Goal: Task Accomplishment & Management: Manage account settings

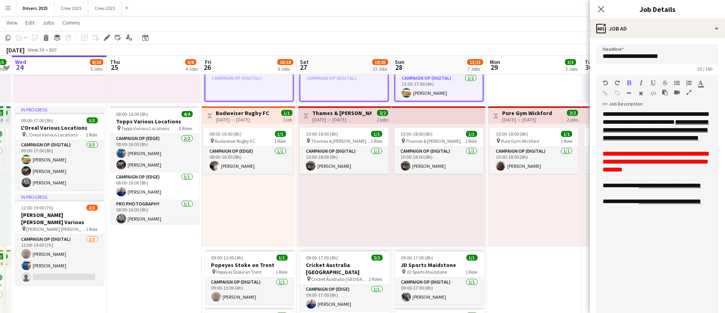
scroll to position [63, 0]
drag, startPoint x: 328, startPoint y: 243, endPoint x: 156, endPoint y: 238, distance: 172.1
click at [335, 262] on h3 "Cricket Australia [GEOGRAPHIC_DATA]" at bounding box center [344, 269] width 89 height 14
type input "**********"
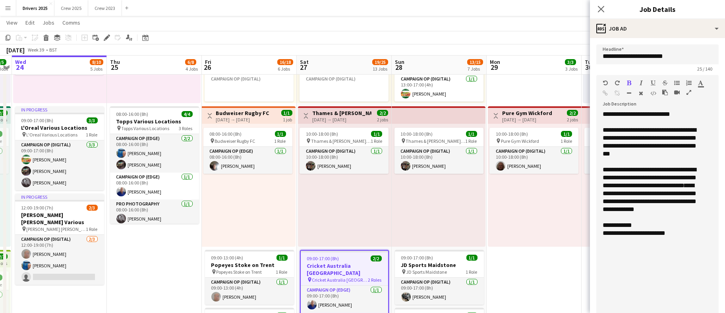
scroll to position [167, 0]
drag, startPoint x: 682, startPoint y: 241, endPoint x: 632, endPoint y: 242, distance: 49.7
click at [632, 238] on div "**********" at bounding box center [653, 234] width 101 height 8
click at [632, 236] on span "**********" at bounding box center [634, 233] width 63 height 6
drag, startPoint x: 636, startPoint y: 242, endPoint x: 626, endPoint y: 243, distance: 9.1
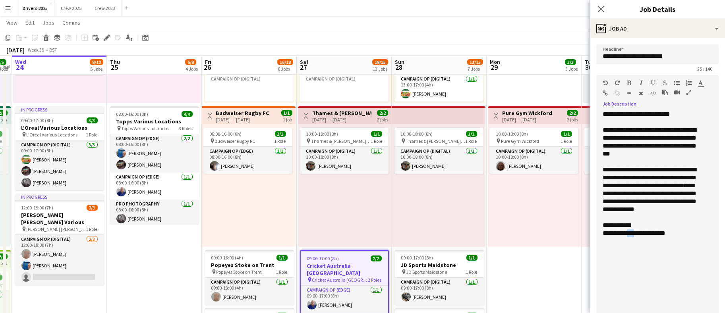
click at [626, 236] on span "**********" at bounding box center [634, 233] width 63 height 6
click at [692, 238] on div "**********" at bounding box center [653, 234] width 101 height 8
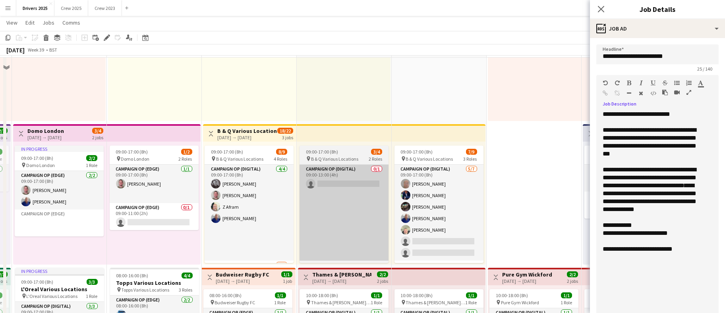
scroll to position [238, 0]
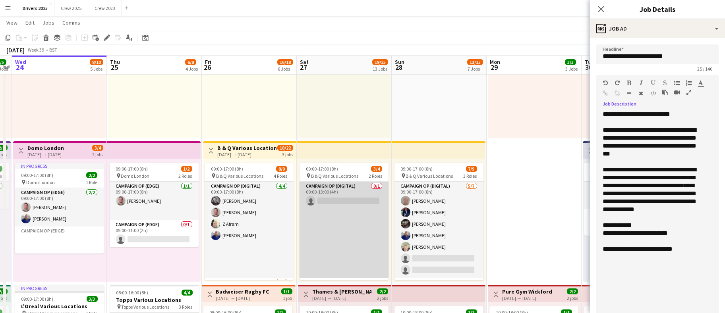
click at [337, 199] on app-card-role "Campaign Op (Digital) 0/1 09:00-13:00 (4h) single-neutral-actions" at bounding box center [344, 230] width 89 height 96
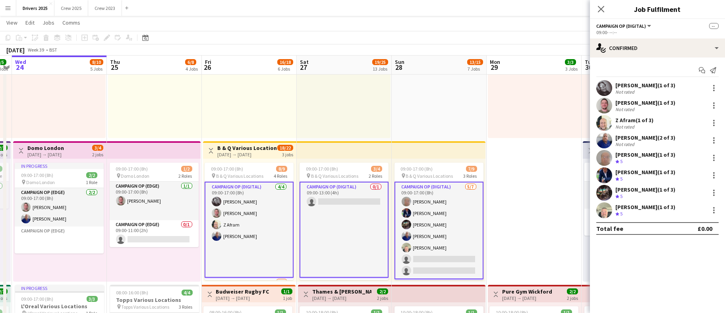
click at [337, 199] on app-card-role "Campaign Op (Digital) 0/1 09:00-13:00 (4h) single-neutral-actions" at bounding box center [344, 230] width 89 height 96
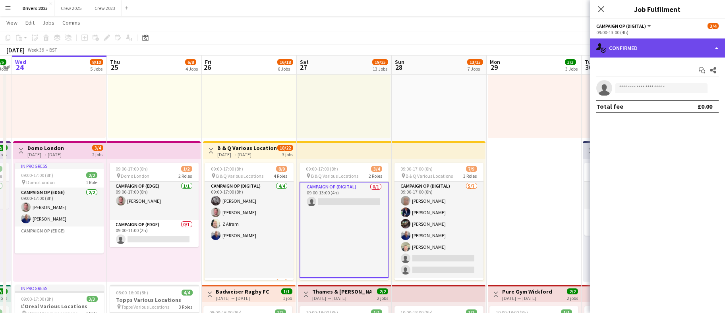
click at [673, 40] on div "single-neutral-actions-check-2 Confirmed" at bounding box center [657, 48] width 135 height 19
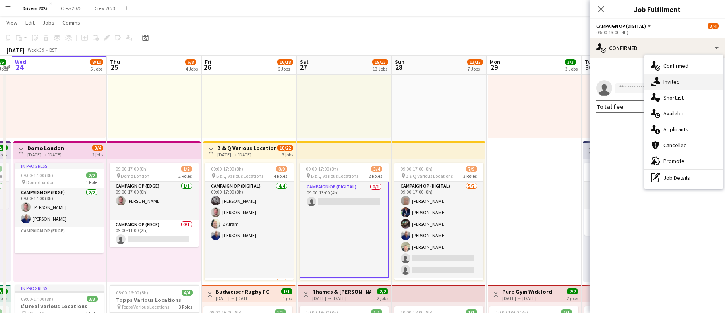
click at [669, 77] on div "single-neutral-actions-share-1 Invited" at bounding box center [683, 82] width 79 height 16
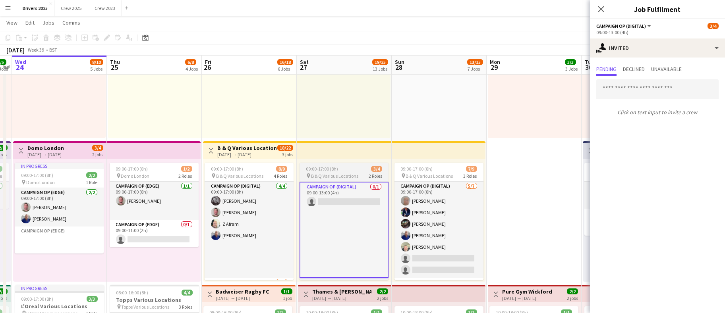
click at [316, 170] on span "09:00-17:00 (8h)" at bounding box center [322, 169] width 32 height 6
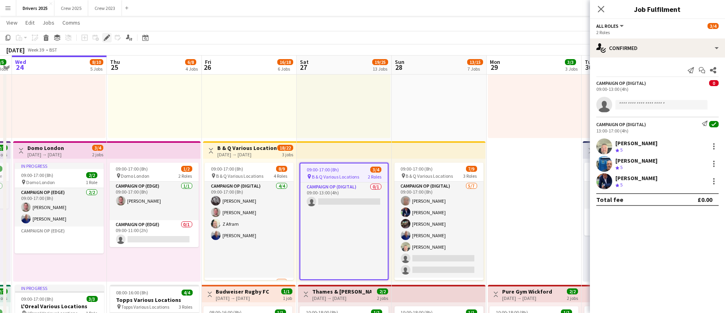
click at [110, 36] on div "Edit" at bounding box center [107, 38] width 10 height 10
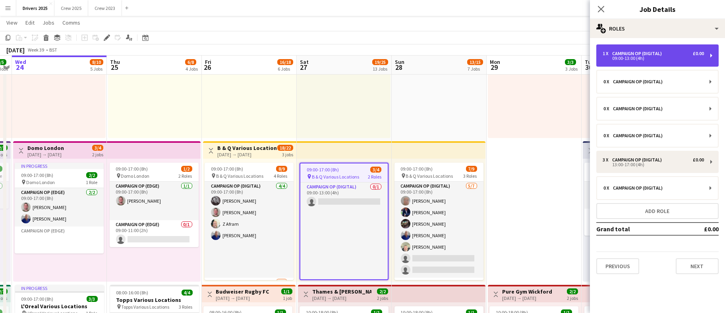
click at [648, 54] on div "Campaign Op (Digital)" at bounding box center [638, 54] width 53 height 6
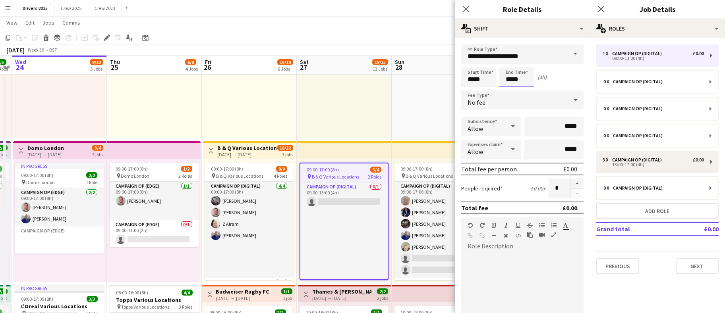
click at [509, 78] on input "*****" at bounding box center [516, 78] width 35 height 20
type input "*****"
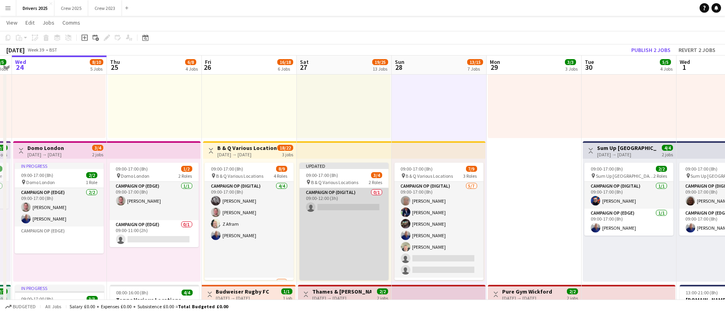
click at [324, 203] on app-card-role "Campaign Op (Digital) 0/1 09:00-12:00 (3h) single-neutral-actions" at bounding box center [344, 236] width 89 height 96
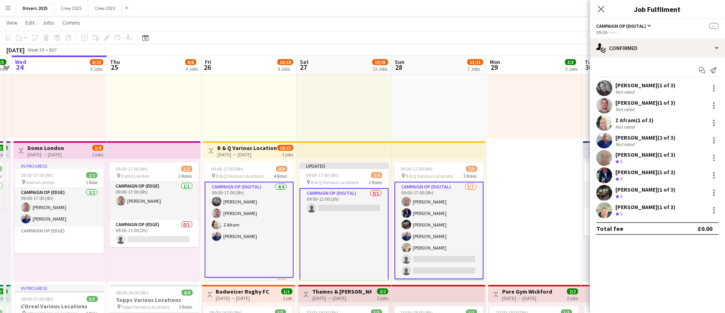
click at [324, 203] on app-card-role "Campaign Op (Digital) 0/1 09:00-12:00 (3h) single-neutral-actions" at bounding box center [344, 236] width 89 height 96
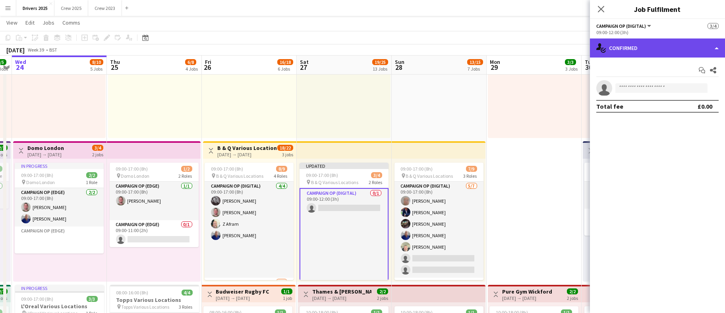
click at [650, 52] on div "single-neutral-actions-check-2 Confirmed" at bounding box center [657, 48] width 135 height 19
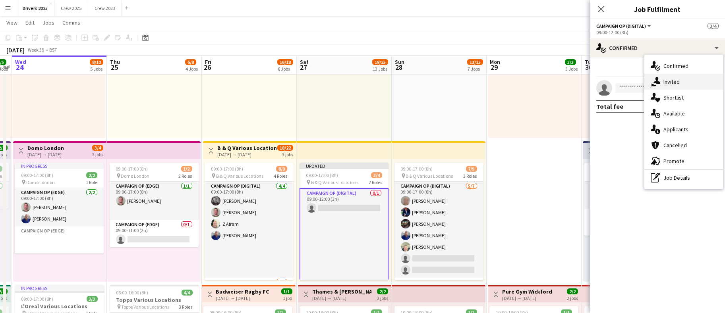
click at [669, 79] on span "Invited" at bounding box center [671, 81] width 16 height 7
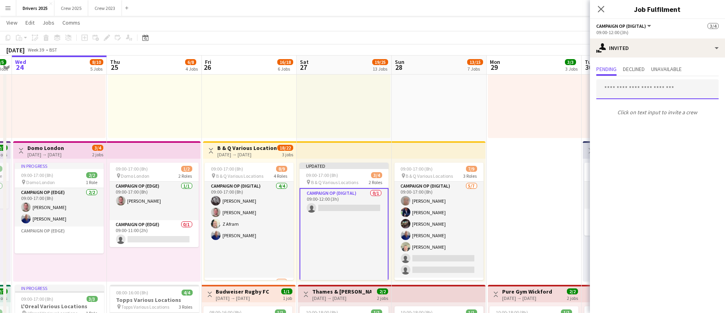
click at [646, 94] on input "text" at bounding box center [657, 89] width 122 height 20
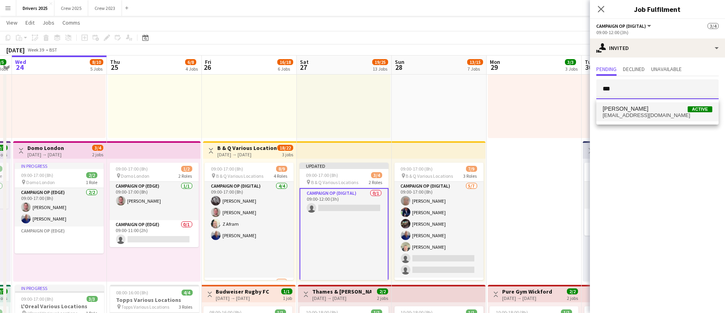
type input "***"
click at [641, 115] on span "robertlapworth61@gmail.com" at bounding box center [658, 115] width 110 height 6
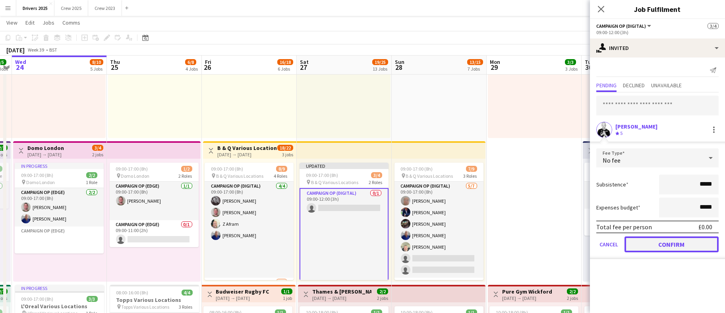
click at [670, 247] on button "Confirm" at bounding box center [672, 245] width 94 height 16
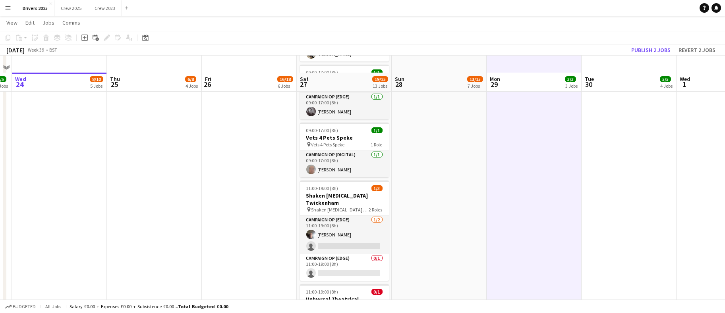
scroll to position [1013, 0]
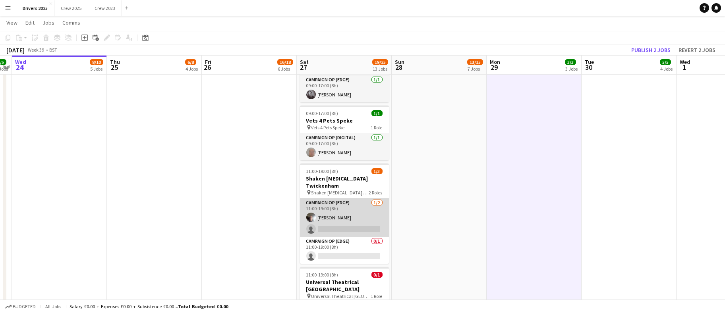
click at [332, 211] on app-card-role "Campaign Op (Edge) 1/2 11:00-19:00 (8h) Chris Wibberley single-neutral-actions" at bounding box center [344, 218] width 89 height 39
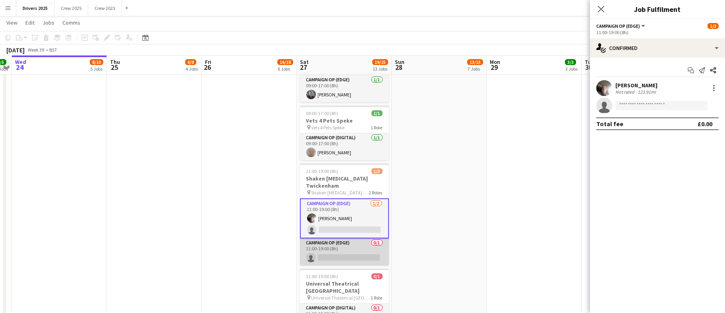
click at [327, 239] on app-card-role "Campaign Op (Edge) 0/1 11:00-19:00 (8h) single-neutral-actions" at bounding box center [344, 252] width 89 height 27
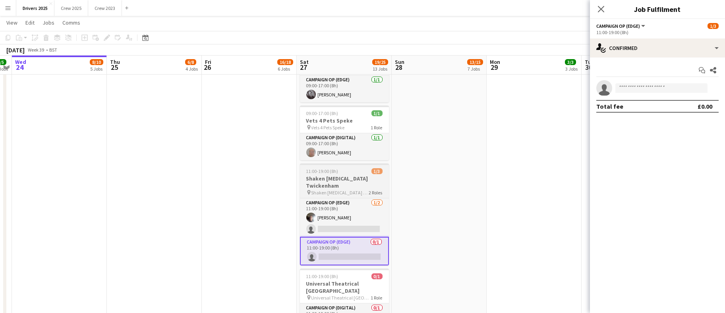
click at [329, 168] on span "11:00-19:00 (8h)" at bounding box center [322, 171] width 32 height 6
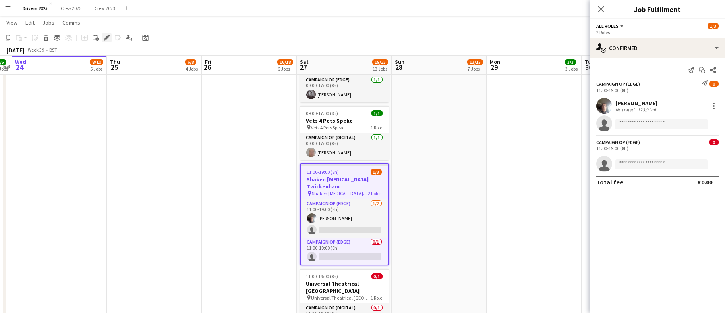
click at [106, 34] on div "Edit" at bounding box center [107, 38] width 10 height 10
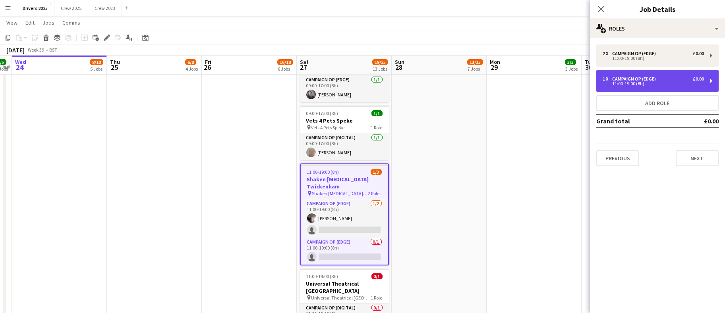
click at [642, 83] on div "11:00-19:00 (8h)" at bounding box center [653, 84] width 101 height 4
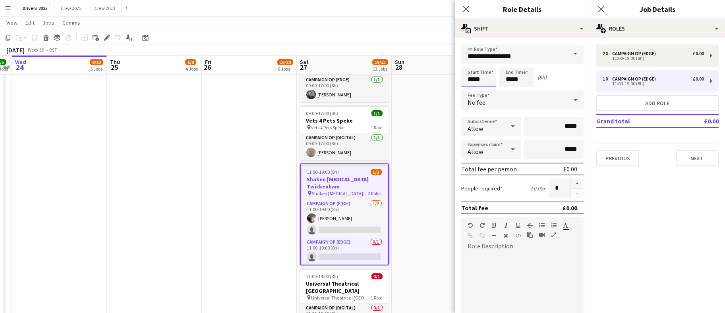
click at [474, 79] on input "*****" at bounding box center [478, 78] width 35 height 20
type input "*****"
click at [431, 168] on app-date-cell "Toggle View Bountiful Cow Liverpool [DATE] → [DATE] 4/4 4 jobs 09:00-17:00 (8h)…" at bounding box center [439, 142] width 95 height 2133
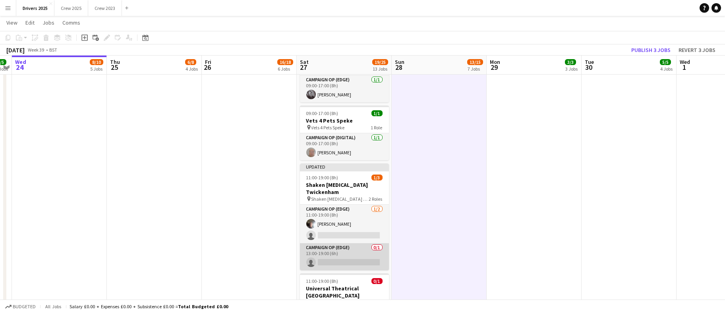
click at [346, 244] on app-card-role "Campaign Op (Edge) 0/1 13:00-19:00 (6h) single-neutral-actions" at bounding box center [344, 257] width 89 height 27
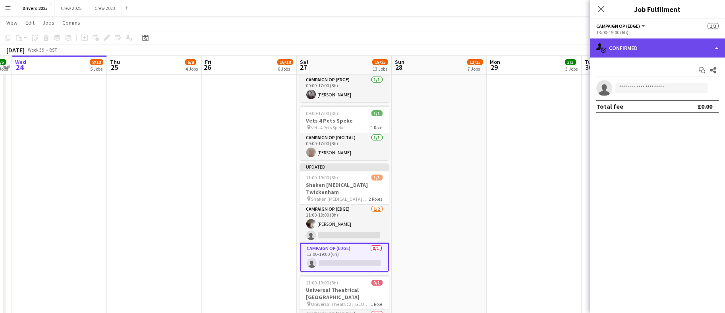
click at [664, 52] on div "single-neutral-actions-check-2 Confirmed" at bounding box center [657, 48] width 135 height 19
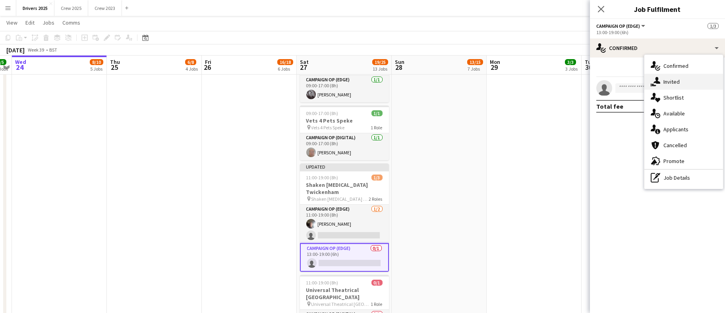
click at [675, 80] on span "Invited" at bounding box center [671, 81] width 16 height 7
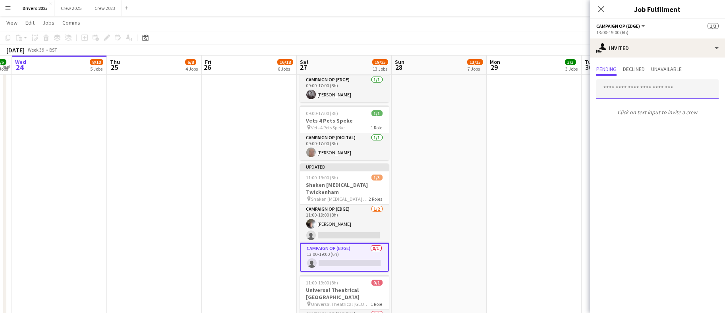
click at [644, 90] on input "text" at bounding box center [657, 89] width 122 height 20
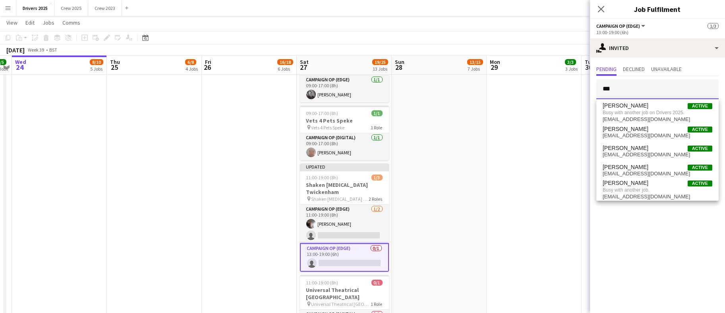
type input "***"
click at [530, 131] on app-date-cell "09:00-17:00 (8h) 1/1 pin Bountiful Cow Liverpool 1 Role Electric Van [DATE] 09:…" at bounding box center [534, 142] width 95 height 2133
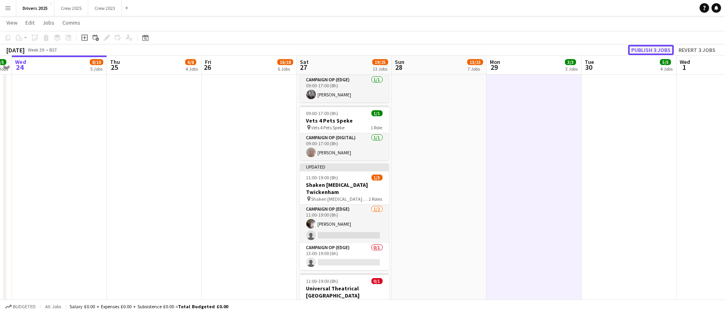
click at [640, 50] on button "Publish 3 jobs" at bounding box center [651, 50] width 46 height 10
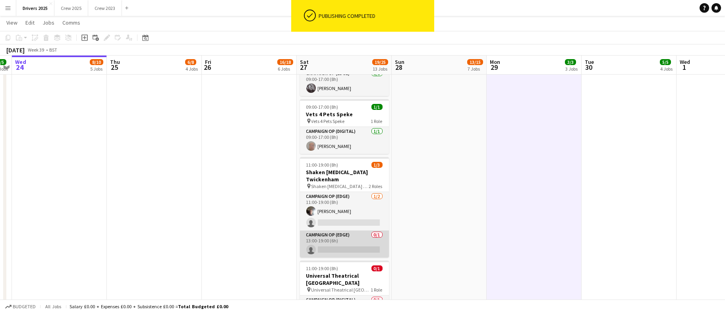
scroll to position [167, 0]
click at [340, 231] on app-card-role "Campaign Op (Edge) 0/1 13:00-19:00 (6h) single-neutral-actions" at bounding box center [344, 244] width 89 height 27
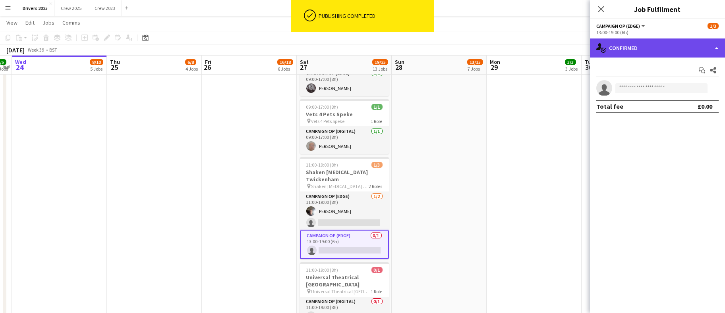
click at [651, 52] on div "single-neutral-actions-check-2 Confirmed" at bounding box center [657, 48] width 135 height 19
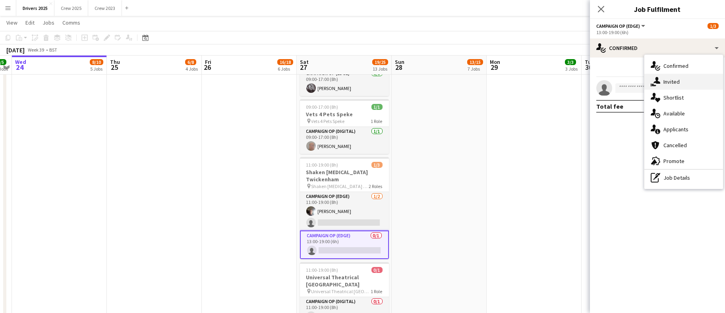
click at [667, 78] on span "Invited" at bounding box center [671, 81] width 16 height 7
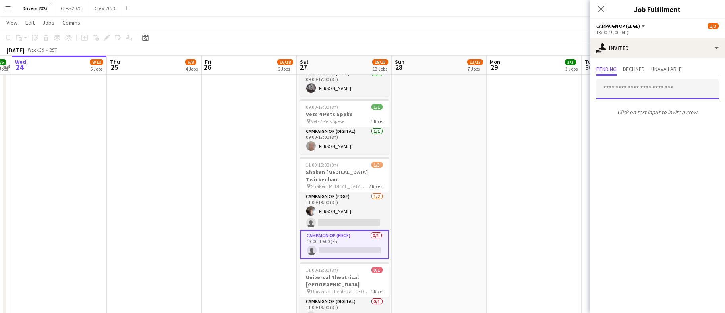
click at [644, 90] on input "text" at bounding box center [657, 89] width 122 height 20
type input "*"
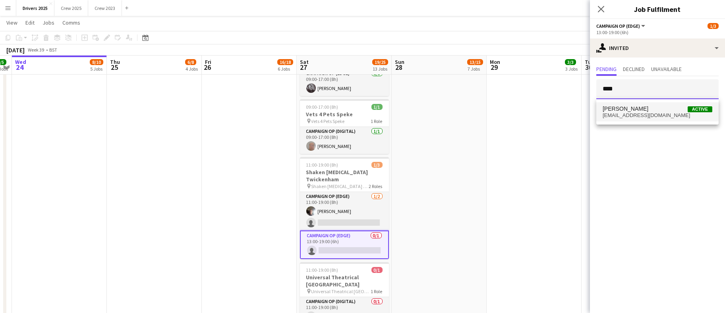
type input "****"
click at [643, 114] on span "robertlapworth61@gmail.com" at bounding box center [658, 115] width 110 height 6
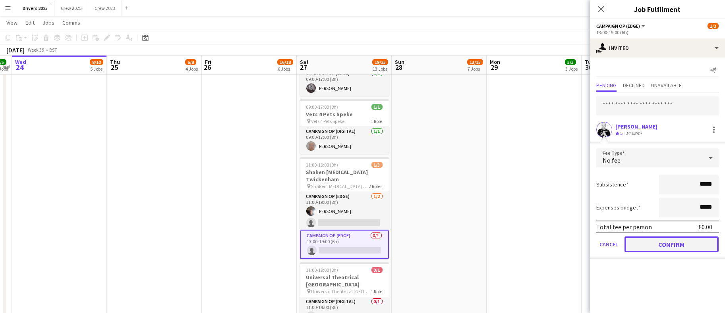
click at [674, 245] on button "Confirm" at bounding box center [672, 245] width 94 height 16
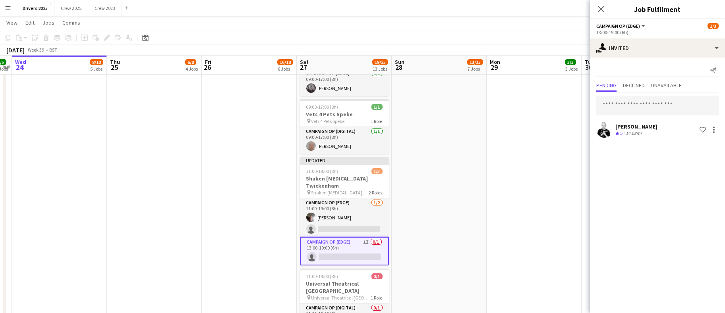
click at [493, 173] on app-date-cell "09:00-17:00 (8h) 1/1 pin Bountiful Cow Liverpool 1 Role Electric Van [DATE] 09:…" at bounding box center [534, 142] width 95 height 2133
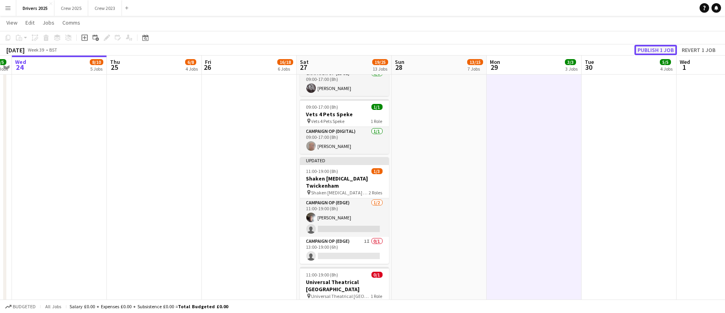
click at [640, 48] on button "Publish 1 job" at bounding box center [655, 50] width 43 height 10
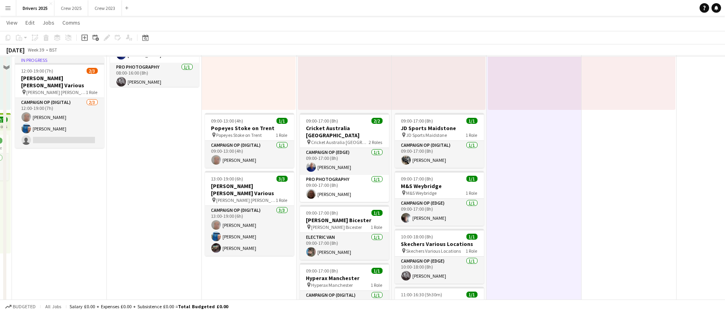
scroll to position [536, 0]
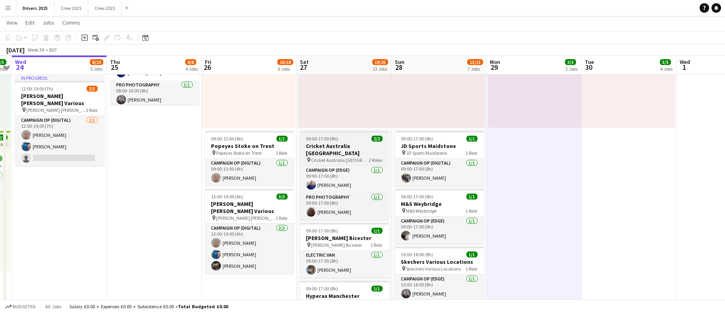
click at [332, 140] on span "09:00-17:00 (8h)" at bounding box center [322, 139] width 32 height 6
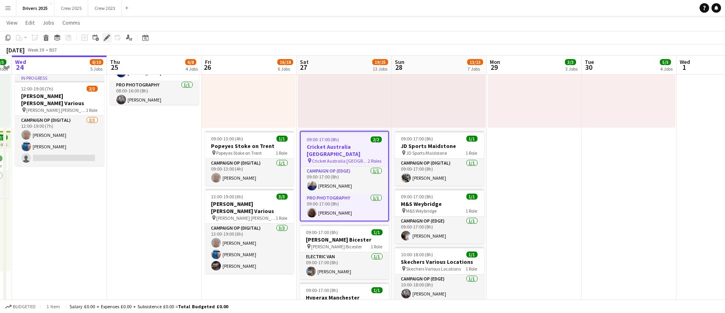
click at [104, 37] on icon "Edit" at bounding box center [107, 38] width 6 height 6
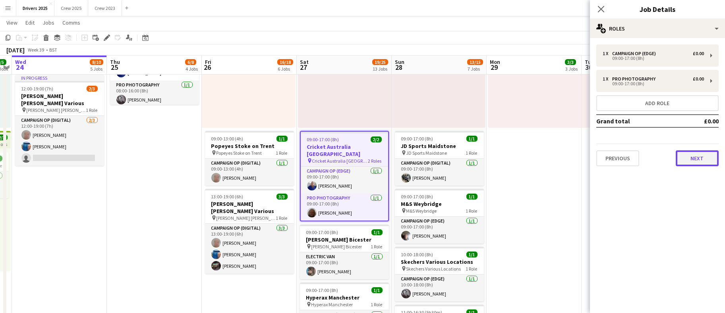
click at [712, 164] on button "Next" at bounding box center [697, 159] width 43 height 16
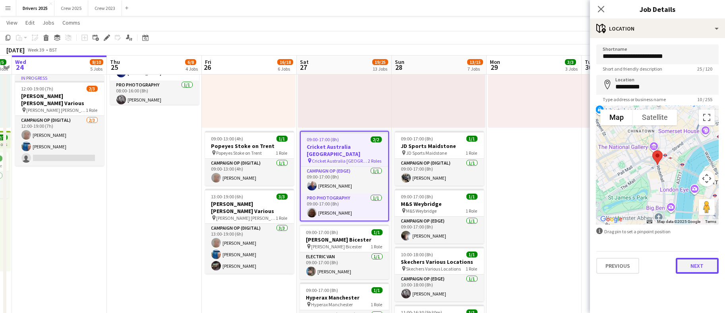
click at [709, 264] on button "Next" at bounding box center [697, 266] width 43 height 16
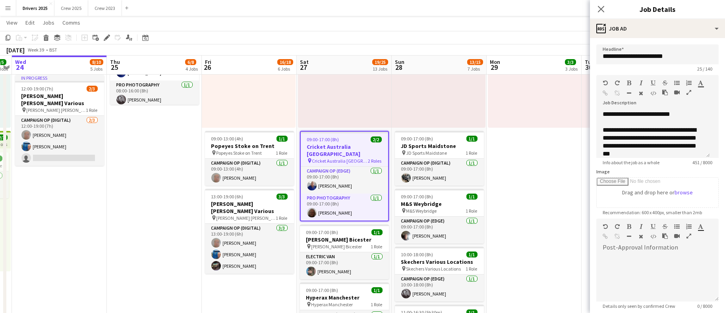
click at [711, 152] on form "**********" at bounding box center [657, 215] width 135 height 342
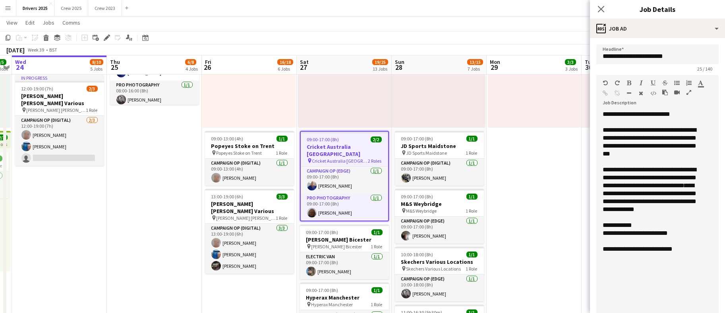
drag, startPoint x: 707, startPoint y: 153, endPoint x: 688, endPoint y: 320, distance: 167.9
click at [686, 253] on div "**********" at bounding box center [653, 250] width 101 height 8
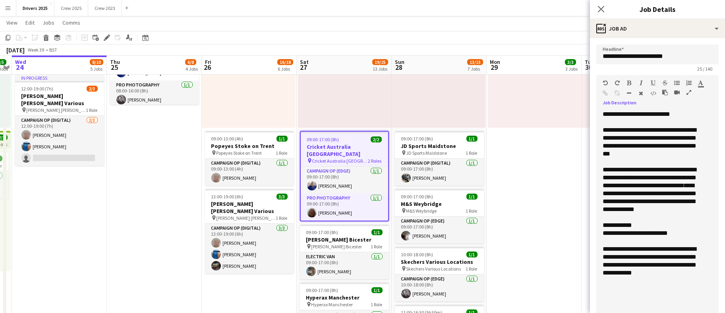
click at [678, 277] on div "**********" at bounding box center [653, 262] width 101 height 32
click at [647, 281] on div "**********" at bounding box center [653, 270] width 101 height 48
click at [647, 291] on div "**********" at bounding box center [653, 270] width 101 height 48
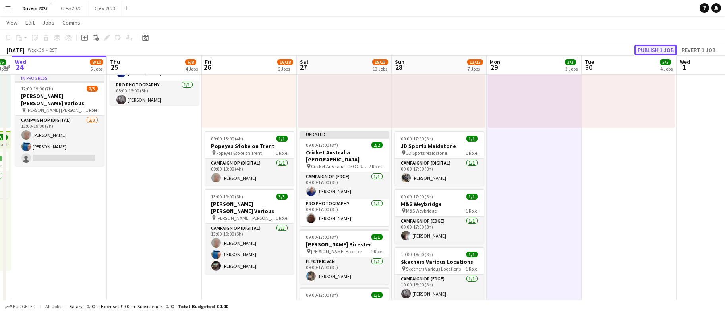
click at [667, 47] on button "Publish 1 job" at bounding box center [655, 50] width 43 height 10
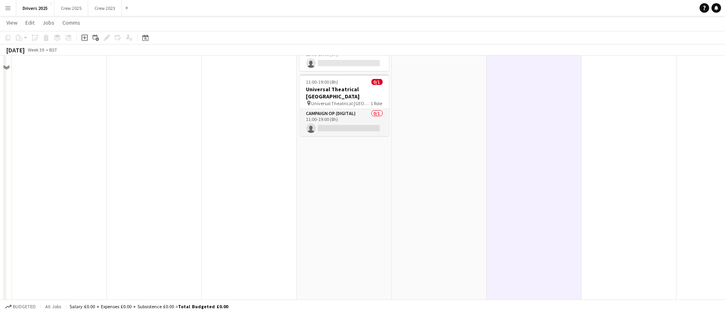
scroll to position [1132, 0]
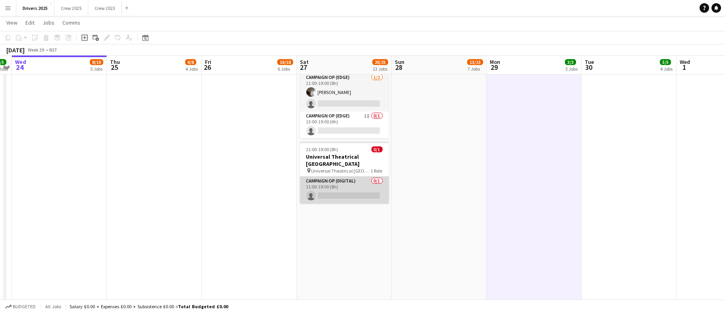
click at [354, 177] on app-card-role "Campaign Op (Digital) 0/1 11:00-19:00 (8h) single-neutral-actions" at bounding box center [344, 190] width 89 height 27
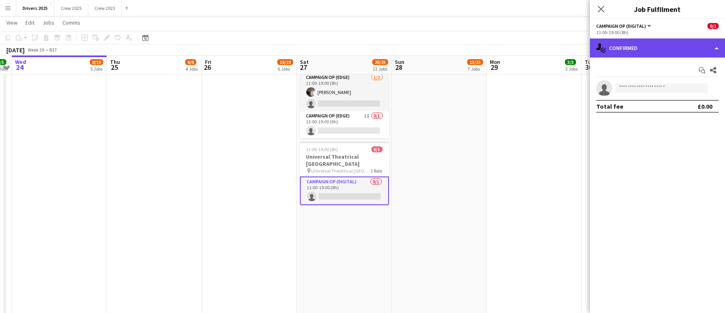
click at [663, 52] on div "single-neutral-actions-check-2 Confirmed" at bounding box center [657, 48] width 135 height 19
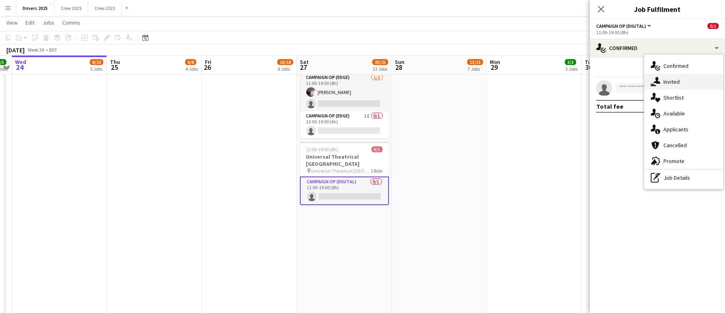
click at [671, 81] on span "Invited" at bounding box center [671, 81] width 16 height 7
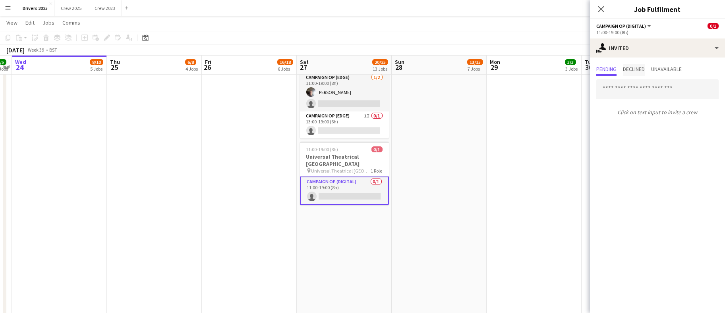
click at [638, 75] on span "Declined" at bounding box center [634, 70] width 22 height 12
click at [671, 70] on span "Unavailable" at bounding box center [666, 69] width 31 height 6
click at [366, 177] on app-card-role "Campaign Op (Digital) 0/1 11:00-19:00 (8h) single-neutral-actions" at bounding box center [344, 191] width 89 height 29
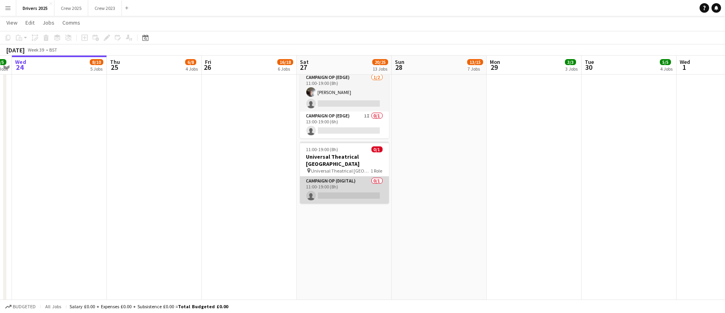
click at [366, 177] on app-card-role "Campaign Op (Digital) 0/1 11:00-19:00 (8h) single-neutral-actions" at bounding box center [344, 190] width 89 height 27
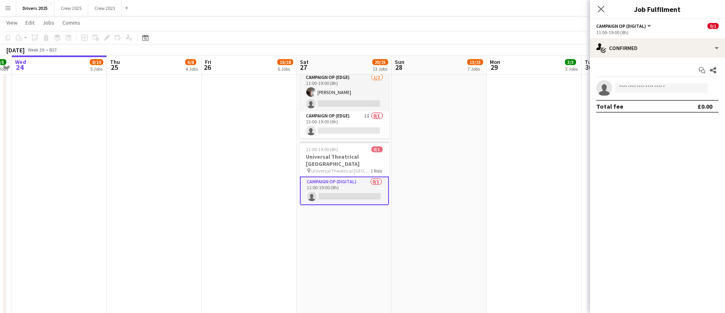
click at [647, 82] on app-invite-slot "single-neutral-actions" at bounding box center [657, 88] width 135 height 16
click at [648, 89] on input at bounding box center [661, 88] width 92 height 10
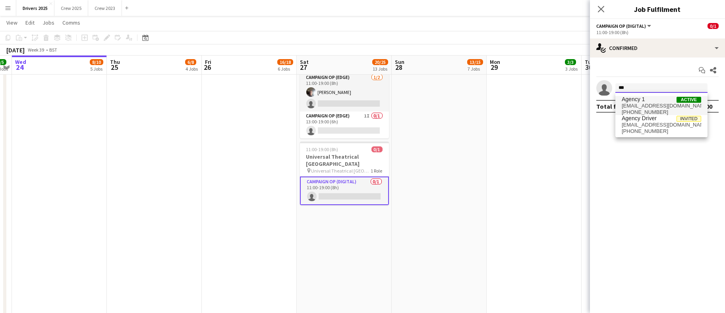
type input "***"
click at [651, 103] on span "agencymmg1@gmail.com" at bounding box center [661, 106] width 79 height 6
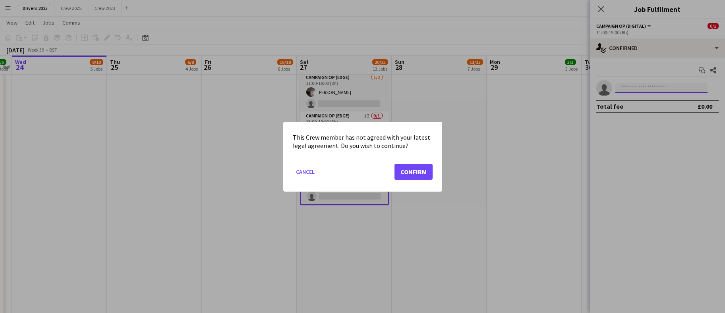
scroll to position [0, 0]
click at [401, 171] on button "Confirm" at bounding box center [413, 172] width 38 height 16
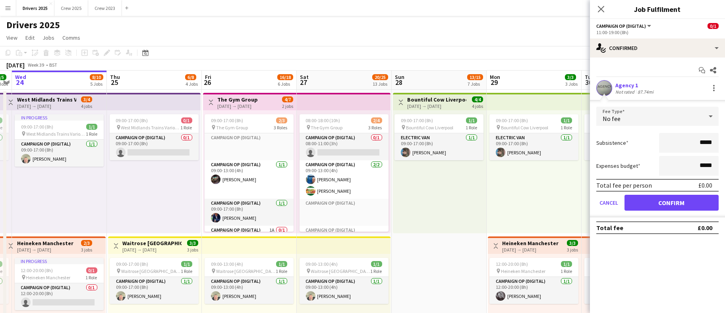
click at [338, 147] on app-card-role "Campaign Op (Digital) 0/1 08:00-11:00 (3h) single-neutral-actions" at bounding box center [344, 146] width 89 height 27
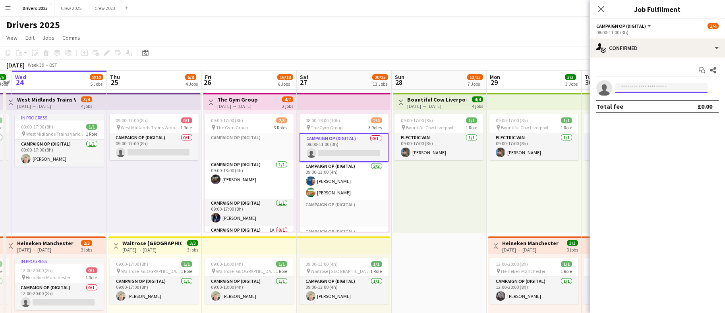
click at [649, 85] on input at bounding box center [661, 88] width 92 height 10
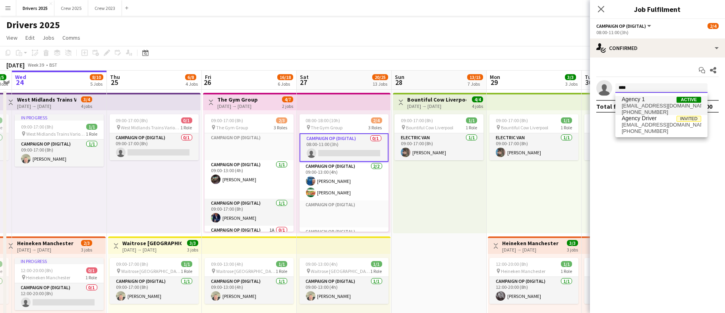
type input "****"
click at [651, 101] on span "Agency 1 Active" at bounding box center [661, 99] width 79 height 7
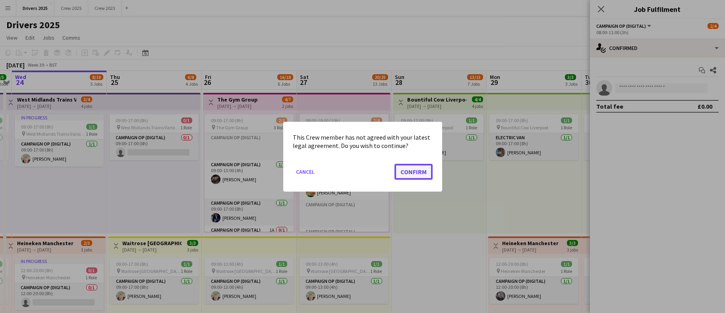
click at [412, 172] on button "Confirm" at bounding box center [413, 172] width 38 height 16
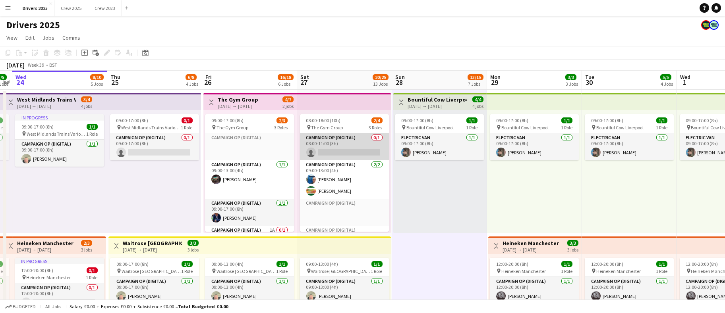
click at [349, 149] on app-card-role "Campaign Op (Digital) 0/1 08:00-11:00 (3h) single-neutral-actions" at bounding box center [344, 146] width 89 height 27
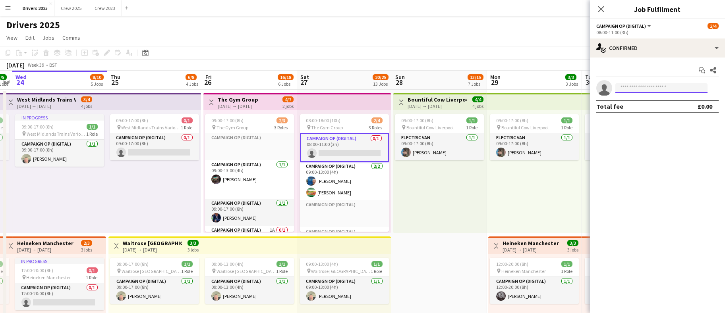
click at [634, 89] on input at bounding box center [661, 88] width 92 height 10
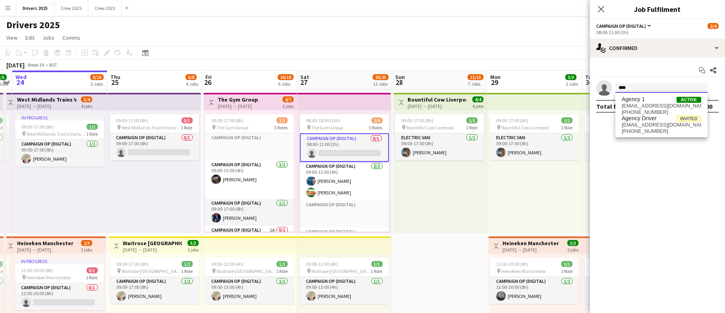
type input "****"
click at [646, 108] on span "agencymmg1@gmail.com" at bounding box center [661, 106] width 79 height 6
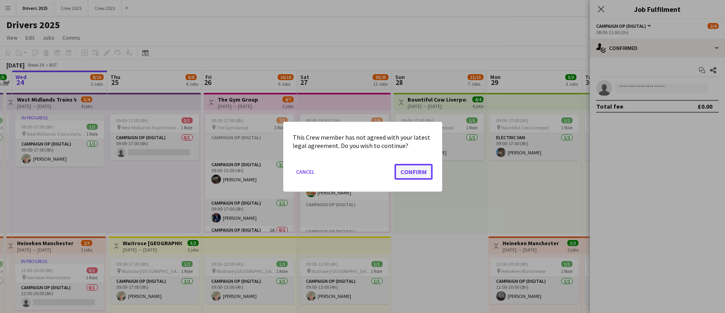
click at [408, 171] on button "Confirm" at bounding box center [413, 172] width 38 height 16
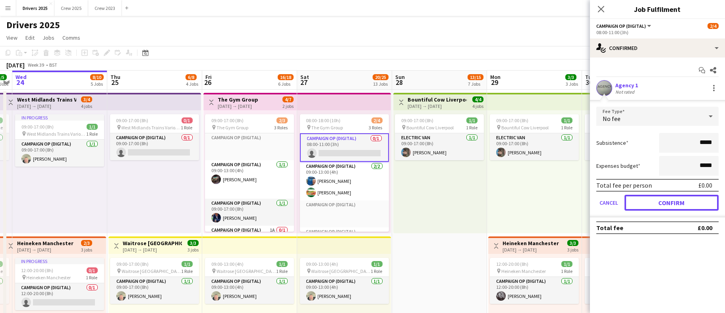
click at [675, 201] on button "Confirm" at bounding box center [672, 203] width 94 height 16
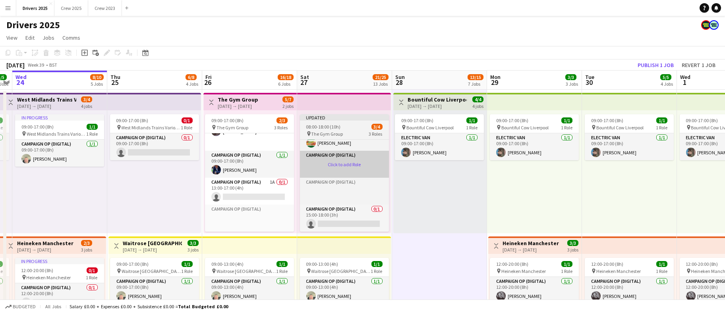
scroll to position [0, 0]
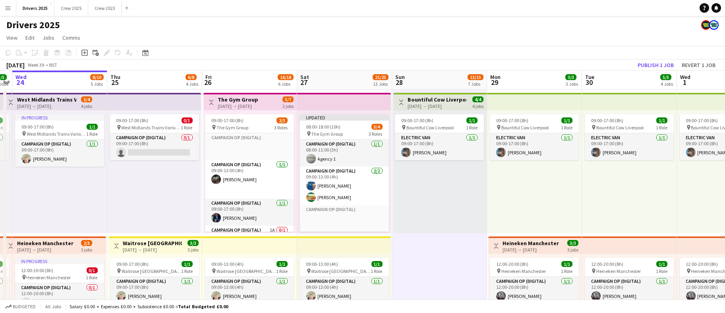
drag, startPoint x: 326, startPoint y: 160, endPoint x: 429, endPoint y: 172, distance: 103.2
click at [326, 160] on app-card-role "Campaign Op (Digital) 1/1 08:00-11:00 (3h) Agency 1" at bounding box center [344, 153] width 89 height 27
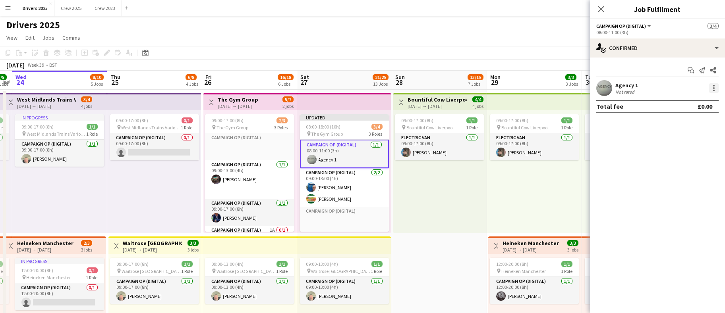
click at [714, 85] on div at bounding box center [714, 86] width 2 height 2
click at [675, 157] on span "Remove" at bounding box center [675, 160] width 24 height 7
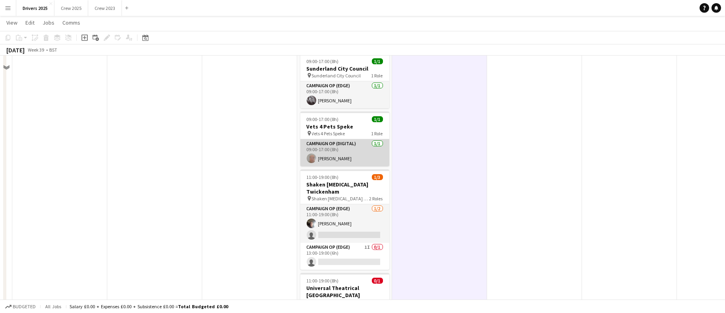
scroll to position [1073, 0]
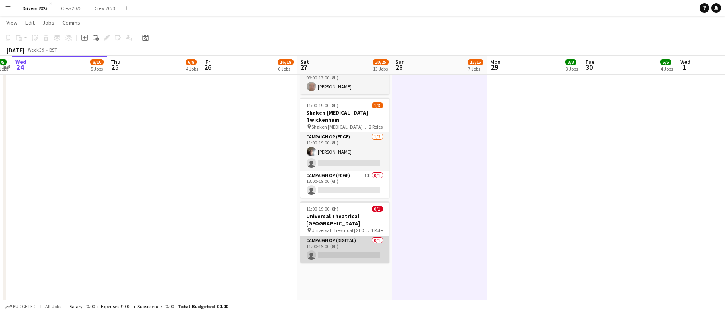
click at [336, 236] on app-card-role "Campaign Op (Digital) 0/1 11:00-19:00 (8h) single-neutral-actions" at bounding box center [344, 249] width 89 height 27
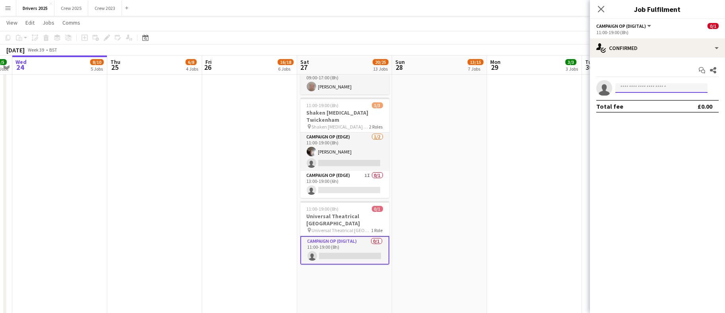
click at [660, 88] on input at bounding box center [661, 88] width 92 height 10
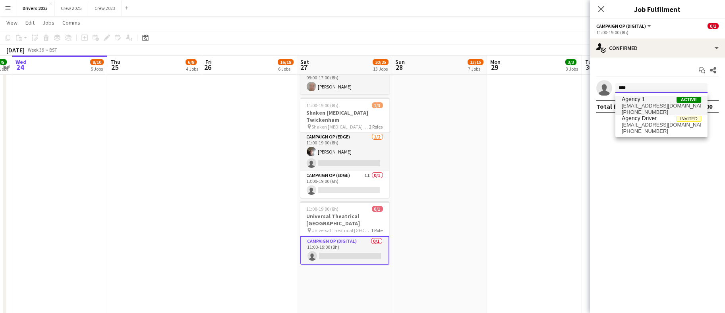
type input "****"
click at [659, 103] on span "agencymmg1@gmail.com" at bounding box center [661, 106] width 79 height 6
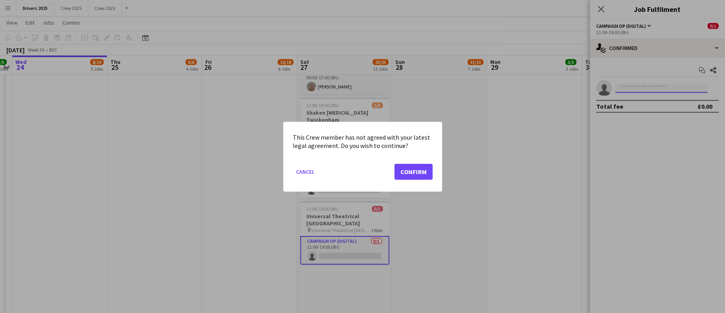
scroll to position [0, 0]
click at [398, 168] on button "Confirm" at bounding box center [413, 172] width 38 height 16
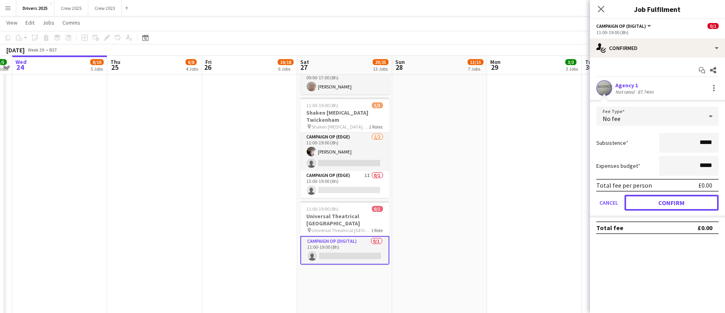
click at [677, 203] on button "Confirm" at bounding box center [672, 203] width 94 height 16
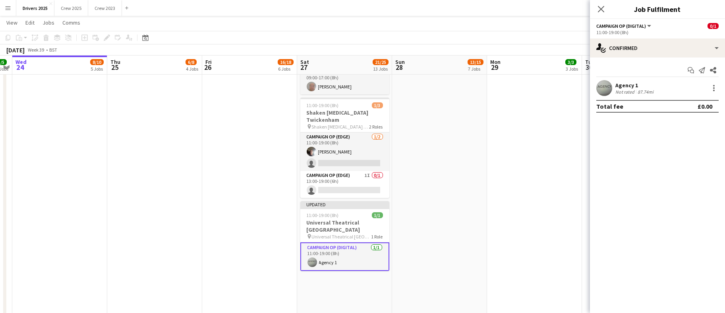
click at [469, 217] on app-date-cell "Toggle View Bountiful Cow Liverpool [DATE] → [DATE] 4/4 4 jobs 09:00-17:00 (8h)…" at bounding box center [439, 82] width 95 height 2133
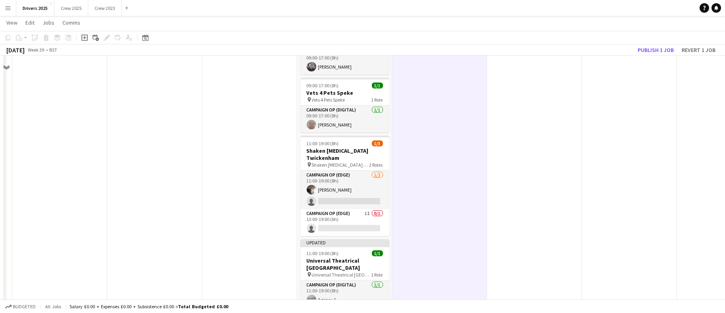
scroll to position [1013, 0]
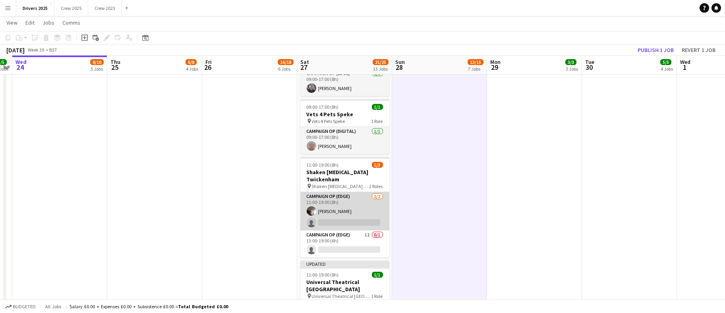
click at [346, 211] on app-card-role "Campaign Op (Edge) 1/2 11:00-19:00 (8h) Chris Wibberley single-neutral-actions" at bounding box center [344, 211] width 89 height 39
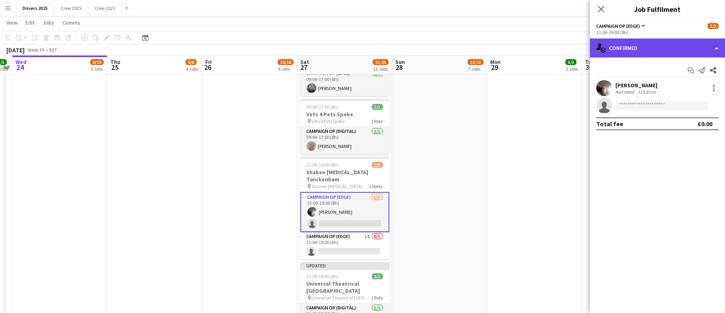
click at [699, 42] on div "single-neutral-actions-check-2 Confirmed" at bounding box center [657, 48] width 135 height 19
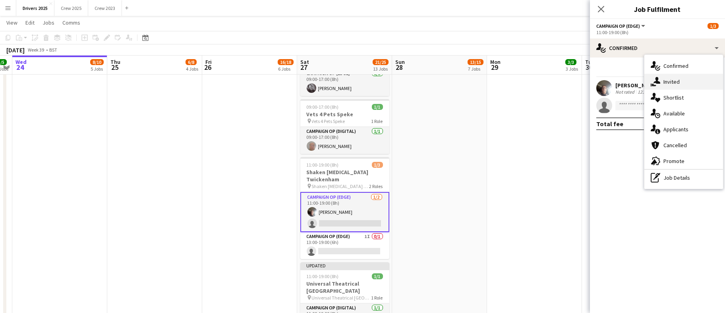
click at [691, 84] on div "single-neutral-actions-share-1 Invited" at bounding box center [683, 82] width 79 height 16
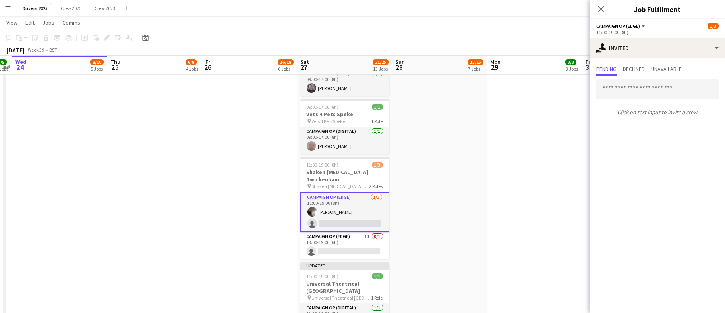
click at [350, 208] on app-card-role "Campaign Op (Edge) 1/2 11:00-19:00 (8h) Chris Wibberley single-neutral-actions" at bounding box center [344, 212] width 89 height 40
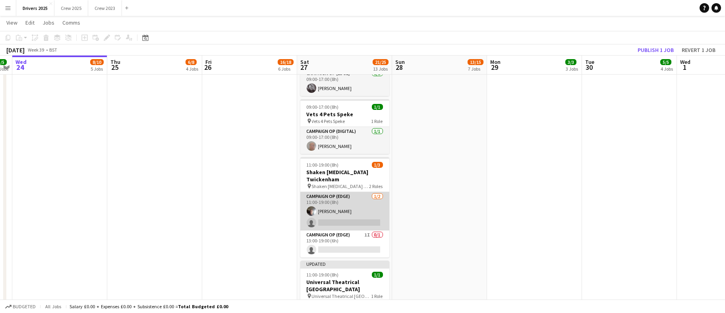
click at [350, 204] on app-card-role "Campaign Op (Edge) 1/2 11:00-19:00 (8h) Chris Wibberley single-neutral-actions" at bounding box center [344, 211] width 89 height 39
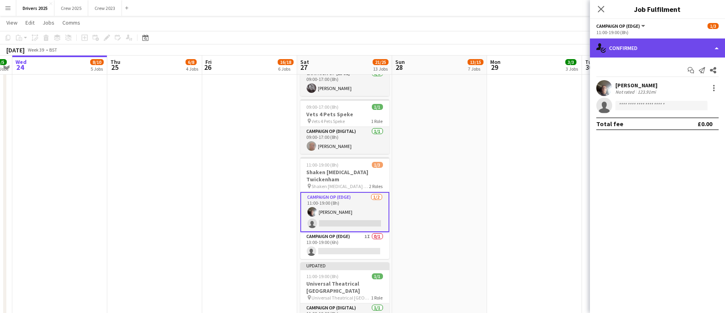
click at [654, 51] on div "single-neutral-actions-check-2 Confirmed" at bounding box center [657, 48] width 135 height 19
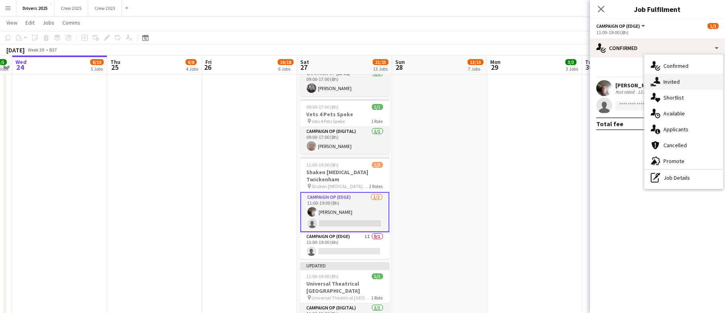
click at [663, 78] on span "Invited" at bounding box center [671, 81] width 16 height 7
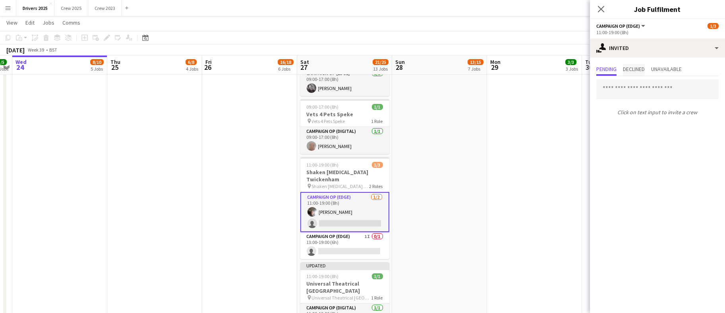
click at [638, 69] on span "Declined" at bounding box center [634, 69] width 22 height 6
click at [676, 71] on span "Unavailable" at bounding box center [666, 69] width 31 height 6
click at [610, 69] on span "Pending" at bounding box center [606, 69] width 20 height 6
click at [635, 87] on input "text" at bounding box center [657, 89] width 122 height 20
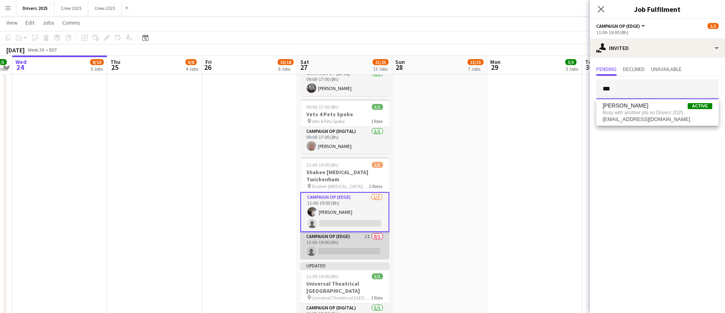
type input "***"
click at [339, 238] on app-card-role "Campaign Op (Edge) 1I 0/1 13:00-19:00 (6h) single-neutral-actions" at bounding box center [344, 245] width 89 height 27
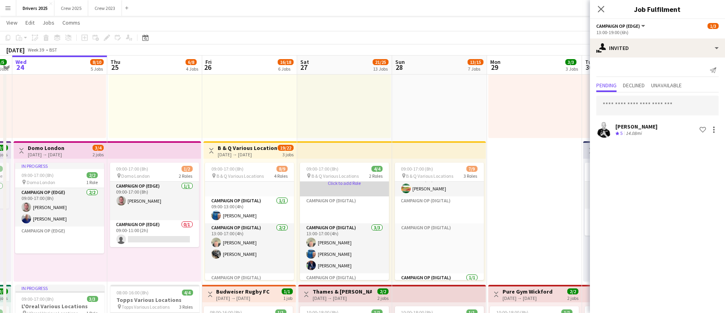
scroll to position [167, 0]
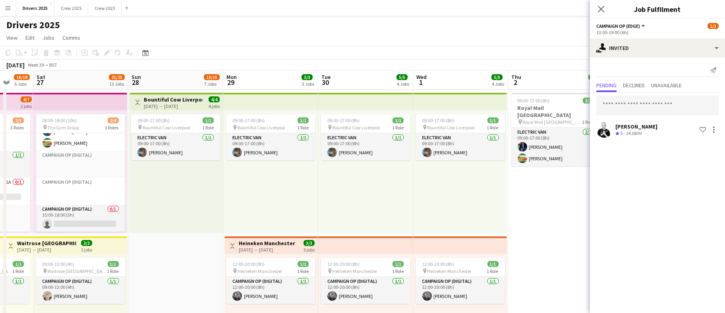
drag, startPoint x: 430, startPoint y: 277, endPoint x: 136, endPoint y: 280, distance: 293.6
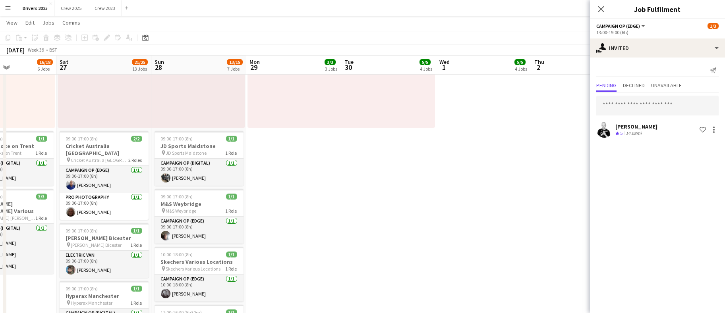
scroll to position [0, 221]
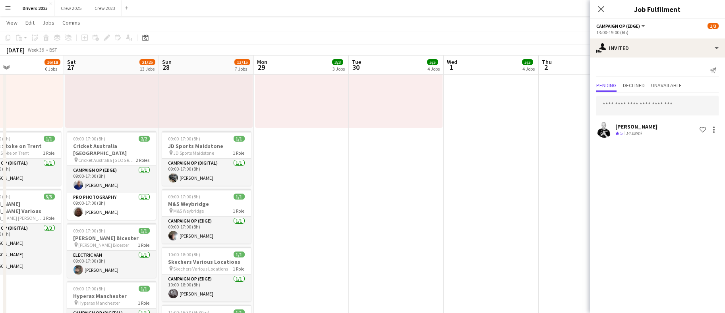
drag, startPoint x: 257, startPoint y: 264, endPoint x: 306, endPoint y: 254, distance: 50.6
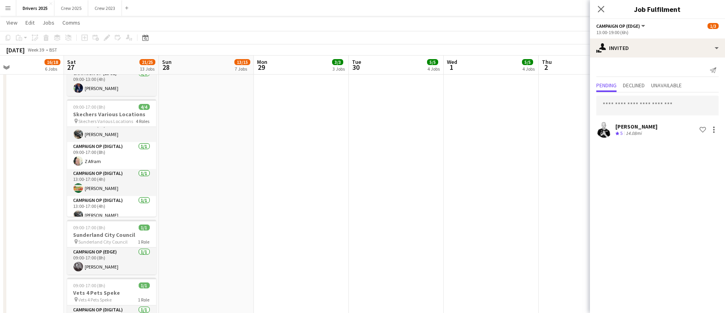
scroll to position [18, 0]
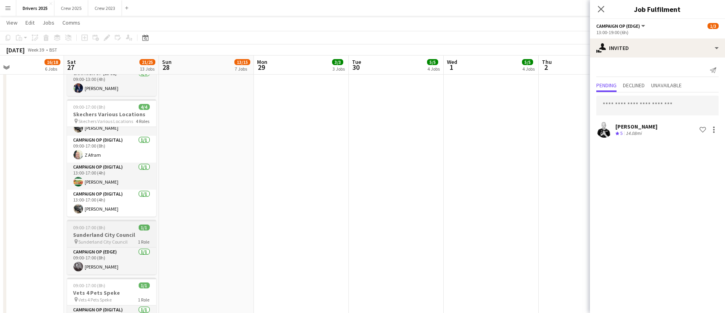
click at [87, 225] on span "09:00-17:00 (8h)" at bounding box center [89, 228] width 32 height 6
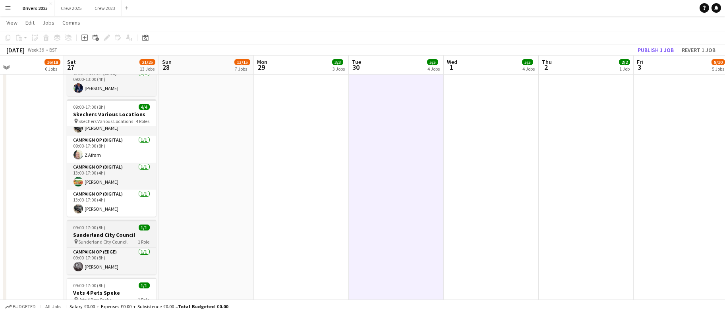
click at [103, 225] on span "09:00-17:00 (8h)" at bounding box center [89, 228] width 32 height 6
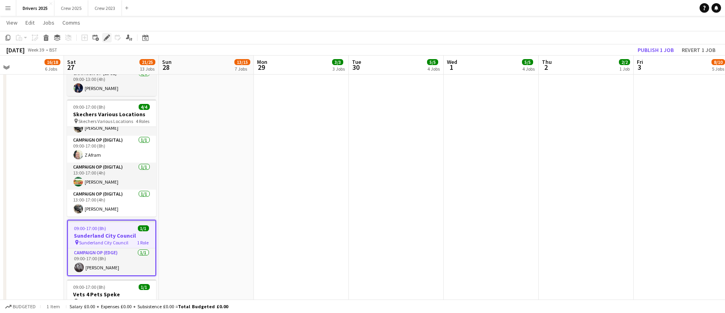
click at [106, 37] on icon at bounding box center [106, 38] width 4 height 4
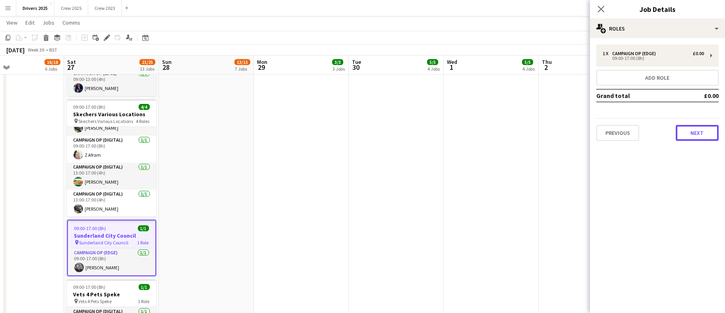
click at [694, 134] on button "Next" at bounding box center [697, 133] width 43 height 16
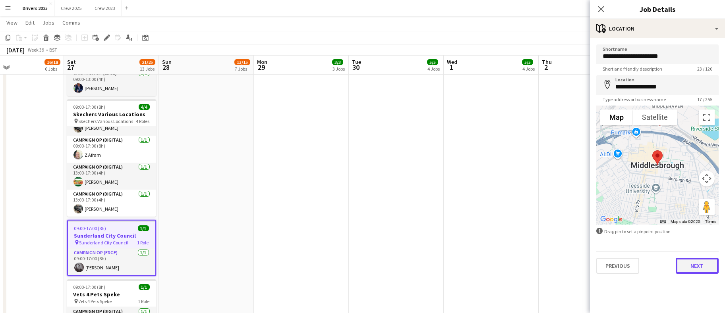
click at [699, 265] on button "Next" at bounding box center [697, 266] width 43 height 16
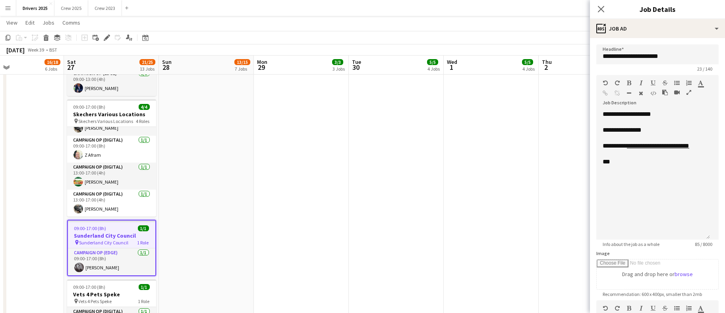
drag, startPoint x: 708, startPoint y: 154, endPoint x: 707, endPoint y: 237, distance: 82.6
click at [707, 237] on div "**********" at bounding box center [653, 175] width 114 height 130
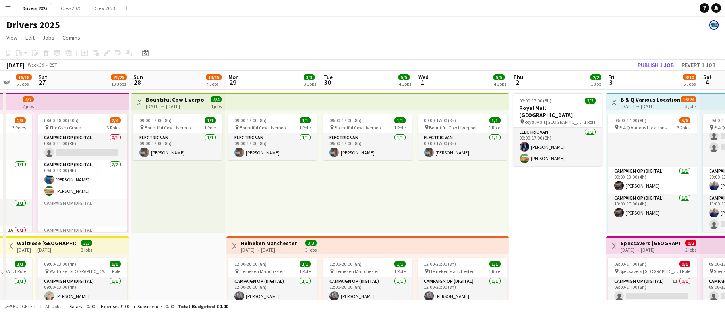
scroll to position [167, 0]
drag, startPoint x: 575, startPoint y: 191, endPoint x: 547, endPoint y: 147, distance: 52.2
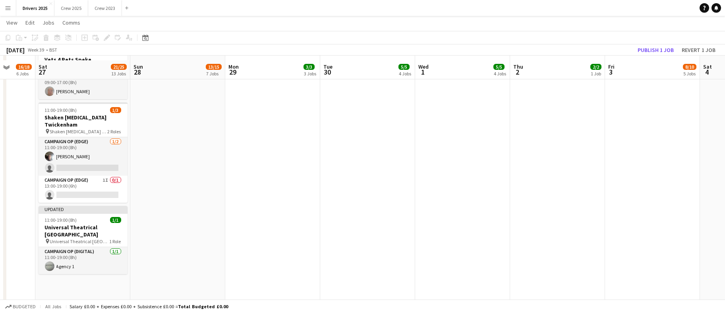
scroll to position [1073, 0]
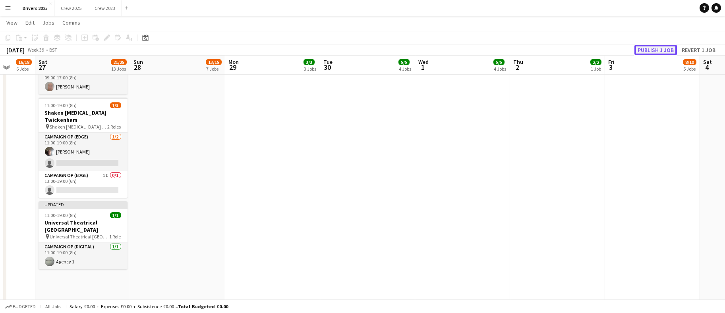
click at [660, 47] on button "Publish 1 job" at bounding box center [655, 50] width 43 height 10
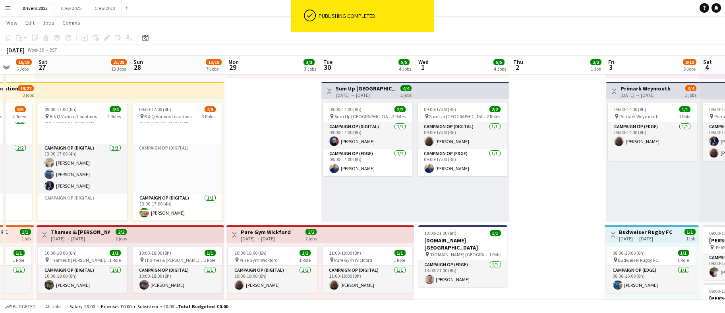
scroll to position [0, 232]
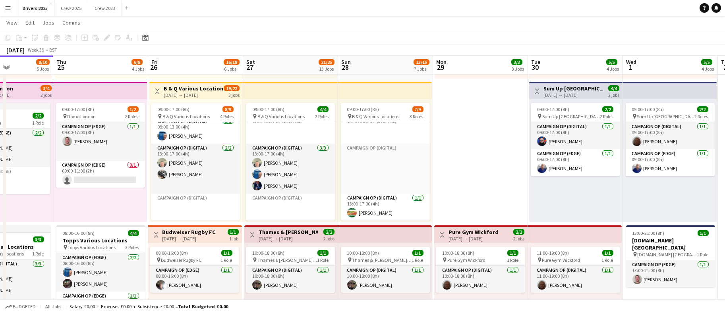
drag, startPoint x: 231, startPoint y: 275, endPoint x: 439, endPoint y: 233, distance: 211.9
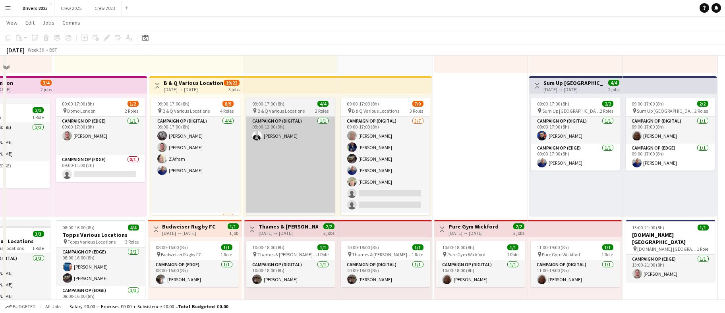
scroll to position [238, 0]
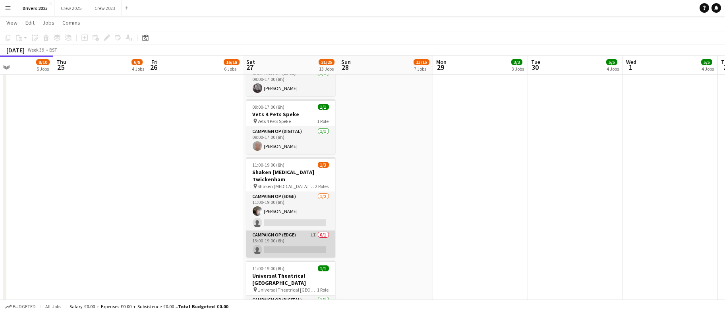
click at [302, 233] on app-card-role "Campaign Op (Edge) 1I 0/1 13:00-19:00 (6h) single-neutral-actions" at bounding box center [290, 244] width 89 height 27
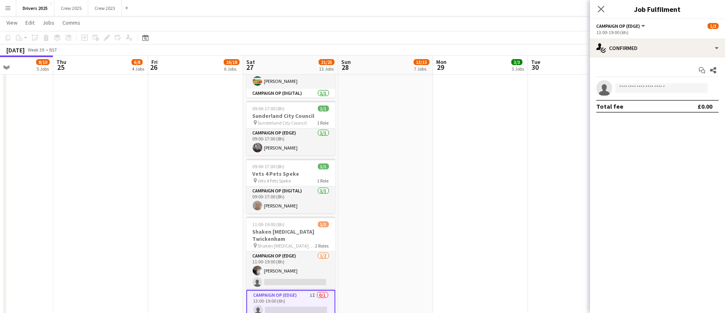
click at [435, 141] on app-date-cell "09:00-17:00 (8h) 1/1 pin Bountiful Cow Liverpool 1 Role Electric Van [DATE] 09:…" at bounding box center [480, 202] width 95 height 2133
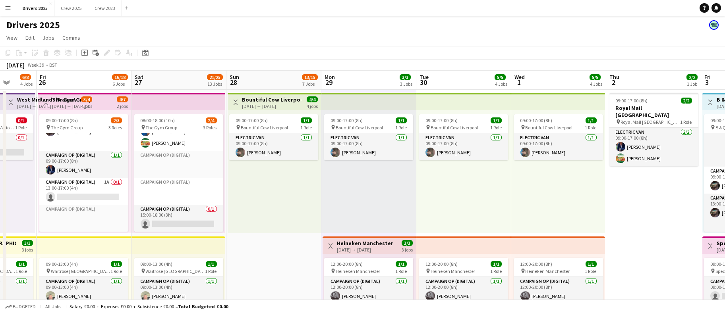
scroll to position [0, 346]
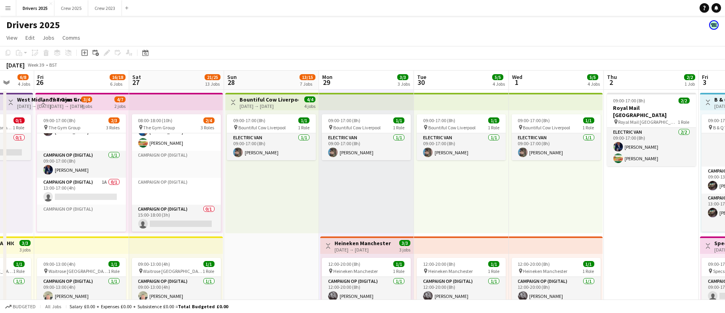
drag, startPoint x: 512, startPoint y: 203, endPoint x: 399, endPoint y: 207, distance: 113.7
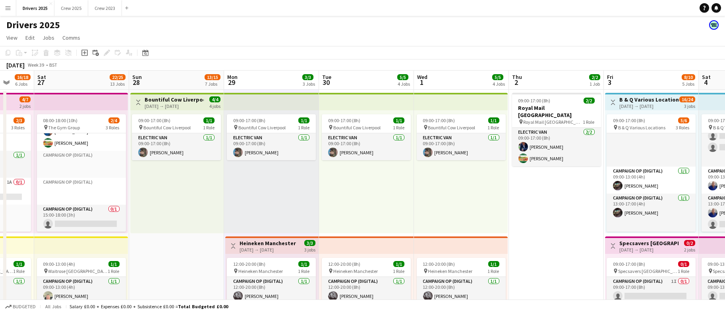
scroll to position [0, 285]
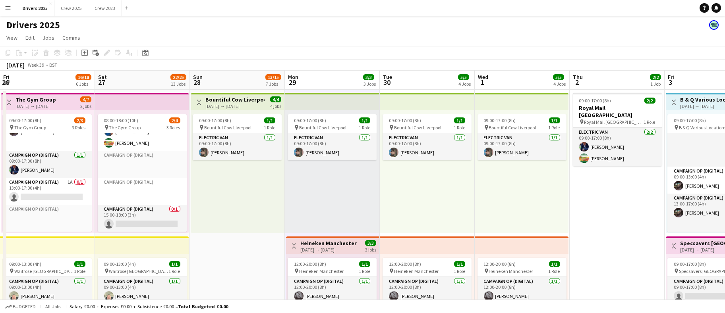
drag, startPoint x: 352, startPoint y: 207, endPoint x: 216, endPoint y: 207, distance: 135.9
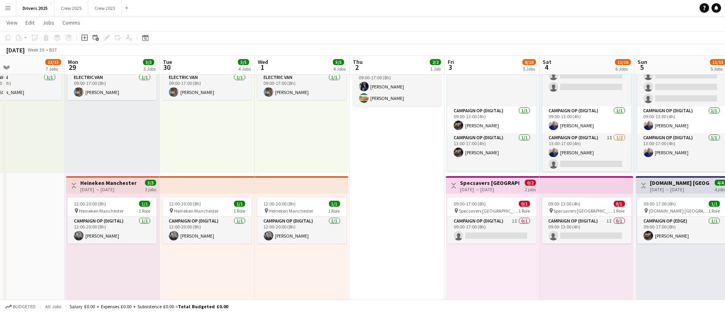
scroll to position [0, 315]
drag, startPoint x: 432, startPoint y: 268, endPoint x: 307, endPoint y: 271, distance: 125.2
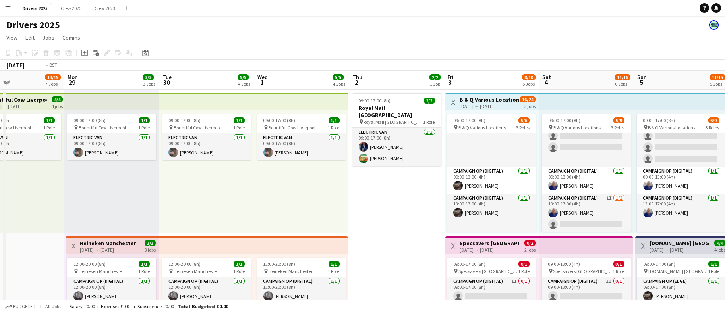
scroll to position [0, 346]
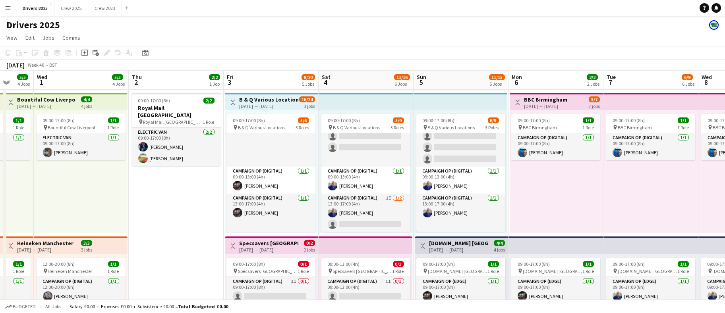
drag, startPoint x: 383, startPoint y: 222, endPoint x: 163, endPoint y: 237, distance: 220.9
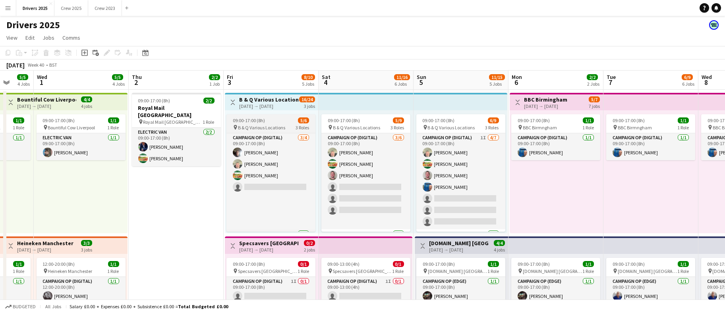
click at [259, 123] on span "09:00-17:00 (8h)" at bounding box center [249, 121] width 32 height 6
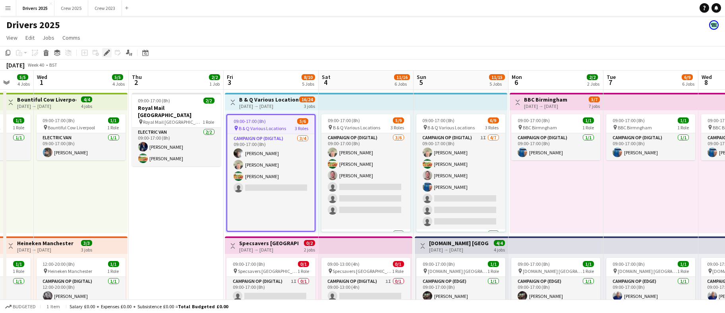
click at [107, 52] on icon at bounding box center [106, 53] width 4 height 4
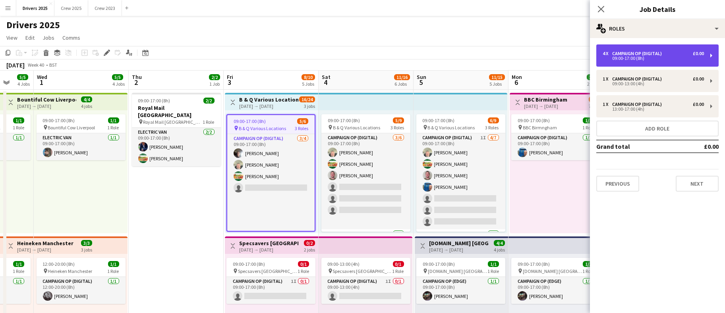
click at [663, 46] on div "4 x Campaign Op (Digital) £0.00 09:00-17:00 (8h)" at bounding box center [657, 55] width 122 height 22
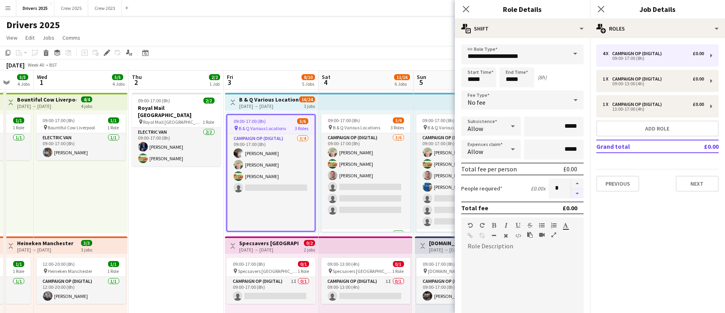
click at [571, 194] on button "button" at bounding box center [577, 194] width 13 height 10
type input "*"
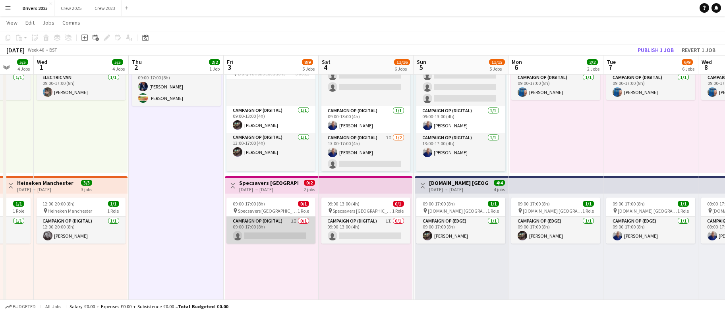
click at [272, 240] on app-card-role "Campaign Op (Digital) 1I 0/1 09:00-17:00 (8h) single-neutral-actions" at bounding box center [270, 230] width 89 height 27
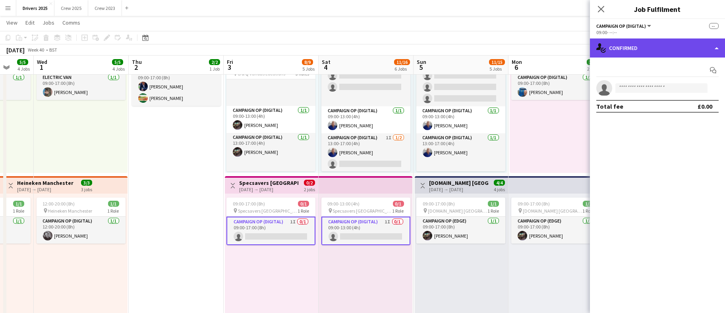
click at [664, 43] on div "single-neutral-actions-check-2 Confirmed" at bounding box center [657, 48] width 135 height 19
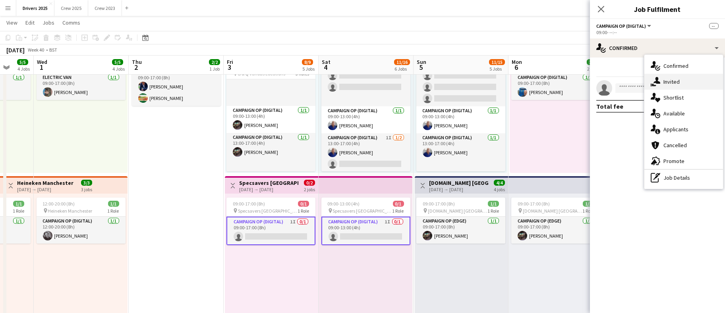
click at [681, 80] on div "single-neutral-actions-share-1 Invited" at bounding box center [683, 82] width 79 height 16
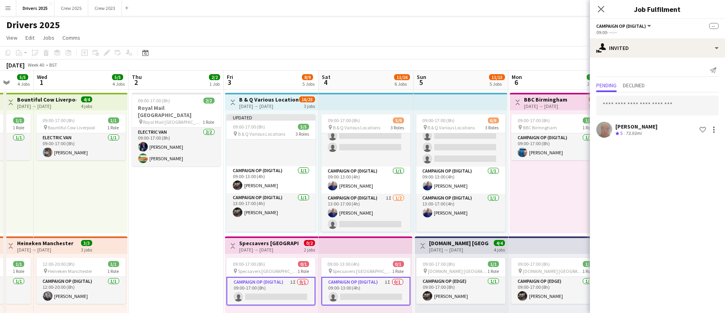
scroll to position [26, 0]
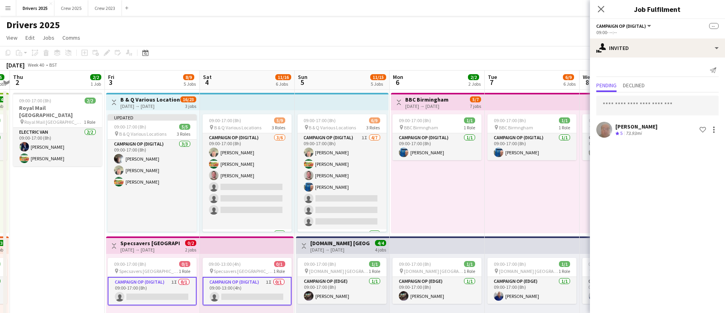
drag, startPoint x: 524, startPoint y: 203, endPoint x: 405, endPoint y: 207, distance: 118.9
click at [238, 96] on app-top-bar at bounding box center [247, 101] width 95 height 17
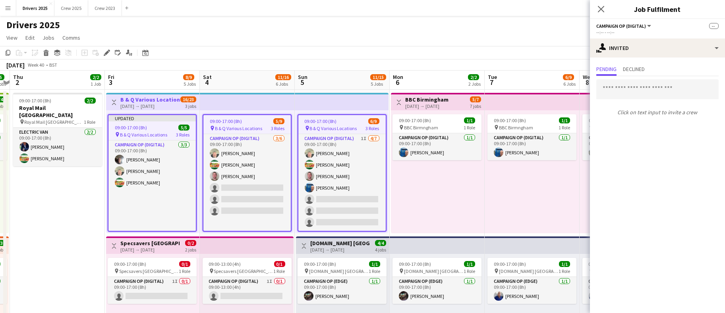
click at [236, 118] on span "09:00-17:00 (8h)" at bounding box center [226, 121] width 32 height 6
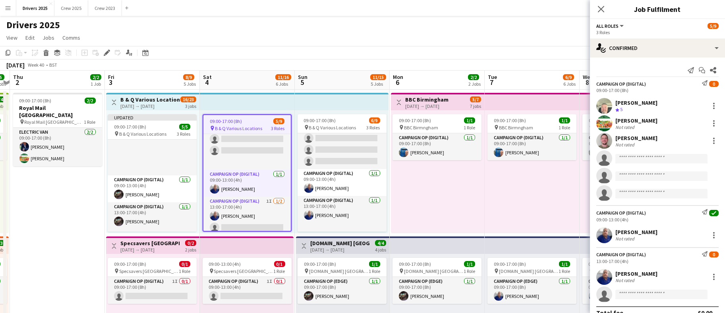
scroll to position [63, 0]
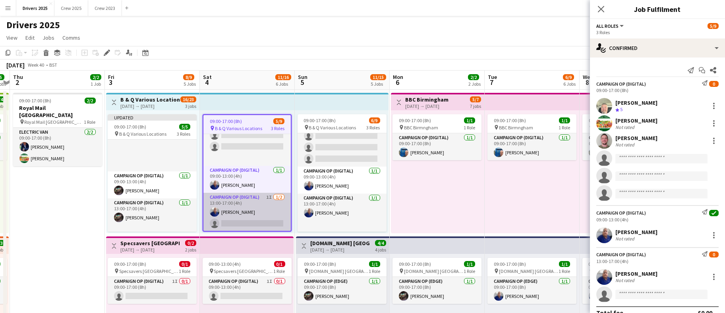
click at [255, 220] on app-card-role "Campaign Op (Digital) 1I 1/2 13:00-17:00 (4h) Pete Gallagher single-neutral-act…" at bounding box center [246, 212] width 87 height 39
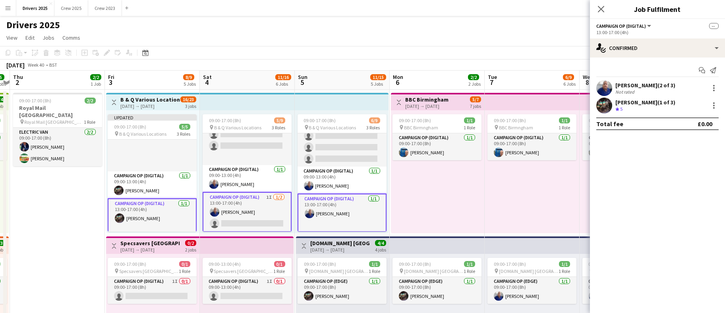
click at [241, 220] on app-card-role "Campaign Op (Digital) 1I 1/2 13:00-17:00 (4h) Pete Gallagher single-neutral-act…" at bounding box center [247, 212] width 89 height 40
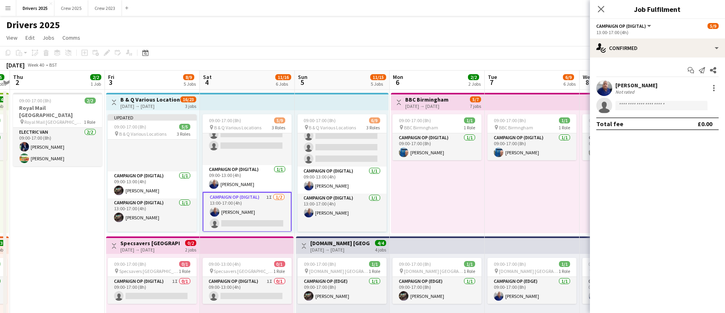
click at [645, 60] on div "Start chat Send notification Share Pete Gallagher Not rated single-neutral-acti…" at bounding box center [657, 97] width 135 height 79
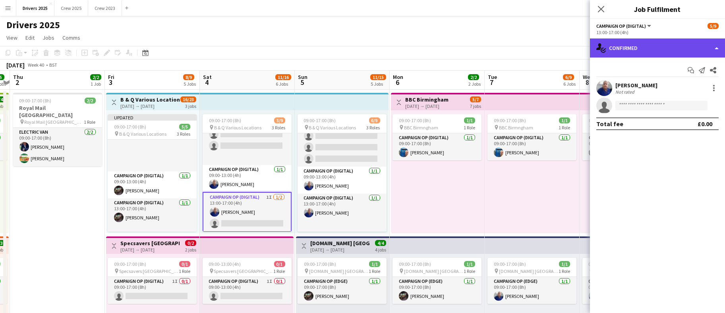
click at [654, 54] on div "single-neutral-actions-check-2 Confirmed" at bounding box center [657, 48] width 135 height 19
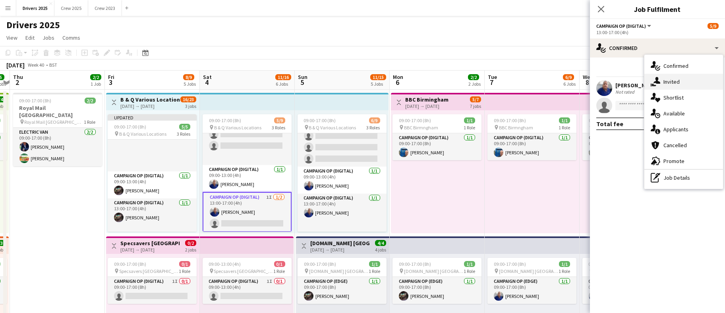
click at [681, 82] on div "single-neutral-actions-share-1 Invited" at bounding box center [683, 82] width 79 height 16
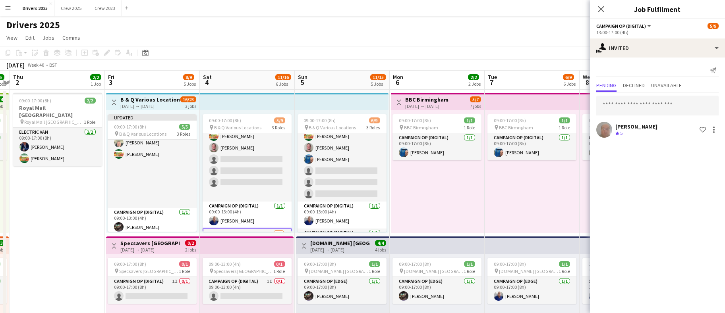
scroll to position [0, 0]
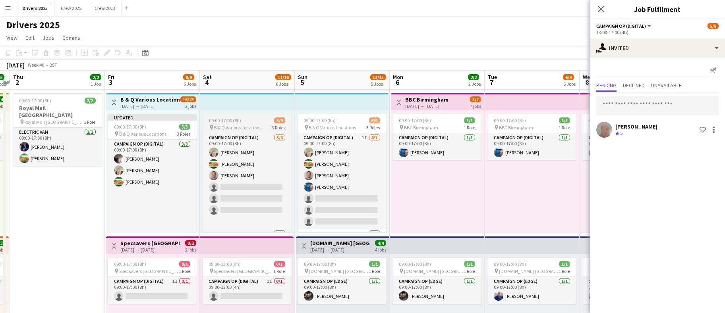
click at [233, 120] on span "09:00-17:00 (8h)" at bounding box center [225, 121] width 32 height 6
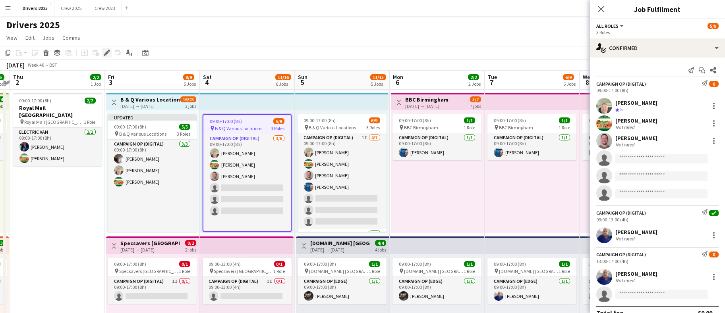
click at [107, 51] on icon at bounding box center [106, 53] width 4 height 4
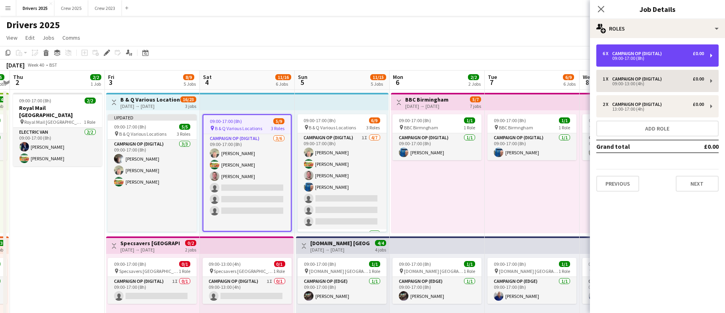
click at [655, 59] on div "09:00-17:00 (8h)" at bounding box center [653, 58] width 101 height 4
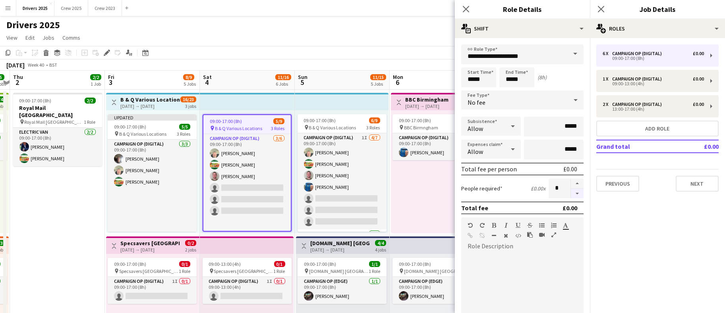
click at [571, 193] on button "button" at bounding box center [577, 194] width 13 height 10
type input "*"
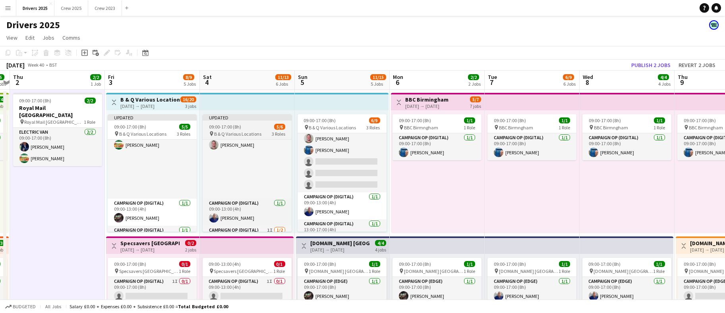
scroll to position [63, 0]
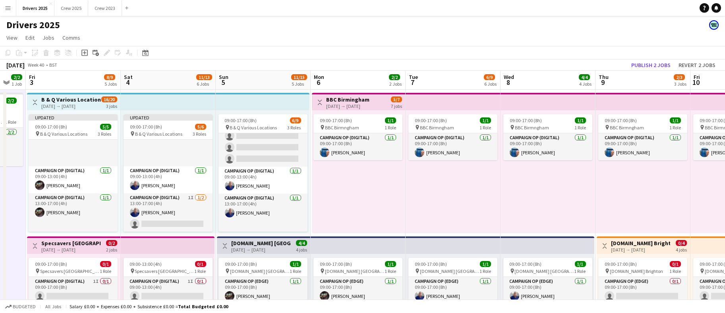
drag, startPoint x: 458, startPoint y: 183, endPoint x: 379, endPoint y: 190, distance: 79.4
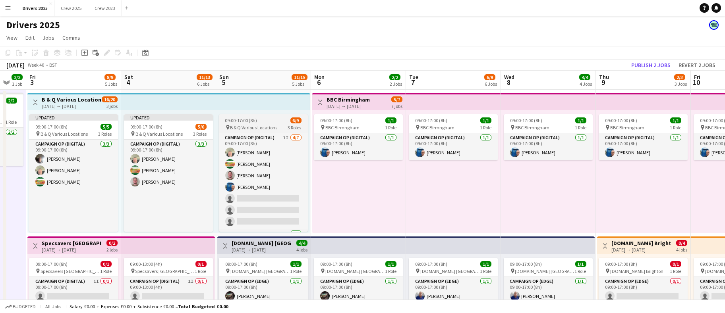
click at [255, 122] on span "09:00-17:00 (8h)" at bounding box center [241, 121] width 32 height 6
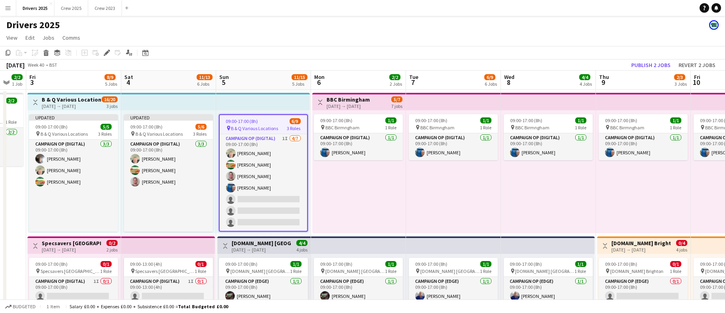
drag, startPoint x: 104, startPoint y: 56, endPoint x: 161, endPoint y: 70, distance: 59.1
click at [104, 56] on icon at bounding box center [105, 55] width 2 height 2
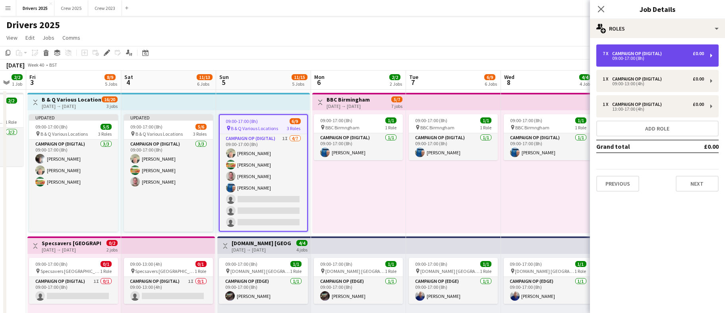
click at [629, 57] on div "09:00-17:00 (8h)" at bounding box center [653, 58] width 101 height 4
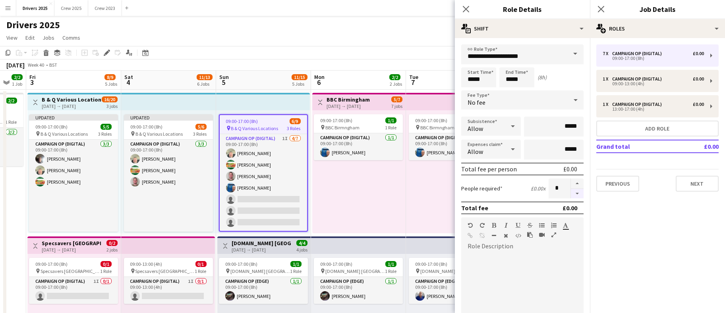
click at [573, 194] on button "button" at bounding box center [577, 194] width 13 height 10
type input "*"
click at [324, 46] on app-toolbar "Copy Paste Paste Ctrl+V Paste with crew Ctrl+Shift+V Paste linked Job [GEOGRAPH…" at bounding box center [362, 53] width 725 height 14
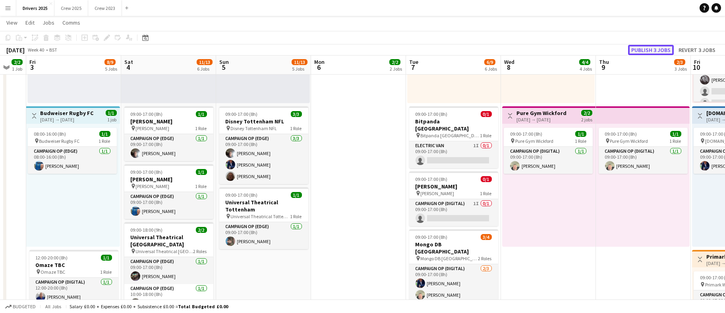
click at [657, 49] on button "Publish 3 jobs" at bounding box center [651, 50] width 46 height 10
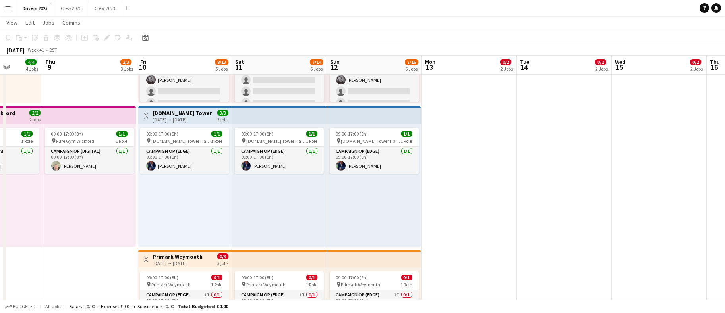
drag, startPoint x: 575, startPoint y: 251, endPoint x: -93, endPoint y: 168, distance: 673.8
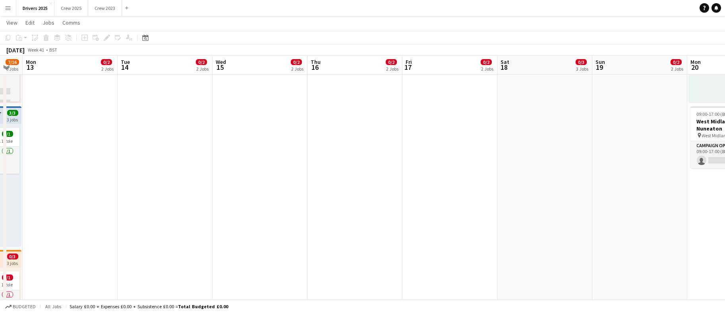
drag, startPoint x: 586, startPoint y: 154, endPoint x: 187, endPoint y: 168, distance: 399.9
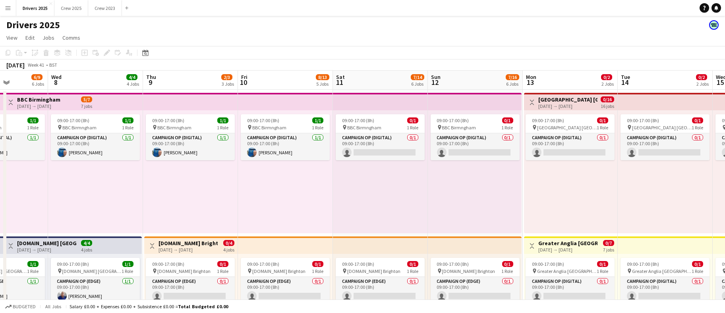
scroll to position [40, 0]
drag, startPoint x: 224, startPoint y: 207, endPoint x: 725, endPoint y: 179, distance: 500.9
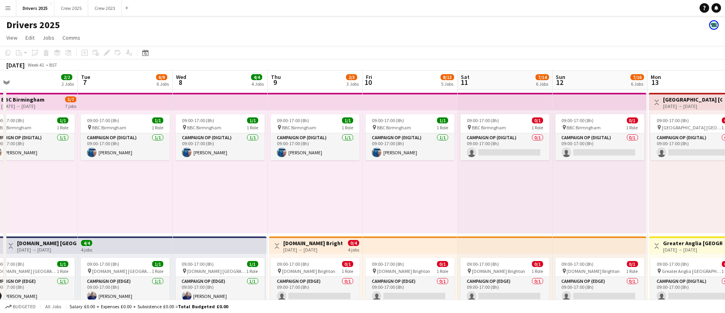
drag, startPoint x: 155, startPoint y: 191, endPoint x: 279, endPoint y: 187, distance: 124.8
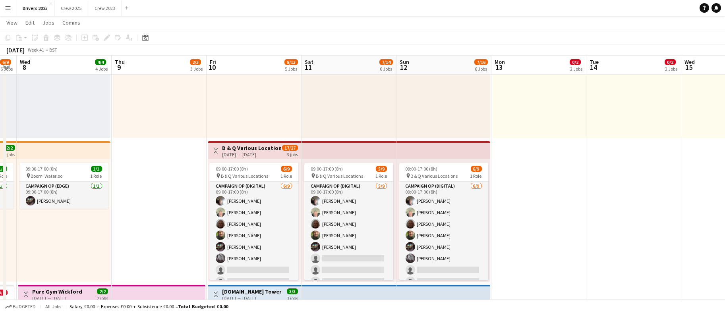
scroll to position [0, 269]
drag, startPoint x: 312, startPoint y: 211, endPoint x: 155, endPoint y: 213, distance: 156.9
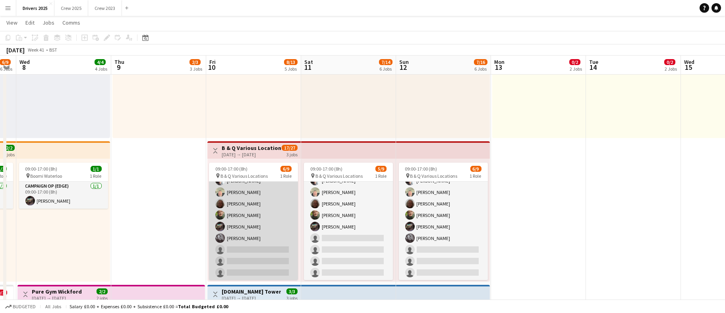
scroll to position [0, 0]
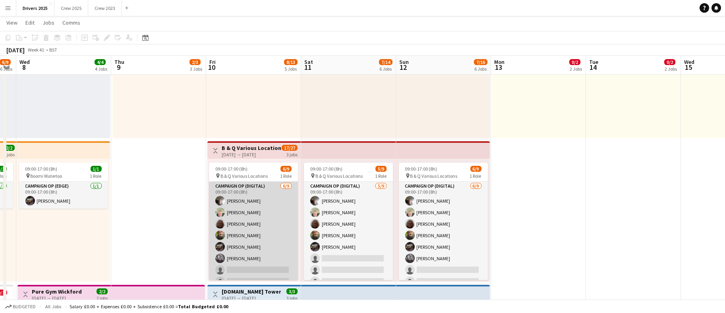
click at [250, 263] on app-card-role "Campaign Op (Digital) 6/9 09:00-17:00 (8h) Chris Wibberley Steve Henman Chris H…" at bounding box center [253, 241] width 89 height 119
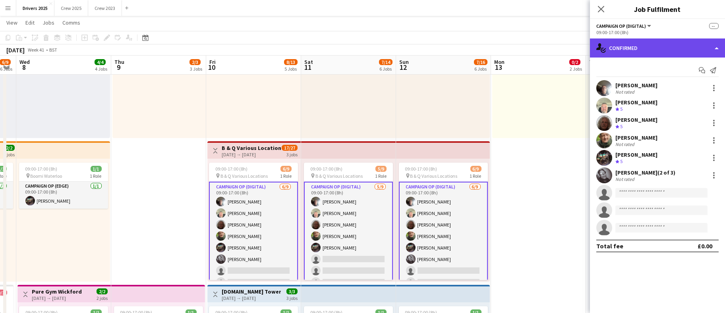
click at [667, 49] on div "single-neutral-actions-check-2 Confirmed" at bounding box center [657, 48] width 135 height 19
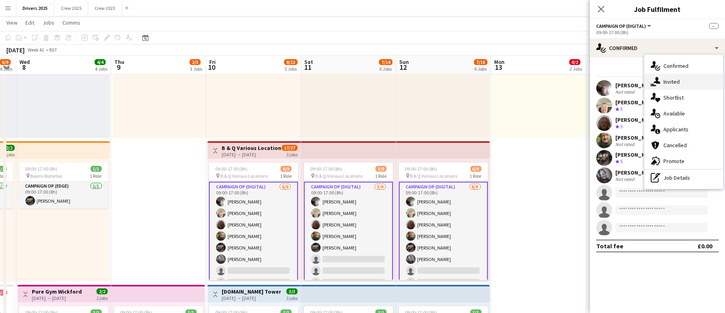
click at [673, 84] on span "Invited" at bounding box center [671, 81] width 16 height 7
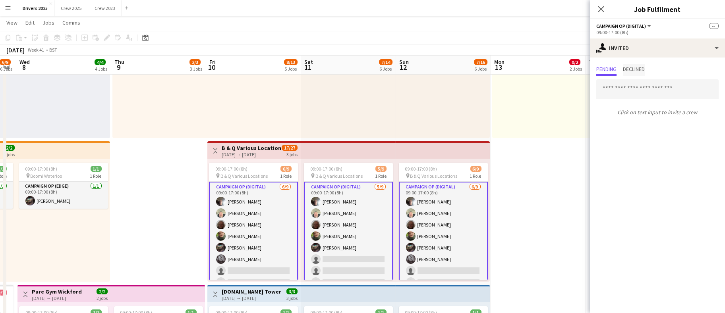
click at [637, 68] on span "Declined" at bounding box center [634, 69] width 22 height 6
click at [603, 67] on span "Pending" at bounding box center [606, 69] width 20 height 6
click at [631, 93] on input "text" at bounding box center [657, 89] width 122 height 20
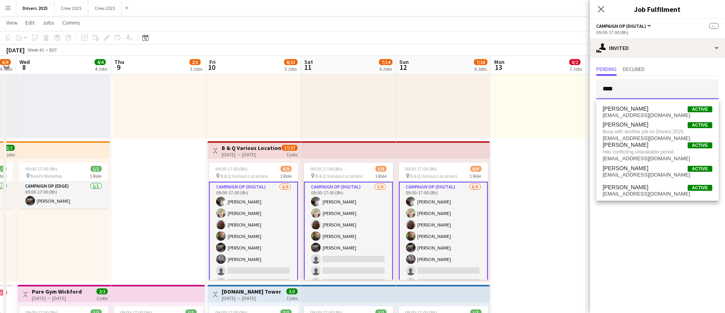
type input "****"
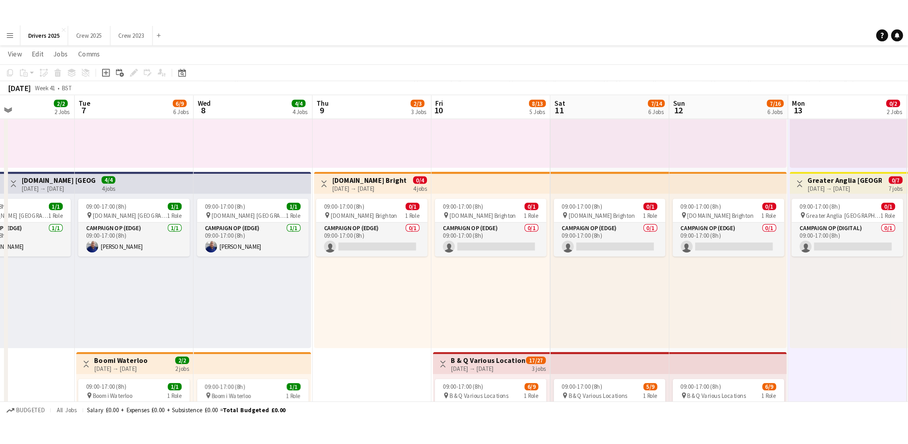
scroll to position [40, 0]
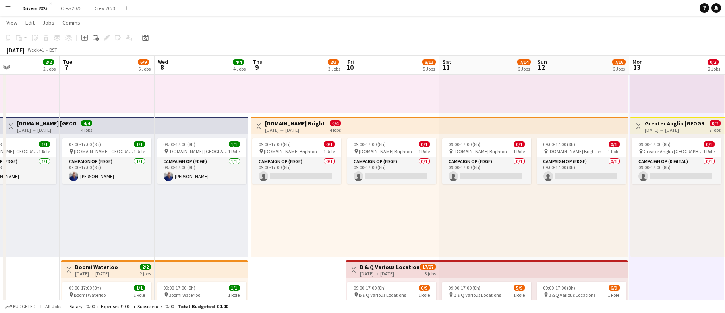
drag, startPoint x: 149, startPoint y: 211, endPoint x: 287, endPoint y: 218, distance: 138.8
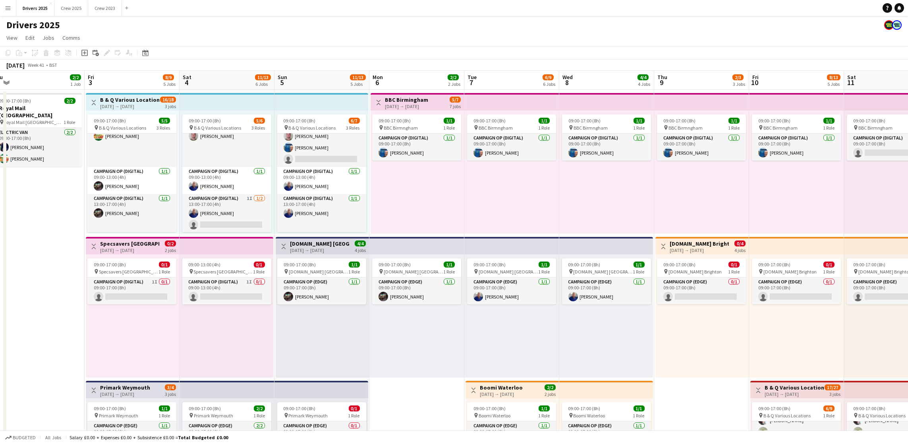
drag, startPoint x: 329, startPoint y: 218, endPoint x: 733, endPoint y: 187, distance: 405.2
click at [41, 4] on button "Drivers 2025 Close" at bounding box center [35, 7] width 38 height 15
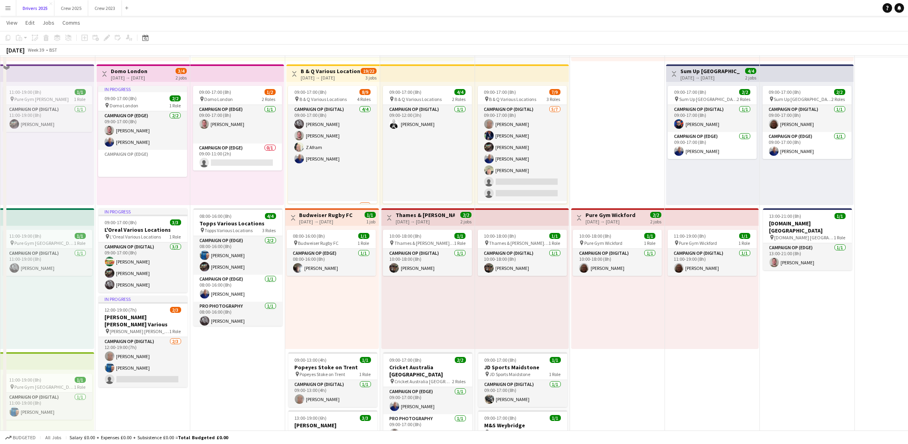
scroll to position [298, 0]
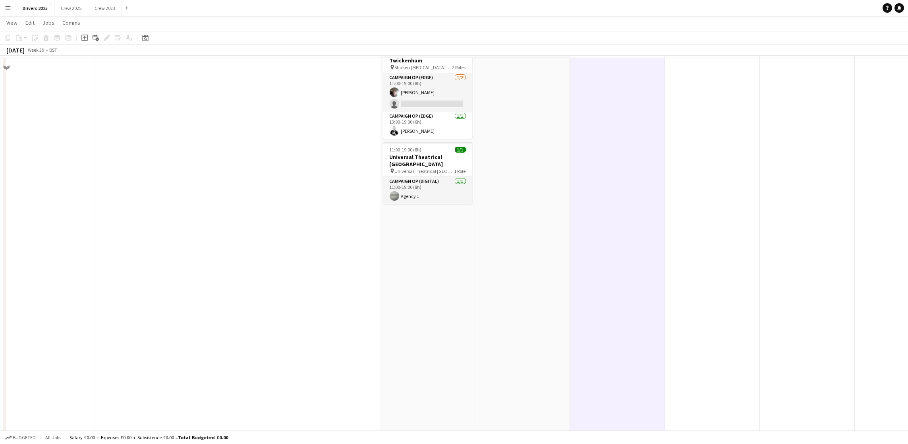
scroll to position [1013, 0]
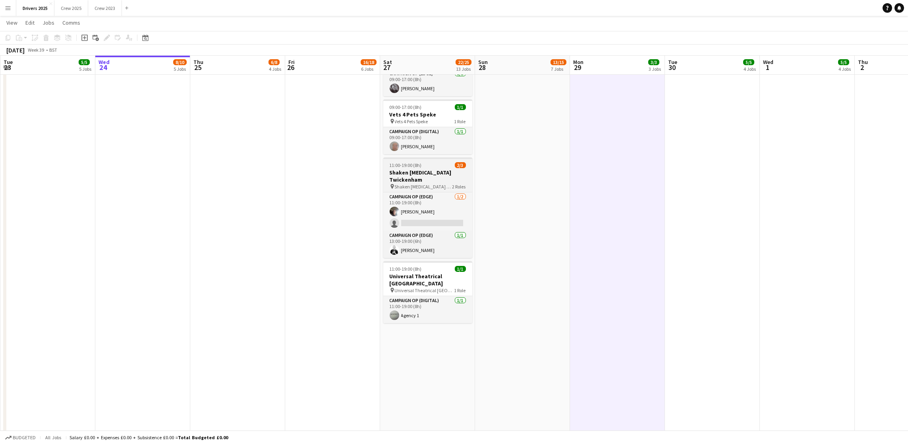
click at [411, 169] on h3 "Shaken [MEDICAL_DATA] Twickenham" at bounding box center [427, 176] width 89 height 14
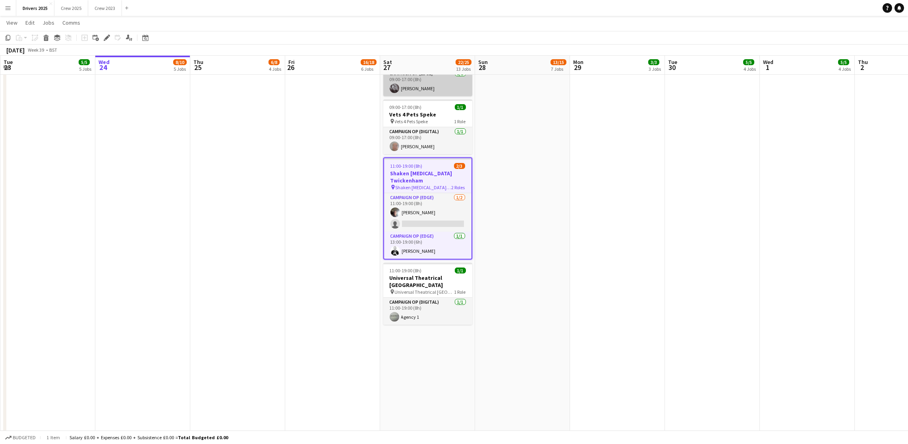
click at [107, 36] on icon at bounding box center [106, 38] width 4 height 4
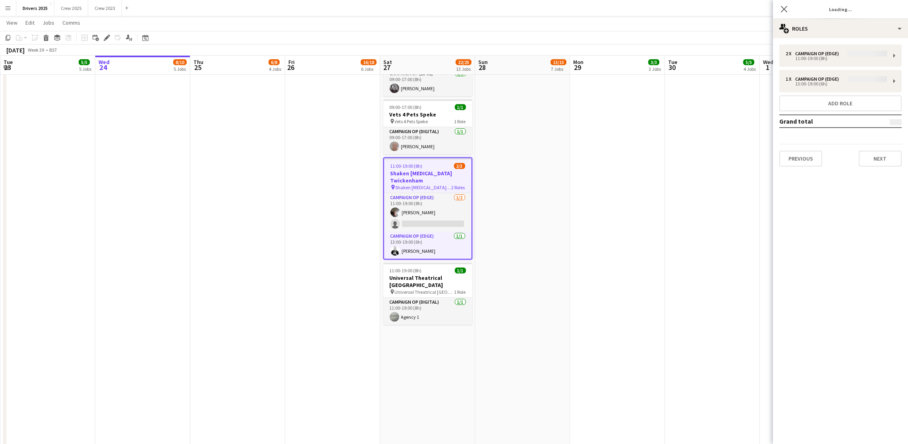
type input "**********"
click at [725, 160] on button "Next" at bounding box center [880, 159] width 43 height 16
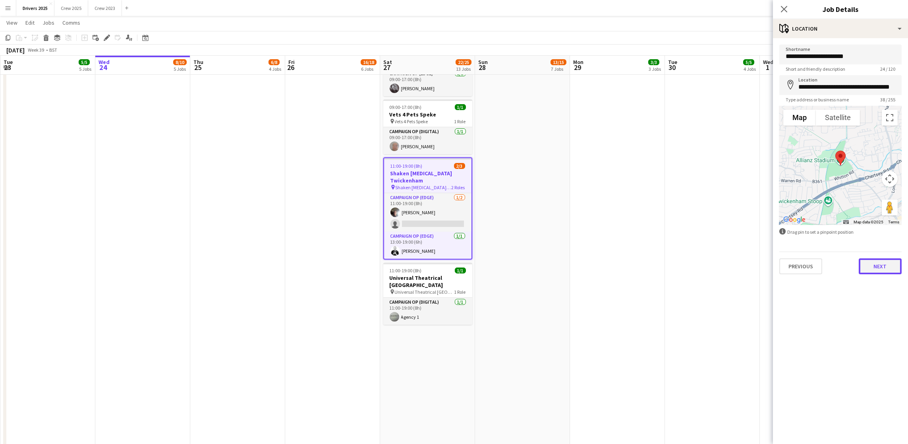
click at [725, 263] on button "Next" at bounding box center [880, 266] width 43 height 16
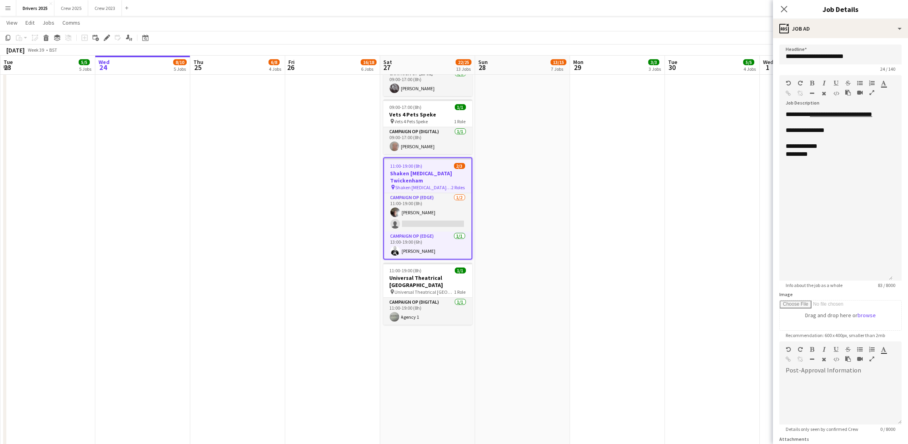
drag, startPoint x: 898, startPoint y: 152, endPoint x: 902, endPoint y: 280, distance: 128.4
click at [725, 280] on mat-expansion-panel "**********" at bounding box center [840, 241] width 135 height 406
drag, startPoint x: 796, startPoint y: 161, endPoint x: 783, endPoint y: 161, distance: 13.1
click at [725, 161] on div "**********" at bounding box center [835, 198] width 113 height 176
click at [725, 168] on div "**********" at bounding box center [835, 198] width 113 height 176
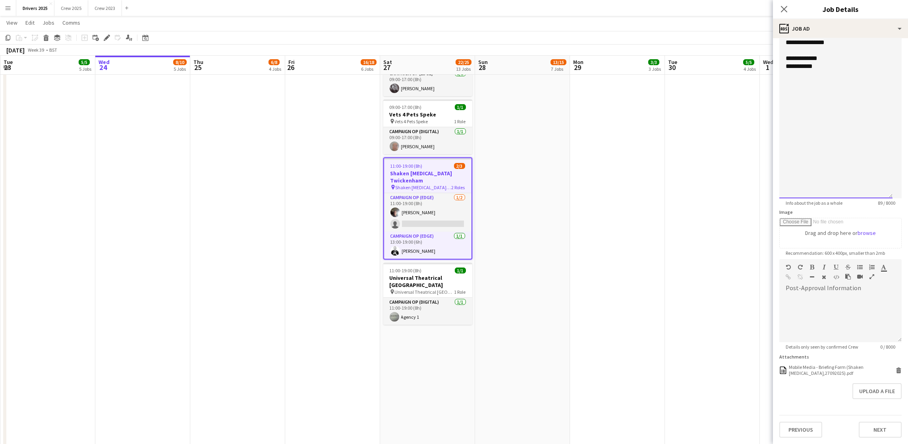
scroll to position [0, 0]
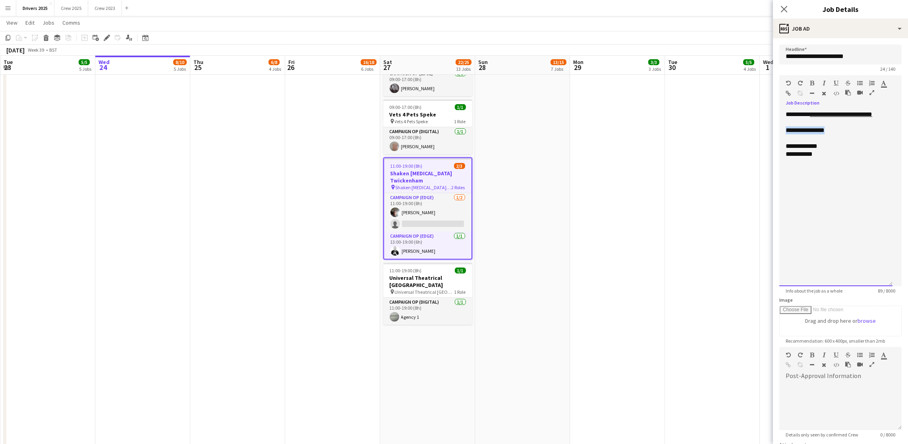
drag, startPoint x: 832, startPoint y: 140, endPoint x: 781, endPoint y: 137, distance: 50.9
click at [725, 137] on div "**********" at bounding box center [835, 198] width 113 height 176
click at [725, 201] on div "**********" at bounding box center [835, 198] width 113 height 176
click at [725, 177] on div "**********" at bounding box center [835, 198] width 113 height 176
click at [725, 166] on div "**********" at bounding box center [836, 162] width 101 height 8
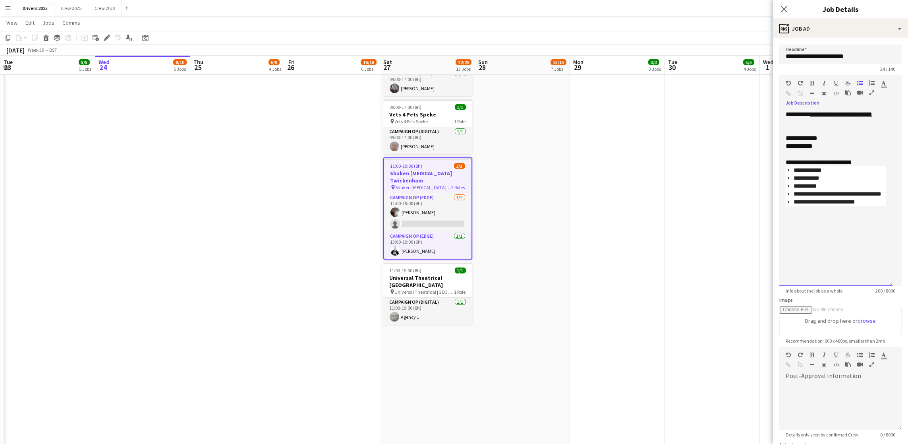
click at [725, 166] on div "**********" at bounding box center [836, 162] width 101 height 8
click at [725, 214] on li "**********" at bounding box center [840, 210] width 93 height 8
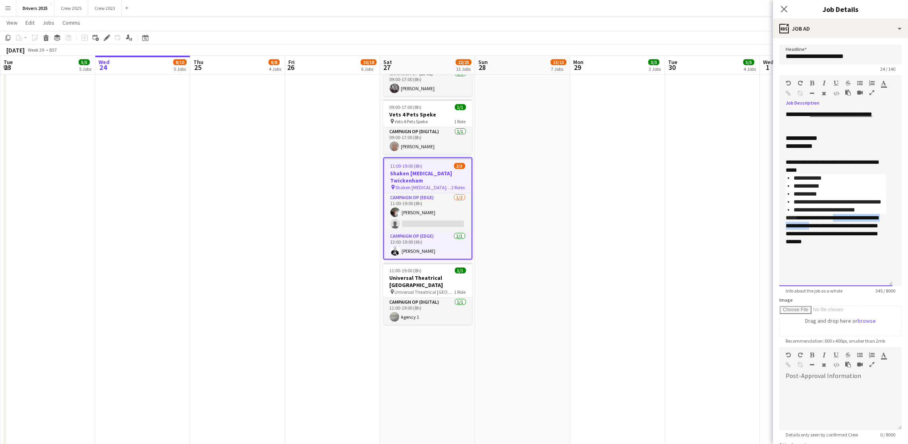
drag, startPoint x: 818, startPoint y: 244, endPoint x: 841, endPoint y: 235, distance: 24.8
click at [725, 235] on span "**********" at bounding box center [832, 229] width 93 height 29
click at [725, 236] on span "**********" at bounding box center [832, 225] width 93 height 21
click at [725, 238] on div "**********" at bounding box center [836, 226] width 101 height 24
click at [697, 227] on app-date-cell "09:00-17:00 (8h) 1/1 pin Bountiful Cow Liverpool 1 Role Electric Van 1/1 09:00-…" at bounding box center [712, 142] width 95 height 2133
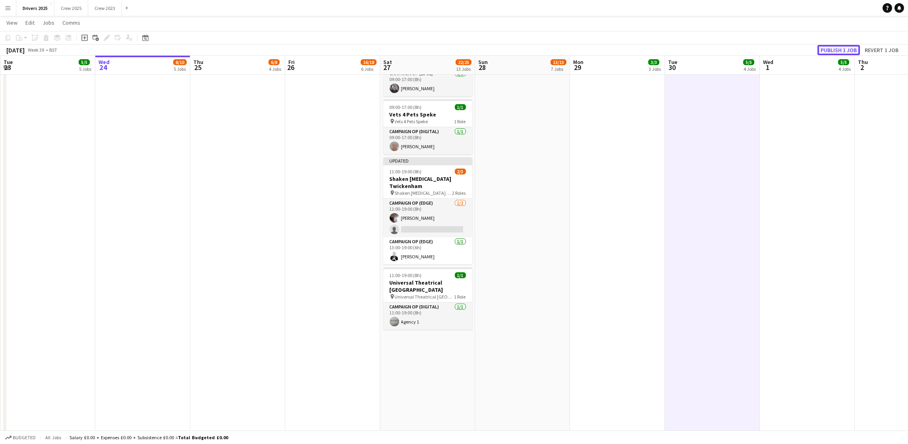
click at [725, 45] on button "Publish 1 job" at bounding box center [839, 50] width 43 height 10
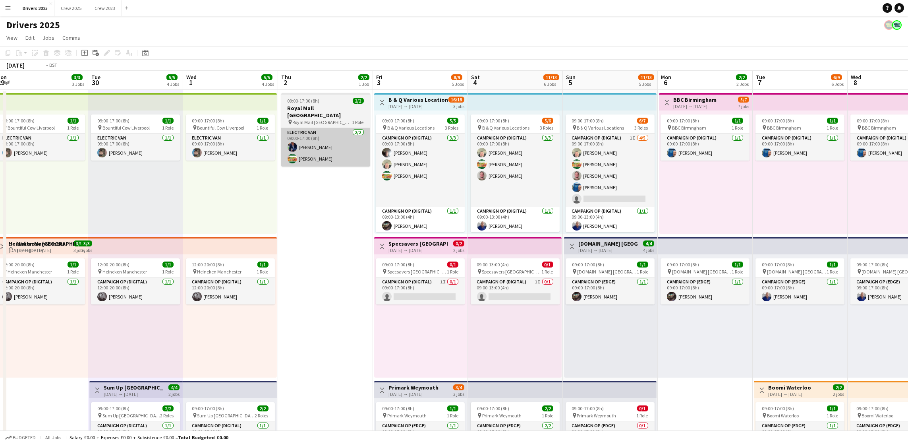
drag, startPoint x: 794, startPoint y: 311, endPoint x: 257, endPoint y: 121, distance: 570.0
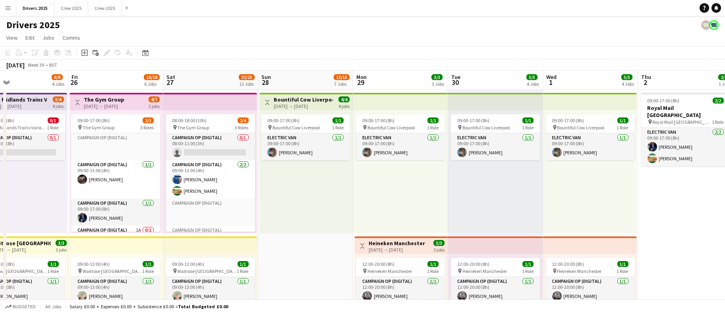
drag, startPoint x: 234, startPoint y: 199, endPoint x: 631, endPoint y: 175, distance: 397.6
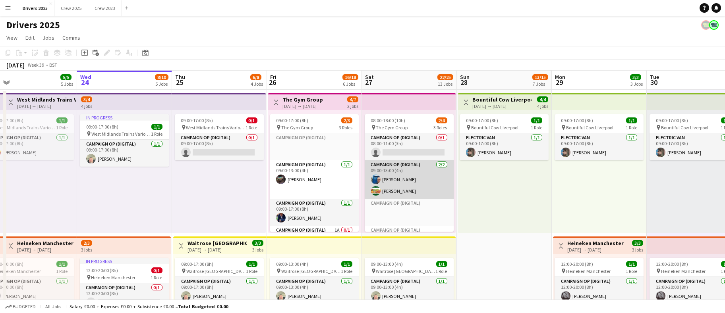
click at [398, 179] on app-card-role "Campaign Op (Digital) 2/2 09:00-13:00 (4h) Peter Brittain Andrew Donaldson" at bounding box center [409, 179] width 89 height 39
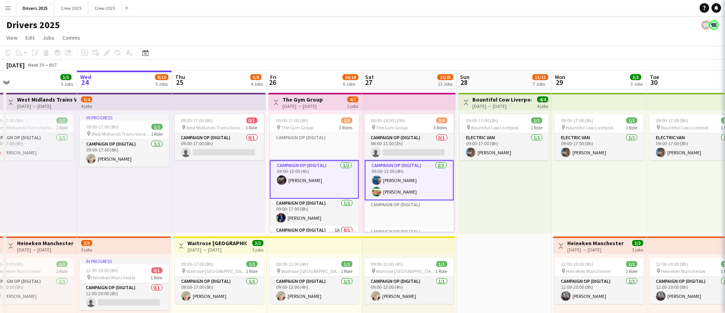
click at [398, 179] on app-card-role "Campaign Op (Digital) 2/2 09:00-13:00 (4h) Peter Brittain Andrew Donaldson" at bounding box center [409, 180] width 89 height 40
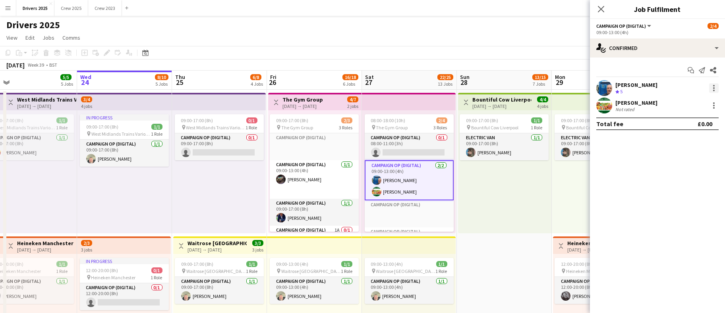
click at [715, 87] on div at bounding box center [714, 88] width 10 height 10
click at [680, 158] on span "Remove" at bounding box center [675, 160] width 24 height 7
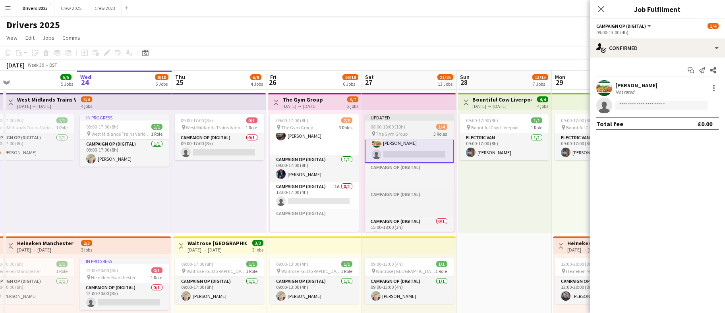
scroll to position [48, 0]
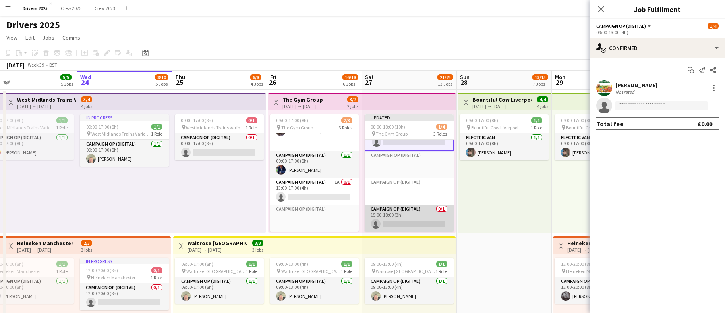
click at [390, 220] on app-card-role "Campaign Op (Digital) 0/1 15:00-18:00 (3h) single-neutral-actions" at bounding box center [409, 218] width 89 height 27
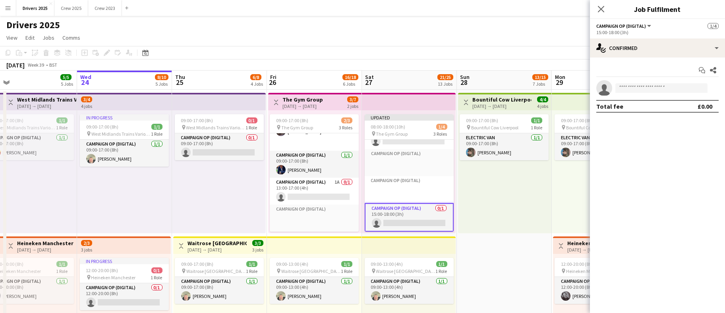
scroll to position [55, 0]
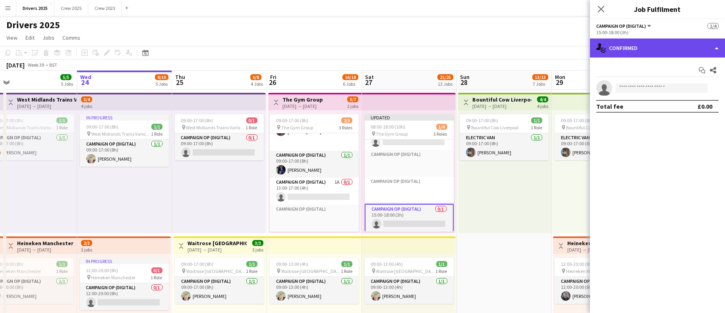
click at [624, 48] on div "single-neutral-actions-check-2 Confirmed" at bounding box center [657, 48] width 135 height 19
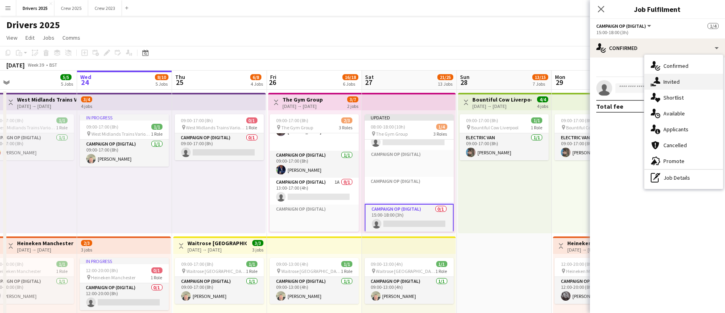
click at [679, 82] on span "Invited" at bounding box center [671, 81] width 16 height 7
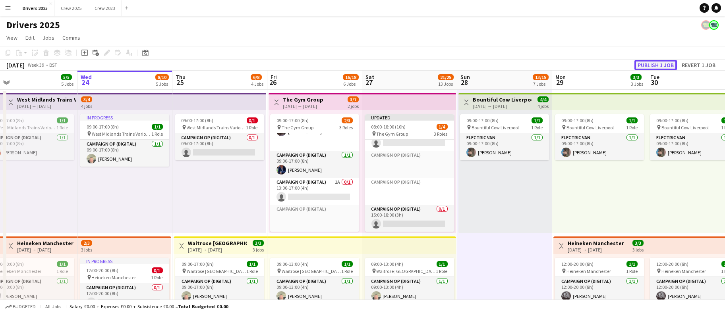
click at [647, 61] on button "Publish 1 job" at bounding box center [655, 65] width 43 height 10
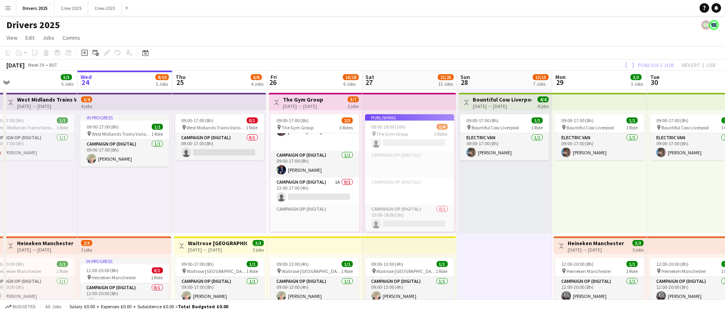
click at [393, 129] on app-job-card "Publishing 08:00-18:00 (10h) 1/4 pin The Gym Group 3 Roles Campaign Op (Digital…" at bounding box center [409, 173] width 89 height 118
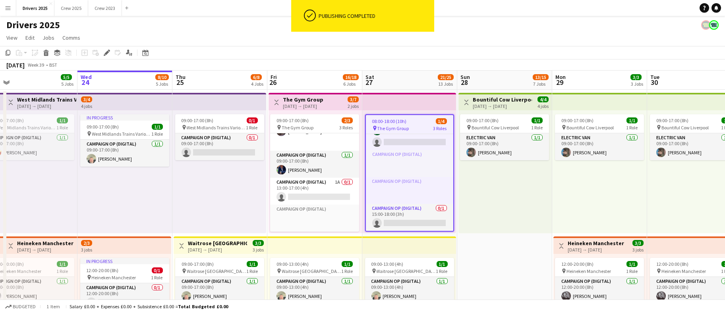
click at [103, 53] on div "Edit" at bounding box center [107, 53] width 10 height 10
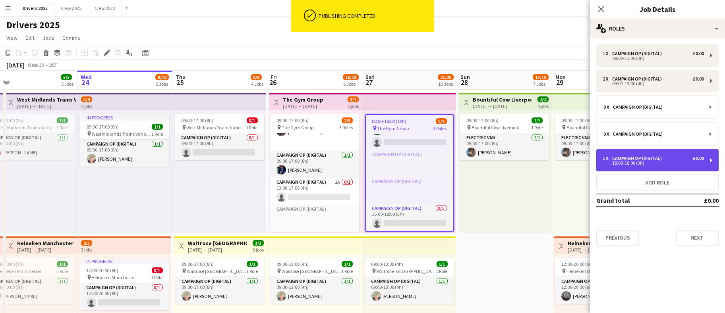
click at [646, 156] on div "Campaign Op (Digital)" at bounding box center [638, 159] width 53 height 6
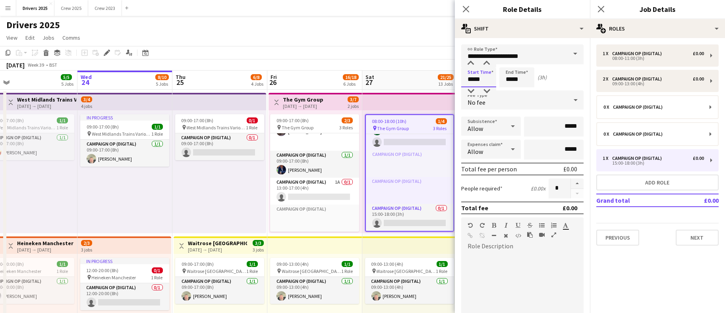
drag, startPoint x: 484, startPoint y: 81, endPoint x: 414, endPoint y: 70, distance: 70.8
type input "*****"
click at [356, 35] on app-page-menu "View Day view expanded Day view collapsed Month view Date picker Jump to today …" at bounding box center [362, 38] width 725 height 15
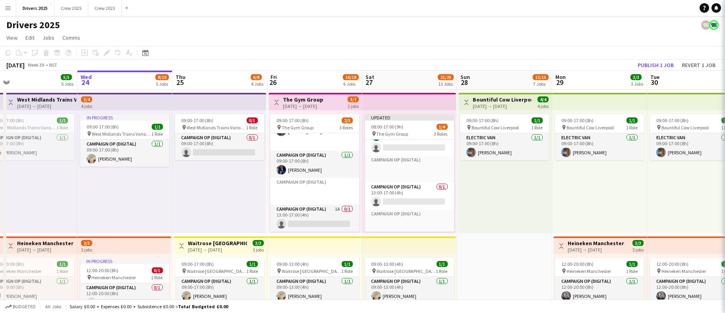
scroll to position [54, 0]
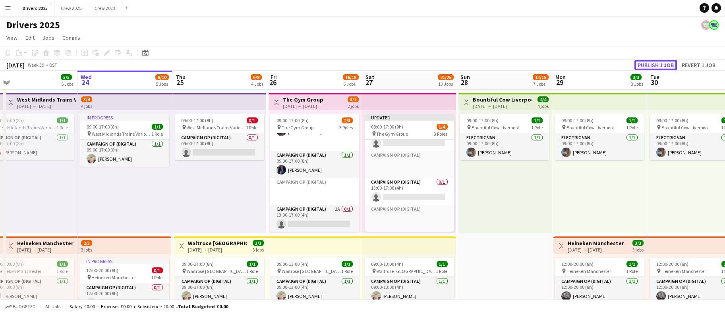
click at [666, 62] on button "Publish 1 job" at bounding box center [655, 65] width 43 height 10
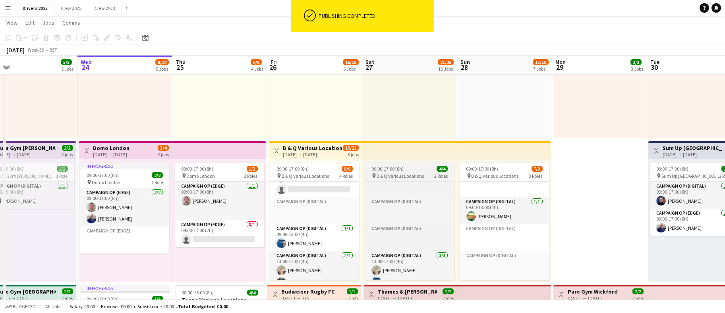
scroll to position [167, 0]
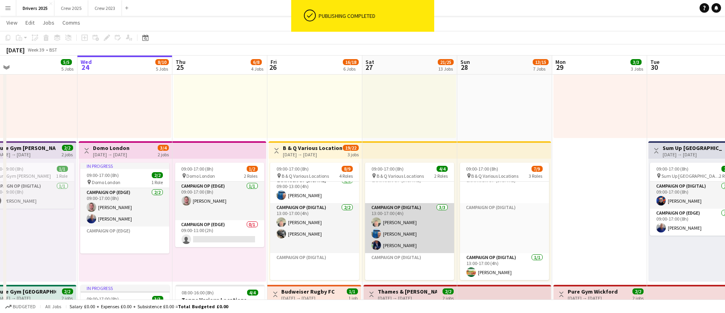
click at [404, 232] on app-card-role "Campaign Op (Digital) 3/3 13:00-17:00 (4h) Steve Henman Peter Brittain Robert B…" at bounding box center [409, 228] width 89 height 50
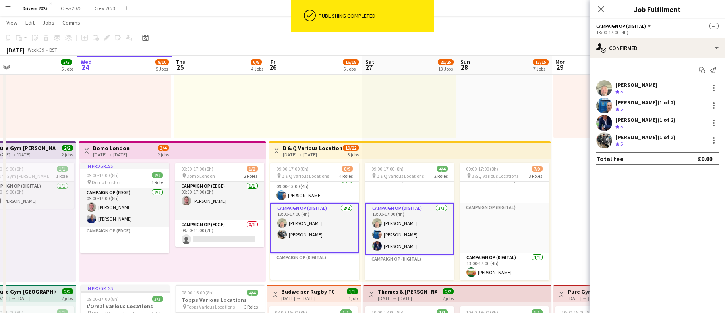
click at [404, 232] on app-card-role "Campaign Op (Digital) 3/3 13:00-17:00 (4h) Steve Henman Peter Brittain Robert B…" at bounding box center [409, 229] width 89 height 52
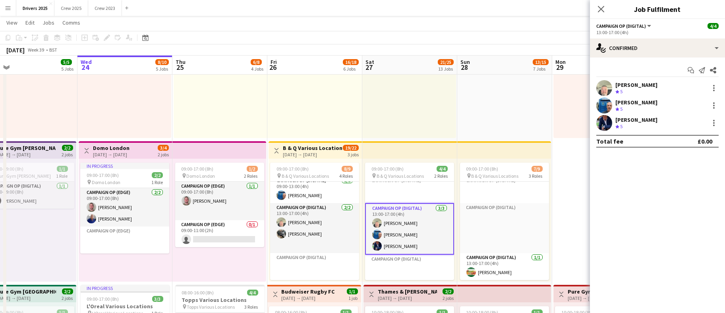
click at [400, 236] on app-card-role "Campaign Op (Digital) 3/3 13:00-17:00 (4h) Steve Henman Peter Brittain Robert B…" at bounding box center [409, 229] width 89 height 52
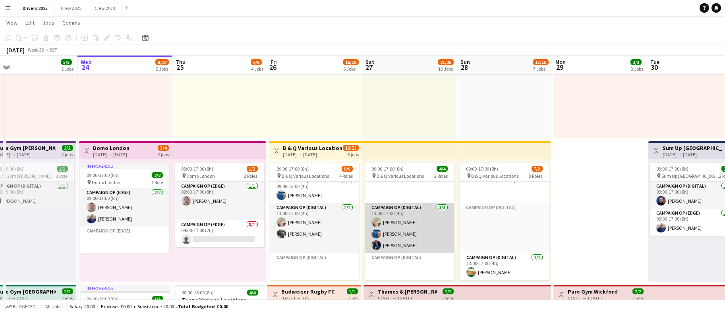
click at [400, 236] on app-card-role "Campaign Op (Digital) 3/3 13:00-17:00 (4h) Steve Henman Peter Brittain Robert B…" at bounding box center [409, 228] width 89 height 50
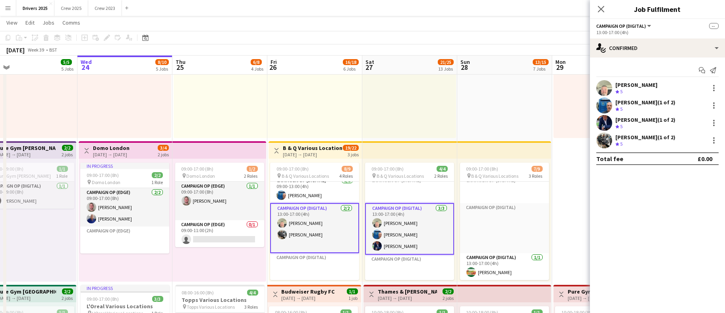
click at [400, 234] on app-card-role "Campaign Op (Digital) 3/3 13:00-17:00 (4h) Steve Henman Peter Brittain Robert B…" at bounding box center [409, 229] width 89 height 52
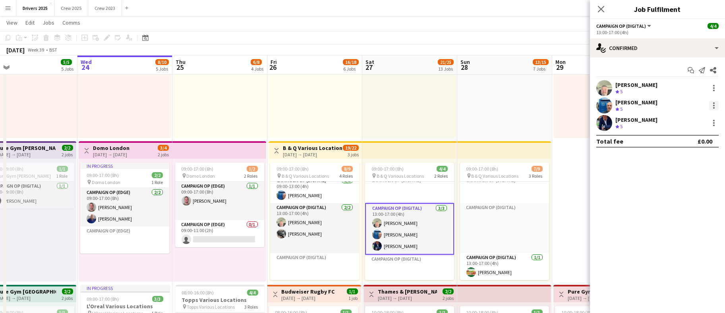
click at [714, 105] on div at bounding box center [714, 106] width 2 height 2
click at [690, 179] on span "Remove" at bounding box center [687, 177] width 49 height 7
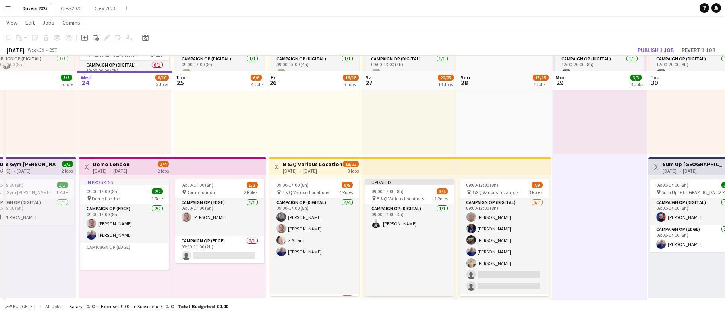
scroll to position [179, 0]
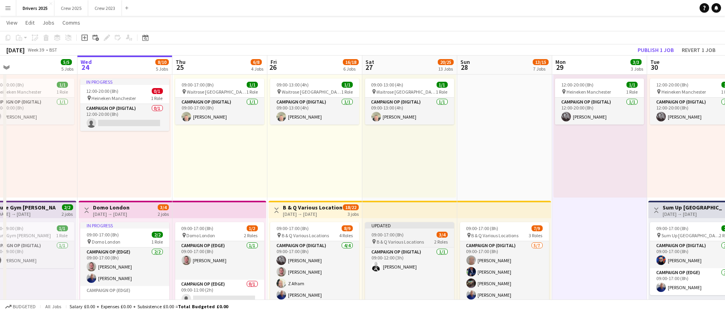
click at [392, 232] on span "09:00-17:00 (8h)" at bounding box center [387, 235] width 32 height 6
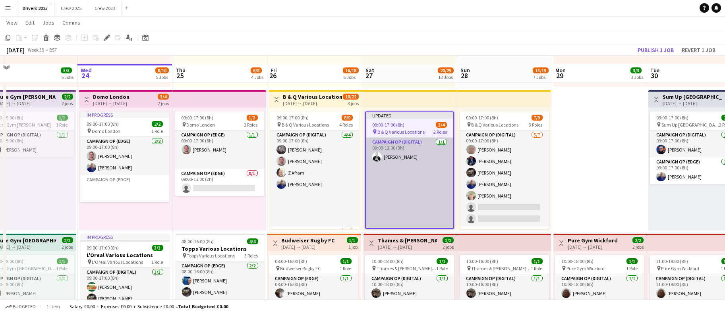
scroll to position [298, 0]
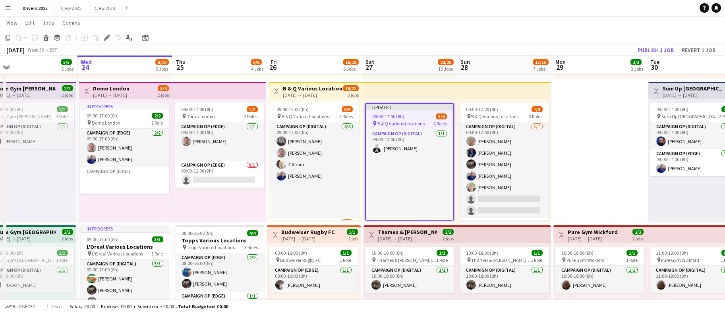
drag, startPoint x: 104, startPoint y: 36, endPoint x: 441, endPoint y: 59, distance: 336.9
click at [104, 36] on icon "Edit" at bounding box center [107, 38] width 6 height 6
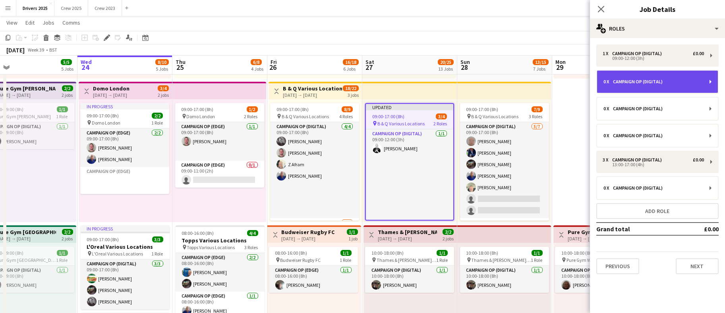
click at [669, 84] on div "0 x Campaign Op (Digital)" at bounding box center [653, 82] width 100 height 6
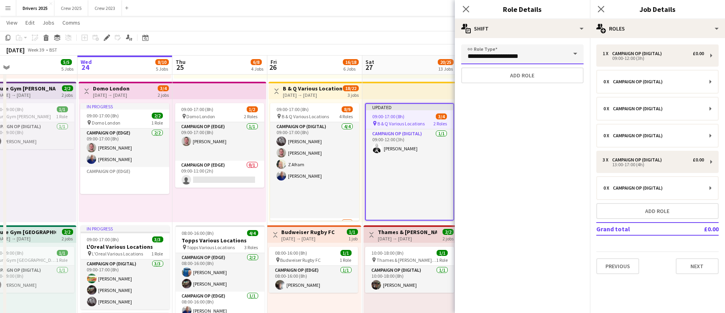
click at [518, 54] on input "**********" at bounding box center [522, 54] width 122 height 20
click at [516, 77] on button "Add role" at bounding box center [522, 76] width 122 height 16
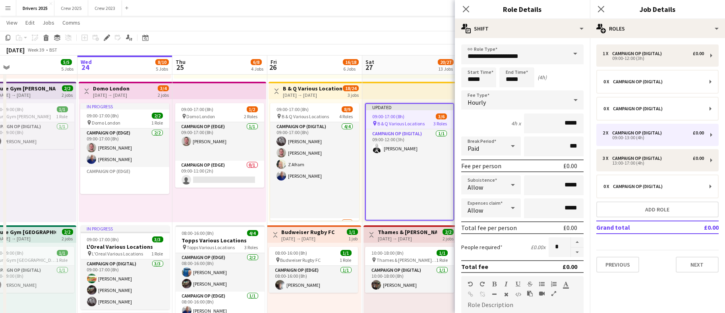
click at [524, 103] on div "Hourly" at bounding box center [514, 100] width 106 height 19
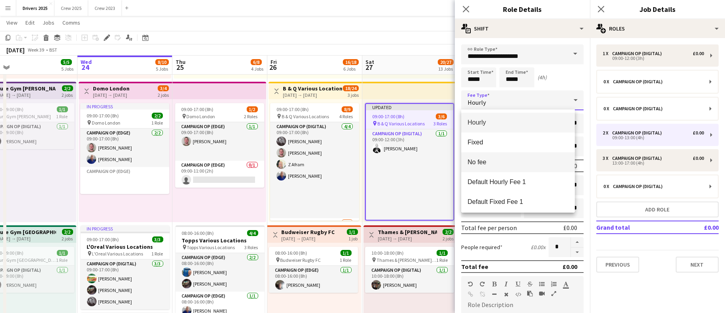
click at [488, 159] on span "No fee" at bounding box center [518, 163] width 101 height 8
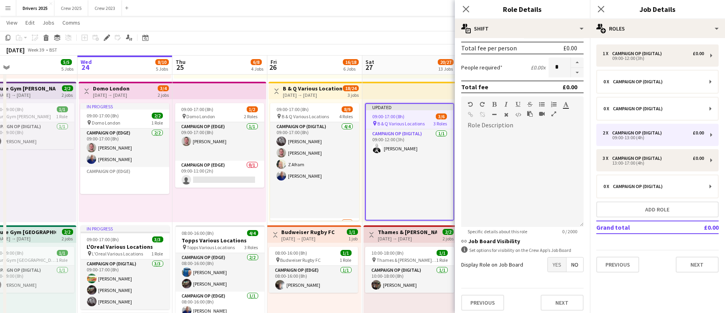
scroll to position [129, 0]
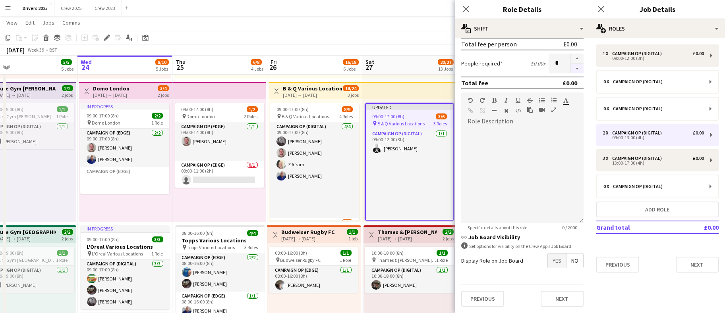
click at [572, 67] on button "button" at bounding box center [577, 69] width 13 height 10
type input "*"
click at [348, 34] on app-toolbar "Copy Paste Paste Ctrl+V Paste with crew Ctrl+Shift+V Paste linked Job [GEOGRAPH…" at bounding box center [362, 38] width 725 height 14
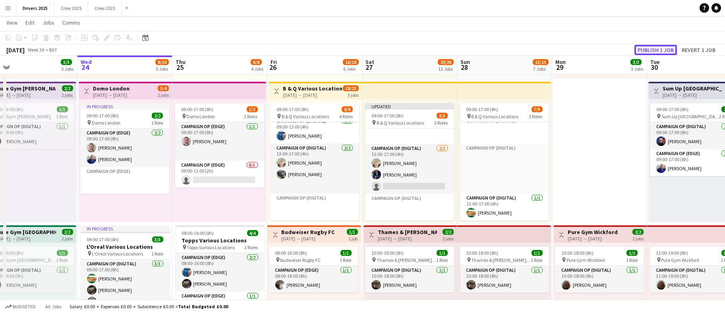
click at [666, 48] on button "Publish 1 job" at bounding box center [655, 50] width 43 height 10
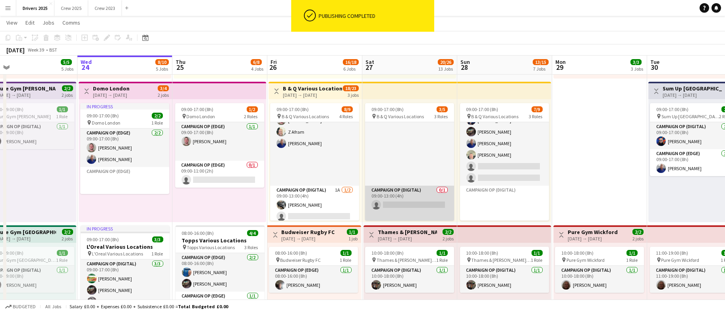
click at [398, 202] on app-card-role "Campaign Op (Digital) 0/1 09:00-13:00 (4h) single-neutral-actions" at bounding box center [409, 205] width 89 height 39
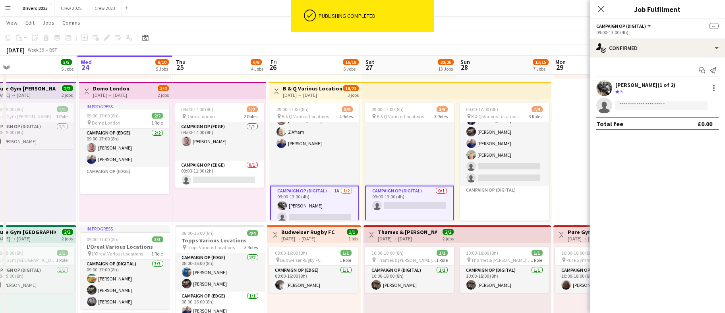
click at [400, 202] on app-card-role "Campaign Op (Digital) 0/1 09:00-13:00 (4h) single-neutral-actions" at bounding box center [409, 205] width 89 height 39
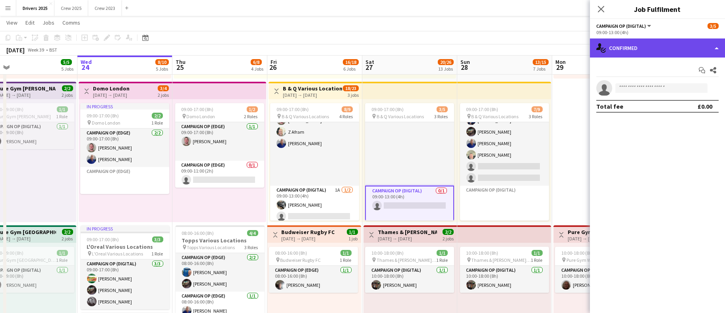
click at [670, 52] on div "single-neutral-actions-check-2 Confirmed" at bounding box center [657, 48] width 135 height 19
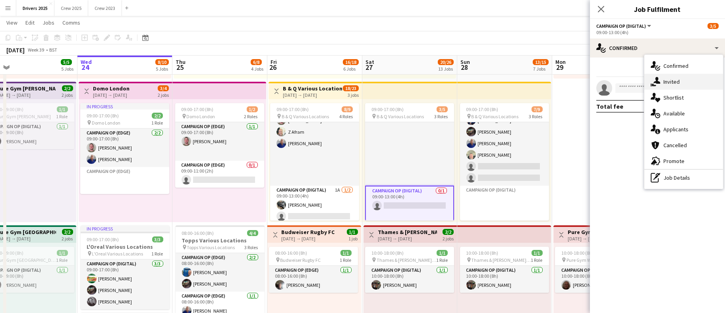
click at [683, 80] on div "single-neutral-actions-share-1 Invited" at bounding box center [683, 82] width 79 height 16
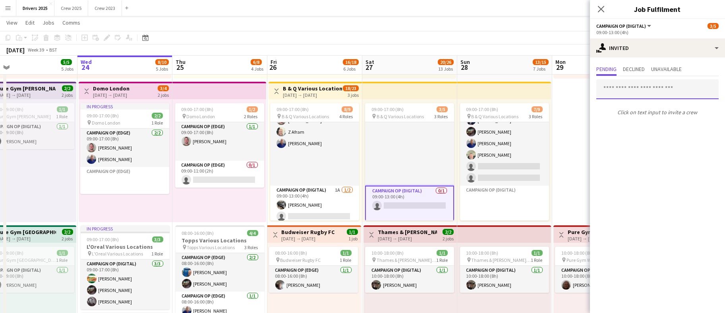
click at [626, 92] on input "text" at bounding box center [657, 89] width 122 height 20
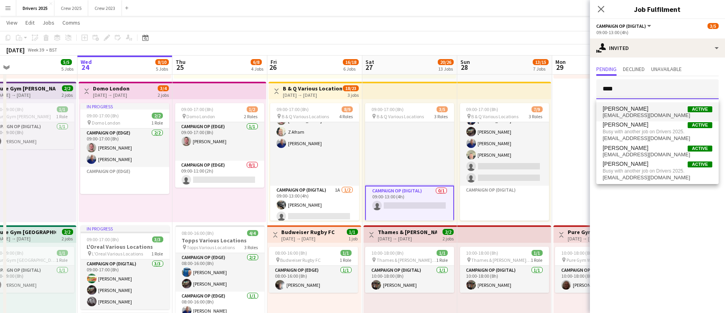
type input "****"
click at [628, 114] on span "[EMAIL_ADDRESS][DOMAIN_NAME]" at bounding box center [658, 115] width 110 height 6
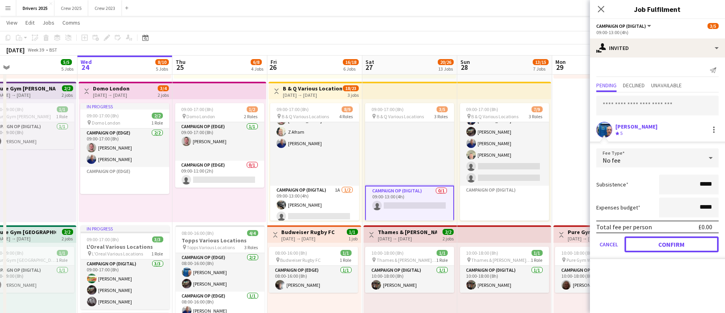
click at [692, 247] on button "Confirm" at bounding box center [672, 245] width 94 height 16
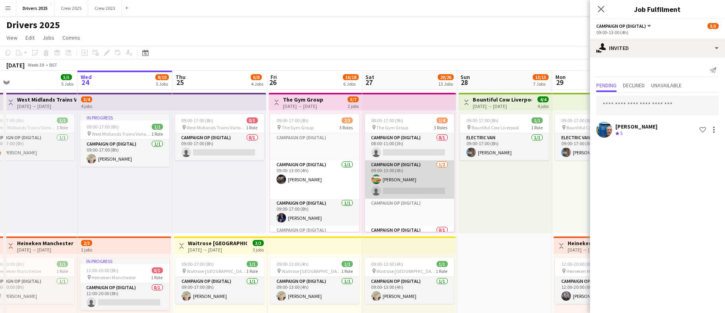
click at [401, 187] on app-card-role "Campaign Op (Digital) [DATE] 09:00-13:00 (4h) [PERSON_NAME] single-neutral-acti…" at bounding box center [409, 179] width 89 height 39
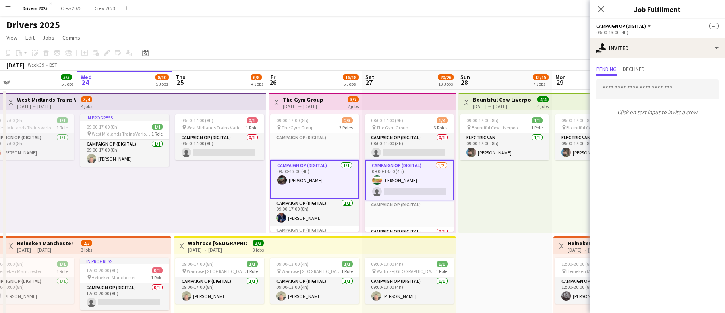
click at [401, 187] on app-card-role "Campaign Op (Digital) [DATE] 09:00-13:00 (4h) [PERSON_NAME] single-neutral-acti…" at bounding box center [409, 180] width 89 height 40
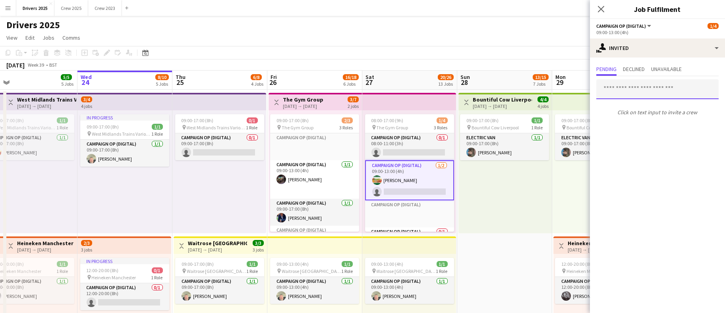
click at [639, 92] on input "text" at bounding box center [657, 89] width 122 height 20
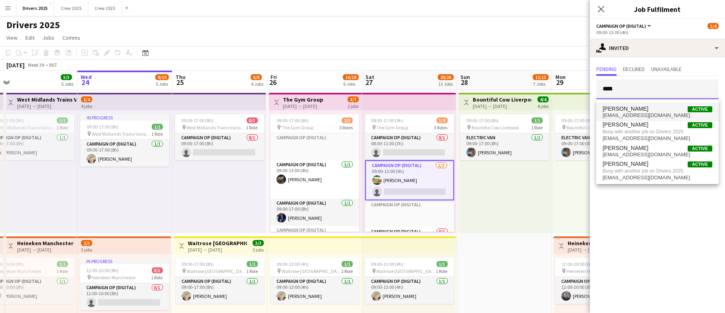
type input "****"
click at [655, 113] on span "[EMAIL_ADDRESS][DOMAIN_NAME]" at bounding box center [658, 115] width 110 height 6
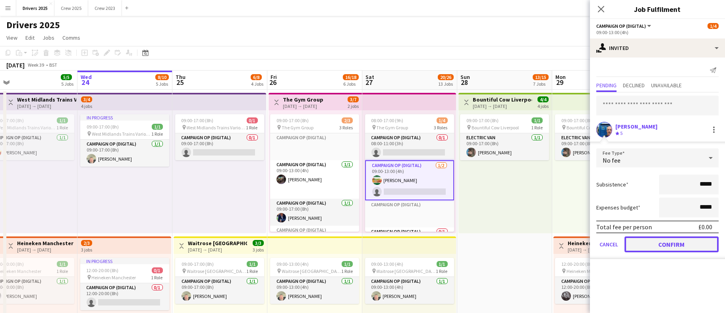
click at [676, 245] on button "Confirm" at bounding box center [672, 245] width 94 height 16
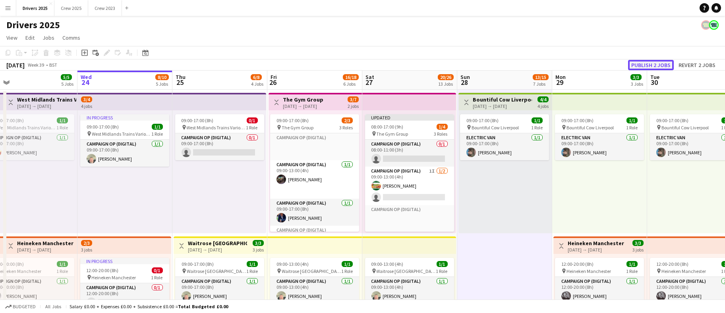
click at [656, 61] on button "Publish 2 jobs" at bounding box center [651, 65] width 46 height 10
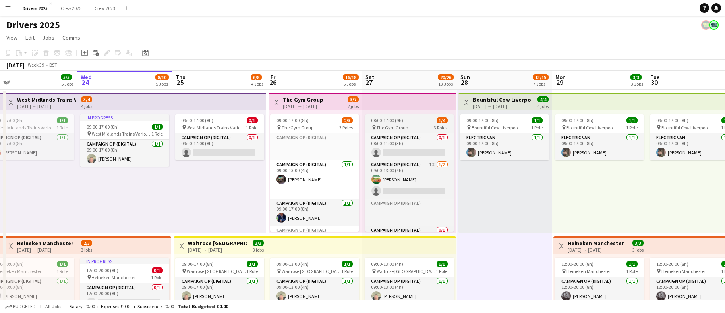
click at [391, 130] on span "The Gym Group" at bounding box center [393, 128] width 32 height 6
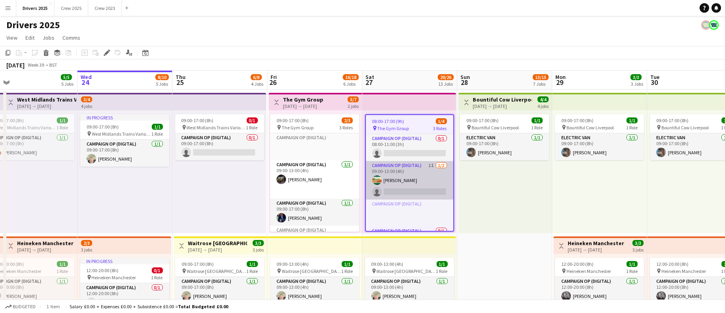
click at [399, 185] on app-card-role "Campaign Op (Digital) 1I 1/2 09:00-13:00 (4h) Andrew Donaldson single-neutral-a…" at bounding box center [409, 180] width 87 height 39
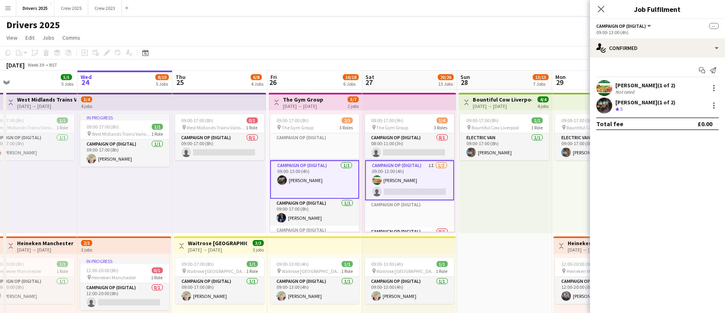
click at [399, 185] on app-card-role "Campaign Op (Digital) 1I 1/2 09:00-13:00 (4h) Andrew Donaldson single-neutral-a…" at bounding box center [409, 180] width 89 height 40
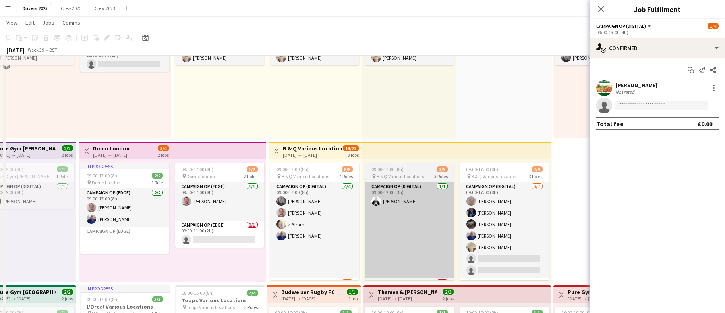
scroll to position [238, 0]
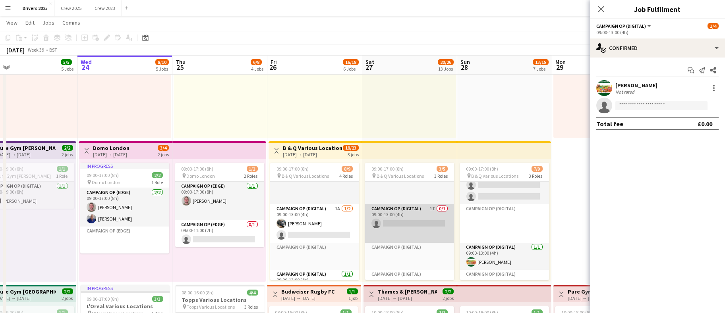
click at [399, 224] on app-card-role "Campaign Op (Digital) 1I 0/1 09:00-13:00 (4h) single-neutral-actions" at bounding box center [409, 224] width 89 height 39
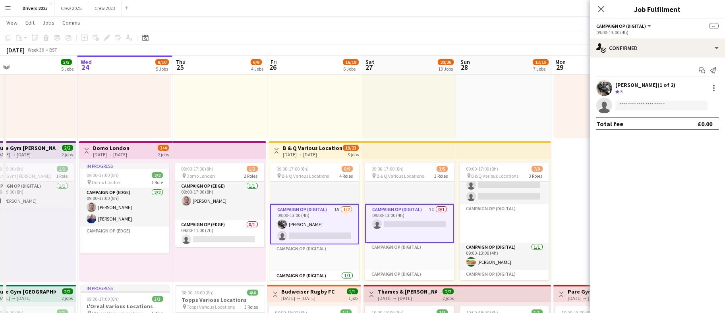
click at [399, 224] on app-card-role "Campaign Op (Digital) 1I 0/1 09:00-13:00 (4h) single-neutral-actions" at bounding box center [409, 224] width 89 height 39
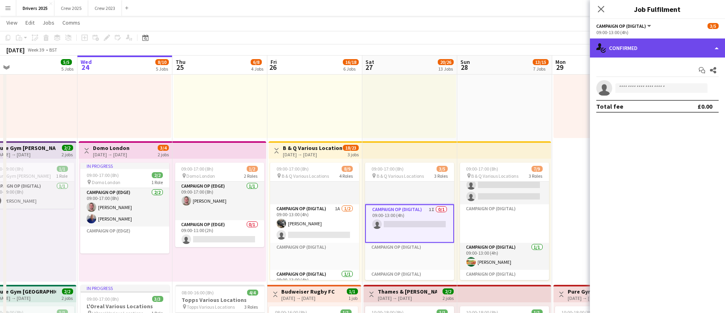
click at [670, 44] on div "single-neutral-actions-check-2 Confirmed" at bounding box center [657, 48] width 135 height 19
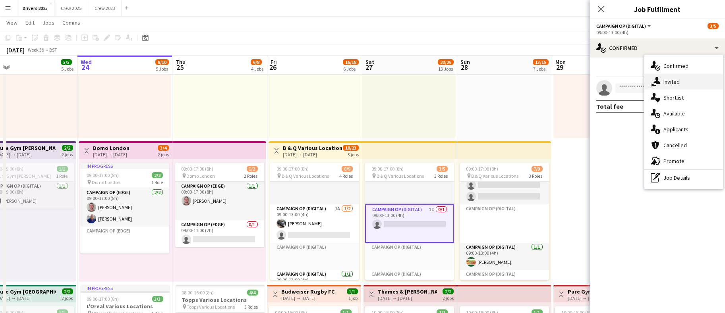
click at [685, 78] on div "single-neutral-actions-share-1 Invited" at bounding box center [683, 82] width 79 height 16
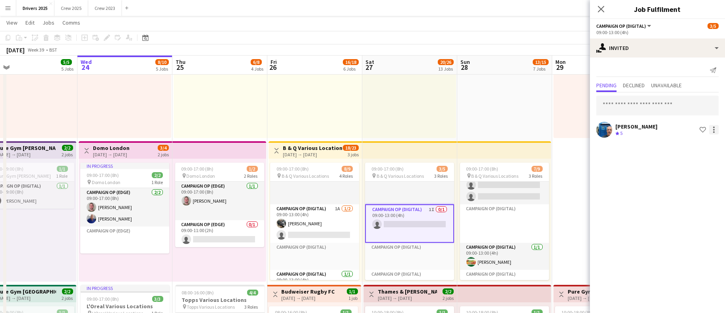
click at [714, 129] on div at bounding box center [714, 130] width 10 height 10
click at [685, 202] on span "Cancel invitation" at bounding box center [688, 201] width 46 height 7
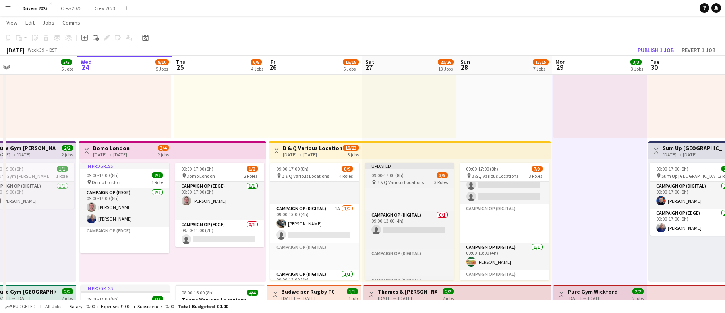
click at [409, 177] on div "09:00-17:00 (8h) 3/5" at bounding box center [409, 175] width 89 height 6
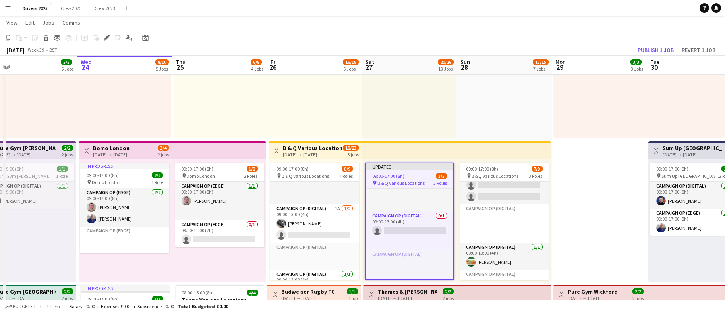
drag, startPoint x: 105, startPoint y: 40, endPoint x: 340, endPoint y: 93, distance: 240.7
click at [105, 40] on icon "Edit" at bounding box center [107, 38] width 6 height 6
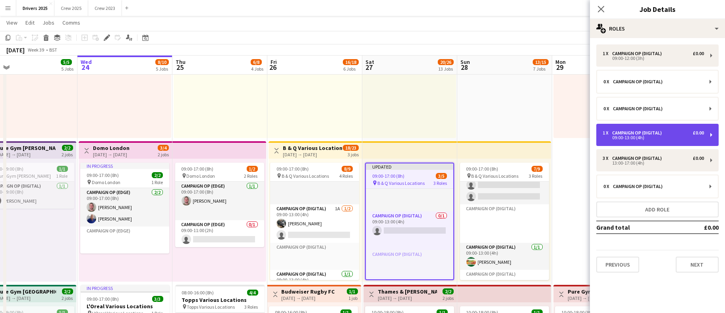
click at [653, 134] on div "Campaign Op (Digital)" at bounding box center [638, 133] width 53 height 6
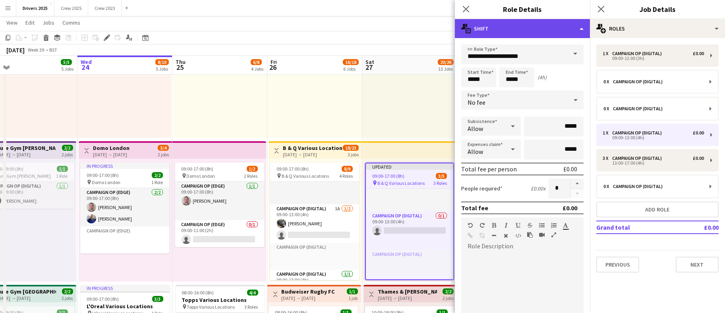
click at [576, 31] on div "multiple-actions-text Shift" at bounding box center [522, 28] width 135 height 19
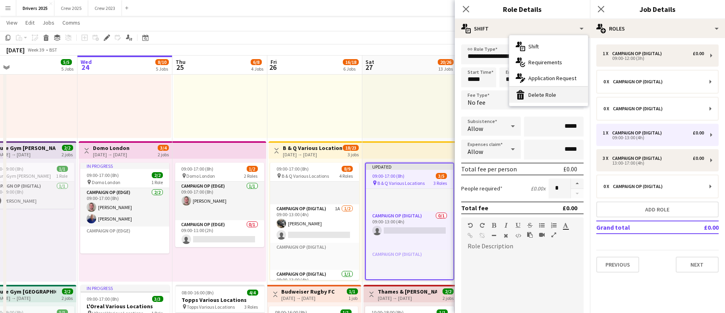
click at [549, 98] on div "bin-2 Delete Role" at bounding box center [548, 95] width 79 height 16
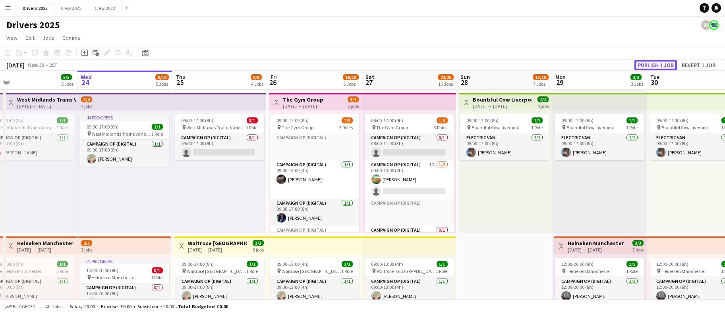
click at [661, 68] on button "Publish 1 job" at bounding box center [655, 65] width 43 height 10
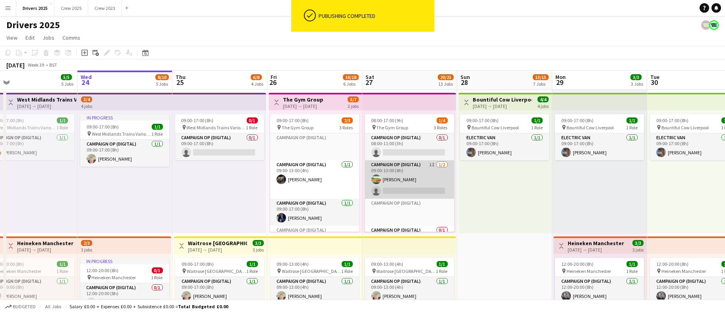
click at [413, 182] on app-card-role "Campaign Op (Digital) 1I 1/2 09:00-13:00 (4h) Andrew Donaldson single-neutral-a…" at bounding box center [409, 179] width 89 height 39
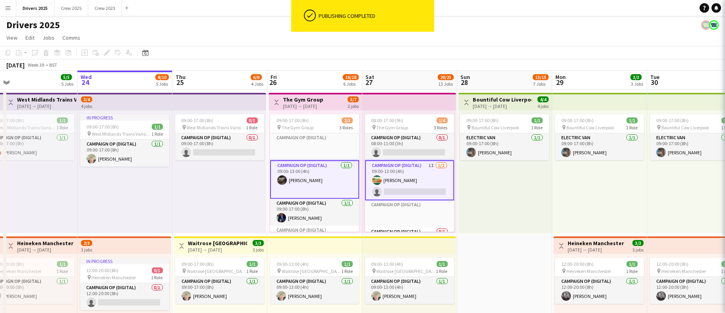
click at [405, 187] on app-card-role "Campaign Op (Digital) 1I 1/2 09:00-13:00 (4h) Andrew Donaldson single-neutral-a…" at bounding box center [409, 180] width 89 height 40
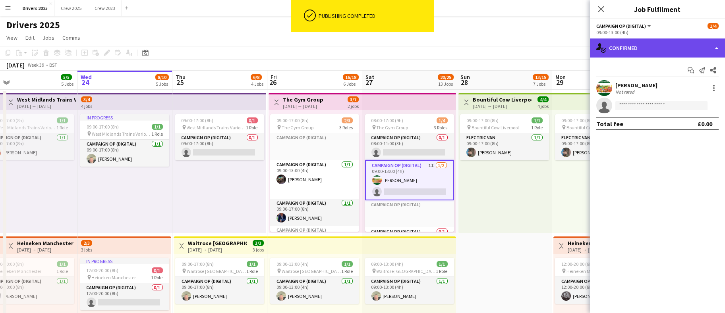
click at [642, 52] on div "single-neutral-actions-check-2 Confirmed" at bounding box center [657, 48] width 135 height 19
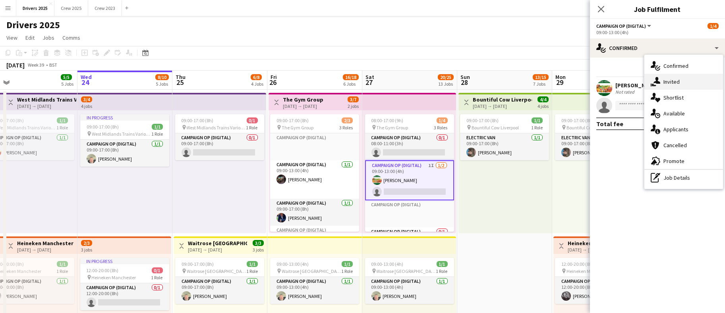
click at [658, 84] on icon "single-neutral-actions-share-1" at bounding box center [656, 82] width 10 height 10
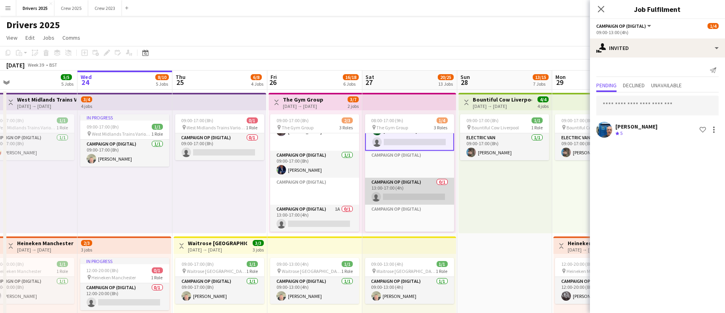
click at [420, 195] on app-card-role "Campaign Op (Digital) 0/1 13:00-17:00 (4h) single-neutral-actions" at bounding box center [409, 191] width 89 height 27
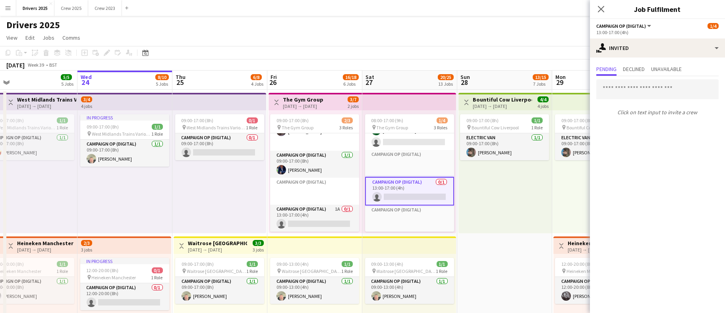
click at [416, 195] on app-card-role "Campaign Op (Digital) 0/1 13:00-17:00 (4h) single-neutral-actions" at bounding box center [409, 191] width 89 height 29
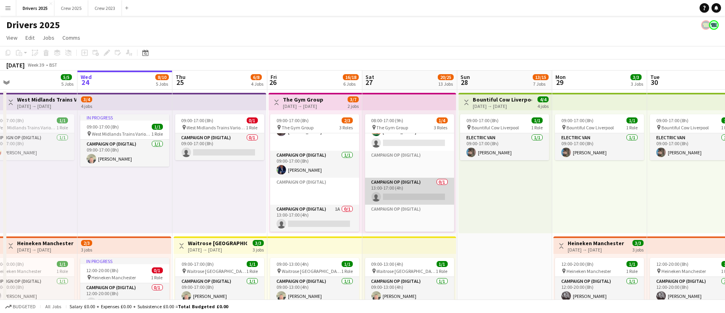
click at [416, 195] on app-card-role "Campaign Op (Digital) 0/1 13:00-17:00 (4h) single-neutral-actions" at bounding box center [409, 191] width 89 height 27
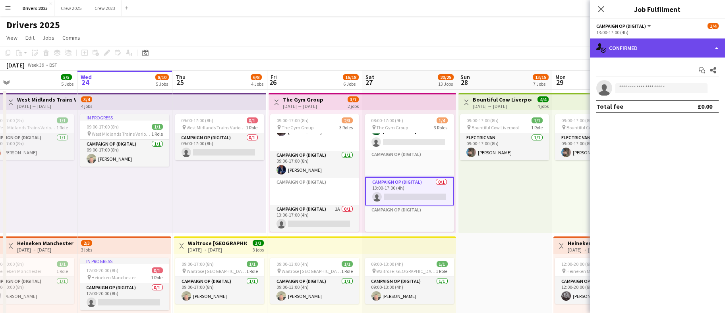
click at [636, 41] on div "single-neutral-actions-check-2 Confirmed" at bounding box center [657, 48] width 135 height 19
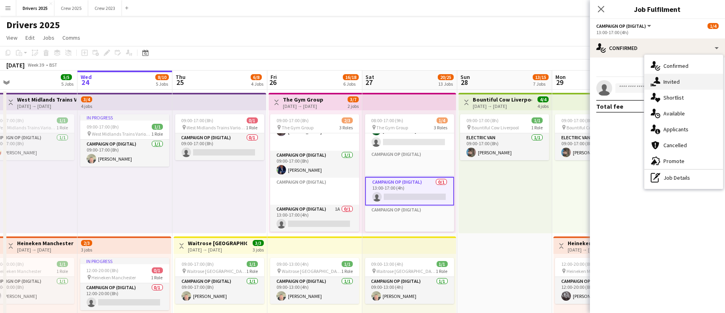
click at [678, 85] on div "single-neutral-actions-share-1 Invited" at bounding box center [683, 82] width 79 height 16
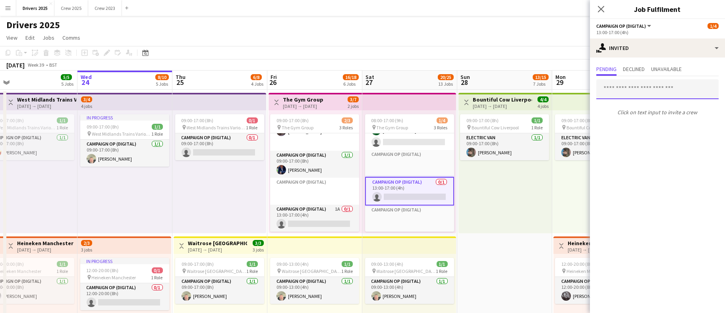
click at [652, 86] on input "text" at bounding box center [657, 89] width 122 height 20
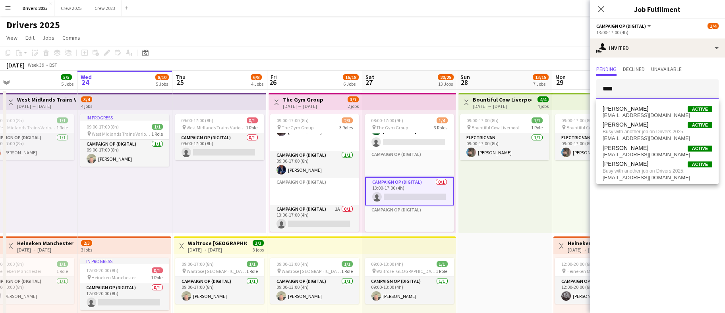
type input "****"
click at [662, 106] on span "[PERSON_NAME] Active" at bounding box center [658, 109] width 110 height 7
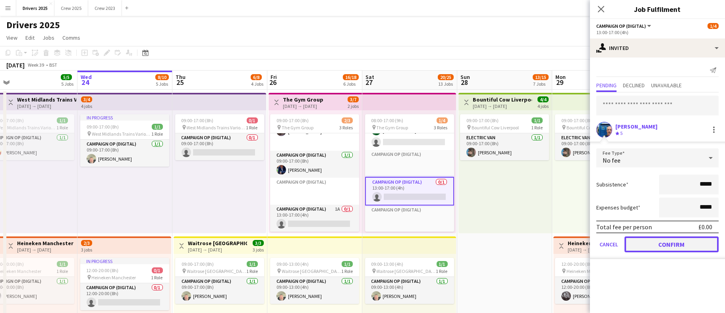
click at [649, 246] on button "Confirm" at bounding box center [672, 245] width 94 height 16
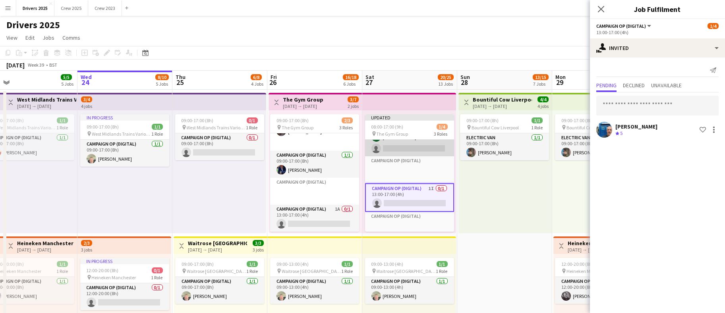
click at [398, 147] on app-card-role "Campaign Op (Digital) 1I 1/2 09:00-13:00 (4h) Andrew Donaldson single-neutral-a…" at bounding box center [409, 137] width 89 height 39
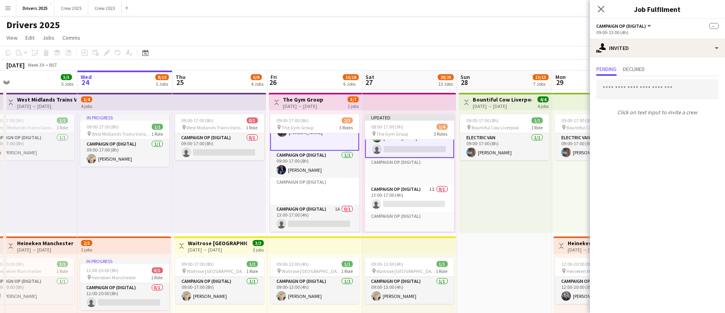
scroll to position [50, 0]
click at [398, 147] on app-card-role "Campaign Op (Digital) 1I 1/2 09:00-13:00 (4h) Andrew Donaldson single-neutral-a…" at bounding box center [409, 137] width 89 height 40
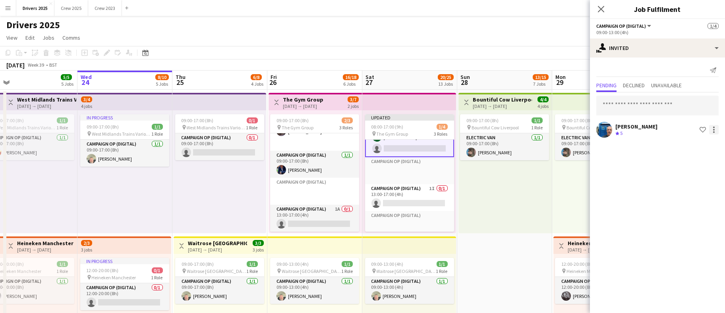
click at [712, 131] on div at bounding box center [714, 130] width 10 height 10
click at [679, 199] on span "Cancel invitation" at bounding box center [688, 201] width 46 height 7
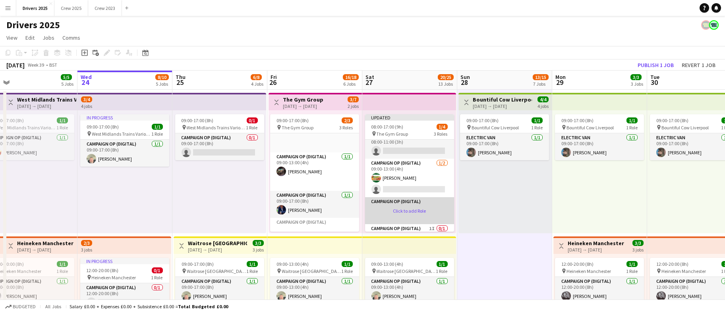
scroll to position [0, 0]
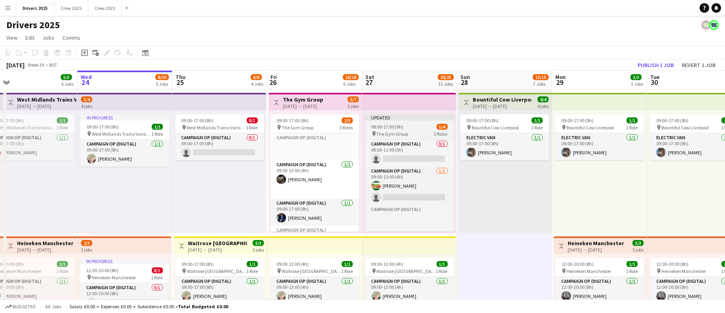
click at [404, 122] on app-job-card "Updated 08:00-17:00 (9h) 1/4 pin The Gym Group 3 Roles Campaign Op (Digital) 0/…" at bounding box center [409, 173] width 89 height 118
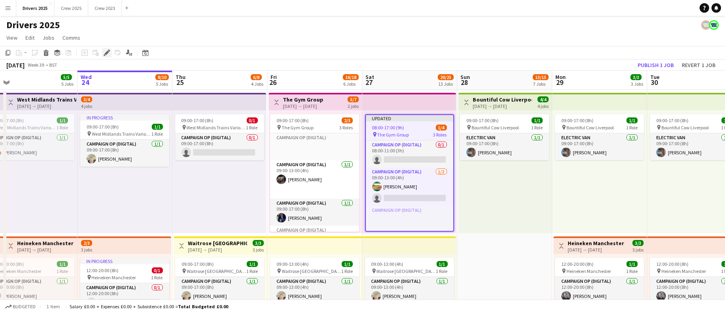
click at [106, 56] on icon "Edit" at bounding box center [107, 53] width 6 height 6
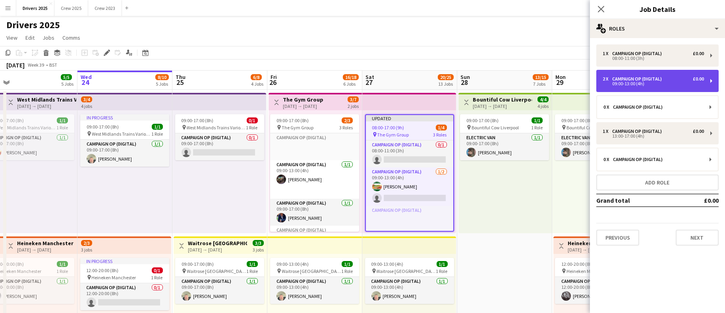
click at [665, 79] on div "Campaign Op (Digital)" at bounding box center [638, 79] width 53 height 6
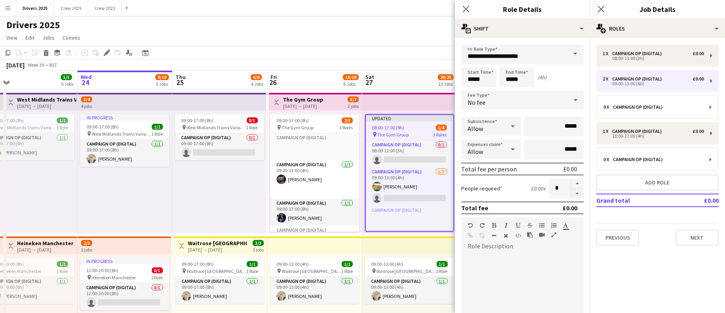
click at [571, 192] on button "button" at bounding box center [577, 194] width 13 height 10
type input "*"
click at [190, 201] on div "09:00-17:00 (8h) 0/1 pin West Midlands Trains Various Locations 1 Role Campaign…" at bounding box center [219, 171] width 94 height 123
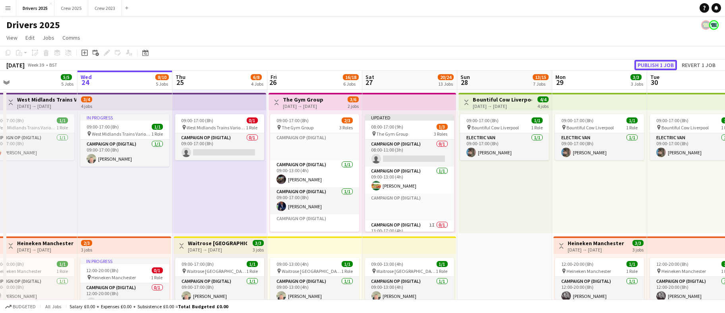
click at [668, 61] on button "Publish 1 job" at bounding box center [655, 65] width 43 height 10
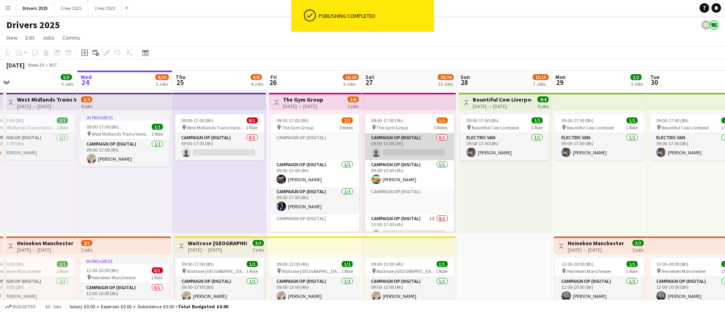
scroll to position [37, 0]
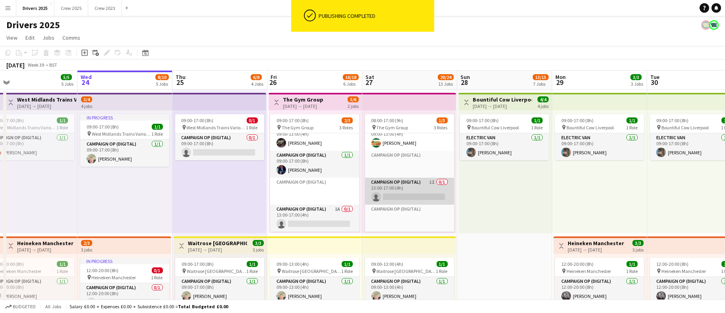
click at [402, 198] on app-card-role "Campaign Op (Digital) 1I 0/1 13:00-17:00 (4h) single-neutral-actions" at bounding box center [409, 191] width 89 height 27
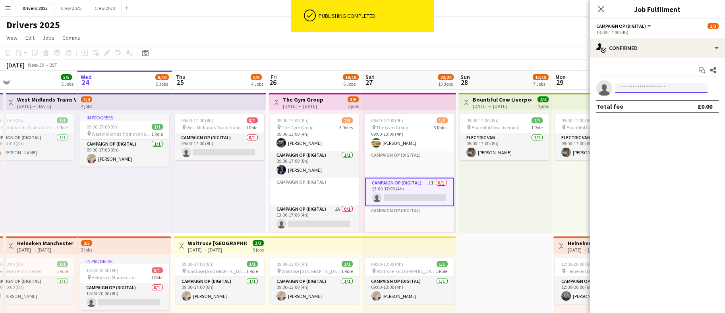
click at [675, 87] on input at bounding box center [661, 88] width 92 height 10
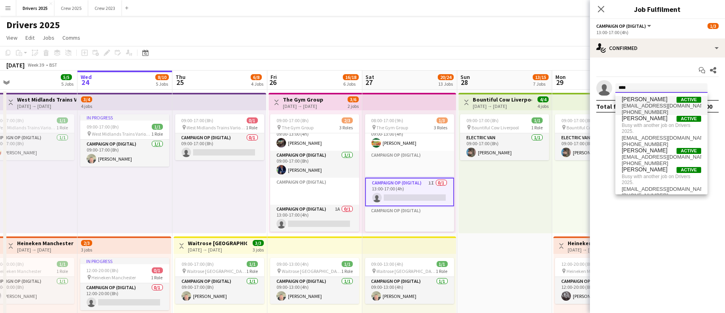
type input "****"
click at [654, 104] on span "[EMAIL_ADDRESS][DOMAIN_NAME]" at bounding box center [661, 106] width 79 height 6
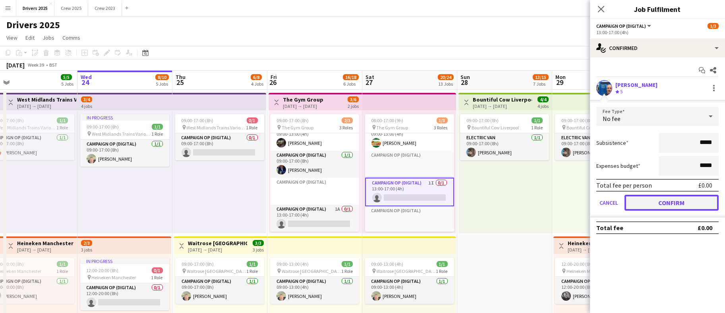
click at [657, 202] on button "Confirm" at bounding box center [672, 203] width 94 height 16
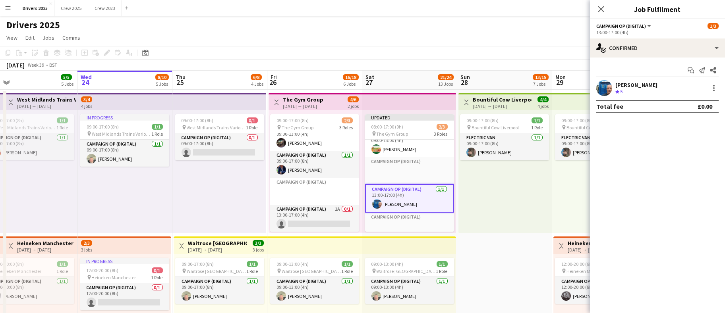
drag, startPoint x: 511, startPoint y: 285, endPoint x: 503, endPoint y: 284, distance: 8.1
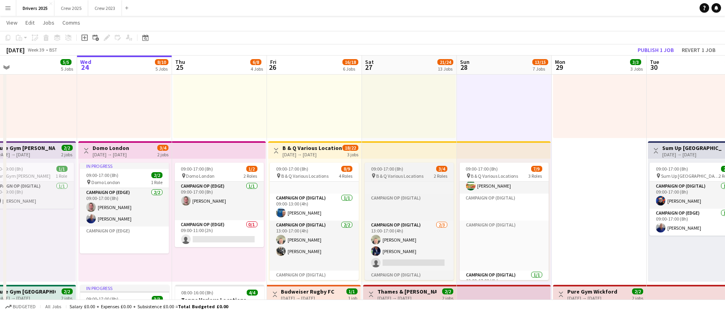
scroll to position [131, 0]
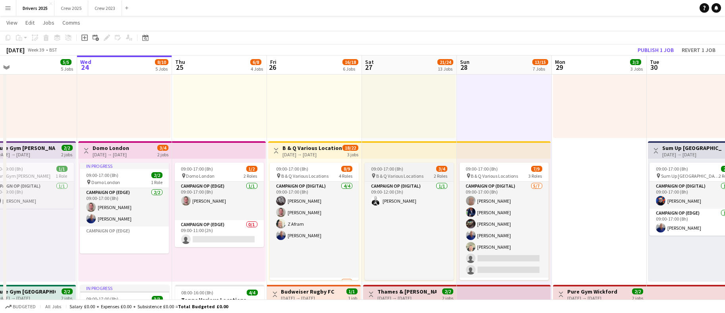
click at [395, 170] on span "09:00-17:00 (8h)" at bounding box center [387, 169] width 32 height 6
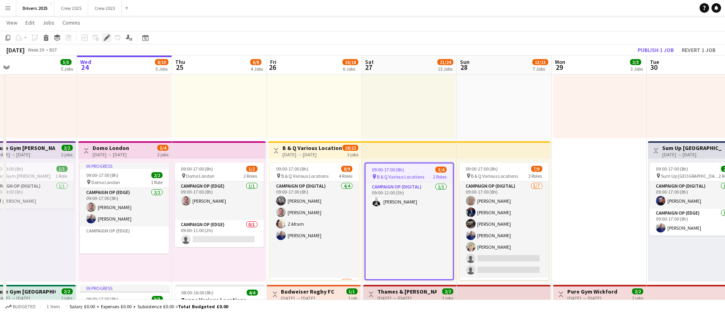
click at [107, 38] on icon at bounding box center [106, 38] width 4 height 4
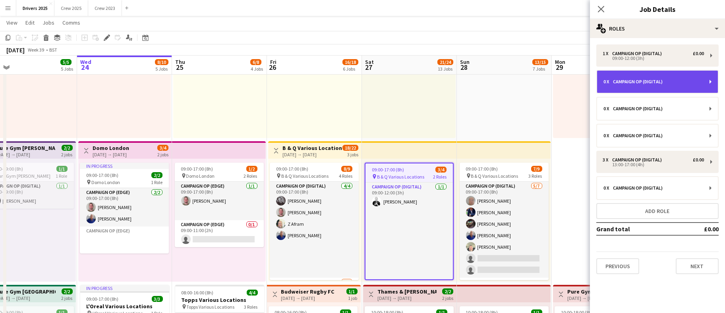
click at [657, 81] on div "Campaign Op (Digital)" at bounding box center [639, 82] width 53 height 6
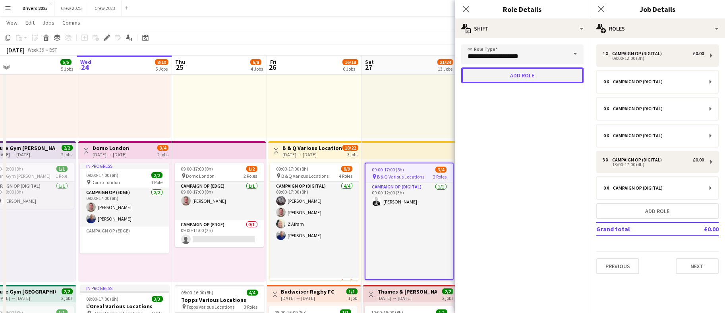
click at [501, 75] on button "Add role" at bounding box center [522, 76] width 122 height 16
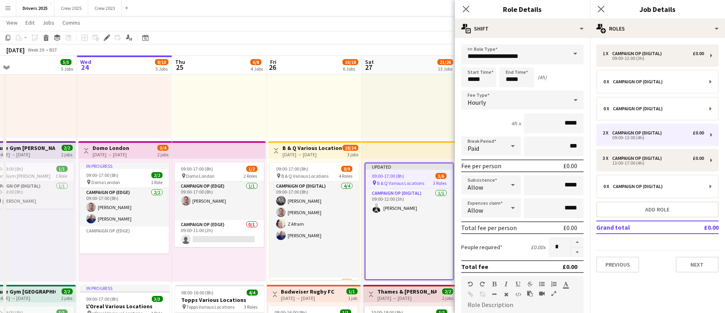
click at [504, 101] on div "Hourly" at bounding box center [514, 100] width 106 height 19
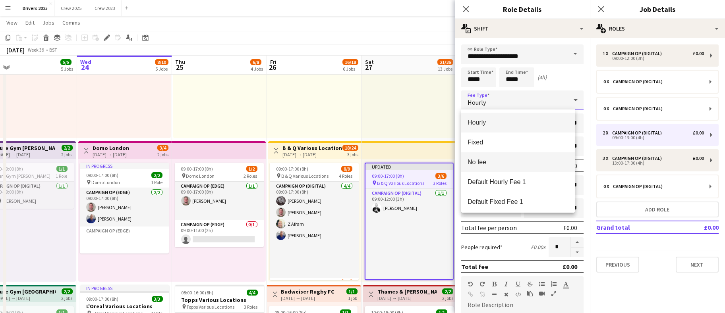
click at [491, 159] on span "No fee" at bounding box center [518, 163] width 101 height 8
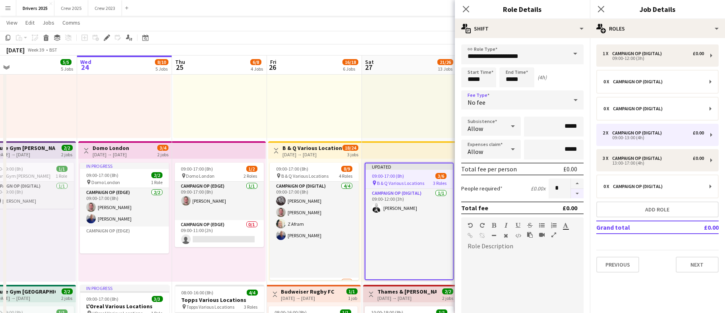
click at [571, 195] on button "button" at bounding box center [577, 194] width 13 height 10
type input "*"
click at [57, 244] on div "11:00-19:00 (8h) 1/1 pin Pure Gym Blackburn 1 Role Campaign Op (Digital) 1/1 11…" at bounding box center [29, 220] width 94 height 123
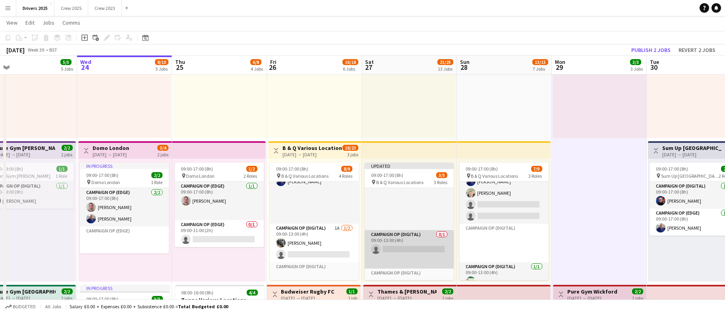
click at [397, 244] on app-card-role "Campaign Op (Digital) 0/1 09:00-13:00 (4h) single-neutral-actions" at bounding box center [409, 249] width 89 height 39
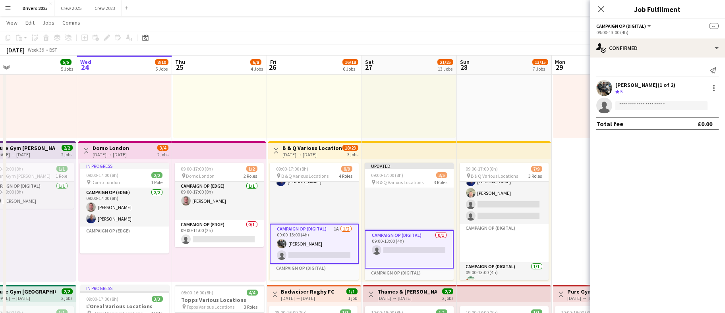
click at [400, 245] on app-card-role "Campaign Op (Digital) 0/1 09:00-13:00 (4h) single-neutral-actions" at bounding box center [409, 249] width 89 height 39
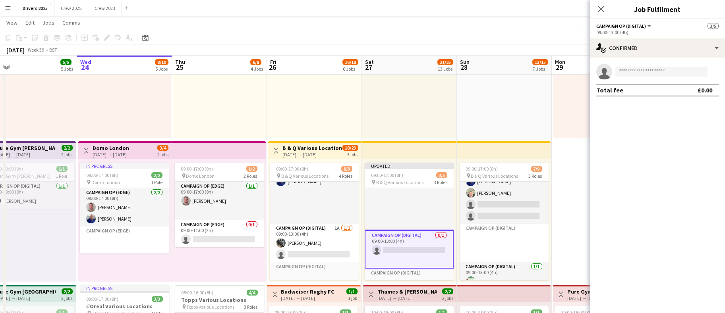
click at [667, 77] on app-invite-slot "single-neutral-actions" at bounding box center [657, 72] width 135 height 16
click at [670, 71] on input at bounding box center [661, 72] width 92 height 10
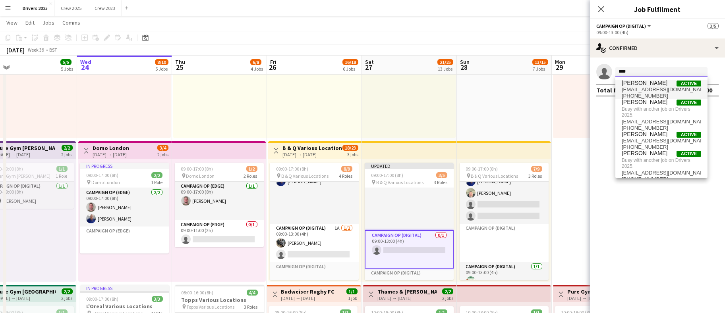
type input "****"
click at [644, 90] on span "[EMAIL_ADDRESS][DOMAIN_NAME]" at bounding box center [661, 90] width 79 height 6
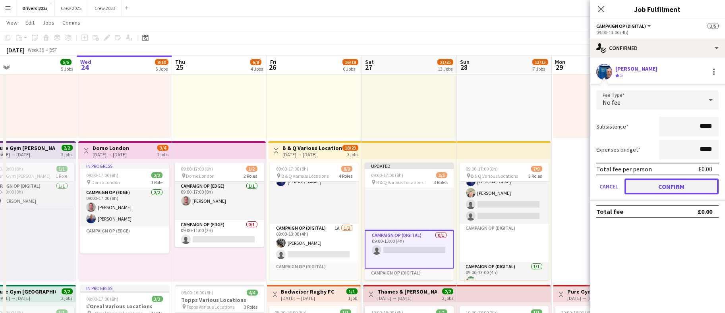
drag, startPoint x: 658, startPoint y: 184, endPoint x: 627, endPoint y: 193, distance: 32.2
click at [659, 184] on button "Confirm" at bounding box center [672, 187] width 94 height 16
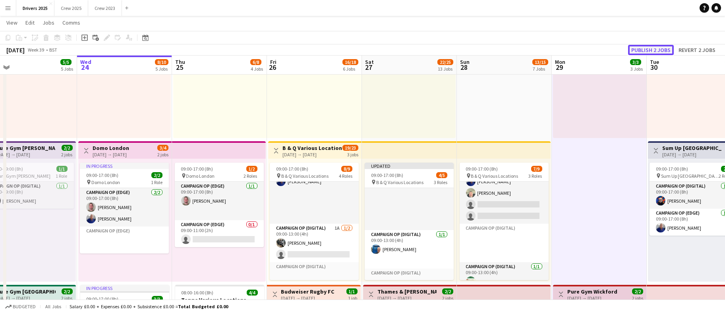
click at [646, 47] on button "Publish 2 jobs" at bounding box center [651, 50] width 46 height 10
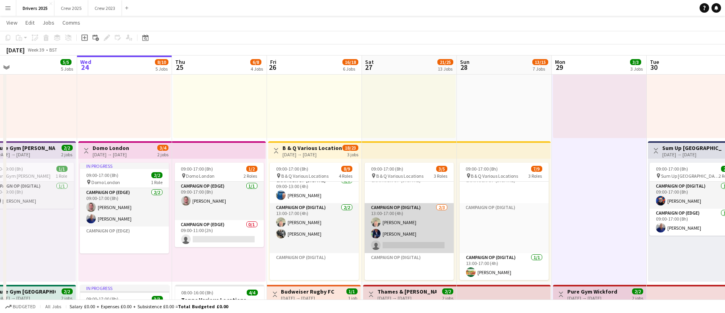
click at [405, 241] on app-card-role "Campaign Op (Digital) [DATE] 13:00-17:00 (4h) [PERSON_NAME] [PERSON_NAME] singl…" at bounding box center [409, 228] width 89 height 50
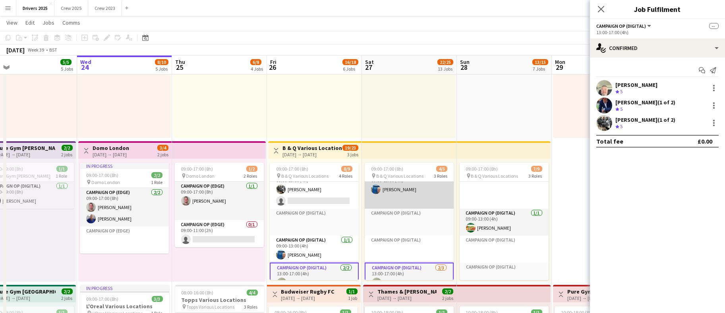
click at [399, 195] on app-card-role "Campaign Op (Digital) 1/1 09:00-13:00 (4h) Peter Brittain" at bounding box center [409, 189] width 89 height 39
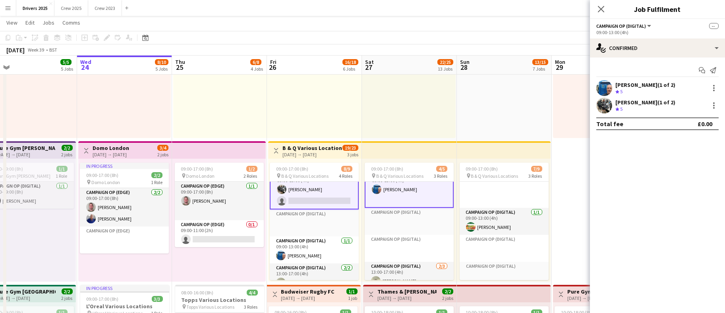
click at [397, 191] on app-card-role "Campaign Op (Digital) 1/1 09:00-13:00 (4h) Peter Brittain" at bounding box center [409, 189] width 89 height 39
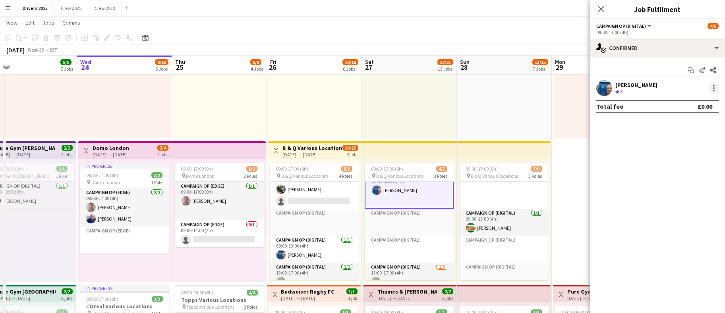
click at [716, 91] on div at bounding box center [714, 88] width 10 height 10
click at [709, 166] on button "Remove" at bounding box center [688, 160] width 62 height 19
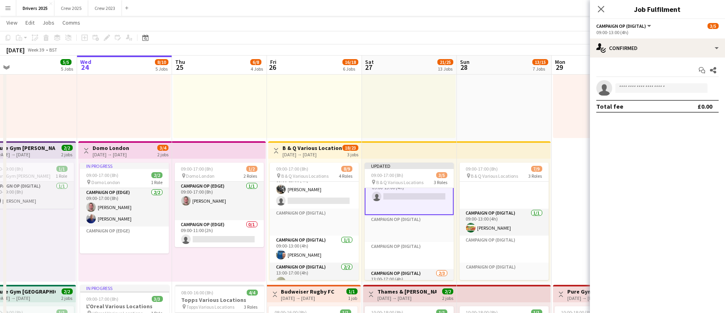
drag, startPoint x: 575, startPoint y: 211, endPoint x: 582, endPoint y: 194, distance: 18.0
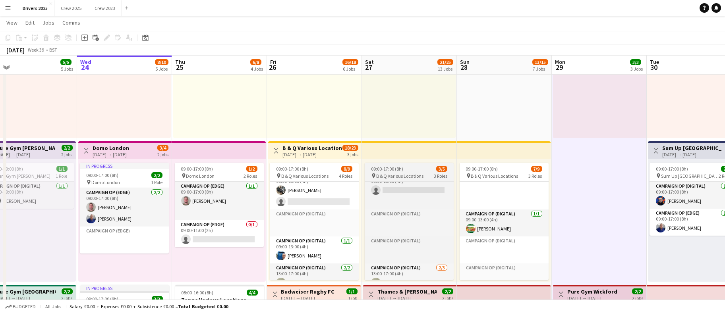
scroll to position [167, 0]
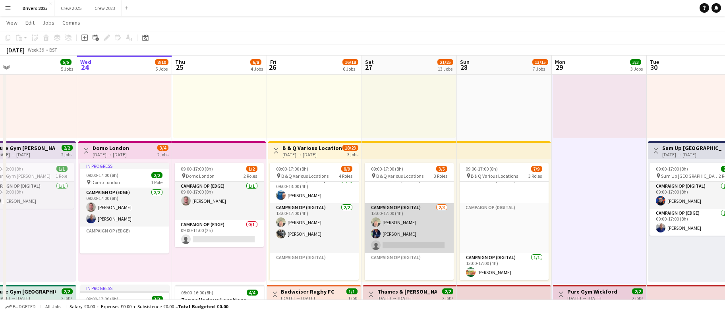
click at [401, 246] on app-card-role "Campaign Op (Digital) [DATE] 13:00-17:00 (4h) [PERSON_NAME] [PERSON_NAME] singl…" at bounding box center [409, 228] width 89 height 50
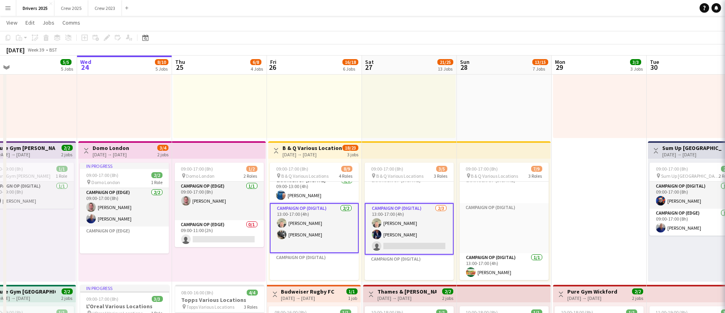
scroll to position [0, 207]
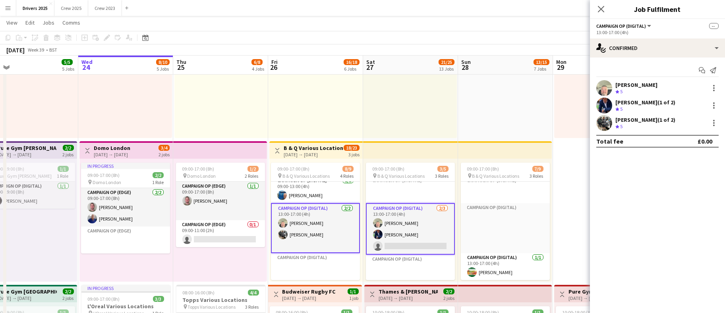
click at [402, 243] on app-card-role "Campaign Op (Digital) [DATE] 13:00-17:00 (4h) [PERSON_NAME] [PERSON_NAME] singl…" at bounding box center [410, 229] width 89 height 52
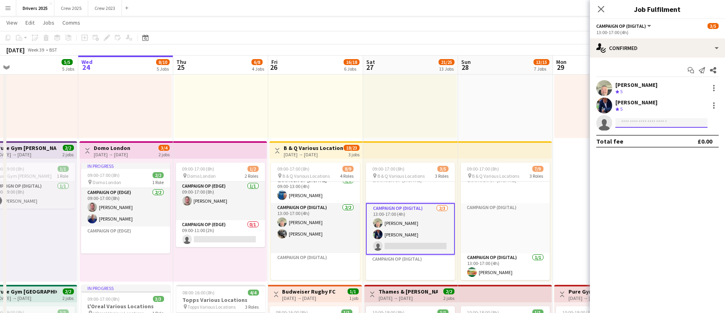
click at [655, 122] on input at bounding box center [661, 123] width 92 height 10
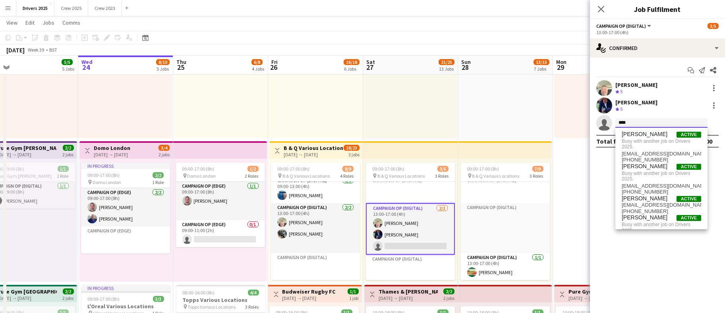
type input "****"
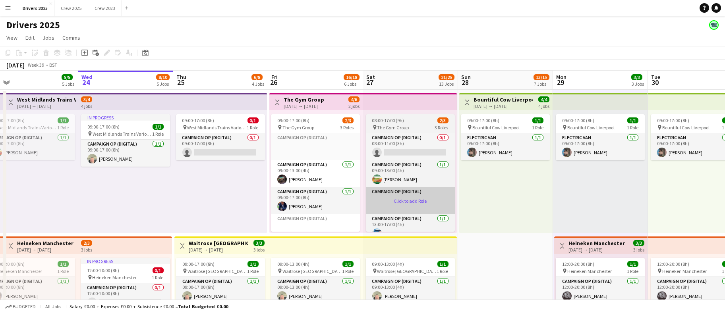
scroll to position [37, 0]
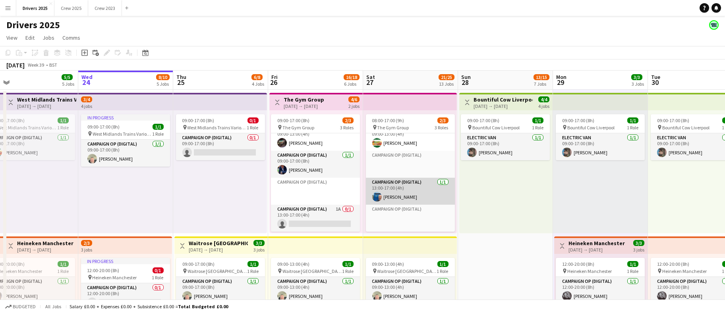
click at [404, 197] on app-card-role "Campaign Op (Digital) [DATE] 13:00-17:00 (4h) [PERSON_NAME]" at bounding box center [410, 191] width 89 height 27
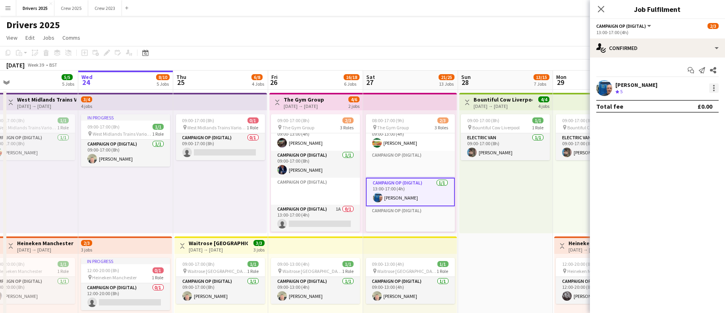
click at [715, 84] on div at bounding box center [714, 88] width 10 height 10
click at [679, 160] on span "Remove" at bounding box center [675, 160] width 24 height 7
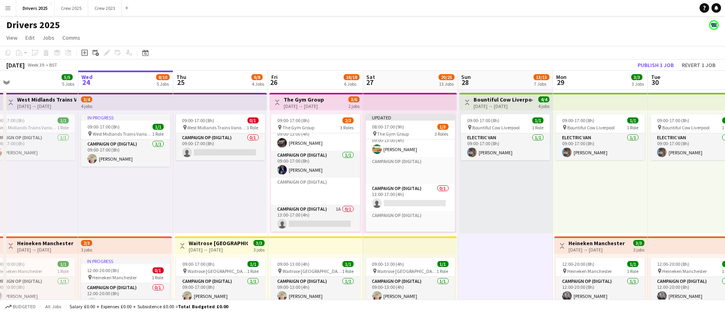
click at [659, 58] on app-toolbar "Copy Paste Paste Ctrl+V Paste with crew Ctrl+Shift+V Paste linked Job [GEOGRAPH…" at bounding box center [362, 53] width 725 height 14
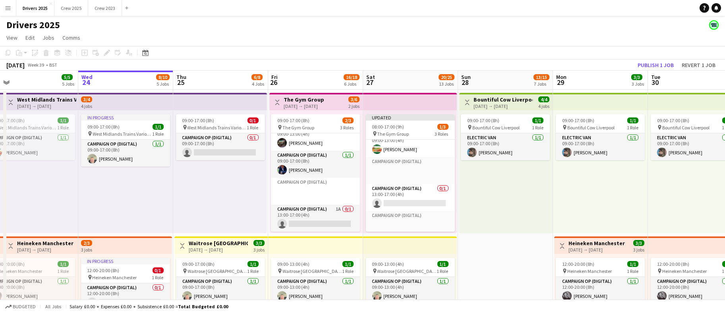
click at [640, 71] on app-board-header-date "Mon 29 3/3 3 Jobs" at bounding box center [600, 80] width 95 height 19
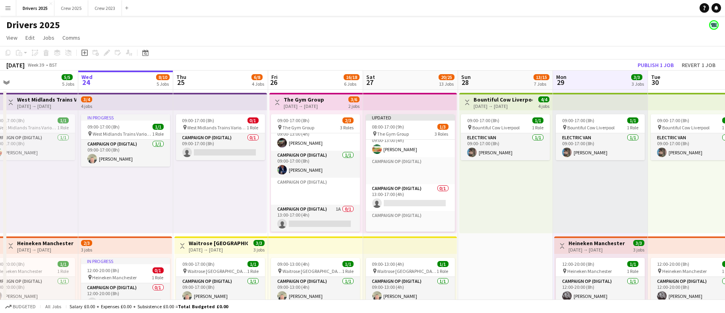
click at [652, 59] on app-toolbar "Copy Paste Paste Ctrl+V Paste with crew Ctrl+Shift+V Paste linked Job [GEOGRAPH…" at bounding box center [362, 53] width 725 height 14
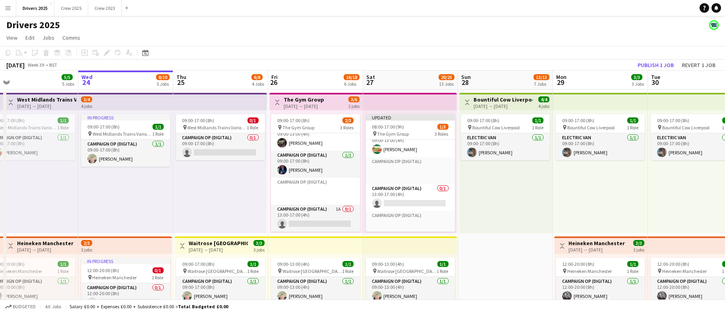
click at [656, 57] on app-toolbar "Copy Paste Paste Ctrl+V Paste with crew Ctrl+Shift+V Paste linked Job [GEOGRAPH…" at bounding box center [362, 53] width 725 height 14
click at [653, 68] on button "Publish 1 job" at bounding box center [655, 65] width 43 height 10
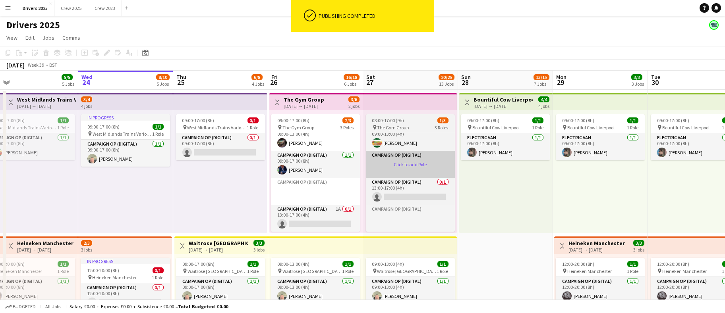
scroll to position [0, 0]
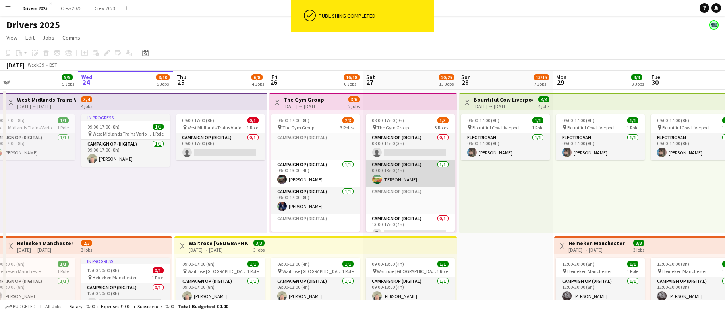
click at [390, 170] on app-card-role "Campaign Op (Digital) [DATE] 09:00-13:00 (4h) [PERSON_NAME]" at bounding box center [410, 173] width 89 height 27
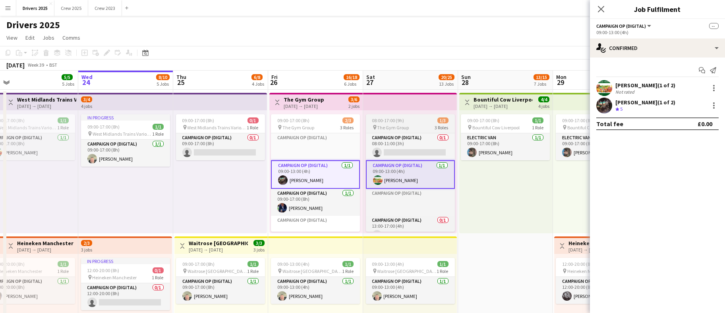
click at [391, 116] on app-job-card "08:00-17:00 (9h) 1/3 pin The Gym Group 3 Roles Campaign Op (Digital) 0/1 08:00-…" at bounding box center [410, 173] width 89 height 118
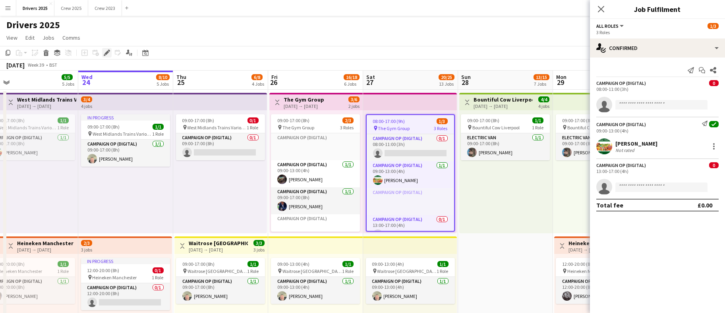
click at [105, 51] on icon "Edit" at bounding box center [107, 53] width 6 height 6
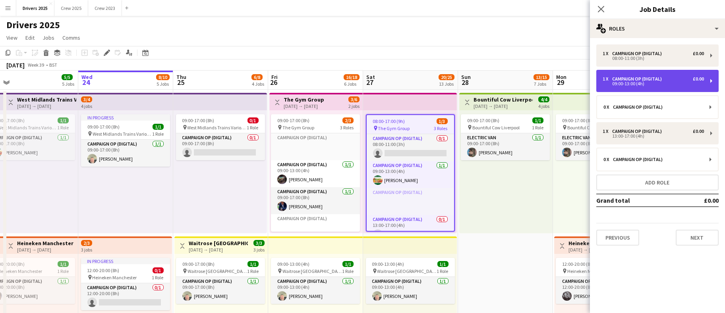
click at [662, 73] on div "1 x Campaign Op (Digital) £0.00 09:00-13:00 (4h)" at bounding box center [657, 81] width 122 height 22
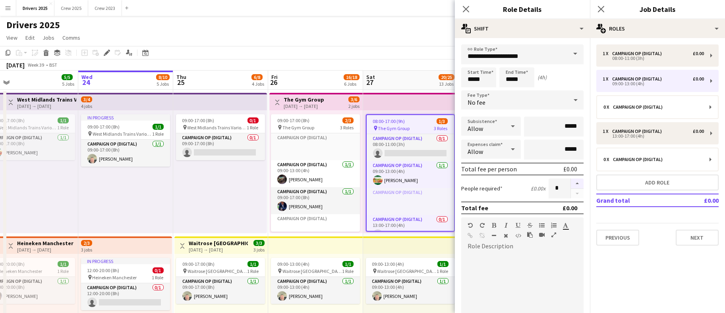
click at [571, 182] on button "button" at bounding box center [577, 184] width 13 height 10
type input "*"
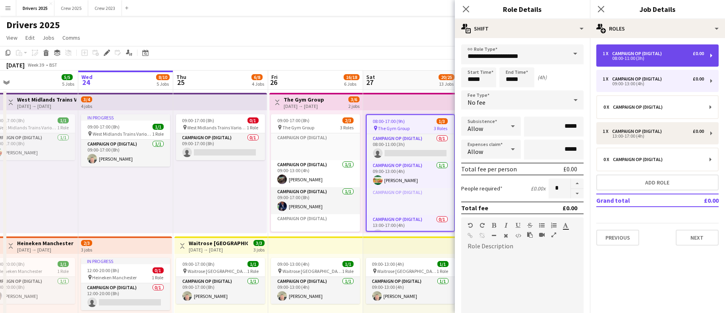
click at [670, 50] on div "1 x Campaign Op (Digital) £0.00 08:00-11:00 (3h)" at bounding box center [657, 55] width 122 height 22
type input "*****"
type input "*"
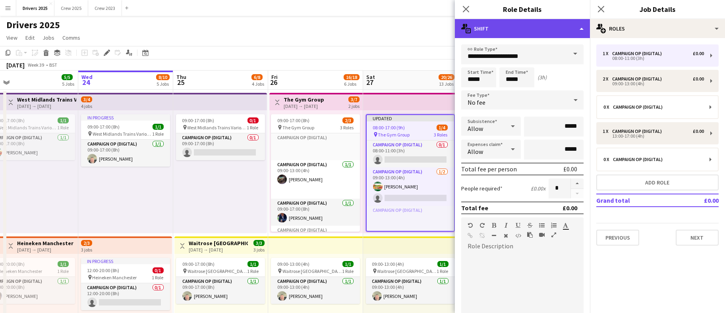
click at [581, 25] on div "multiple-actions-text Shift" at bounding box center [522, 28] width 135 height 19
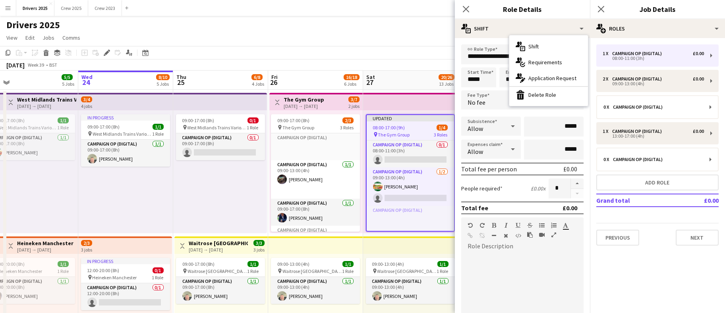
click at [545, 96] on div "bin-2 Delete Role" at bounding box center [548, 95] width 79 height 16
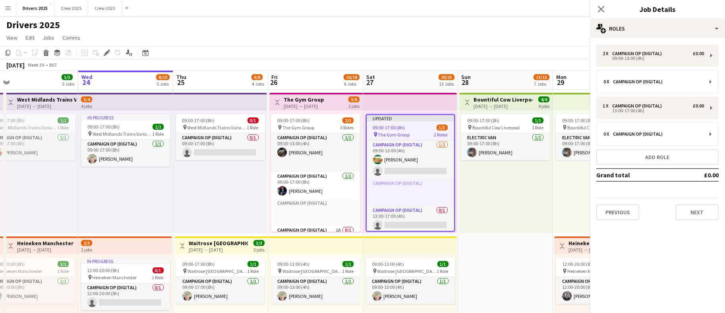
click at [396, 57] on app-toolbar "Copy Paste Paste Ctrl+V Paste with crew Ctrl+Shift+V Paste linked Job [GEOGRAPH…" at bounding box center [362, 53] width 725 height 14
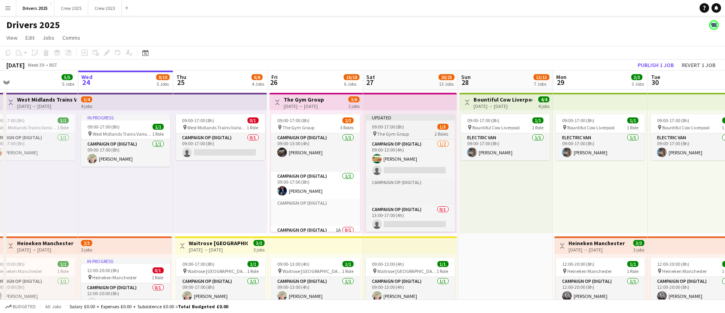
click at [409, 130] on div "09:00-17:00 (8h) 1/3" at bounding box center [410, 127] width 89 height 6
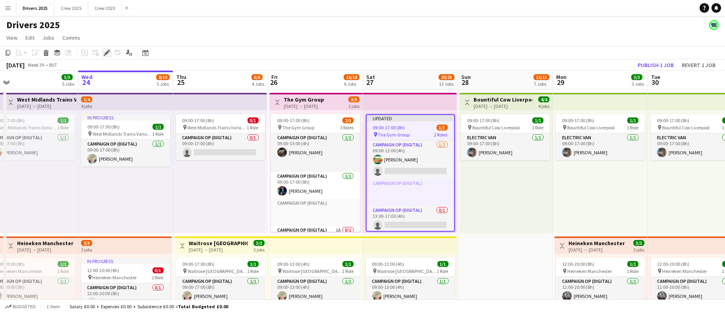
click at [108, 54] on icon "Edit" at bounding box center [107, 53] width 6 height 6
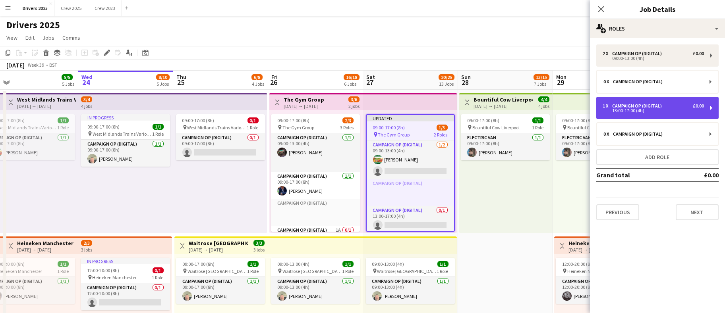
click at [652, 106] on div "Campaign Op (Digital)" at bounding box center [638, 106] width 53 height 6
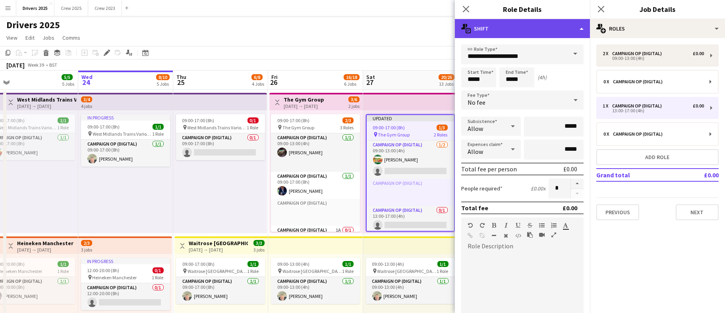
click at [579, 28] on div "multiple-actions-text Shift" at bounding box center [522, 28] width 135 height 19
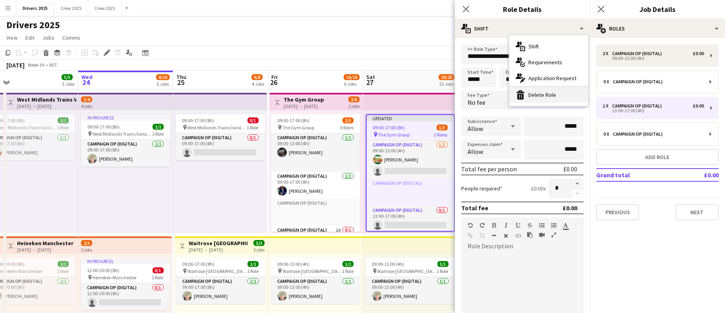
click at [545, 92] on div "bin-2 Delete Role" at bounding box center [548, 95] width 79 height 16
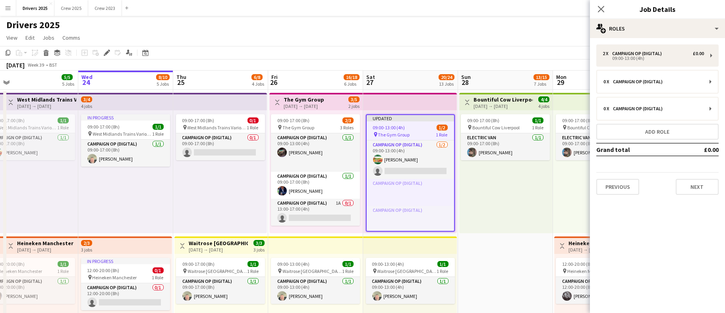
click at [408, 48] on app-toolbar "Copy Paste Paste Ctrl+V Paste with crew Ctrl+Shift+V Paste linked Job [GEOGRAPH…" at bounding box center [362, 53] width 725 height 14
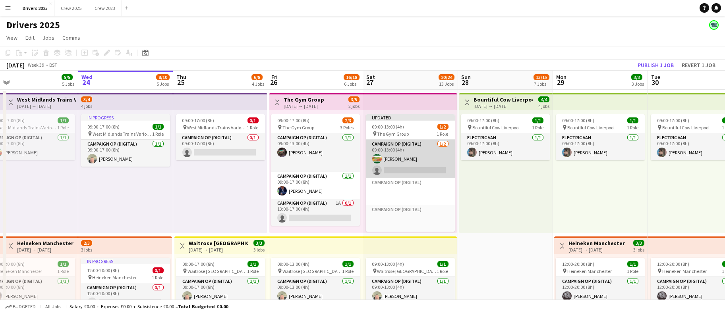
click at [410, 166] on app-card-role "Campaign Op (Digital) [DATE] 09:00-13:00 (4h) [PERSON_NAME] single-neutral-acti…" at bounding box center [410, 159] width 89 height 39
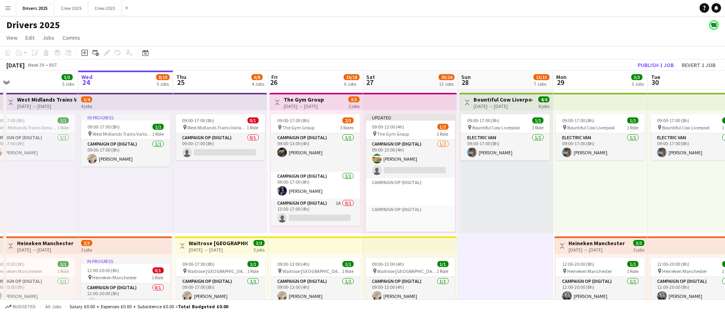
click at [396, 106] on app-top-bar at bounding box center [410, 101] width 94 height 17
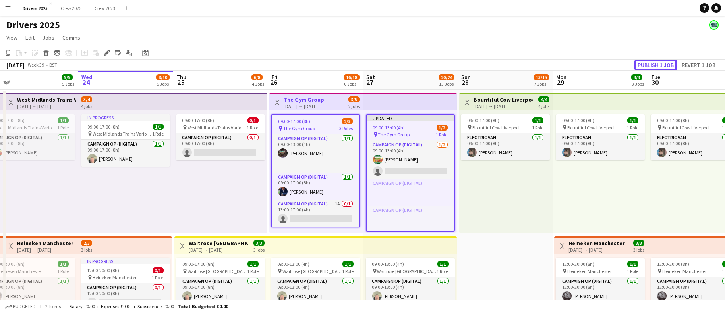
click at [665, 63] on button "Publish 1 job" at bounding box center [655, 65] width 43 height 10
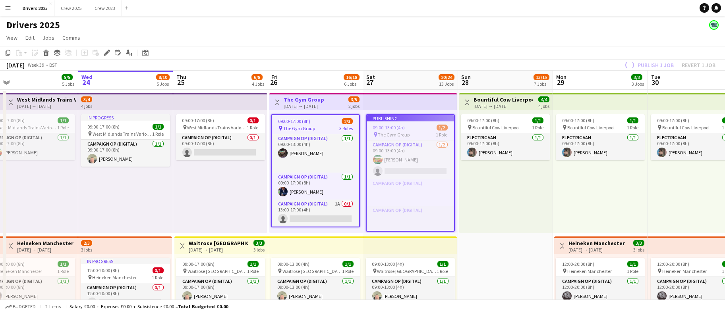
click at [413, 167] on app-job-card "Publishing 09:00-13:00 (4h) 1/2 pin The Gym Group 1 Role Campaign Op (Digital) …" at bounding box center [410, 173] width 89 height 118
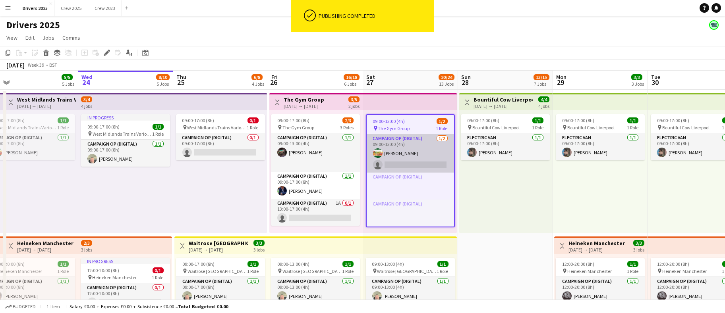
click at [408, 161] on app-card-role "Campaign Op (Digital) [DATE] 09:00-13:00 (4h) [PERSON_NAME] single-neutral-acti…" at bounding box center [410, 153] width 87 height 39
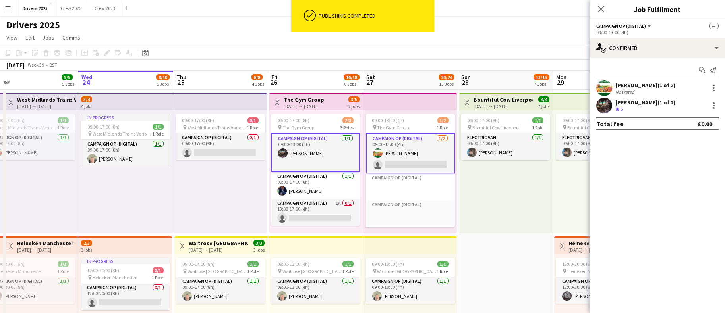
click at [410, 158] on app-card-role "Campaign Op (Digital) [DATE] 09:00-13:00 (4h) [PERSON_NAME] single-neutral-acti…" at bounding box center [410, 153] width 89 height 40
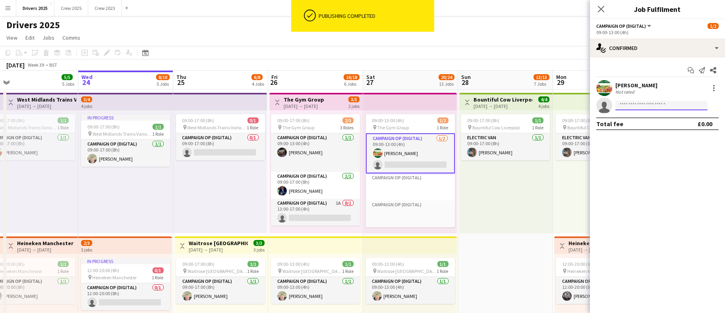
click at [664, 102] on input at bounding box center [661, 106] width 92 height 10
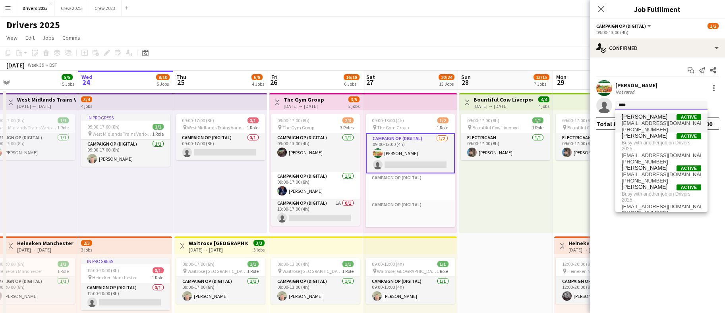
type input "****"
click at [654, 116] on span "[PERSON_NAME] Active" at bounding box center [661, 117] width 79 height 7
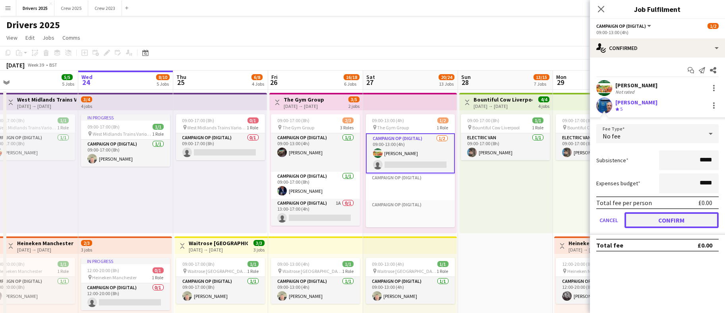
click at [651, 221] on button "Confirm" at bounding box center [672, 221] width 94 height 16
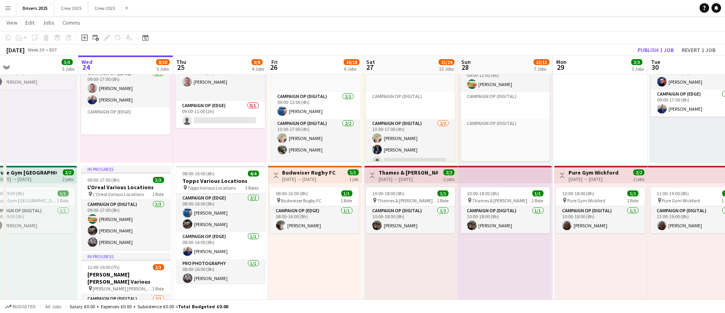
scroll to position [108, 0]
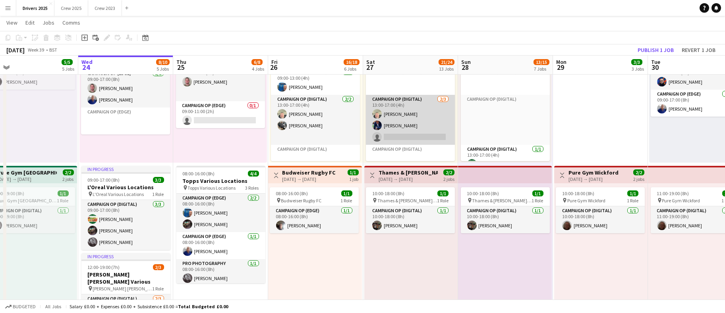
click at [427, 132] on app-card-role "Campaign Op (Digital) [DATE] 13:00-17:00 (4h) [PERSON_NAME] [PERSON_NAME] singl…" at bounding box center [410, 120] width 89 height 50
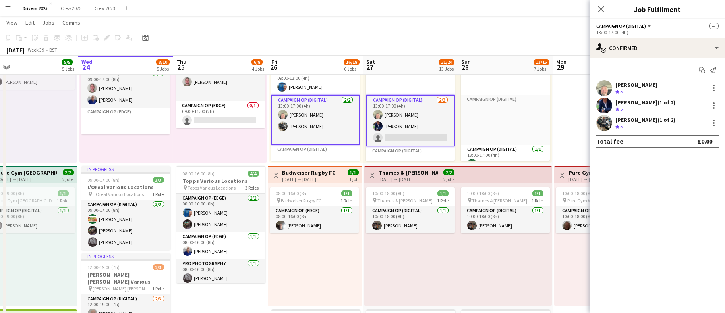
click at [420, 134] on app-card-role "Campaign Op (Digital) [DATE] 13:00-17:00 (4h) [PERSON_NAME] [PERSON_NAME] singl…" at bounding box center [410, 121] width 89 height 52
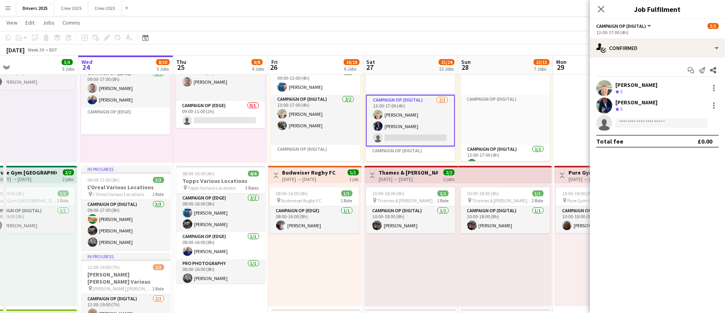
click at [633, 118] on app-invite-slot "single-neutral-actions" at bounding box center [657, 123] width 135 height 16
click at [636, 123] on input at bounding box center [661, 123] width 92 height 10
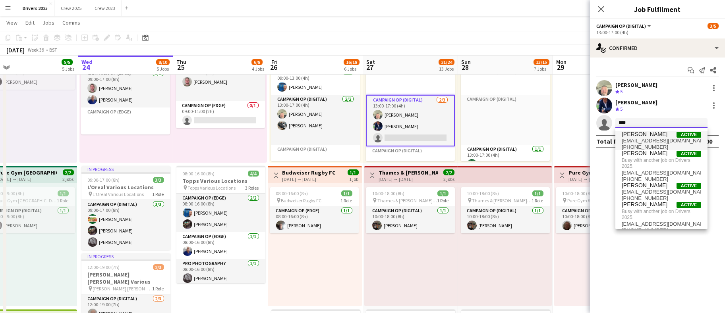
type input "****"
click at [648, 139] on span "[EMAIL_ADDRESS][DOMAIN_NAME]" at bounding box center [661, 141] width 79 height 6
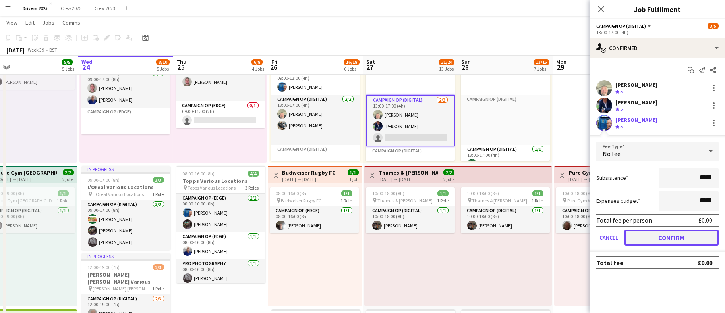
click at [665, 237] on button "Confirm" at bounding box center [672, 238] width 94 height 16
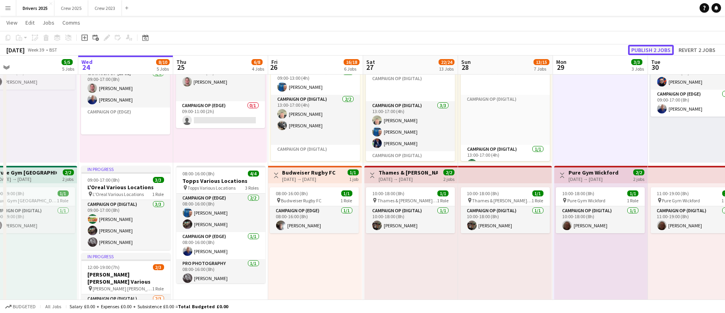
click at [673, 46] on button "Publish 2 jobs" at bounding box center [651, 50] width 46 height 10
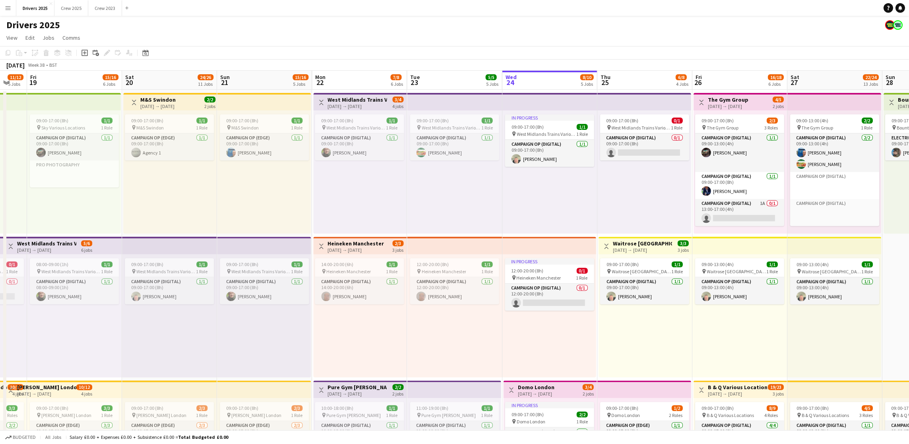
scroll to position [0, 215]
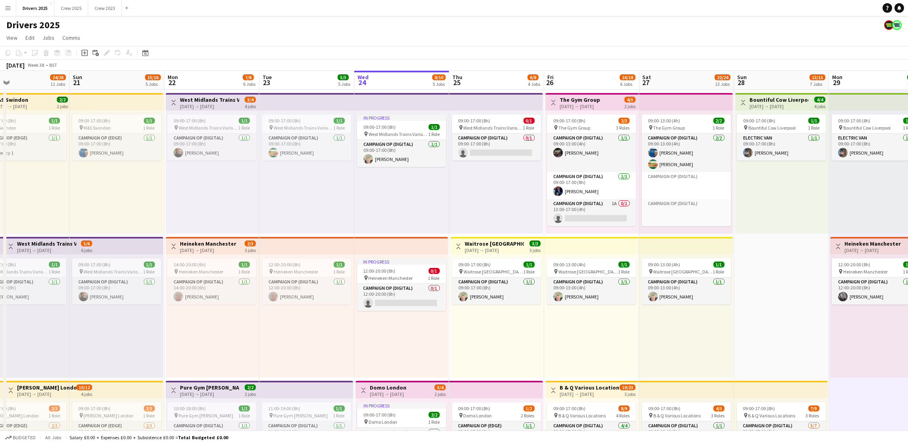
drag, startPoint x: 213, startPoint y: 187, endPoint x: 489, endPoint y: 182, distance: 276.6
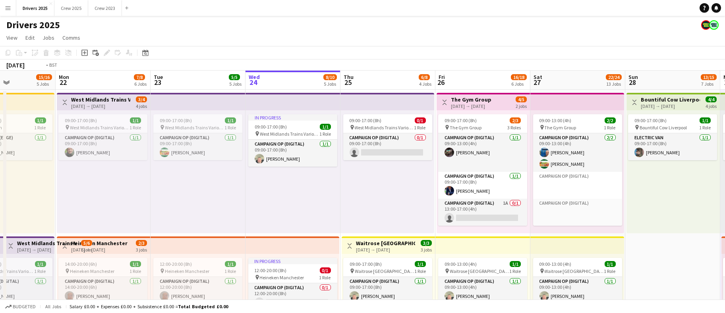
scroll to position [0, 292]
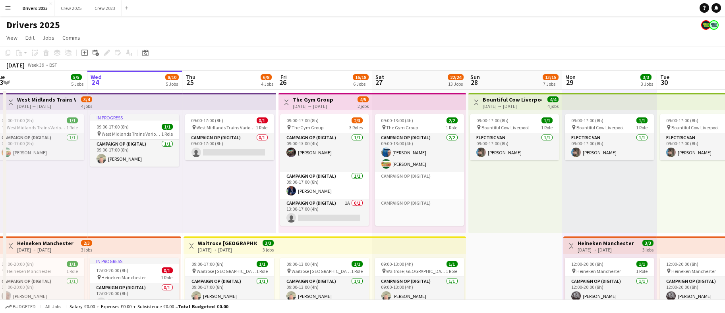
drag, startPoint x: 339, startPoint y: 206, endPoint x: 104, endPoint y: 212, distance: 234.5
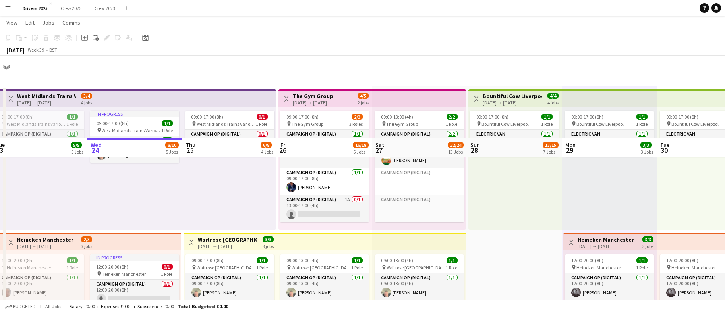
scroll to position [0, 0]
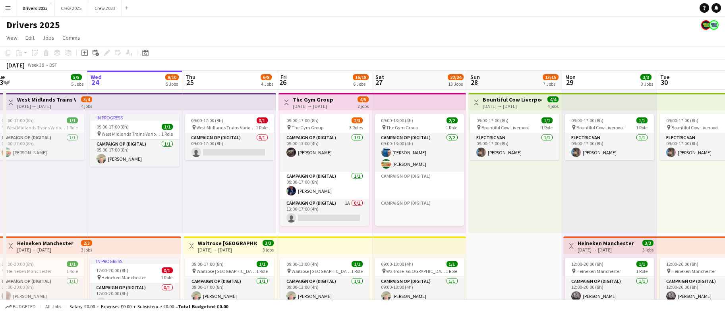
click at [227, 248] on div "[DATE] → [DATE]" at bounding box center [227, 250] width 59 height 6
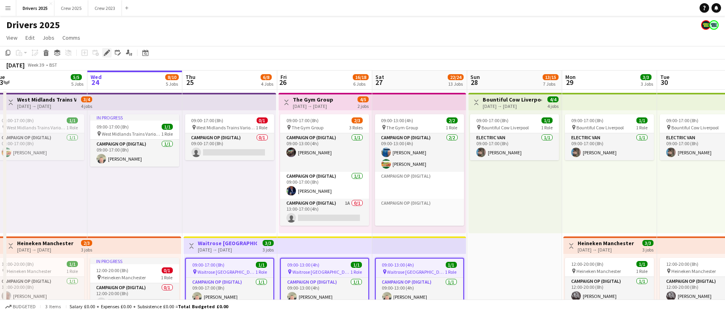
click at [107, 53] on icon at bounding box center [106, 53] width 4 height 4
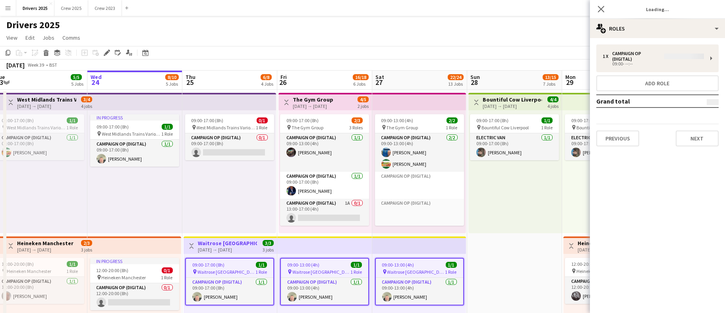
type input "**********"
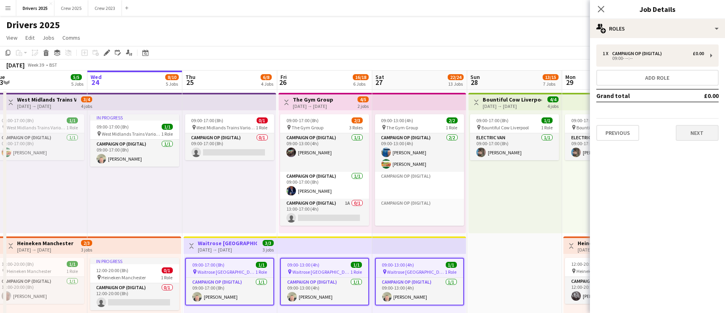
click at [675, 132] on div "Previous Next" at bounding box center [657, 129] width 122 height 23
drag, startPoint x: 702, startPoint y: 136, endPoint x: 706, endPoint y: 151, distance: 15.6
click at [702, 136] on button "Next" at bounding box center [697, 133] width 43 height 16
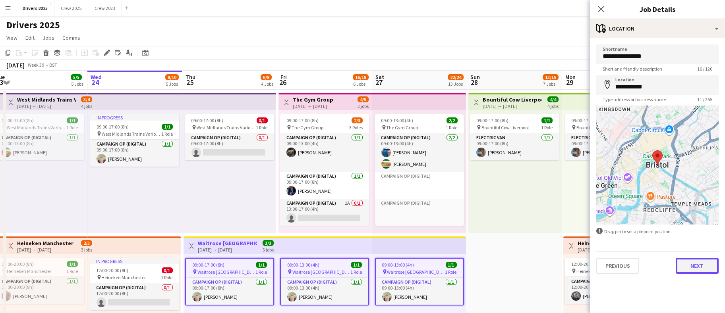
click at [693, 267] on button "Next" at bounding box center [697, 266] width 43 height 16
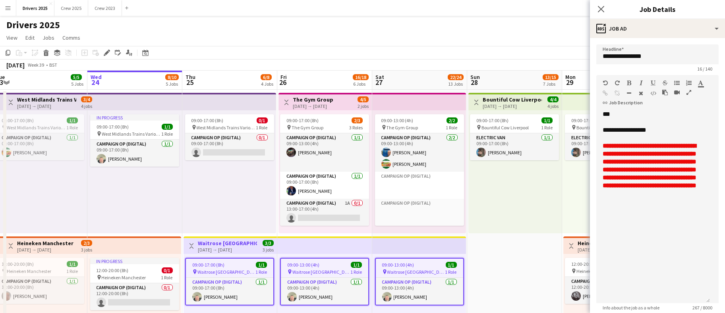
drag, startPoint x: 706, startPoint y: 156, endPoint x: 731, endPoint y: 303, distance: 149.0
drag, startPoint x: 678, startPoint y: 127, endPoint x: 595, endPoint y: 128, distance: 82.6
click at [596, 129] on div "**********" at bounding box center [653, 207] width 114 height 194
click at [650, 136] on div at bounding box center [653, 138] width 101 height 8
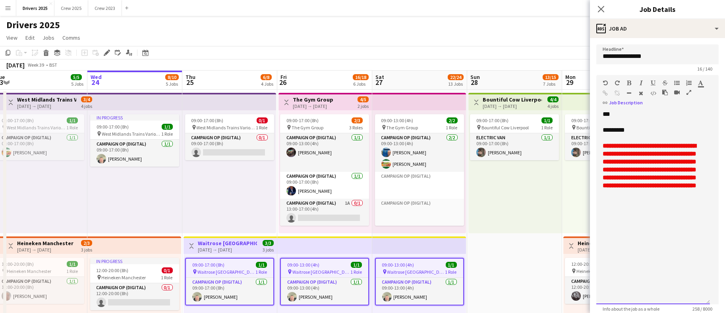
click at [652, 128] on div "*********" at bounding box center [653, 130] width 101 height 8
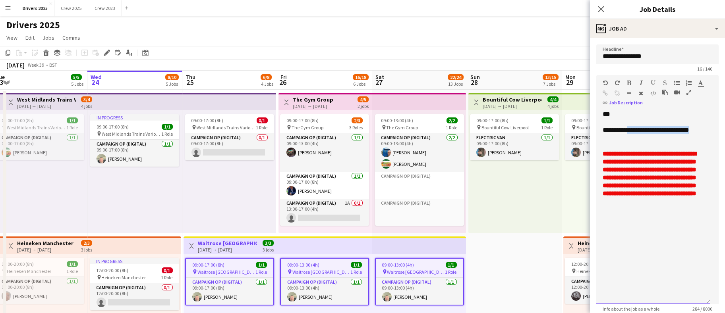
drag, startPoint x: 651, startPoint y: 139, endPoint x: 629, endPoint y: 126, distance: 25.6
click at [629, 126] on div "**********" at bounding box center [653, 134] width 101 height 16
copy div "**********"
drag, startPoint x: 607, startPoint y: 93, endPoint x: 441, endPoint y: 72, distance: 167.7
click at [607, 92] on icon "button" at bounding box center [605, 94] width 5 height 6
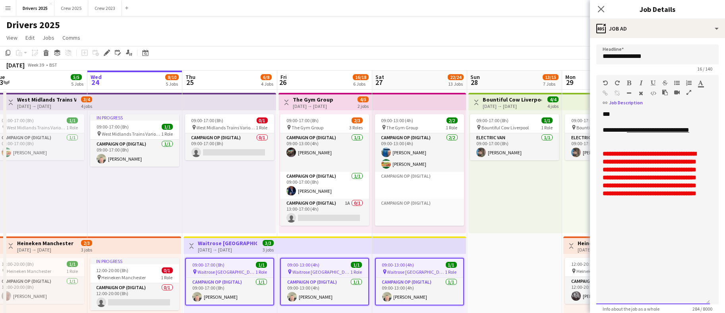
click at [646, 112] on div "**********" at bounding box center [653, 207] width 114 height 194
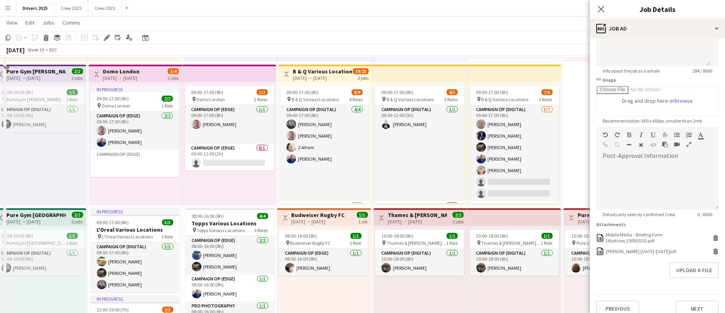
scroll to position [358, 0]
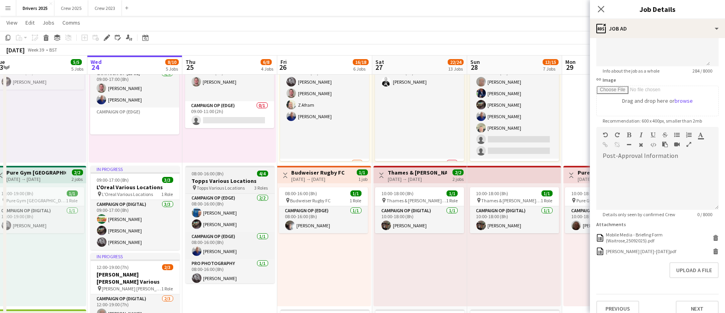
click at [228, 174] on div "08:00-16:00 (8h) 4/4" at bounding box center [230, 174] width 89 height 6
type input "**********"
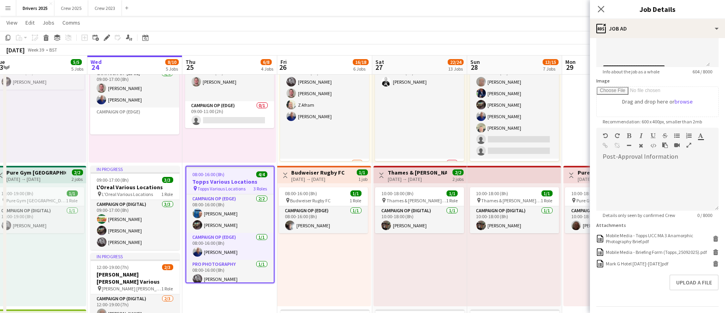
scroll to position [238, 0]
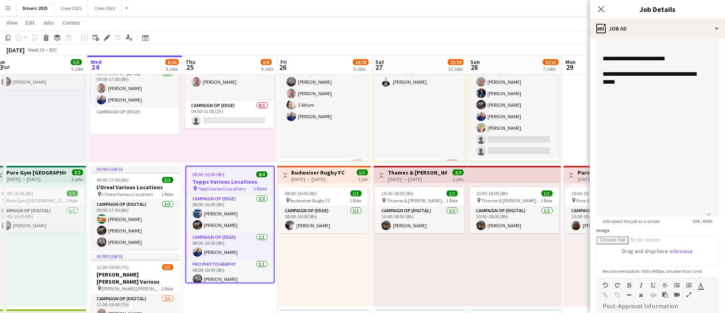
drag, startPoint x: 707, startPoint y: 64, endPoint x: 691, endPoint y: 215, distance: 151.4
click at [691, 215] on div "**********" at bounding box center [653, 44] width 114 height 345
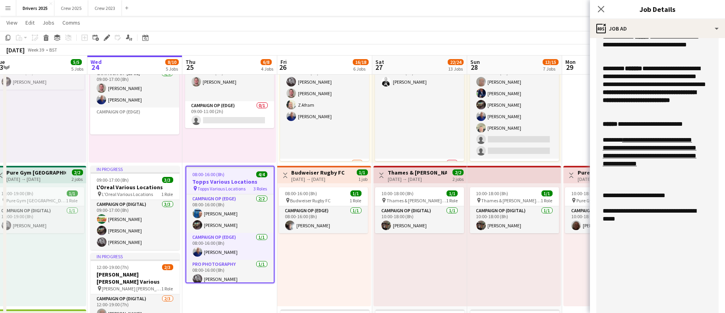
scroll to position [119, 0]
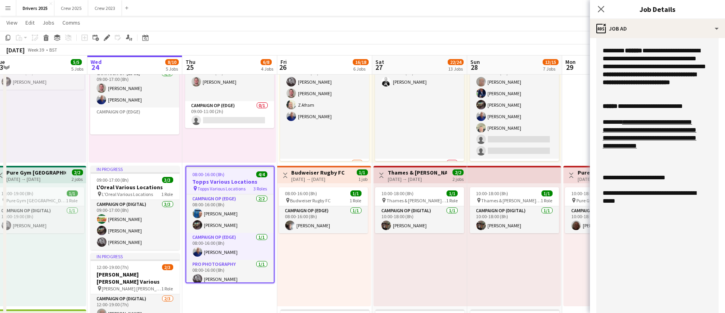
click at [666, 213] on div "**********" at bounding box center [653, 163] width 114 height 345
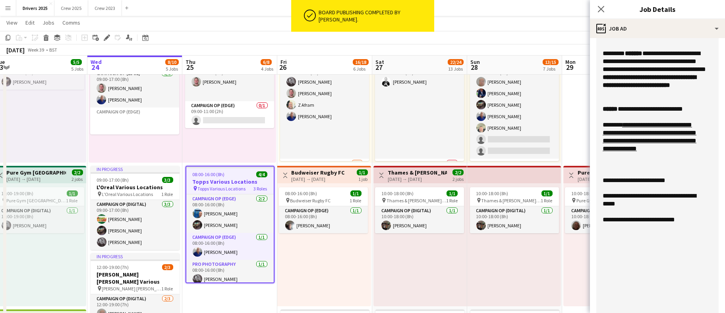
scroll to position [138, 0]
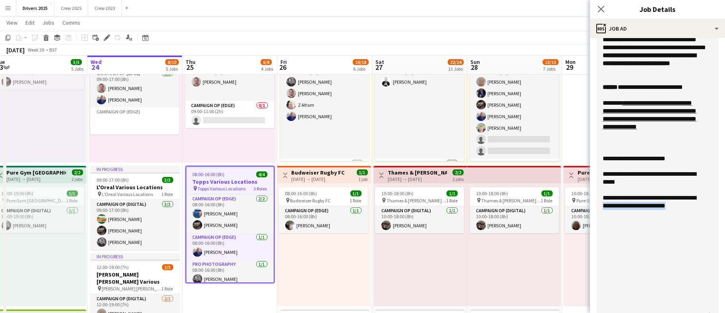
drag, startPoint x: 682, startPoint y: 214, endPoint x: 605, endPoint y: 214, distance: 77.1
click at [605, 210] on div "**********" at bounding box center [653, 202] width 101 height 16
copy div "**********"
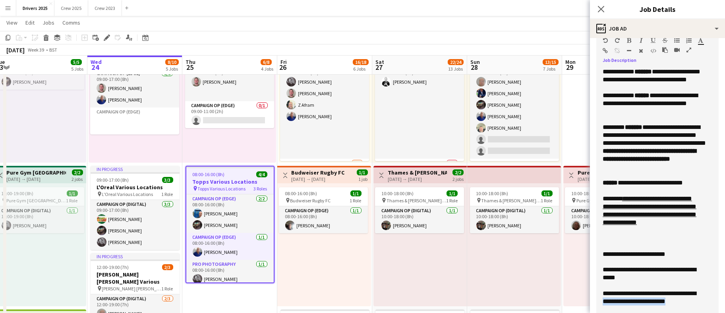
scroll to position [0, 0]
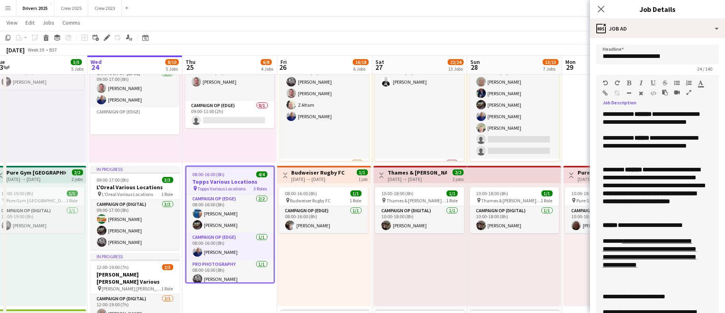
click at [606, 93] on icon "button" at bounding box center [605, 94] width 5 height 6
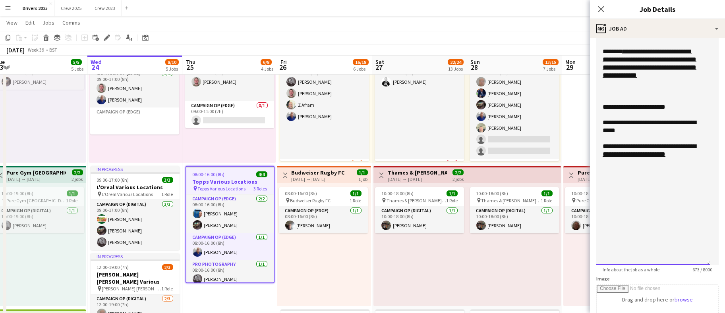
scroll to position [238, 0]
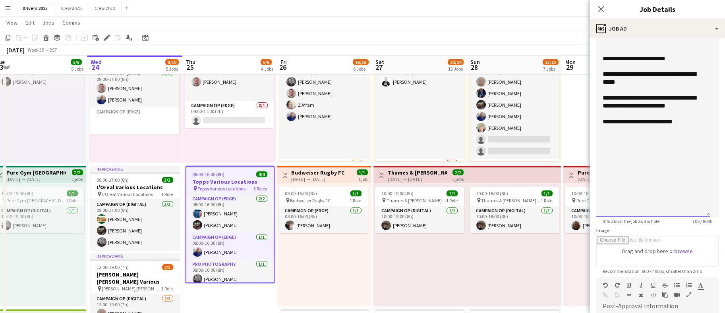
click at [652, 134] on div "**********" at bounding box center [653, 44] width 114 height 345
click at [683, 126] on div "**********" at bounding box center [653, 122] width 101 height 8
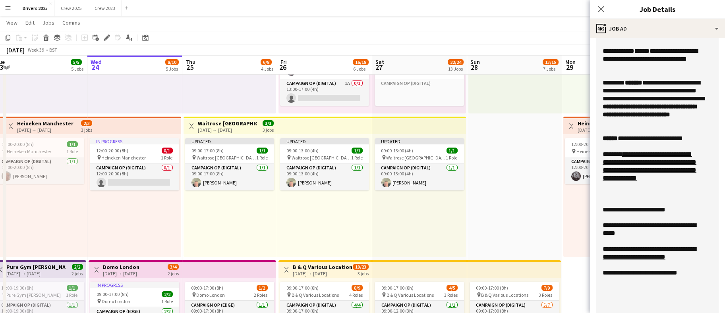
scroll to position [119, 0]
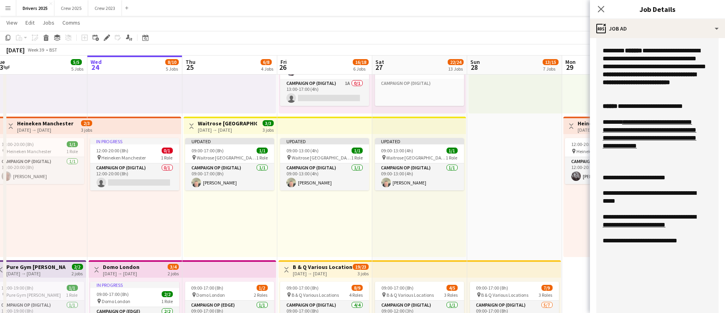
click at [693, 245] on div "**********" at bounding box center [653, 241] width 101 height 8
drag, startPoint x: 687, startPoint y: 254, endPoint x: 605, endPoint y: 256, distance: 81.9
click at [605, 253] on div "**********" at bounding box center [653, 245] width 101 height 16
copy div "**********"
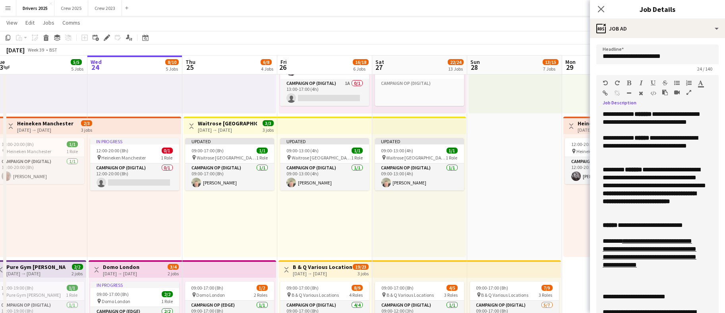
click at [606, 92] on icon "button" at bounding box center [605, 94] width 5 height 6
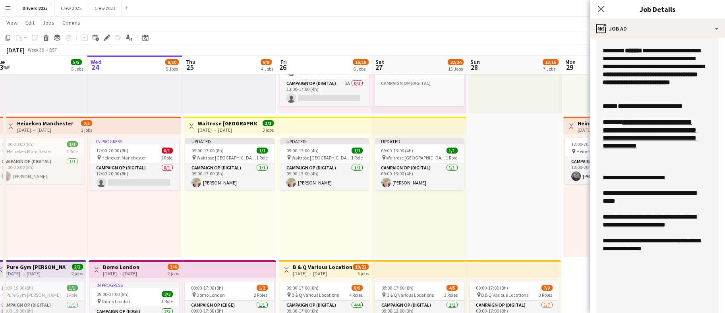
click at [701, 248] on div "**********" at bounding box center [653, 245] width 101 height 16
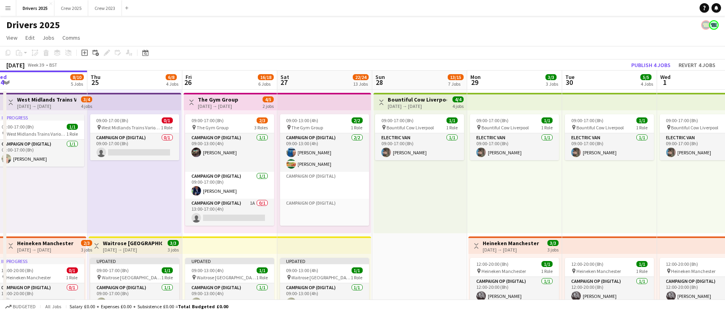
scroll to position [0, 282]
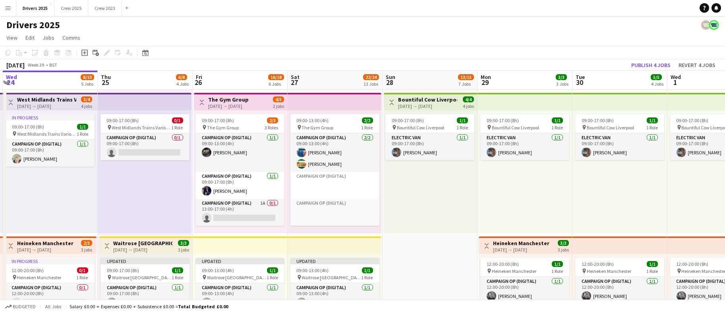
drag, startPoint x: 518, startPoint y: 247, endPoint x: 434, endPoint y: 249, distance: 84.6
click at [215, 100] on h3 "The Gym Group" at bounding box center [228, 99] width 41 height 7
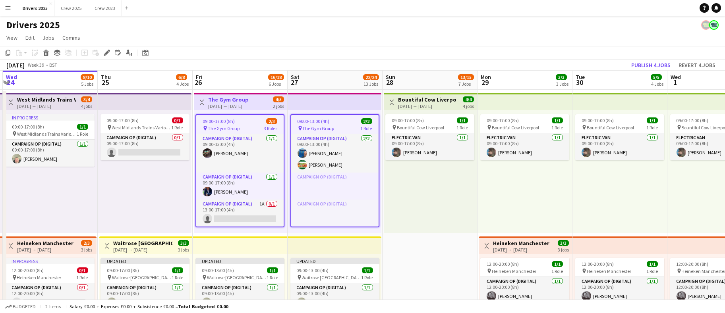
click at [105, 56] on div "Edit" at bounding box center [107, 53] width 10 height 10
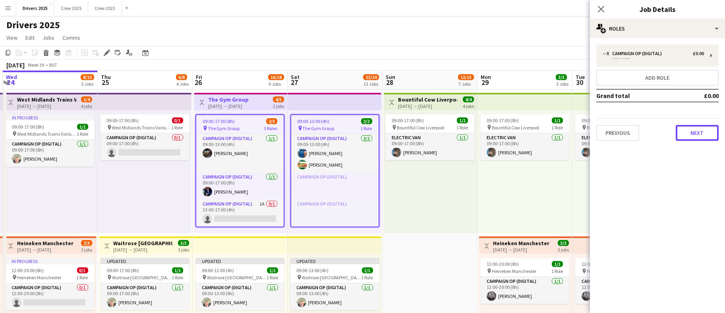
click at [689, 127] on button "Next" at bounding box center [697, 133] width 43 height 16
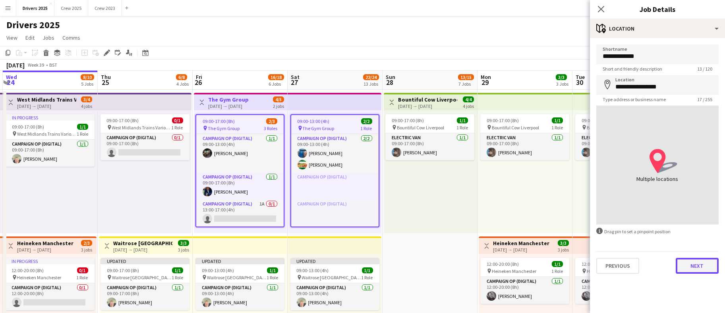
click at [695, 268] on button "Next" at bounding box center [697, 266] width 43 height 16
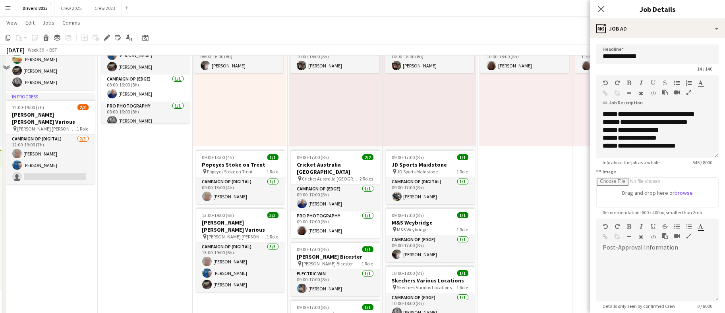
scroll to position [536, 0]
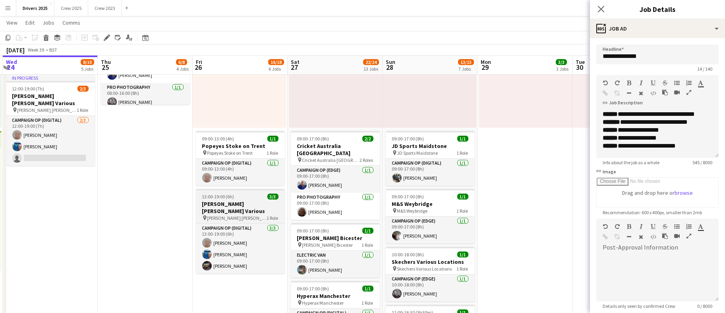
click at [229, 203] on h3 "[PERSON_NAME] [PERSON_NAME] Various" at bounding box center [240, 208] width 89 height 14
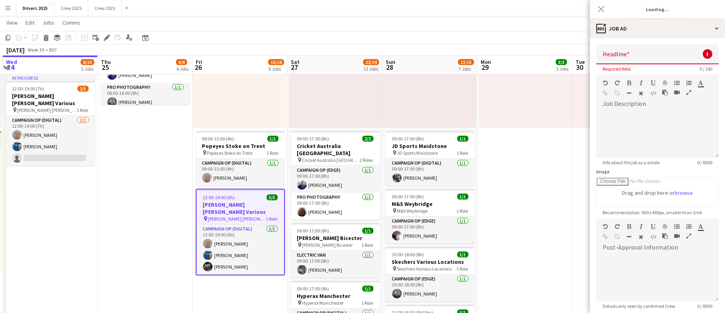
type input "**********"
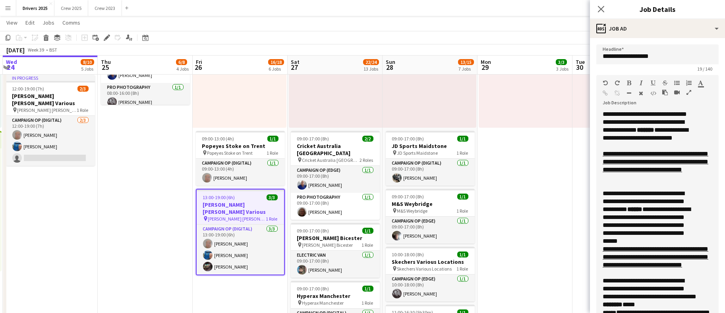
drag, startPoint x: 704, startPoint y: 155, endPoint x: 695, endPoint y: 347, distance: 191.7
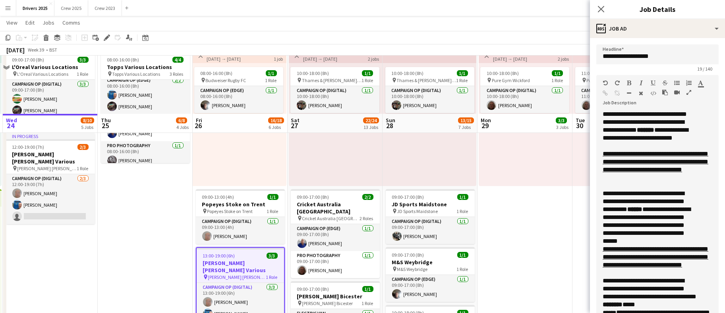
scroll to position [417, 0]
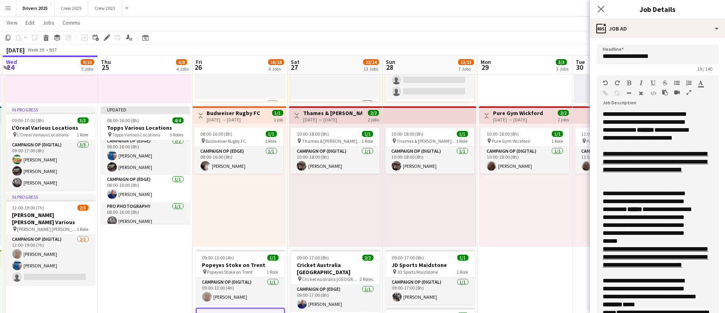
click at [603, 113] on span "**********" at bounding box center [645, 114] width 84 height 6
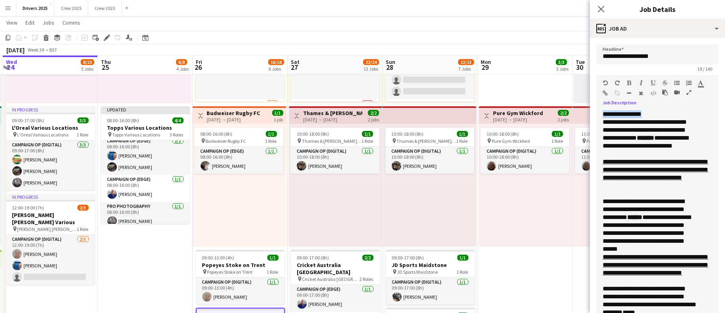
drag, startPoint x: 671, startPoint y: 111, endPoint x: 601, endPoint y: 114, distance: 69.6
click at [601, 114] on div "**********" at bounding box center [657, 229] width 122 height 238
click at [625, 82] on div at bounding box center [615, 85] width 24 height 10
click at [628, 83] on icon "button" at bounding box center [629, 83] width 4 height 6
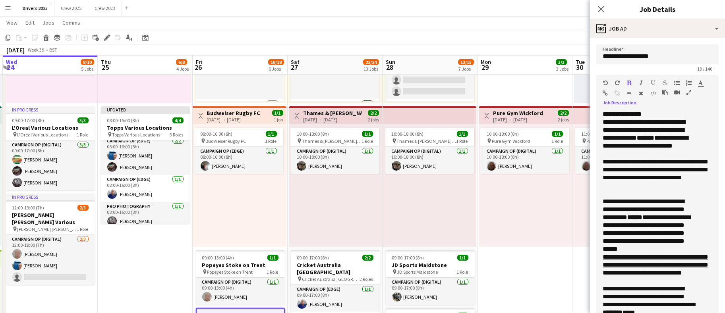
click at [699, 83] on icon "button" at bounding box center [700, 83] width 5 height 6
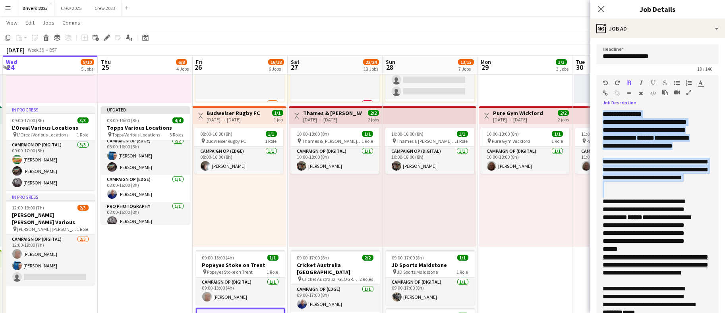
click at [694, 198] on p at bounding box center [658, 194] width 110 height 8
click at [695, 159] on div "**********" at bounding box center [657, 229] width 122 height 238
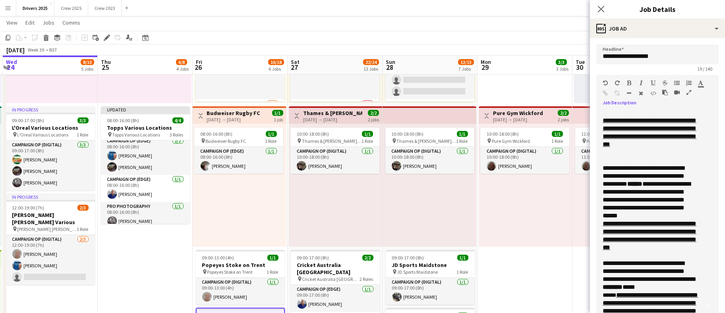
scroll to position [60, 0]
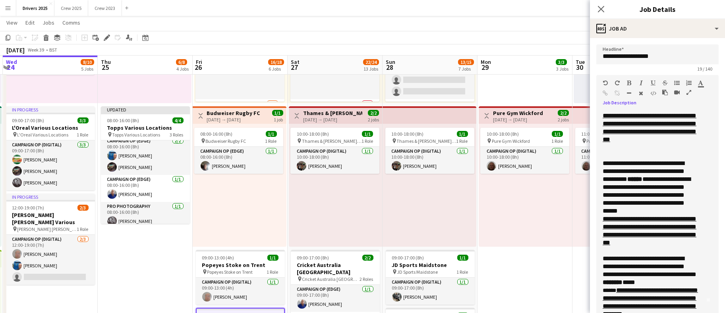
click at [675, 144] on p at bounding box center [653, 148] width 101 height 8
drag, startPoint x: 667, startPoint y: 156, endPoint x: 599, endPoint y: 159, distance: 68.4
click at [599, 159] on div "**********" at bounding box center [653, 229] width 114 height 238
click at [701, 85] on icon "button" at bounding box center [700, 83] width 5 height 6
click at [702, 82] on icon "button" at bounding box center [700, 83] width 5 height 6
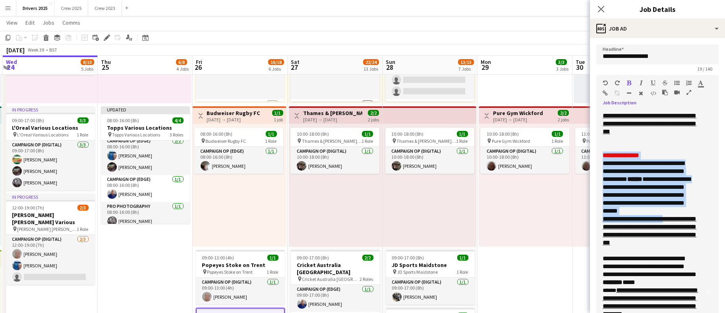
click at [678, 217] on link "**********" at bounding box center [650, 231] width 94 height 30
click at [678, 182] on p "**********" at bounding box center [649, 188] width 92 height 56
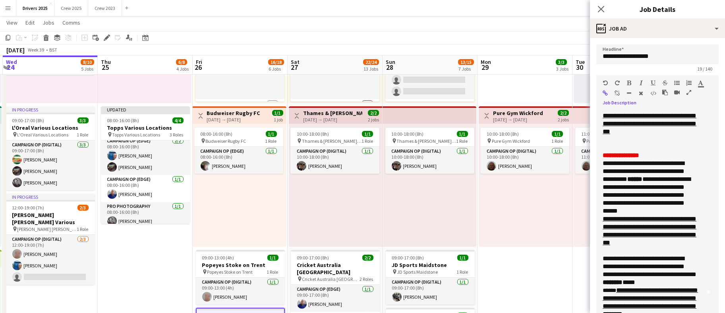
scroll to position [94, 0]
click at [688, 247] on div at bounding box center [653, 251] width 101 height 8
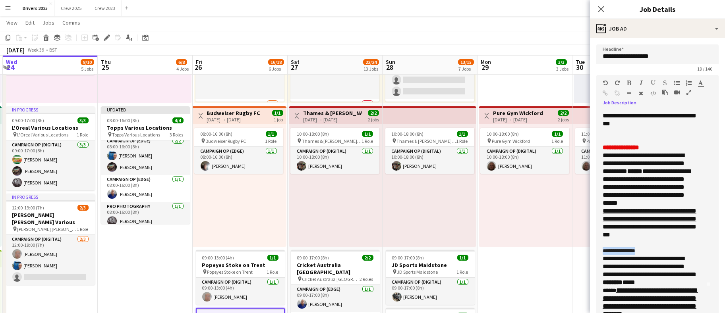
drag, startPoint x: 662, startPoint y: 232, endPoint x: 604, endPoint y: 233, distance: 58.4
click at [604, 247] on div "**********" at bounding box center [653, 251] width 101 height 8
click at [627, 83] on icon "button" at bounding box center [629, 83] width 4 height 6
click at [700, 83] on icon "button" at bounding box center [700, 83] width 5 height 6
type input "*******"
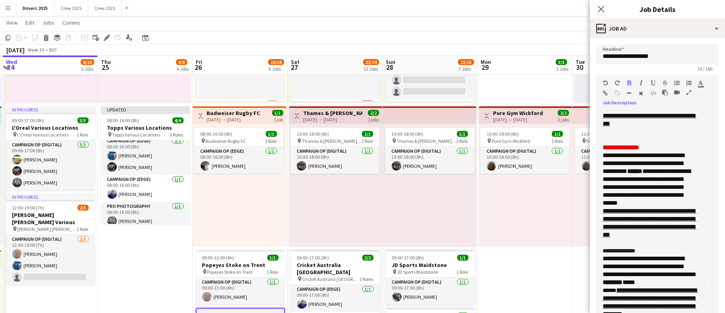
click at [697, 228] on div "**********" at bounding box center [653, 229] width 114 height 238
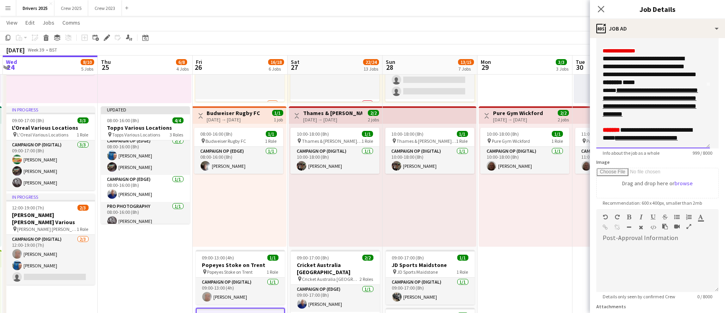
scroll to position [211, 0]
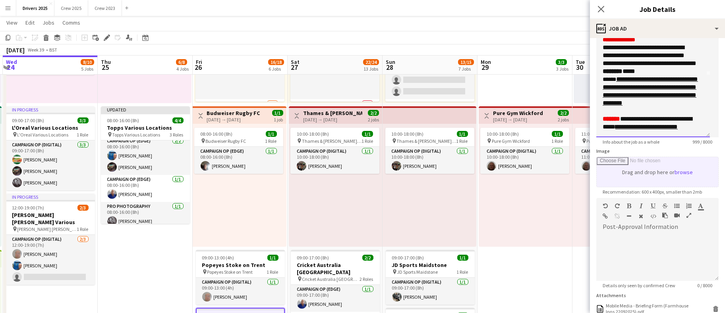
drag, startPoint x: 700, startPoint y: 134, endPoint x: 701, endPoint y: 168, distance: 33.4
click at [699, 175] on form "**********" at bounding box center [657, 104] width 135 height 543
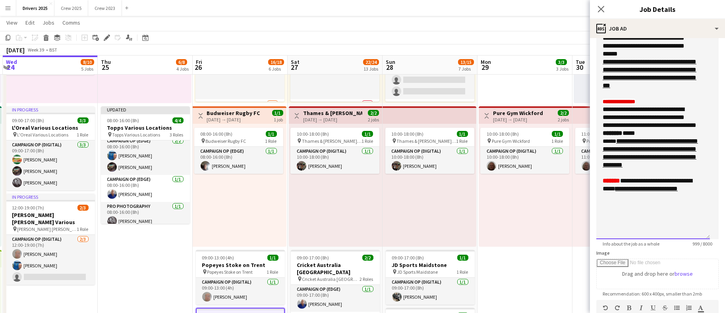
scroll to position [0, 0]
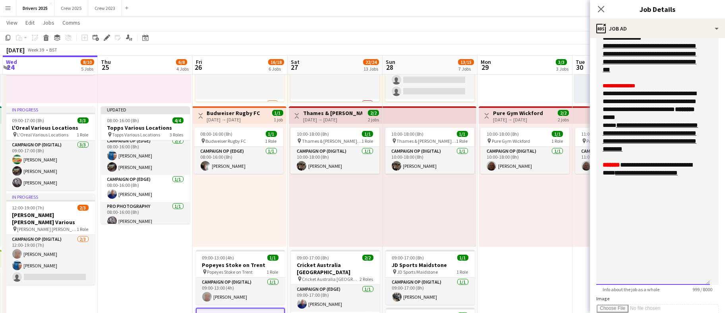
drag, startPoint x: 705, startPoint y: 135, endPoint x: 688, endPoint y: 282, distance: 148.8
click at [688, 282] on div "**********" at bounding box center [653, 92] width 114 height 386
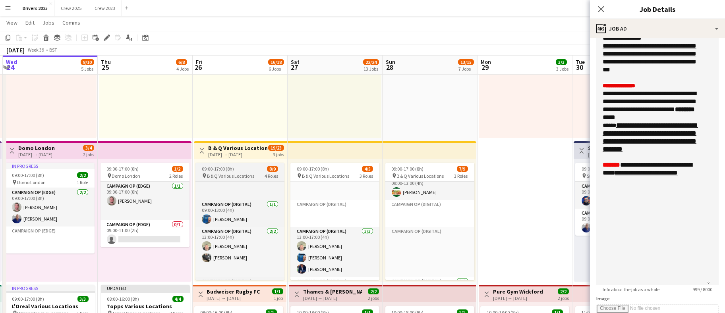
scroll to position [149, 0]
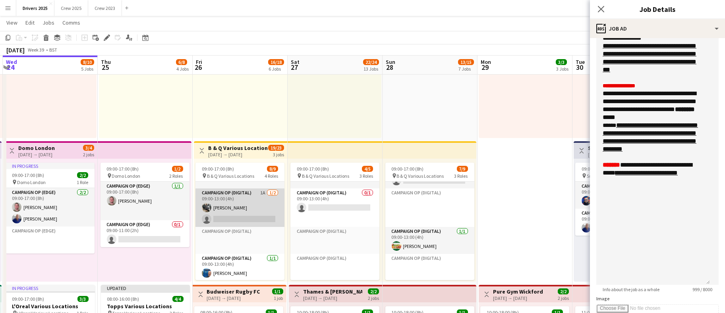
click at [226, 217] on app-card-role "Campaign Op (Digital) 1A [DATE] 09:00-13:00 (4h) [PERSON_NAME] single-neutral-a…" at bounding box center [239, 208] width 89 height 39
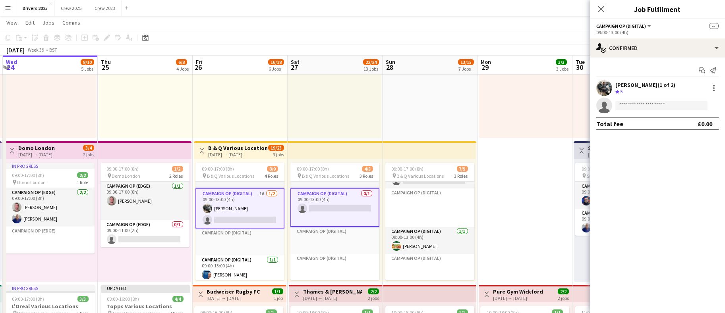
click at [226, 217] on app-card-role "Campaign Op (Digital) 1A [DATE] 09:00-13:00 (4h) [PERSON_NAME] single-neutral-a…" at bounding box center [239, 209] width 89 height 40
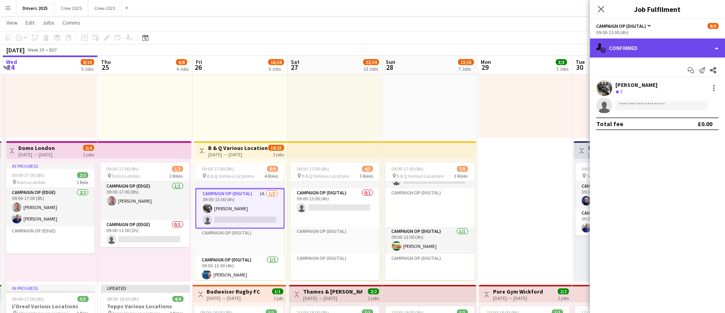
click at [628, 52] on div "single-neutral-actions-check-2 Confirmed" at bounding box center [657, 48] width 135 height 19
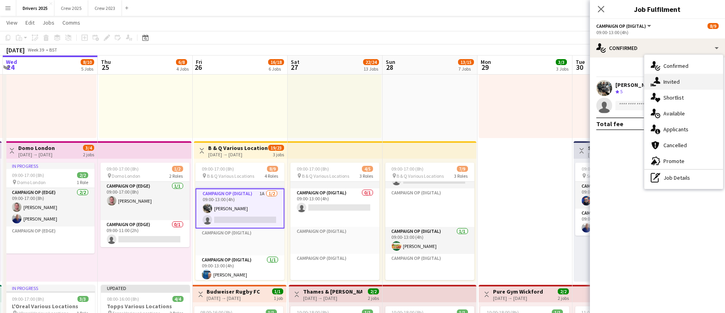
click at [657, 79] on icon at bounding box center [657, 80] width 7 height 7
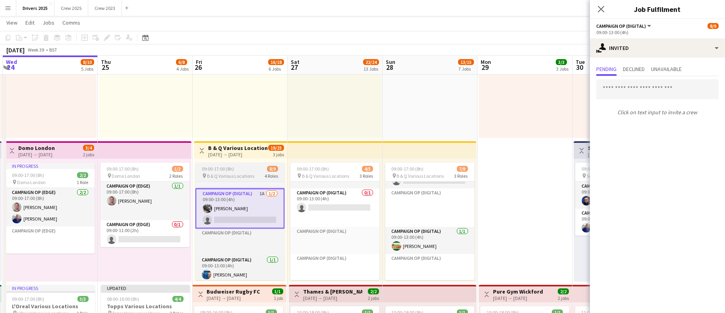
click at [231, 167] on span "09:00-17:00 (8h)" at bounding box center [218, 169] width 32 height 6
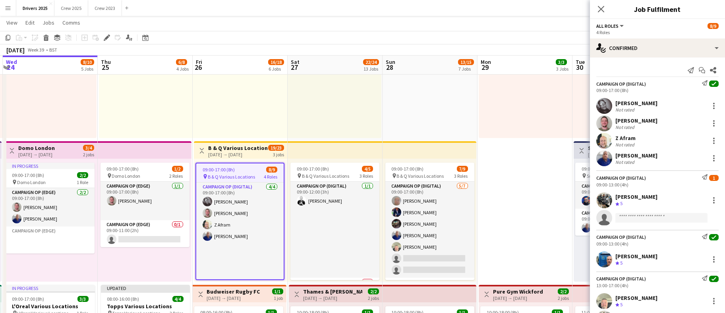
click at [219, 172] on app-job-card "09:00-17:00 (8h) 8/9 pin B & Q Various Locations 4 Roles Campaign Op (Digital) …" at bounding box center [239, 222] width 89 height 118
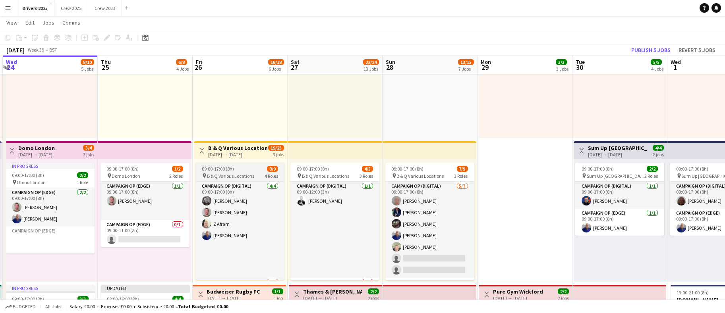
click at [219, 171] on span "09:00-17:00 (8h)" at bounding box center [218, 169] width 32 height 6
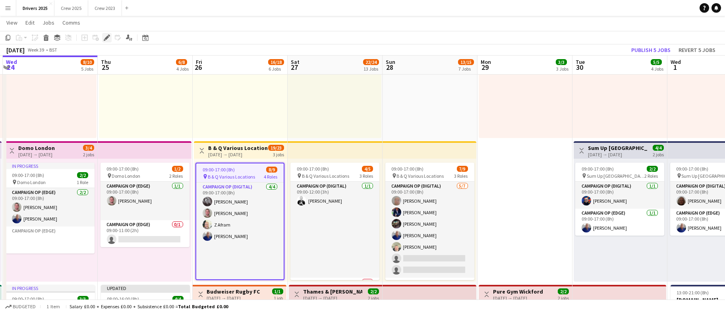
click at [106, 37] on icon at bounding box center [106, 38] width 4 height 4
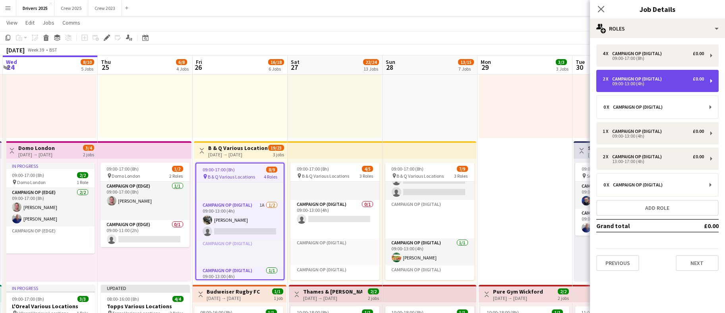
click at [639, 84] on div "09:00-13:00 (4h)" at bounding box center [653, 84] width 101 height 4
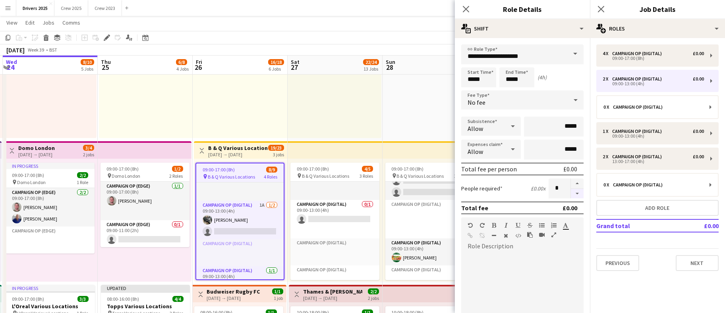
click at [571, 196] on button "button" at bounding box center [577, 194] width 13 height 10
type input "*"
click at [329, 114] on div "Updated 09:00-13:00 (4h) 1/1 pin Waitrose Bristol 1 Role Campaign Op (Digital) …" at bounding box center [335, 76] width 94 height 123
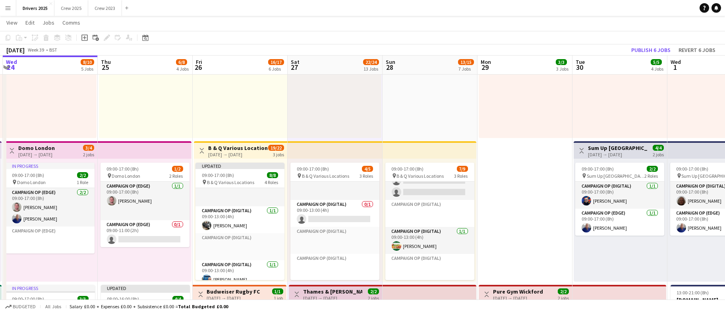
click at [226, 150] on h3 "B & Q Various Locations" at bounding box center [237, 148] width 59 height 7
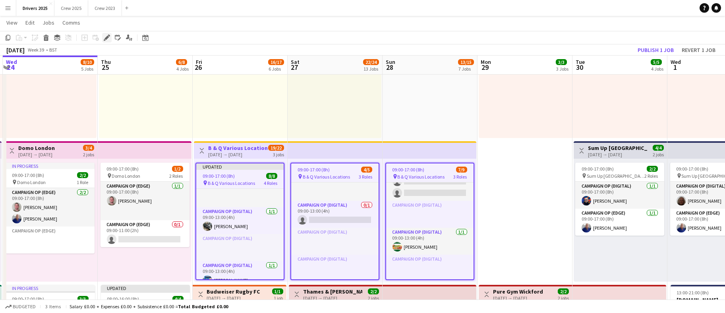
click at [105, 37] on icon at bounding box center [106, 38] width 4 height 4
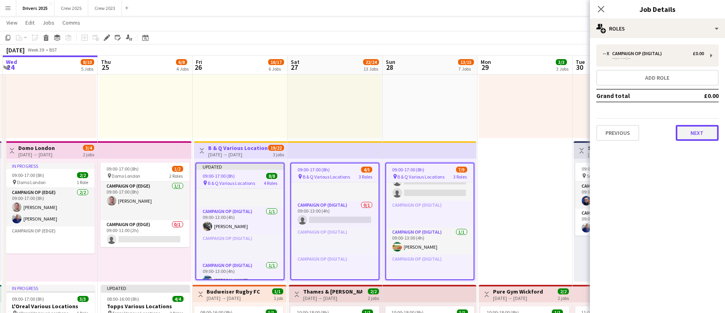
click at [704, 130] on button "Next" at bounding box center [697, 133] width 43 height 16
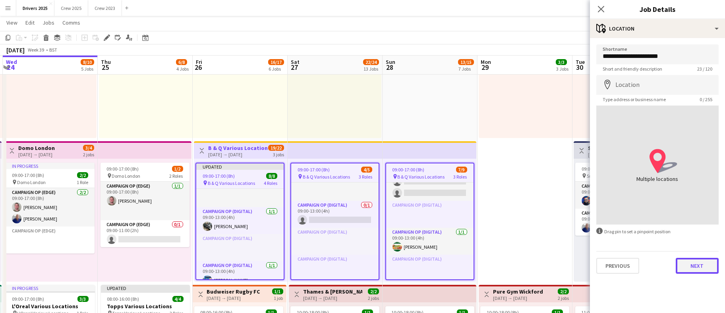
click at [688, 267] on button "Next" at bounding box center [697, 266] width 43 height 16
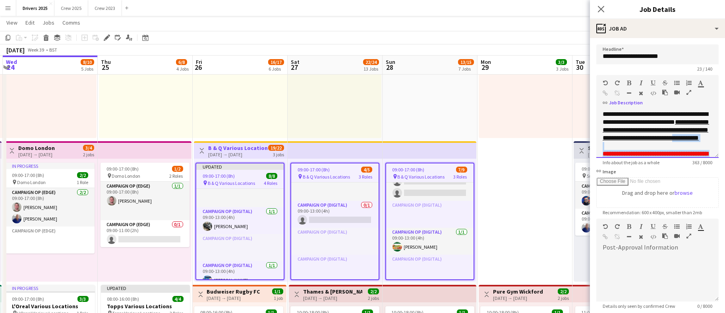
drag, startPoint x: 704, startPoint y: 157, endPoint x: 708, endPoint y: 277, distance: 120.4
click at [708, 277] on form "**********" at bounding box center [657, 220] width 135 height 353
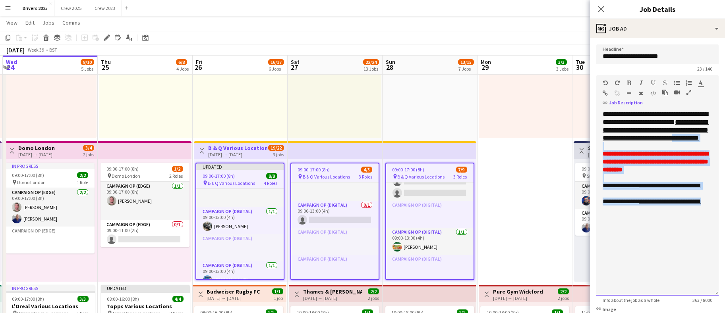
drag, startPoint x: 708, startPoint y: 153, endPoint x: 697, endPoint y: 291, distance: 138.3
click at [697, 291] on div "**********" at bounding box center [657, 203] width 122 height 186
click at [675, 240] on div "**********" at bounding box center [657, 203] width 122 height 186
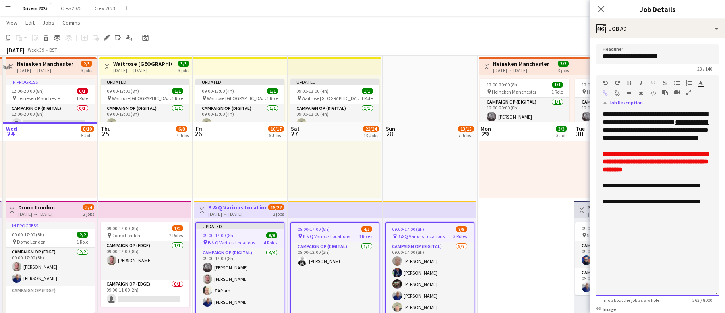
scroll to position [358, 0]
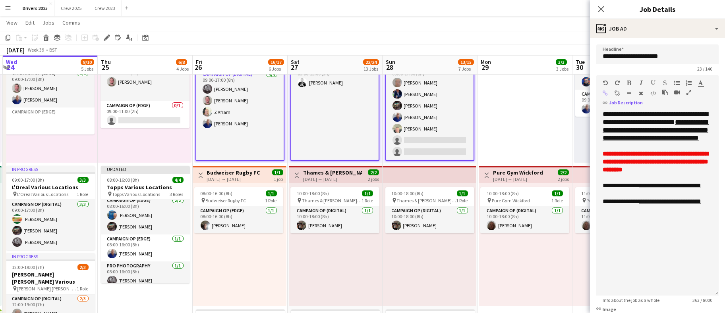
click at [379, 93] on div "09:00-17:00 (8h) 4/5 pin B & Q Various Locations 3 Roles Campaign Op (Digital) …" at bounding box center [335, 101] width 95 height 123
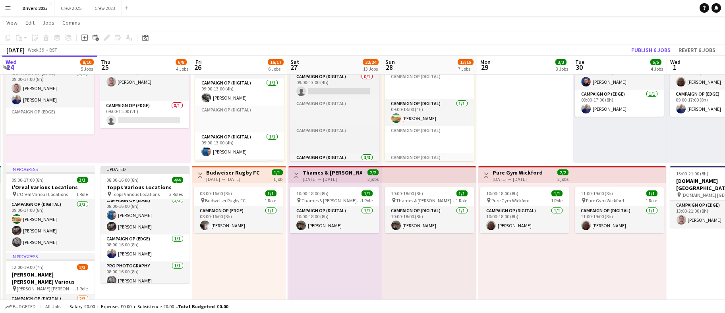
scroll to position [98, 0]
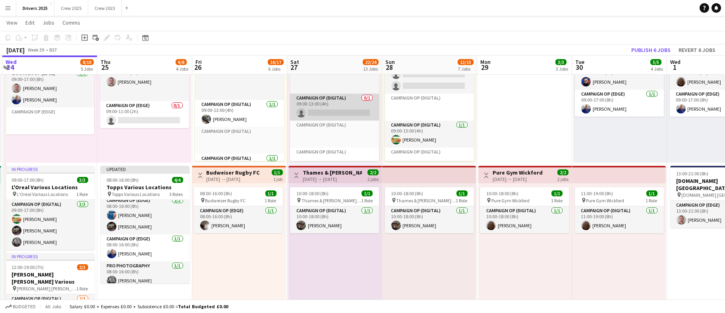
click at [340, 113] on app-card-role "Campaign Op (Digital) 0/1 09:00-13:00 (4h) single-neutral-actions" at bounding box center [334, 107] width 89 height 27
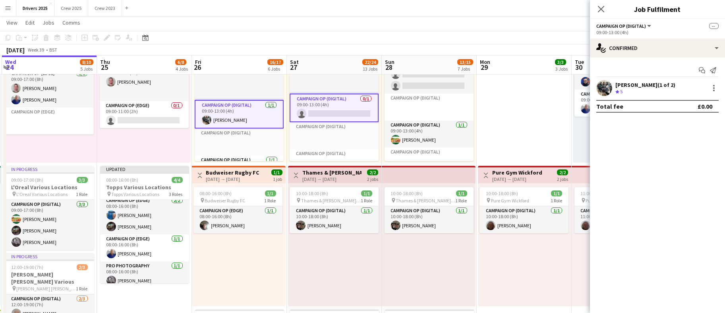
click at [340, 112] on app-card-role "Campaign Op (Digital) 0/1 09:00-13:00 (4h) single-neutral-actions" at bounding box center [334, 108] width 89 height 29
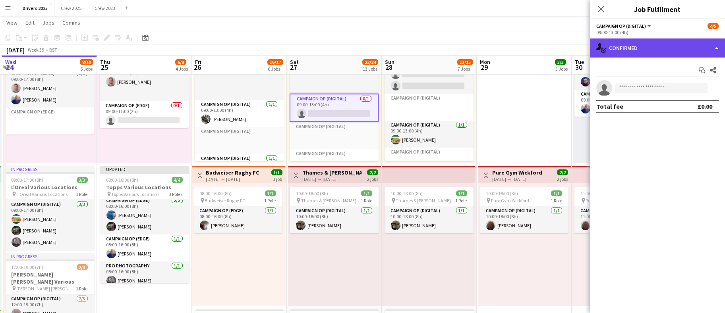
click at [626, 50] on div "single-neutral-actions-check-2 Confirmed" at bounding box center [657, 48] width 135 height 19
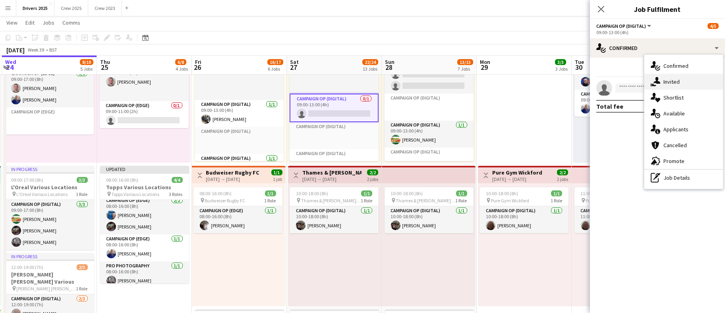
click at [681, 80] on div "single-neutral-actions-share-1 Invited" at bounding box center [683, 82] width 79 height 16
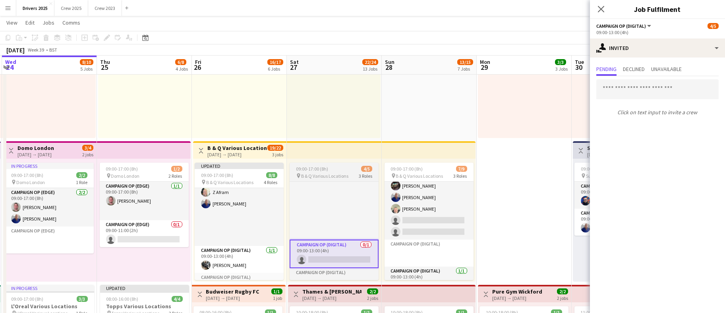
click at [320, 163] on app-job-card "09:00-17:00 (8h) 4/5 pin B & Q Various Locations 3 Roles Campaign Op (Digital) …" at bounding box center [334, 222] width 89 height 118
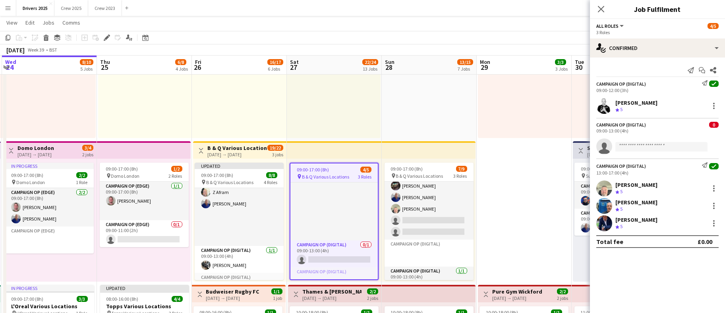
click at [322, 168] on span "09:00-17:00 (8h)" at bounding box center [313, 170] width 32 height 6
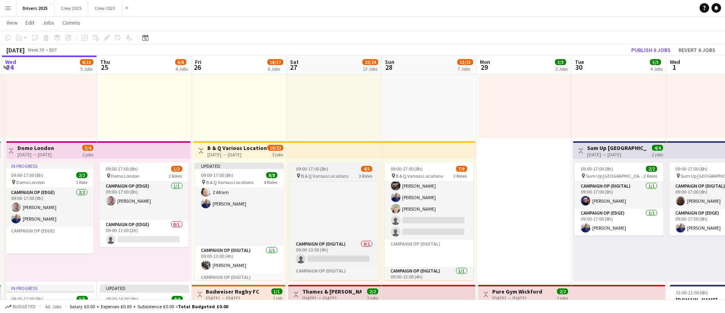
click at [322, 168] on span "09:00-17:00 (8h)" at bounding box center [312, 169] width 32 height 6
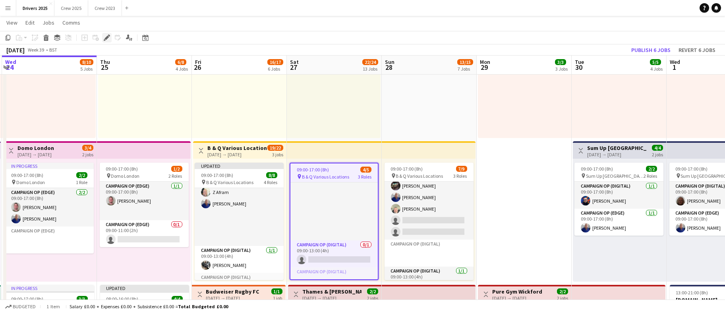
click at [107, 39] on icon at bounding box center [106, 38] width 4 height 4
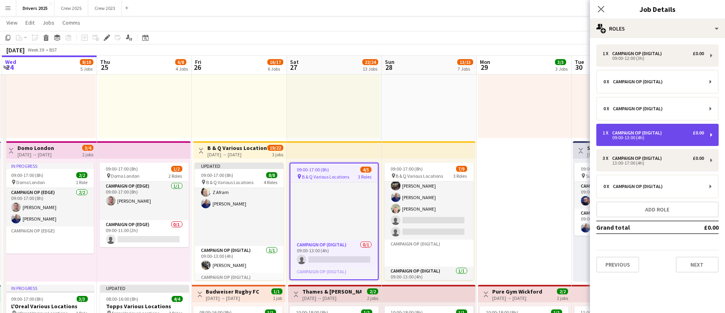
click at [642, 136] on div "09:00-13:00 (4h)" at bounding box center [653, 138] width 101 height 4
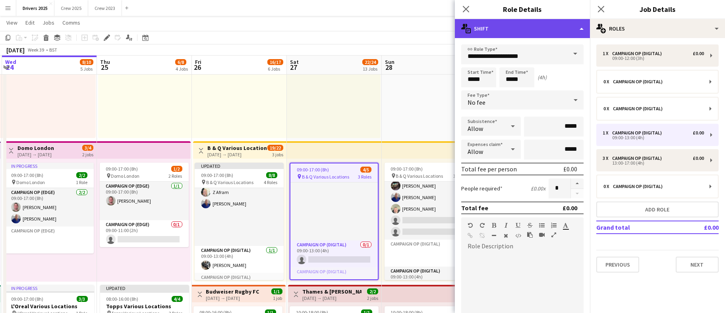
click at [577, 29] on div "multiple-actions-text Shift" at bounding box center [522, 28] width 135 height 19
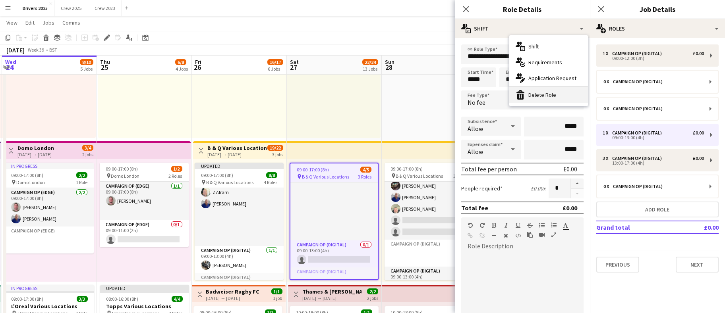
click at [552, 99] on div "bin-2 Delete Role" at bounding box center [548, 95] width 79 height 16
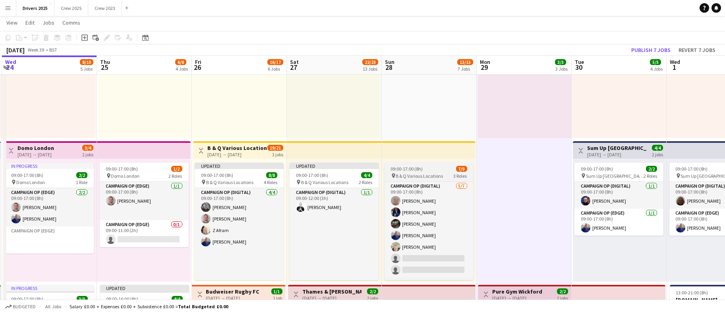
click at [431, 171] on div "09:00-17:00 (8h) 7/9" at bounding box center [429, 169] width 89 height 6
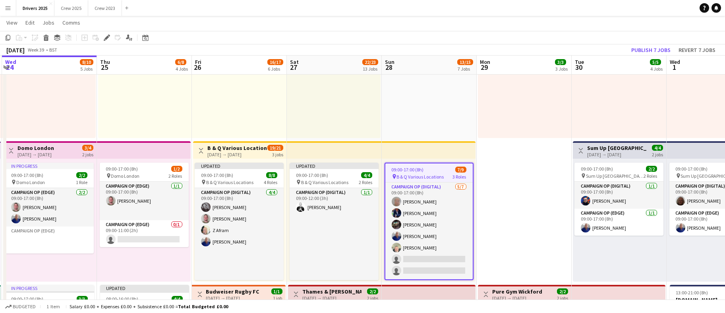
click at [423, 176] on span "B & Q Various Locations" at bounding box center [420, 177] width 47 height 6
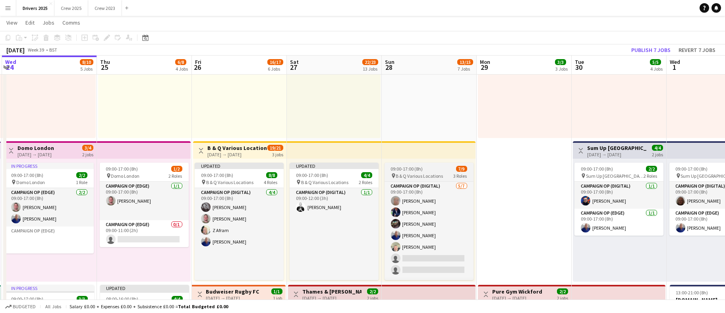
click at [420, 173] on span "B & Q Various Locations" at bounding box center [419, 176] width 47 height 6
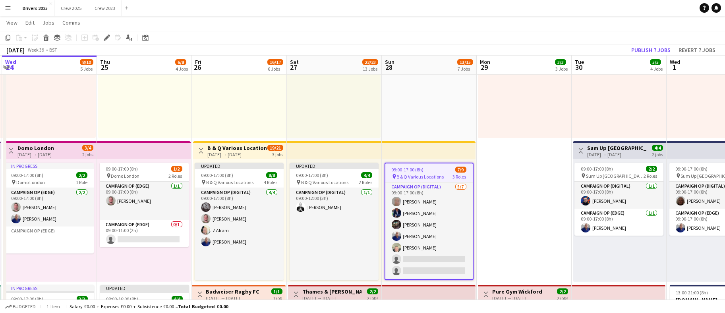
click at [106, 40] on icon "Edit" at bounding box center [107, 38] width 6 height 6
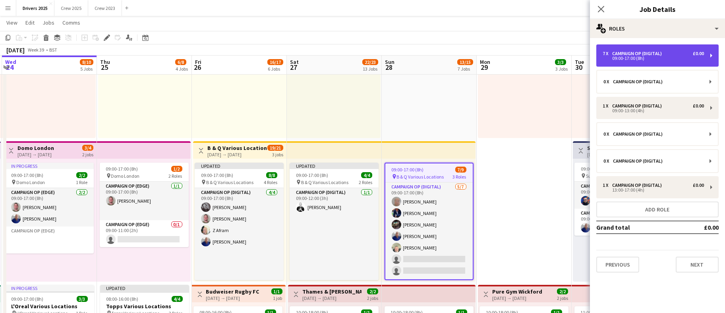
click at [657, 49] on div "7 x Campaign Op (Digital) £0.00 09:00-17:00 (8h)" at bounding box center [657, 55] width 122 height 22
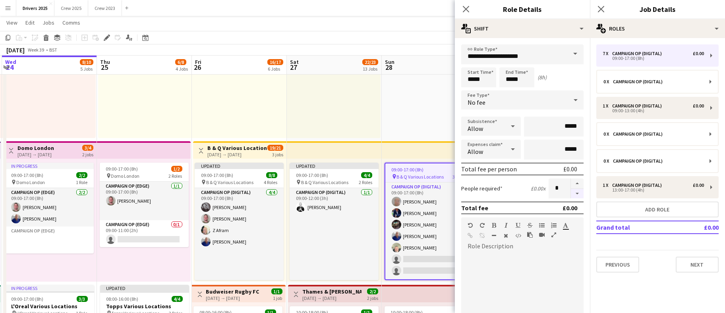
click at [571, 194] on button "button" at bounding box center [577, 194] width 13 height 10
type input "*"
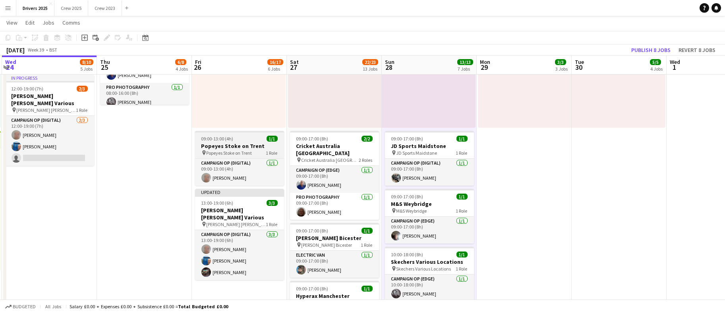
click at [209, 138] on span "09:00-13:00 (4h)" at bounding box center [217, 139] width 32 height 6
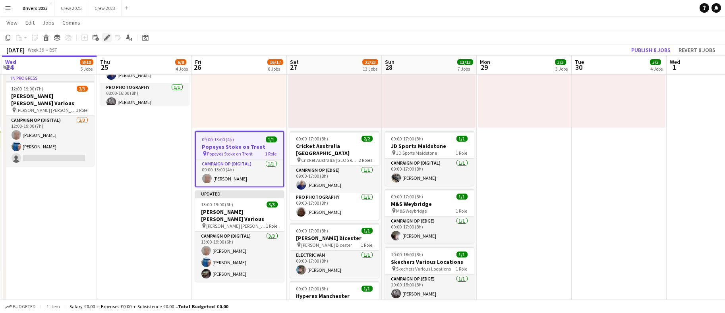
click at [105, 39] on icon at bounding box center [106, 38] width 4 height 4
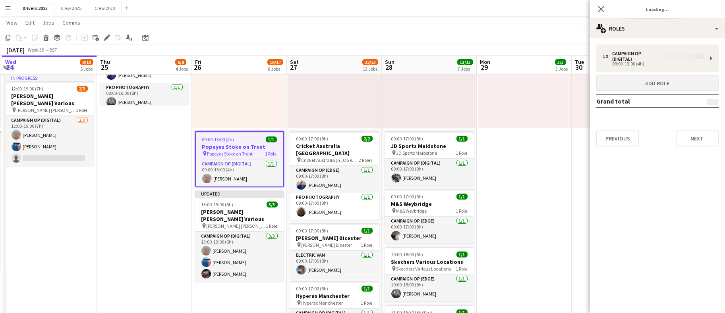
type input "**********"
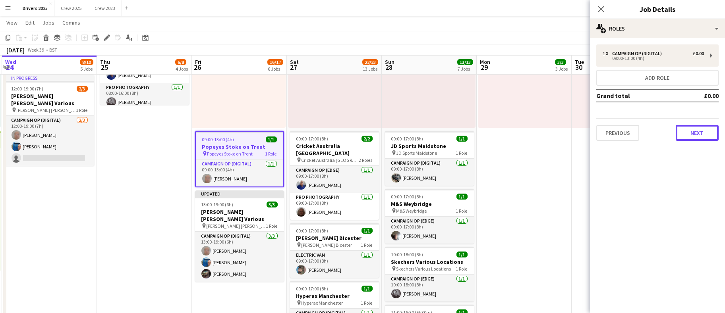
click at [692, 131] on button "Next" at bounding box center [697, 133] width 43 height 16
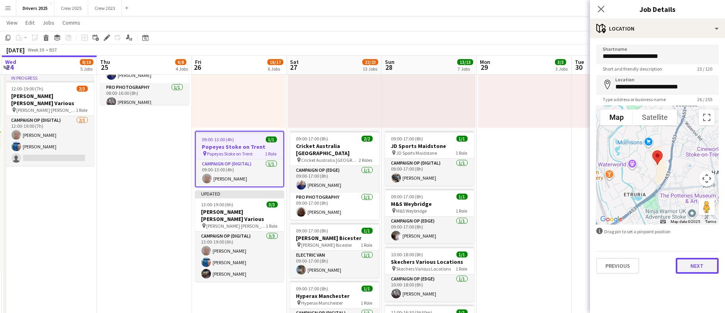
click at [706, 261] on button "Next" at bounding box center [697, 266] width 43 height 16
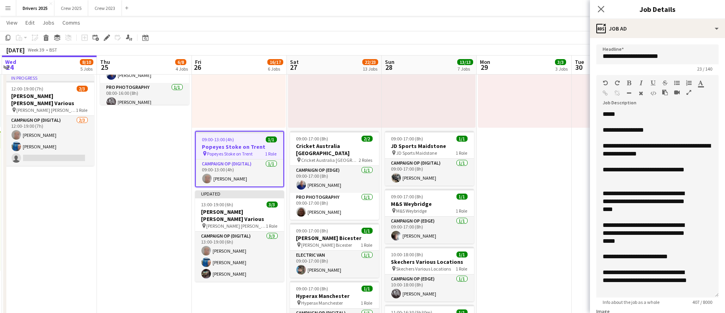
drag, startPoint x: 704, startPoint y: 153, endPoint x: 707, endPoint y: 294, distance: 140.7
click at [707, 294] on div "**********" at bounding box center [657, 204] width 122 height 188
click at [654, 118] on div "*****" at bounding box center [649, 114] width 92 height 8
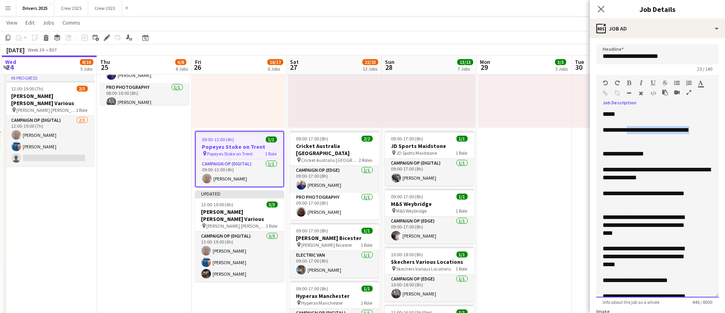
drag, startPoint x: 642, startPoint y: 137, endPoint x: 630, endPoint y: 128, distance: 14.9
click at [630, 128] on div "**********" at bounding box center [649, 134] width 92 height 16
copy div "**********"
click at [606, 92] on icon "button" at bounding box center [605, 94] width 5 height 6
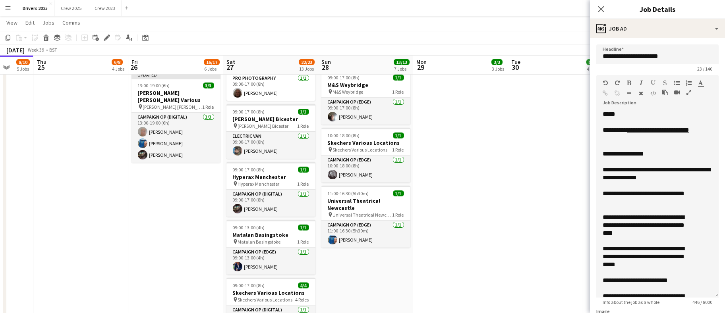
scroll to position [0, 347]
drag, startPoint x: 472, startPoint y: 260, endPoint x: 408, endPoint y: 263, distance: 63.6
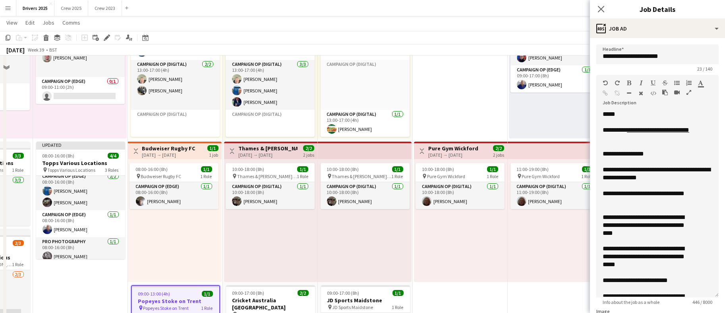
scroll to position [358, 0]
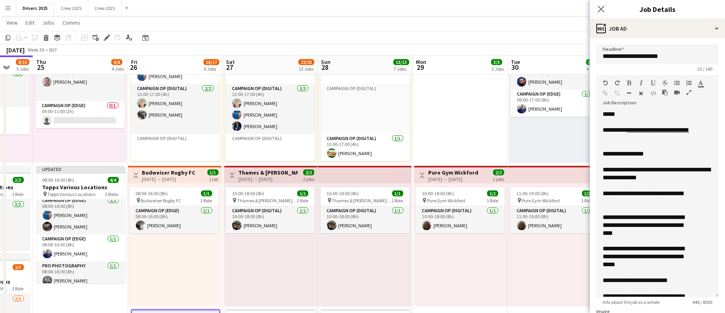
click at [164, 176] on div "[DATE] → [DATE]" at bounding box center [168, 179] width 53 height 6
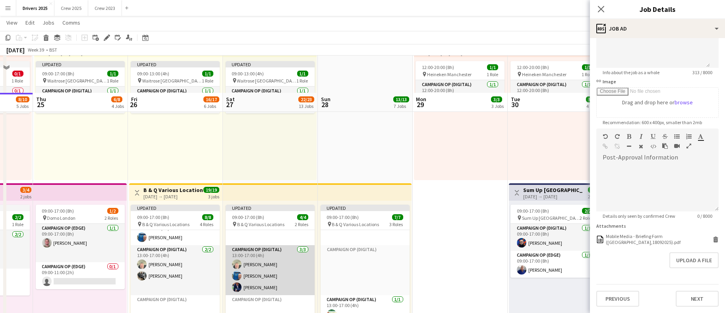
scroll to position [0, 0]
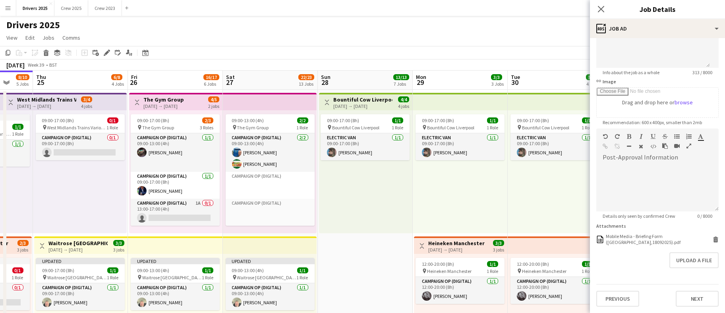
click at [179, 99] on h3 "The Gym Group" at bounding box center [163, 99] width 41 height 7
type input "**********"
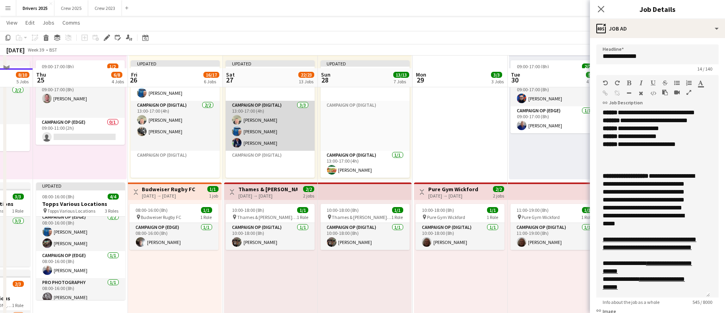
scroll to position [358, 0]
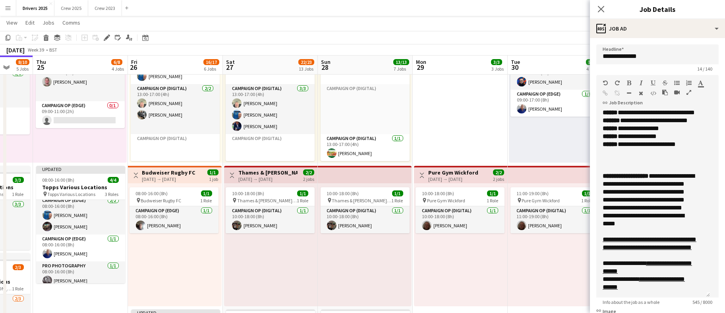
click at [253, 175] on h3 "Thames & [PERSON_NAME] [GEOGRAPHIC_DATA]" at bounding box center [267, 172] width 59 height 7
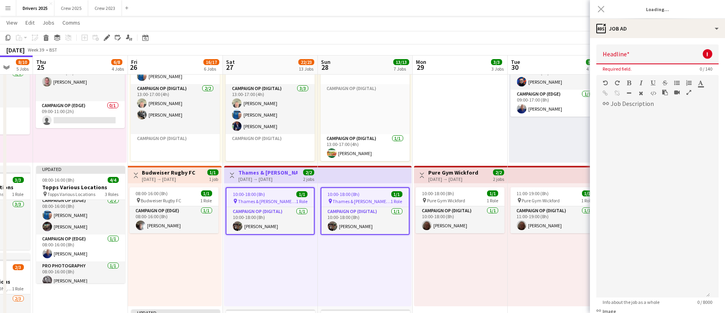
scroll to position [0, 0]
type input "**********"
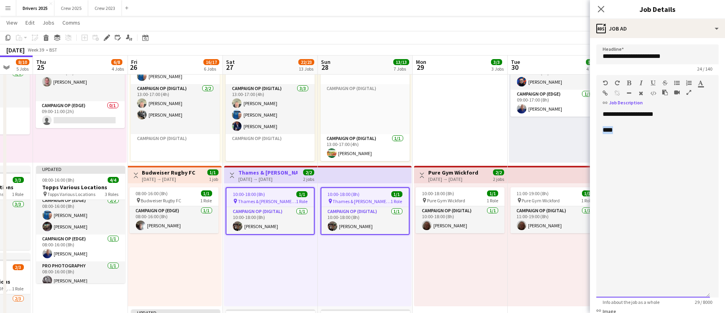
drag, startPoint x: 638, startPoint y: 133, endPoint x: 580, endPoint y: 133, distance: 58.8
click at [664, 113] on div "**********" at bounding box center [653, 204] width 114 height 188
drag, startPoint x: 629, startPoint y: 130, endPoint x: 560, endPoint y: 135, distance: 69.7
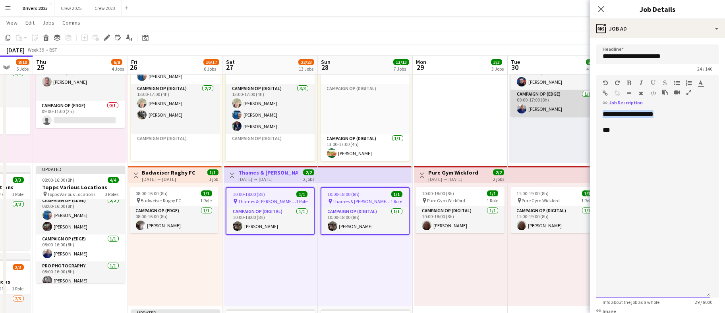
drag, startPoint x: 673, startPoint y: 115, endPoint x: 545, endPoint y: 116, distance: 127.9
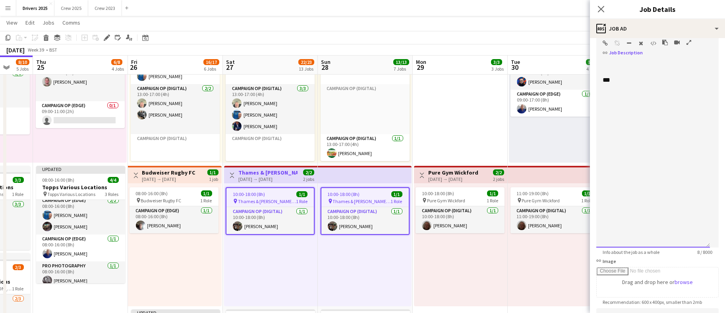
scroll to position [179, 0]
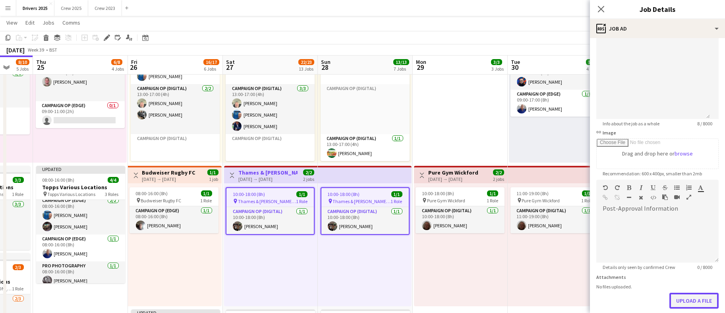
click at [683, 308] on button "Upload a file" at bounding box center [693, 301] width 49 height 16
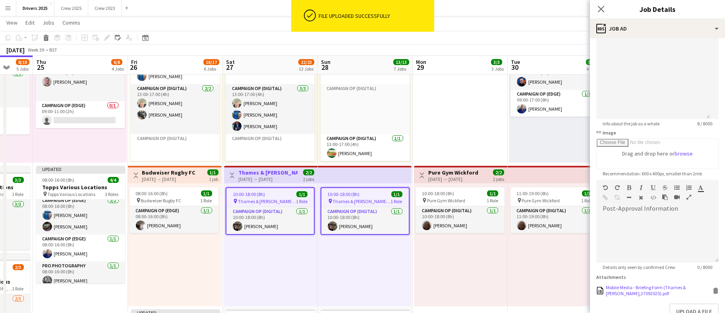
click at [644, 297] on div "Mobile Media - Briefing Form (Thames & [PERSON_NAME],27092025).pdf" at bounding box center [658, 291] width 105 height 12
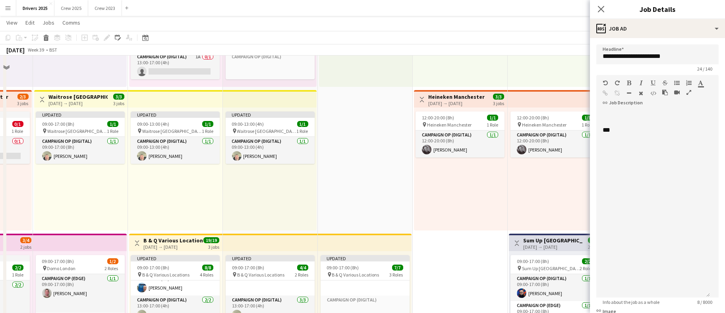
scroll to position [0, 0]
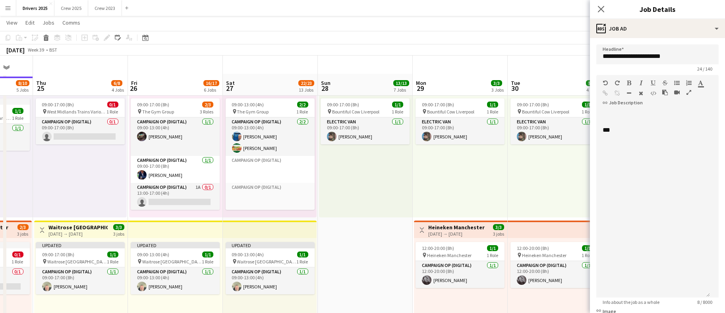
click at [638, 38] on div "**********" at bounding box center [657, 290] width 135 height 505
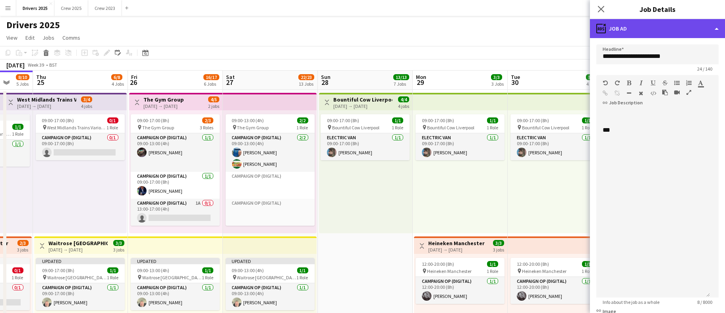
click at [654, 31] on div "ads-window Job Ad" at bounding box center [657, 28] width 135 height 19
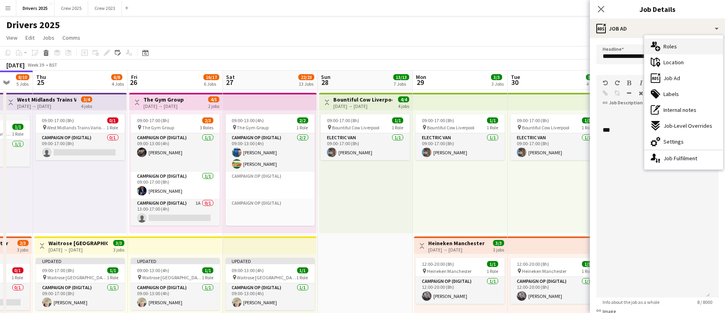
click at [684, 49] on div "multiple-users-add Roles" at bounding box center [683, 47] width 79 height 16
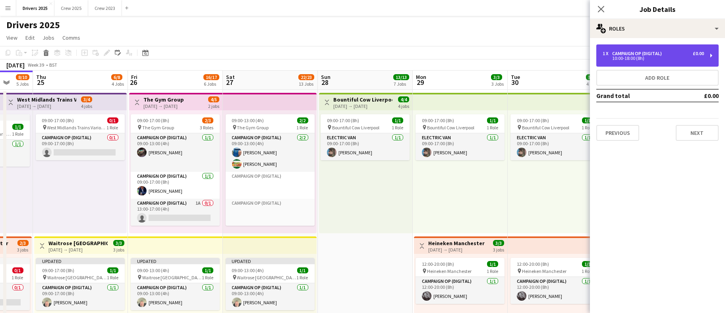
click at [644, 57] on div "10:00-18:00 (8h)" at bounding box center [653, 58] width 101 height 4
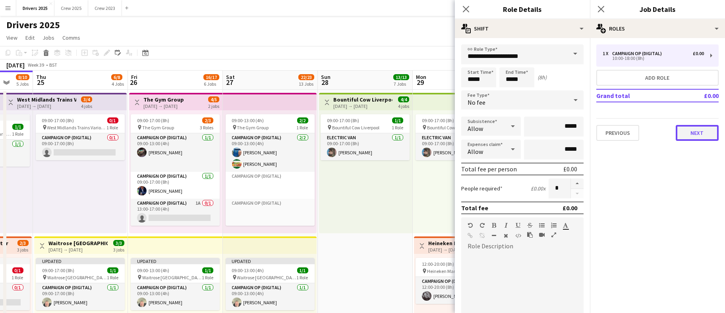
click at [688, 134] on button "Next" at bounding box center [697, 133] width 43 height 16
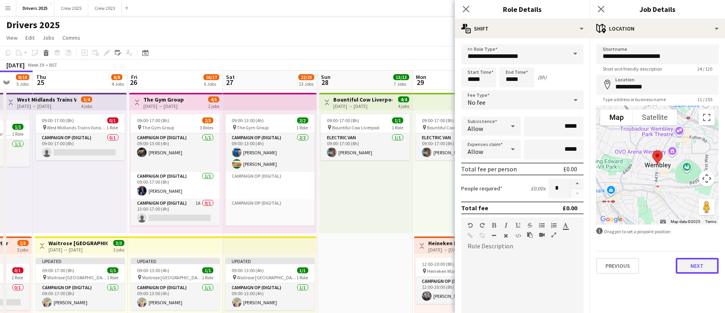
click at [701, 264] on button "Next" at bounding box center [697, 266] width 43 height 16
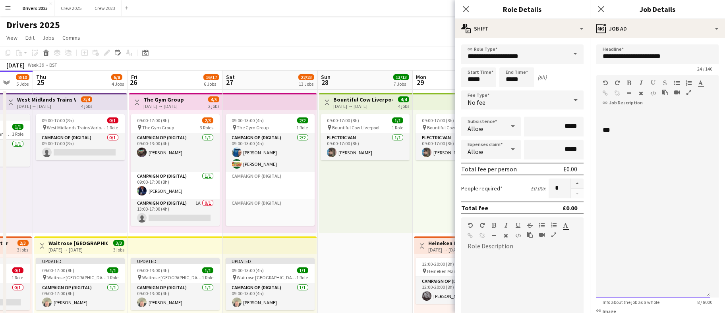
click at [632, 112] on div "***" at bounding box center [653, 204] width 114 height 188
drag, startPoint x: 702, startPoint y: 115, endPoint x: 627, endPoint y: 112, distance: 74.7
click at [627, 112] on div "**********" at bounding box center [653, 204] width 114 height 188
copy div "**********"
drag, startPoint x: 606, startPoint y: 92, endPoint x: 426, endPoint y: 70, distance: 181.3
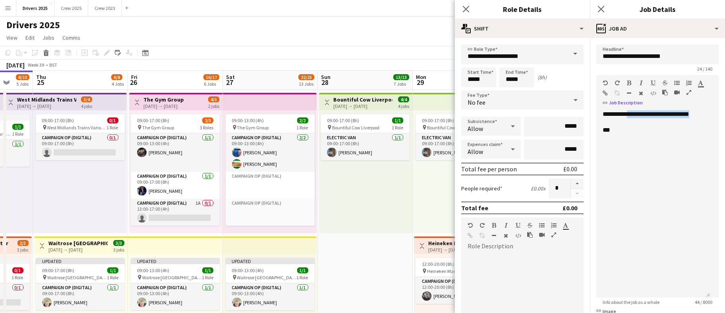
click at [605, 91] on icon "button" at bounding box center [605, 94] width 5 height 6
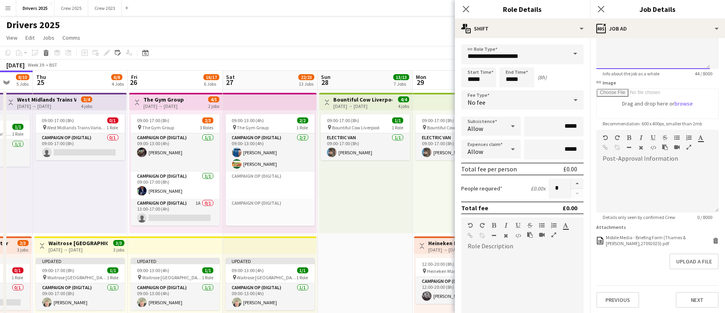
scroll to position [241, 0]
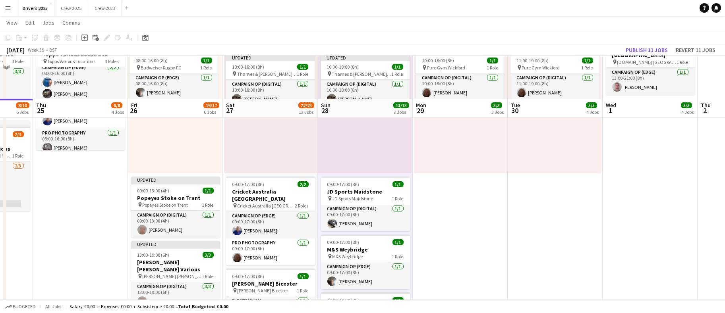
scroll to position [536, 0]
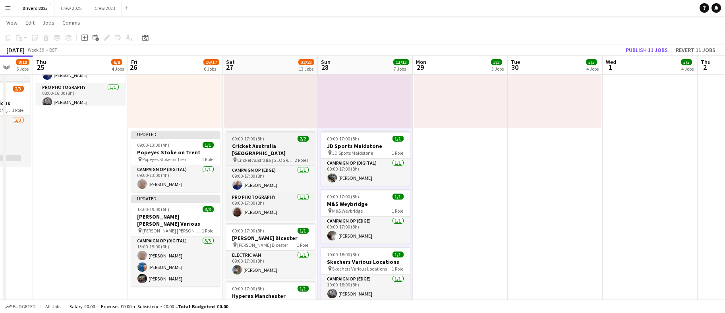
click at [255, 143] on h3 "Cricket Australia [GEOGRAPHIC_DATA]" at bounding box center [270, 150] width 89 height 14
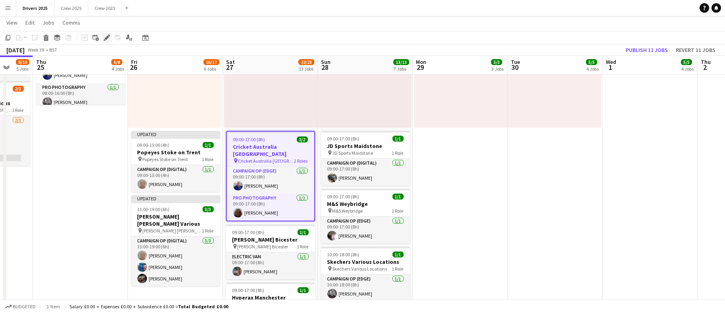
click at [107, 38] on icon at bounding box center [106, 38] width 4 height 4
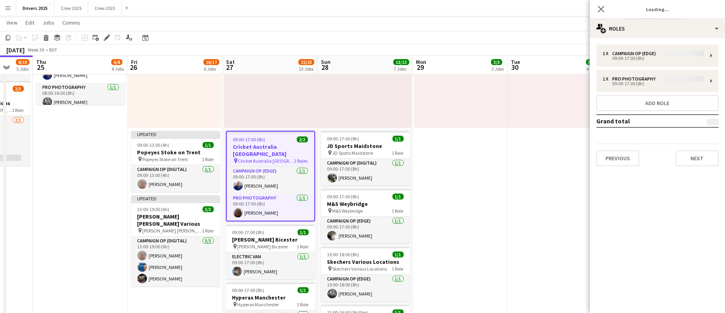
type input "**********"
click at [704, 168] on div "1 x Campaign Op (Edge) £0.00 09:00-17:00 (8h) 1 x Pro Photography £0.00 09:00-1…" at bounding box center [657, 105] width 135 height 135
click at [700, 162] on button "Next" at bounding box center [697, 159] width 43 height 16
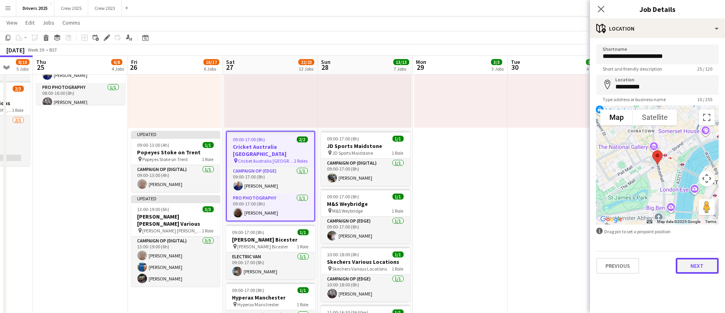
click at [691, 271] on button "Next" at bounding box center [697, 266] width 43 height 16
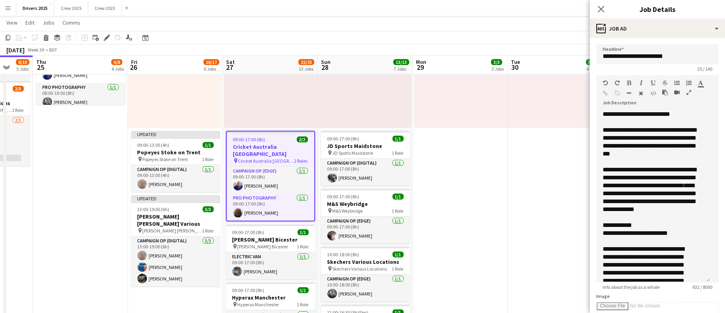
drag, startPoint x: 696, startPoint y: 164, endPoint x: 699, endPoint y: 289, distance: 125.6
click at [699, 289] on app-form-group "**********" at bounding box center [657, 182] width 122 height 215
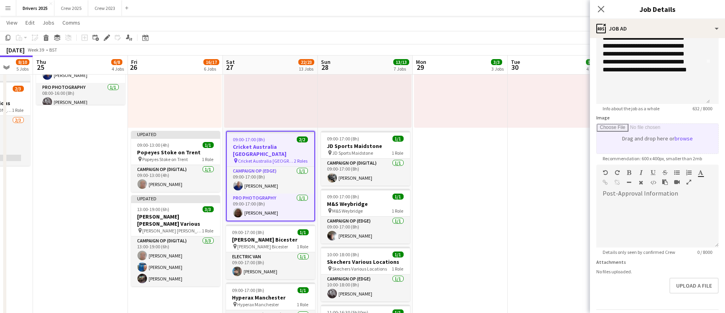
scroll to position [215, 0]
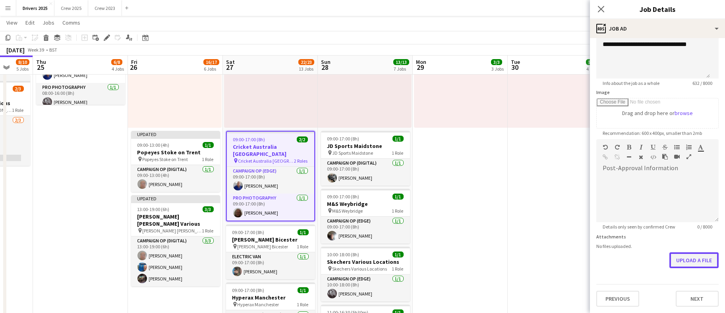
click at [692, 260] on button "Upload a file" at bounding box center [693, 261] width 49 height 16
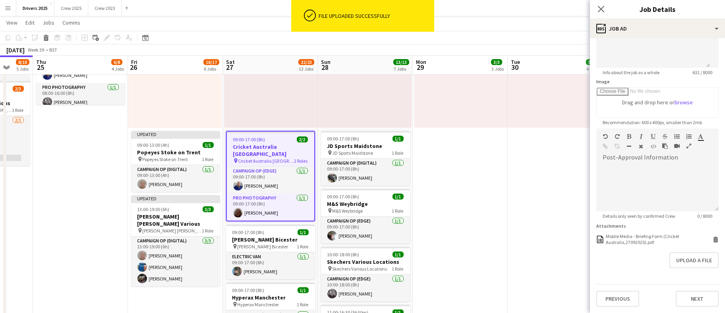
scroll to position [0, 0]
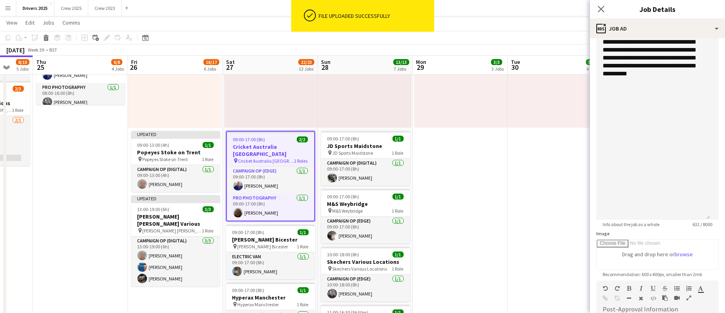
drag, startPoint x: 709, startPoint y: 65, endPoint x: 718, endPoint y: 218, distance: 152.9
click at [718, 218] on mat-expansion-panel "**********" at bounding box center [657, 175] width 135 height 275
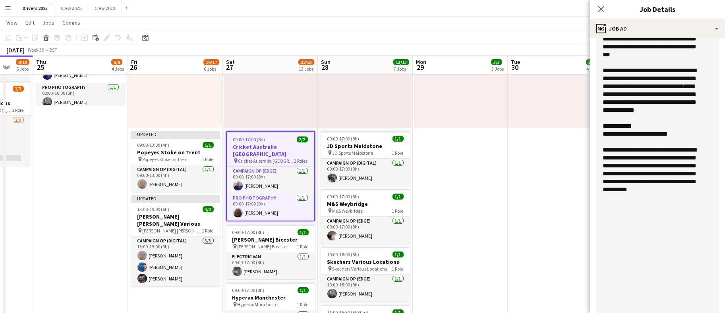
scroll to position [1, 0]
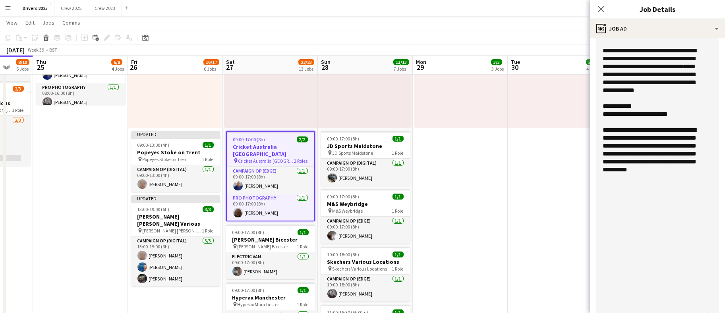
click at [700, 174] on div "**********" at bounding box center [653, 150] width 101 height 48
click at [656, 198] on div at bounding box center [653, 194] width 101 height 8
click at [618, 201] on span "**********" at bounding box center [649, 198] width 93 height 14
click at [690, 205] on div "**********" at bounding box center [653, 198] width 101 height 16
click at [683, 206] on div "**********" at bounding box center [653, 198] width 101 height 16
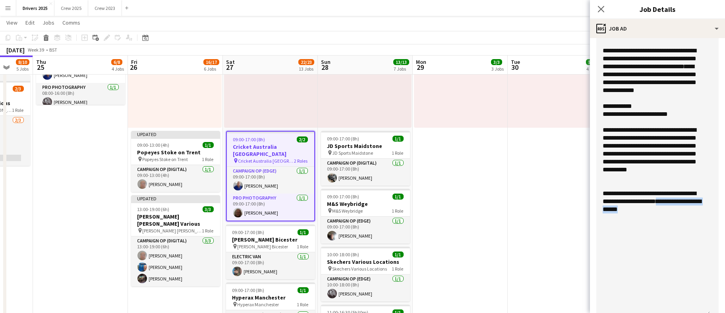
drag, startPoint x: 687, startPoint y: 218, endPoint x: 605, endPoint y: 219, distance: 81.4
click at [605, 214] on div "**********" at bounding box center [653, 202] width 101 height 24
copy span "**********"
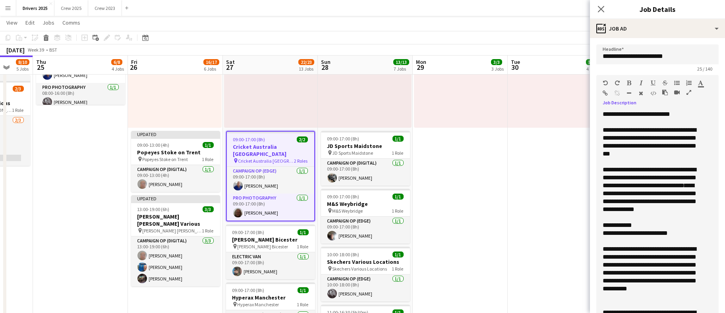
click at [606, 93] on icon "button" at bounding box center [605, 94] width 5 height 6
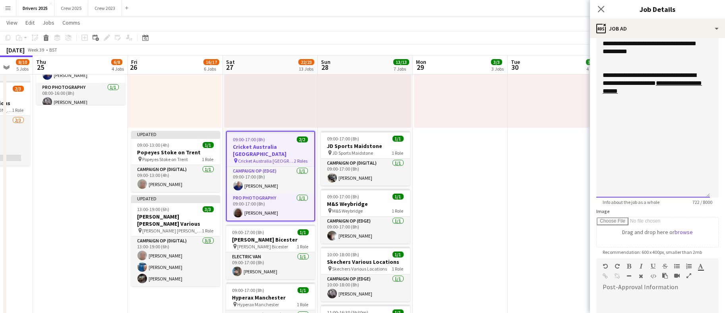
scroll to position [238, 0]
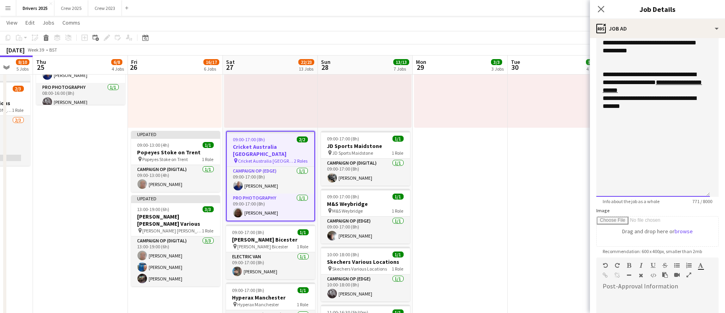
click at [636, 110] on div "**********" at bounding box center [653, 103] width 101 height 16
drag, startPoint x: 698, startPoint y: 113, endPoint x: 626, endPoint y: 112, distance: 72.7
click at [626, 110] on div "**********" at bounding box center [653, 103] width 101 height 16
copy div "**********"
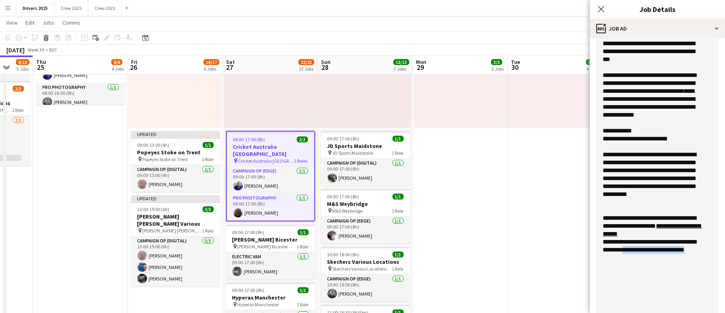
scroll to position [0, 0]
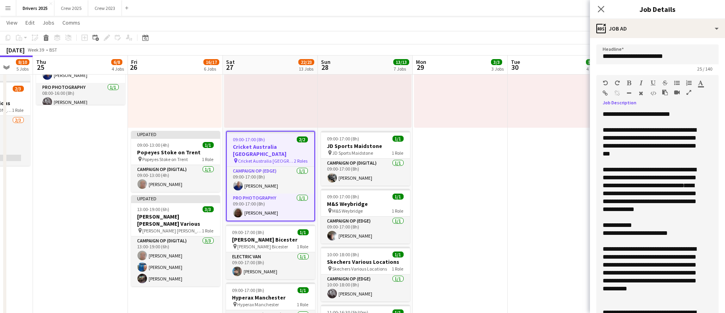
click at [606, 91] on icon "button" at bounding box center [605, 94] width 5 height 6
click at [686, 214] on div "**********" at bounding box center [653, 190] width 101 height 48
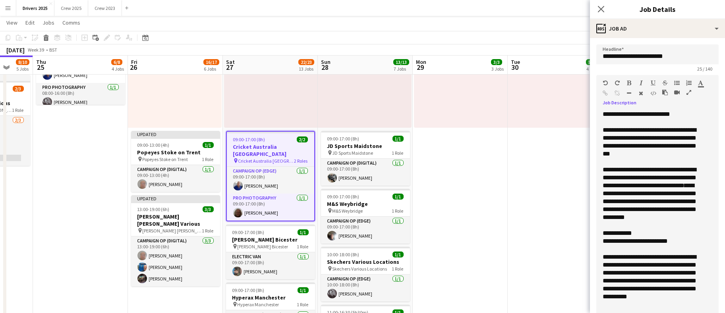
click at [648, 222] on div "**********" at bounding box center [653, 194] width 101 height 56
click at [690, 215] on span "**********" at bounding box center [650, 202] width 94 height 38
drag, startPoint x: 651, startPoint y: 228, endPoint x: 691, endPoint y: 218, distance: 41.0
click at [691, 218] on div "**********" at bounding box center [653, 194] width 101 height 56
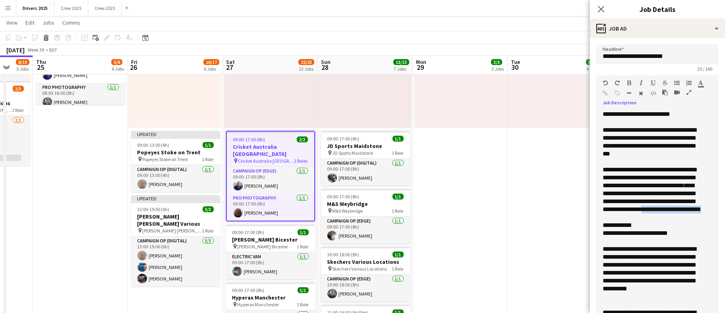
drag, startPoint x: 690, startPoint y: 219, endPoint x: 623, endPoint y: 220, distance: 67.5
click at [623, 214] on div "**********" at bounding box center [653, 190] width 101 height 48
click at [700, 246] on div at bounding box center [653, 242] width 101 height 8
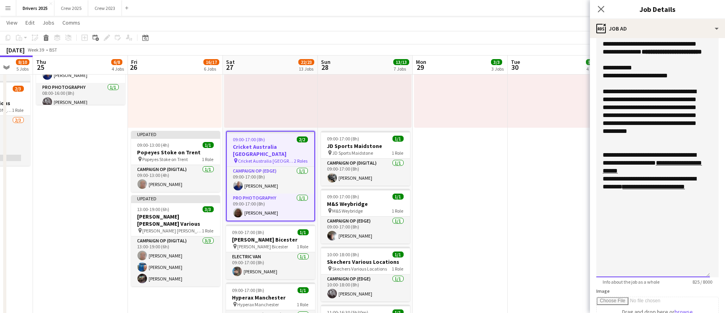
scroll to position [179, 0]
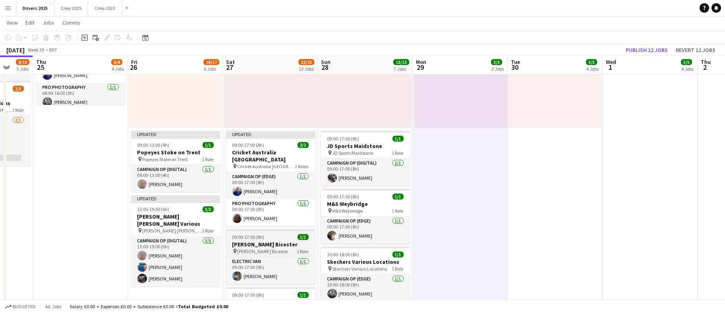
click at [258, 234] on span "09:00-17:00 (8h)" at bounding box center [248, 237] width 32 height 6
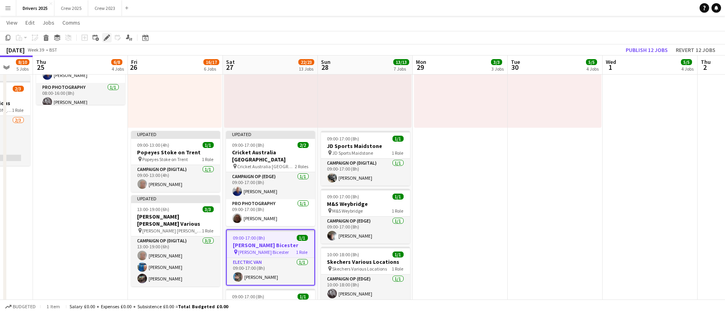
click at [109, 39] on icon "Edit" at bounding box center [107, 38] width 6 height 6
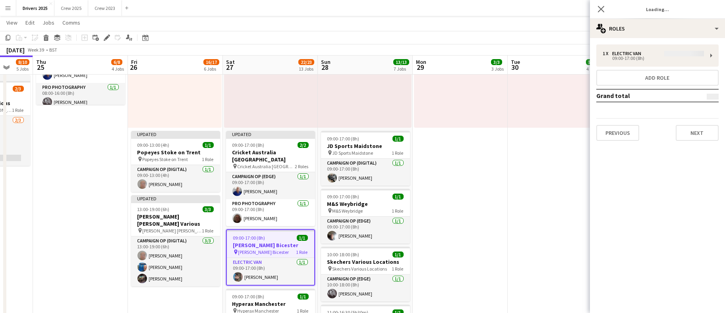
type input "**********"
click at [699, 130] on button "Next" at bounding box center [697, 133] width 43 height 16
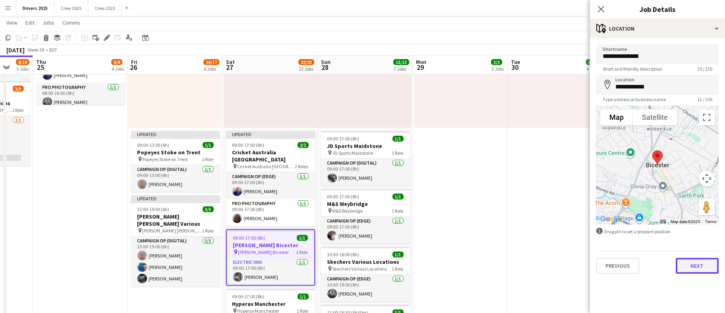
click at [703, 268] on button "Next" at bounding box center [697, 266] width 43 height 16
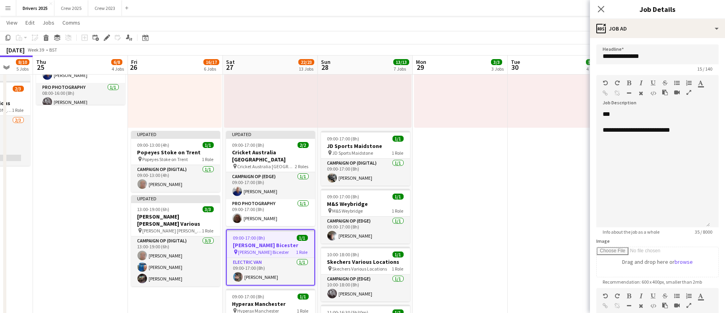
drag, startPoint x: 696, startPoint y: 162, endPoint x: 708, endPoint y: 232, distance: 71.5
click at [708, 232] on app-form-group "**********" at bounding box center [657, 155] width 122 height 160
drag, startPoint x: 633, startPoint y: 114, endPoint x: 570, endPoint y: 114, distance: 62.4
drag, startPoint x: 683, startPoint y: 128, endPoint x: 592, endPoint y: 132, distance: 91.1
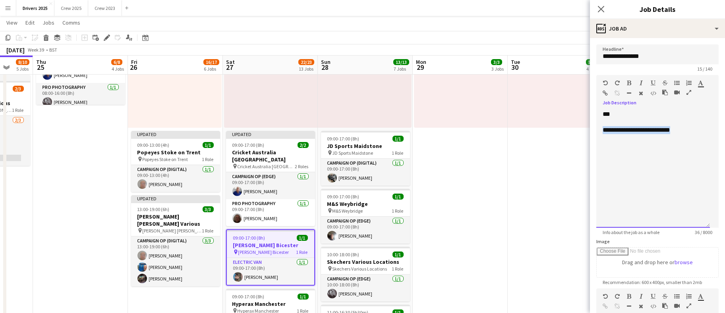
click at [592, 132] on form "**********" at bounding box center [657, 250] width 135 height 412
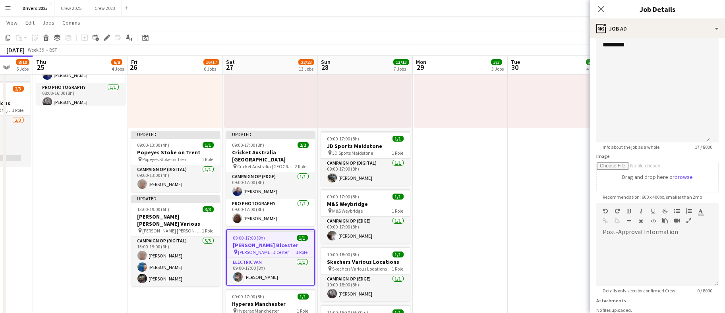
scroll to position [160, 0]
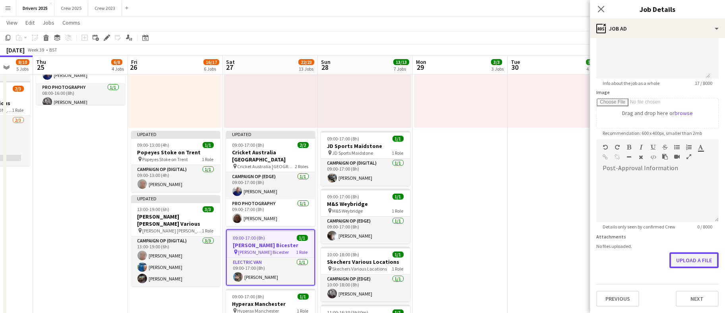
click at [686, 261] on button "Upload a file" at bounding box center [693, 261] width 49 height 16
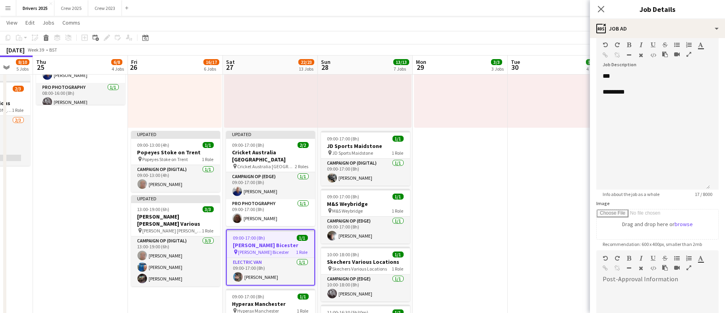
scroll to position [0, 0]
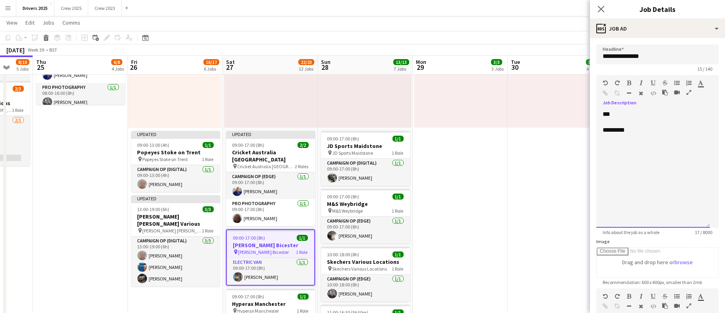
click at [653, 133] on div "*********" at bounding box center [653, 130] width 101 height 8
drag, startPoint x: 703, startPoint y: 127, endPoint x: 629, endPoint y: 126, distance: 73.9
click at [629, 126] on div "**********" at bounding box center [653, 169] width 114 height 118
copy div "**********"
click at [603, 92] on icon "button" at bounding box center [605, 94] width 5 height 6
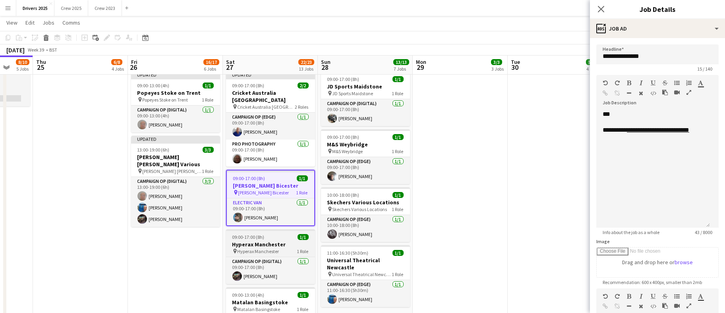
drag, startPoint x: 263, startPoint y: 235, endPoint x: 300, endPoint y: 230, distance: 37.7
click at [263, 241] on h3 "Hyperax Manchester" at bounding box center [270, 244] width 89 height 7
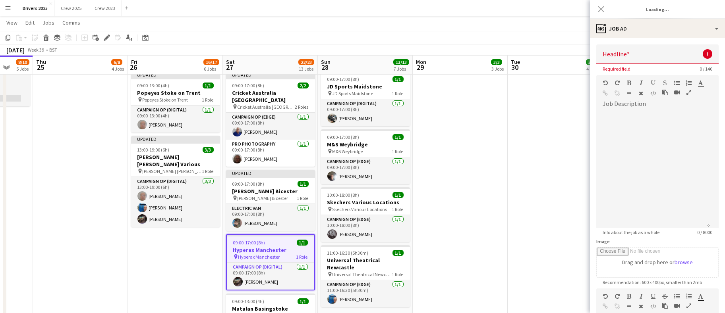
type input "**********"
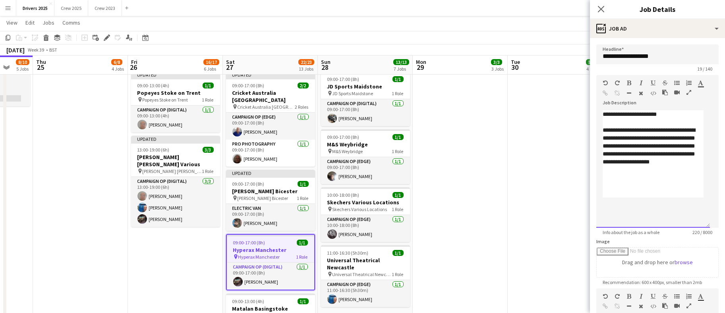
click at [699, 166] on p at bounding box center [653, 170] width 101 height 8
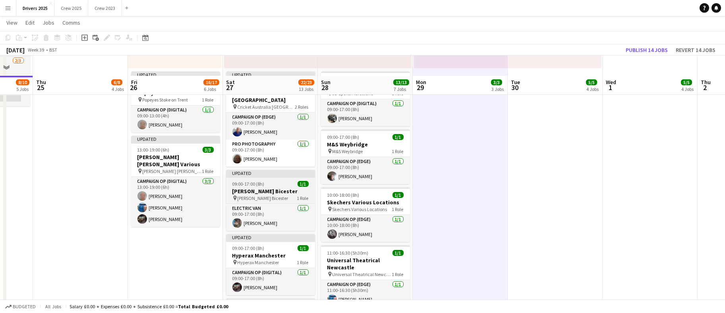
scroll to position [656, 0]
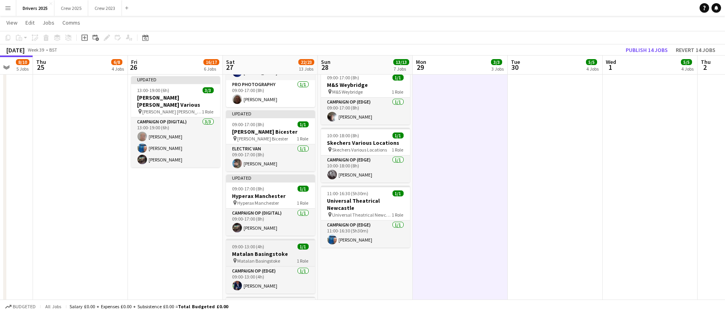
click at [248, 251] on h3 "Matalan Basingstoke" at bounding box center [270, 254] width 89 height 7
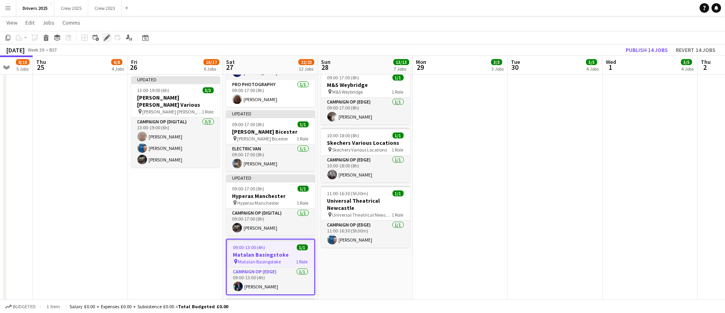
click at [104, 38] on icon "Edit" at bounding box center [107, 38] width 6 height 6
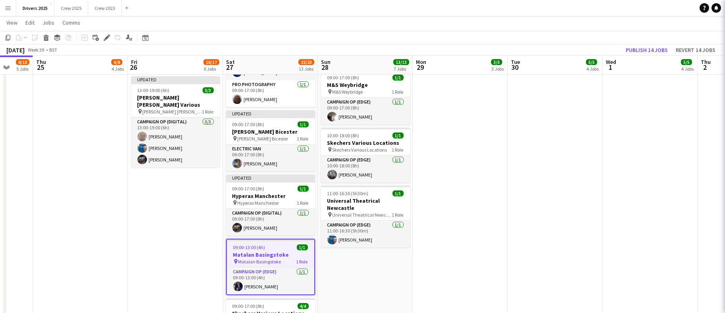
type input "**********"
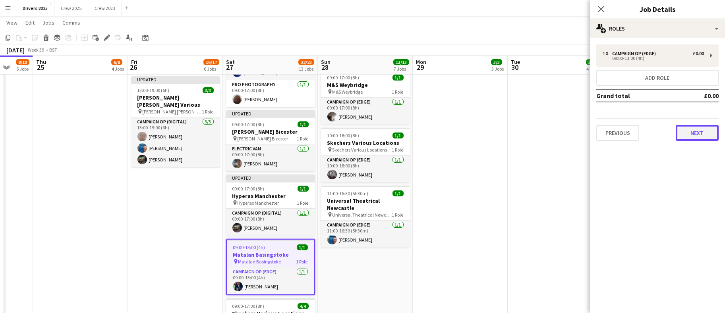
click at [714, 140] on button "Next" at bounding box center [697, 133] width 43 height 16
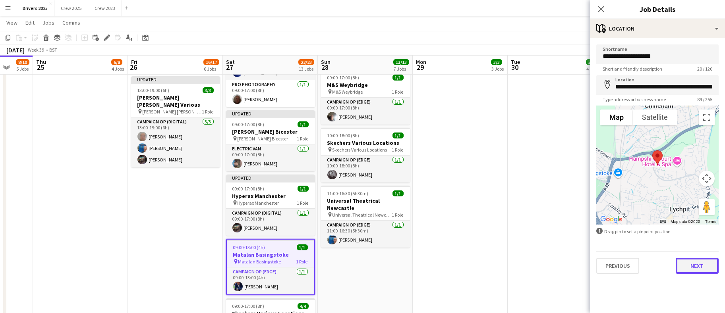
click at [685, 265] on button "Next" at bounding box center [697, 266] width 43 height 16
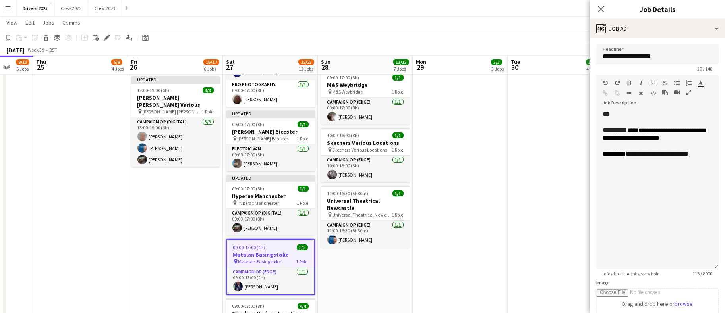
drag, startPoint x: 708, startPoint y: 152, endPoint x: 722, endPoint y: 264, distance: 112.5
click at [722, 264] on mat-expansion-panel "**********" at bounding box center [657, 175] width 135 height 275
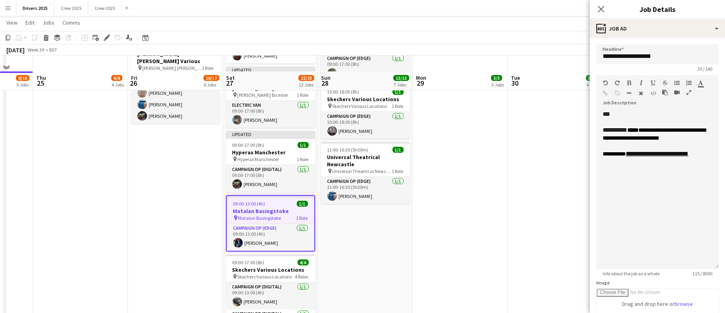
scroll to position [715, 0]
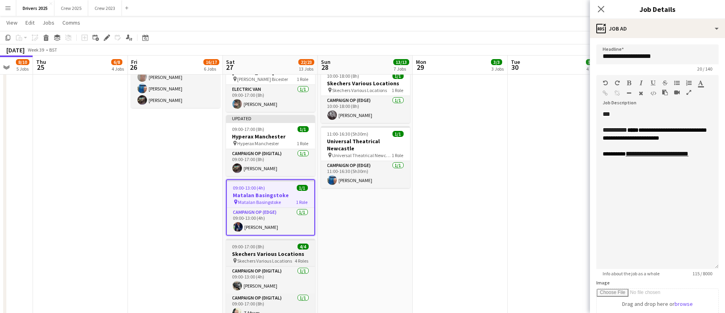
click at [236, 251] on h3 "Skechers Various Locations" at bounding box center [270, 254] width 89 height 7
type input "**********"
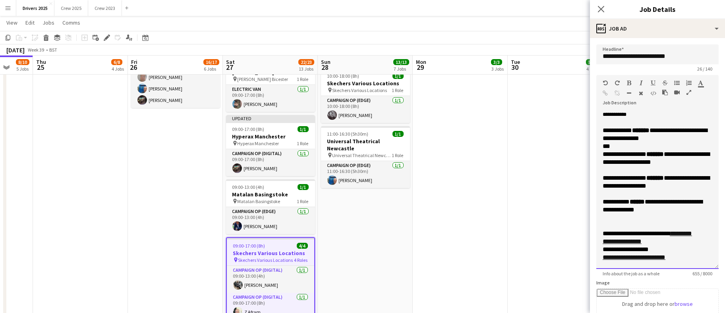
click at [674, 138] on span "**********" at bounding box center [655, 135] width 104 height 14
click at [688, 166] on div "**********" at bounding box center [658, 159] width 110 height 16
click at [665, 189] on span "**********" at bounding box center [656, 182] width 107 height 14
drag, startPoint x: 647, startPoint y: 204, endPoint x: 601, endPoint y: 202, distance: 45.7
click at [601, 202] on div "**********" at bounding box center [657, 189] width 122 height 159
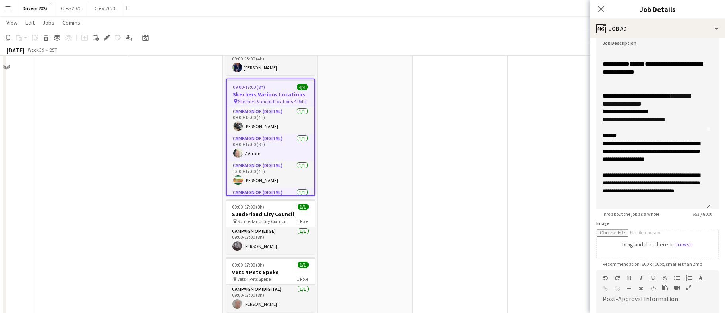
scroll to position [894, 0]
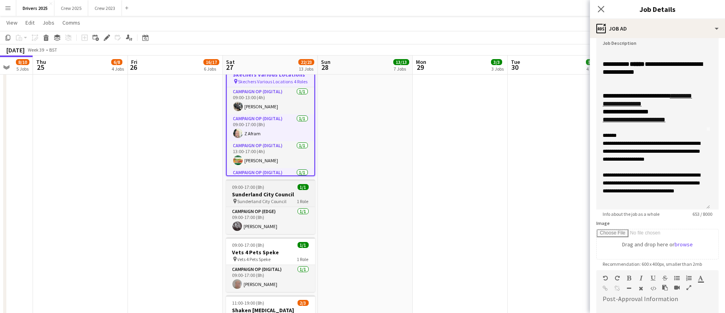
click at [255, 191] on h3 "Sunderland City Council" at bounding box center [270, 194] width 89 height 7
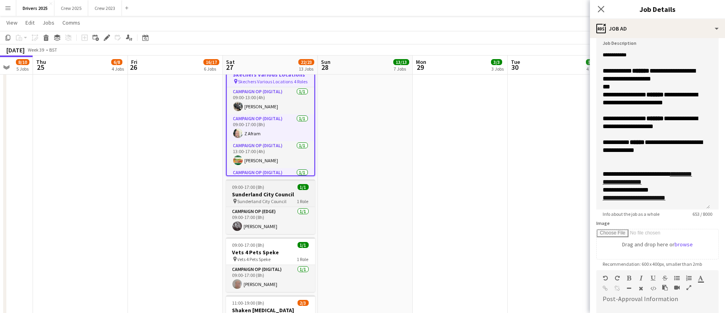
type input "**********"
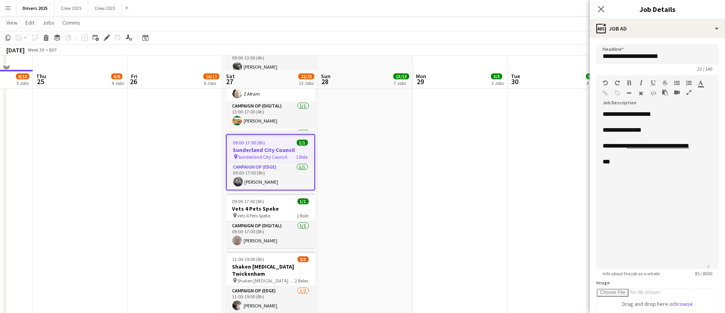
scroll to position [953, 0]
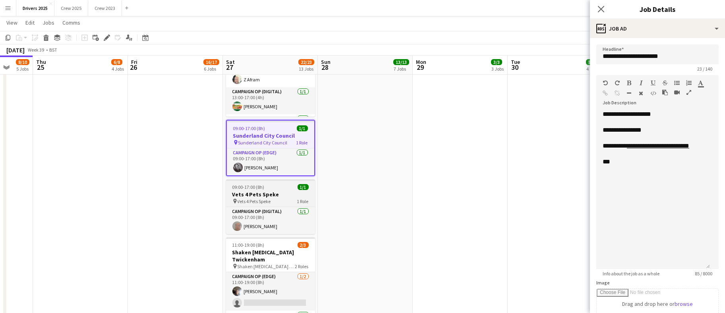
click at [263, 183] on app-job-card "09:00-17:00 (8h) 1/1 Vets 4 Pets Speke pin Vets 4 Pets Speke 1 Role Campaign Op…" at bounding box center [270, 207] width 89 height 55
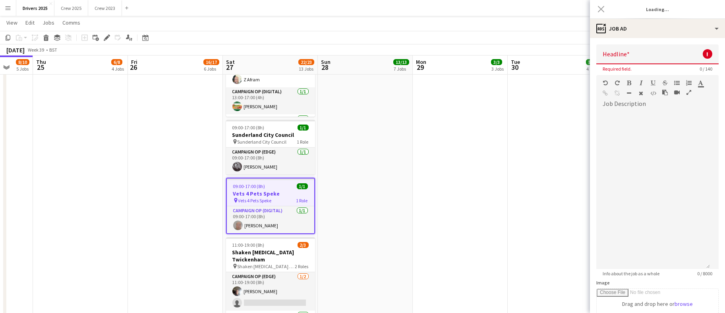
type input "**********"
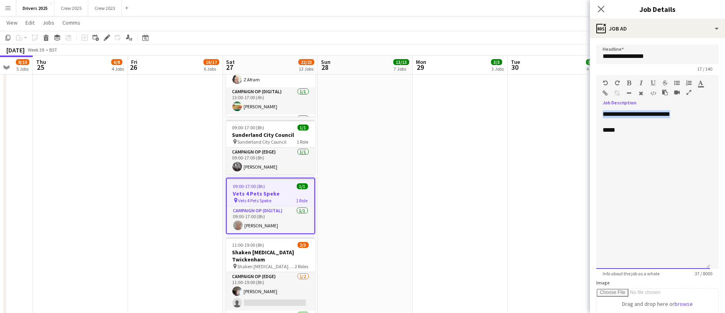
drag, startPoint x: 681, startPoint y: 115, endPoint x: 578, endPoint y: 112, distance: 103.4
click at [578, 112] on body "Menu Boards Boards Boards All jobs Status Workforce Workforce My Workforce Recr…" at bounding box center [362, 165] width 725 height 2236
click at [668, 114] on div "********* *****" at bounding box center [653, 189] width 114 height 159
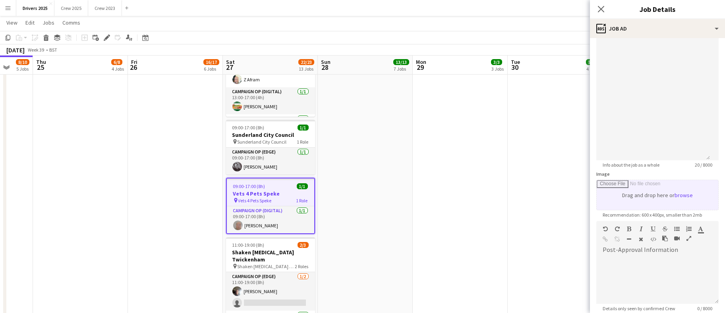
scroll to position [0, 0]
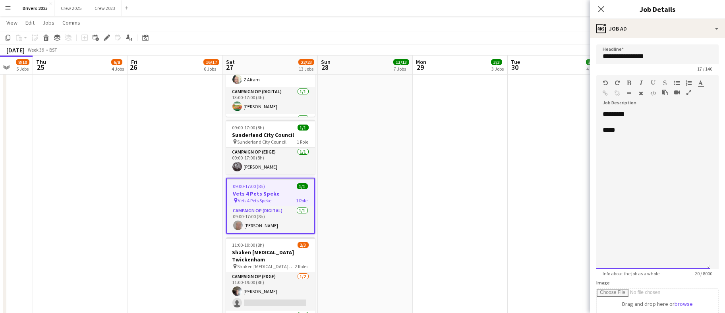
click at [655, 114] on div "********* *****" at bounding box center [653, 189] width 114 height 159
drag, startPoint x: 705, startPoint y: 111, endPoint x: 628, endPoint y: 112, distance: 76.7
click at [628, 112] on div "**********" at bounding box center [653, 189] width 114 height 159
copy div "**********"
click at [606, 93] on icon "button" at bounding box center [605, 94] width 5 height 6
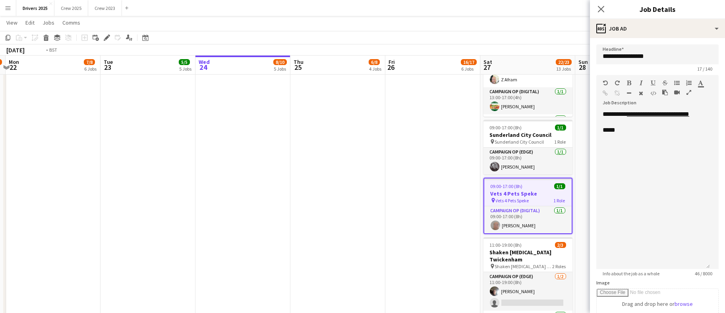
drag, startPoint x: 108, startPoint y: 208, endPoint x: 467, endPoint y: 221, distance: 359.4
click at [467, 221] on app-calendar-viewport "Sat 20 24/26 11 Jobs Sun 21 15/16 5 Jobs Mon 22 7/8 6 Jobs Tue 23 5/5 5 Jobs We…" at bounding box center [362, 173] width 725 height 2191
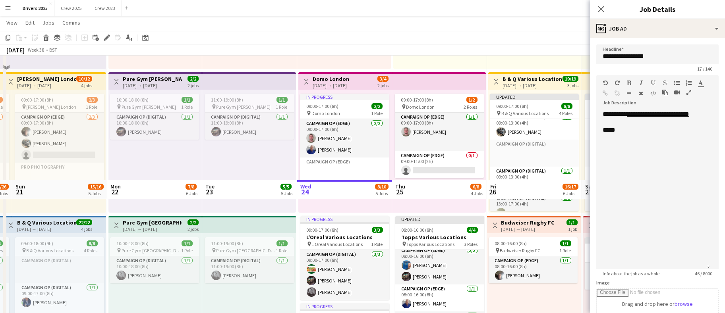
scroll to position [298, 0]
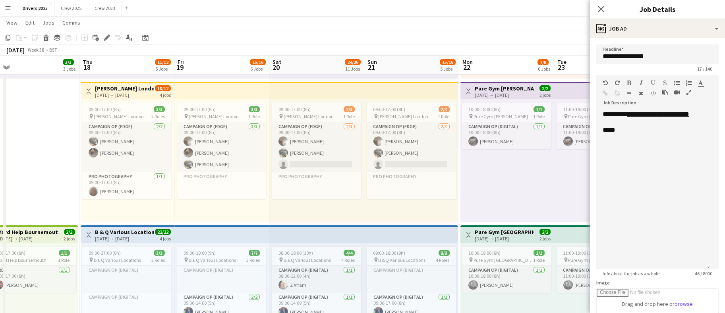
drag, startPoint x: 184, startPoint y: 260, endPoint x: 536, endPoint y: 222, distance: 354.1
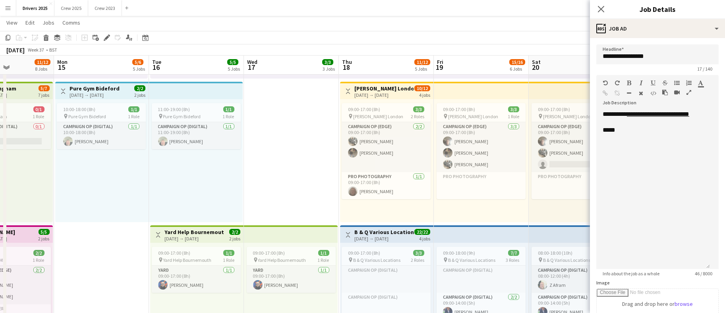
drag, startPoint x: 172, startPoint y: 207, endPoint x: 418, endPoint y: 186, distance: 246.1
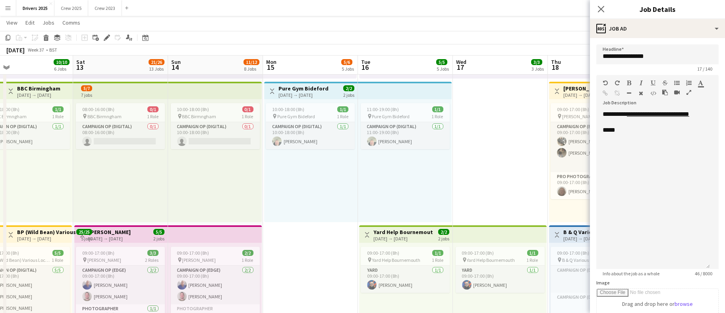
scroll to position [0, 215]
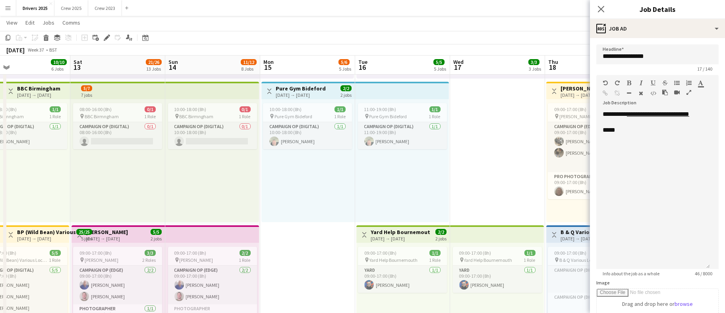
drag, startPoint x: 192, startPoint y: 188, endPoint x: 452, endPoint y: 178, distance: 260.4
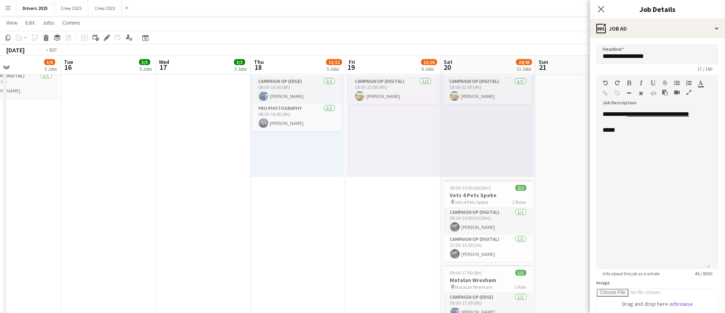
scroll to position [0, 224]
drag, startPoint x: 514, startPoint y: 226, endPoint x: -66, endPoint y: 226, distance: 580.4
click at [458, 182] on app-job-card "08:30-15:00 (6h30m) 2/2 Vets 4 Pets Speke pin Vets 4 Pets Speke 2 Roles Campaig…" at bounding box center [488, 221] width 89 height 82
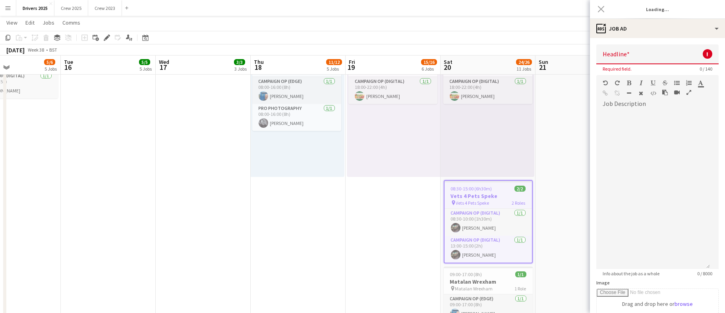
type input "**********"
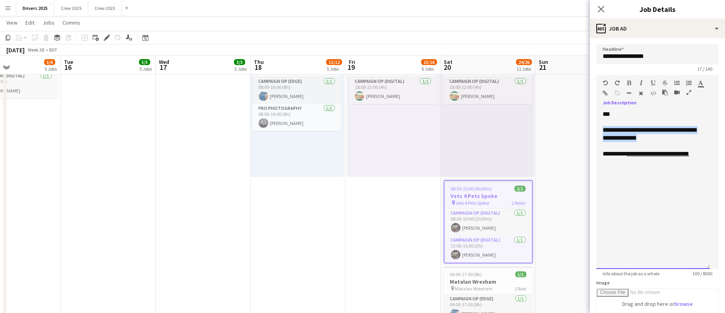
drag, startPoint x: 665, startPoint y: 141, endPoint x: 597, endPoint y: 131, distance: 69.0
click at [597, 131] on div "**********" at bounding box center [653, 189] width 114 height 159
copy span "**********"
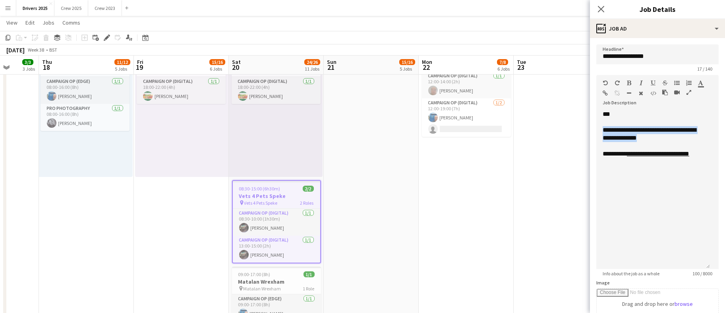
drag, startPoint x: 551, startPoint y: 211, endPoint x: -33, endPoint y: 234, distance: 584.9
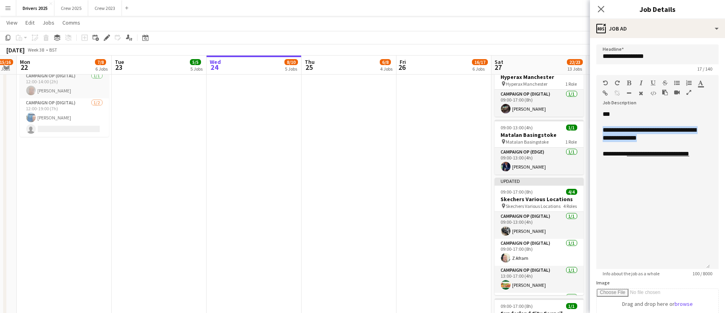
scroll to position [0, 268]
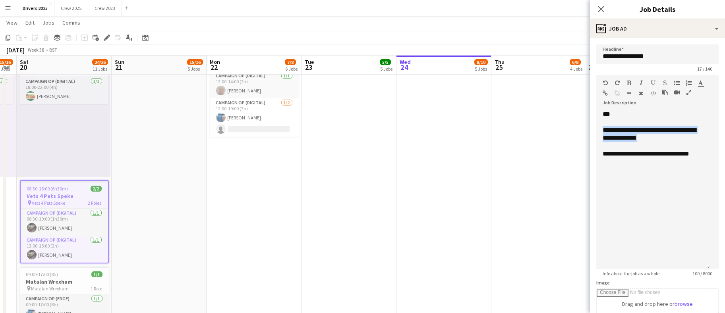
drag, startPoint x: 392, startPoint y: 225, endPoint x: -60, endPoint y: 226, distance: 451.7
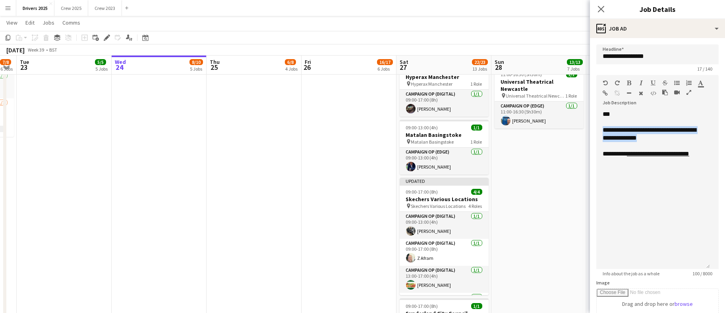
scroll to position [0, 277]
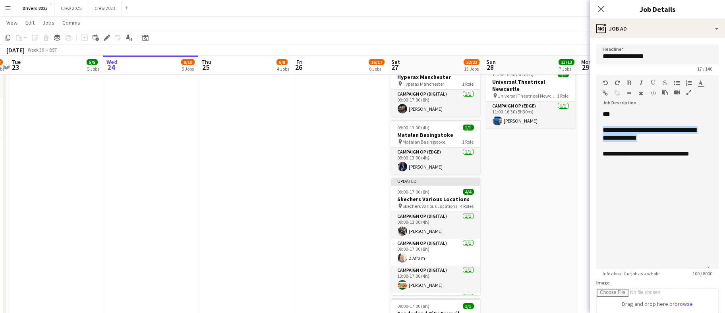
drag, startPoint x: 461, startPoint y: 221, endPoint x: 197, endPoint y: 225, distance: 264.2
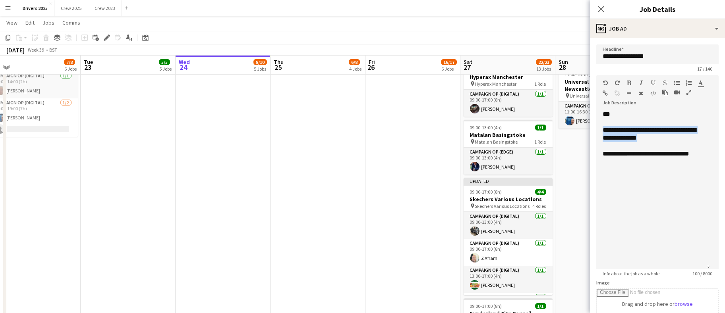
drag, startPoint x: 539, startPoint y: 187, endPoint x: 421, endPoint y: 200, distance: 118.3
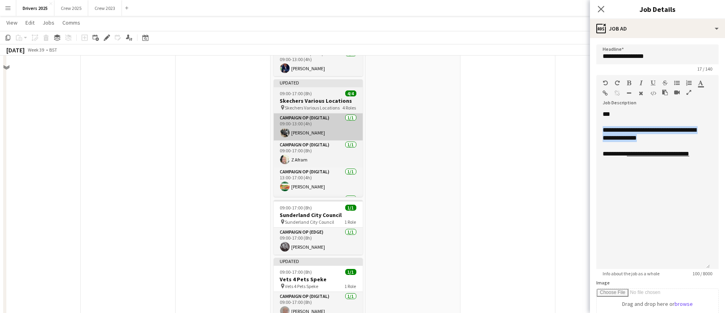
scroll to position [953, 0]
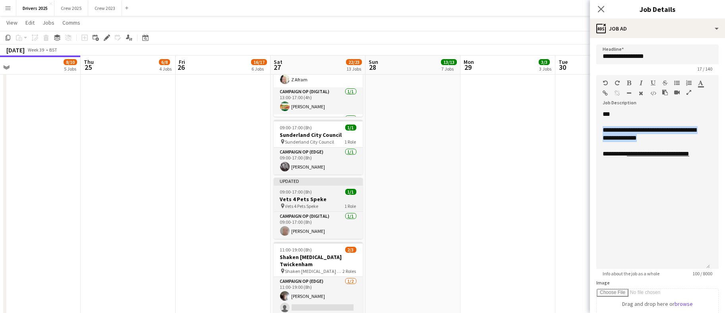
click at [318, 189] on div "09:00-17:00 (8h) 1/1" at bounding box center [318, 192] width 89 height 6
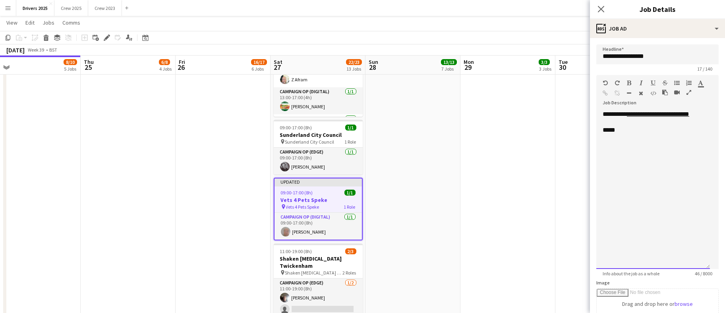
click at [648, 131] on div "*****" at bounding box center [653, 130] width 101 height 8
click at [493, 189] on app-date-cell "09:00-17:00 (8h) 1/1 pin Bountiful Cow Liverpool 1 Role Electric Van [DATE] 09:…" at bounding box center [507, 202] width 95 height 2133
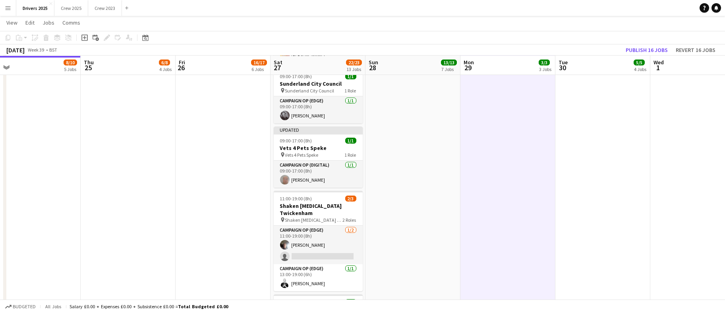
scroll to position [1073, 0]
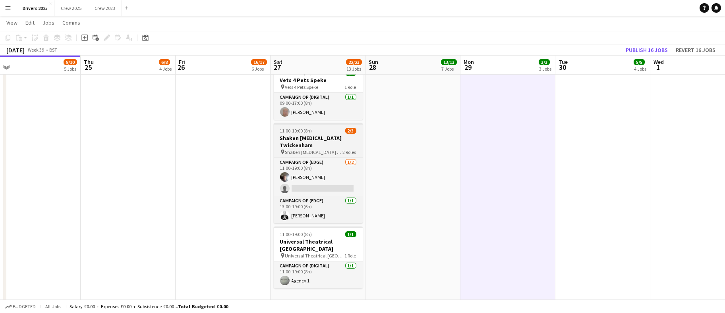
click at [312, 135] on h3 "Shaken [MEDICAL_DATA] Twickenham" at bounding box center [318, 142] width 89 height 14
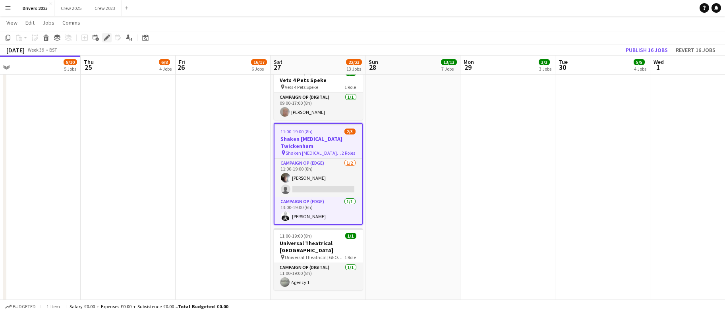
click at [107, 41] on icon "Edit" at bounding box center [107, 38] width 6 height 6
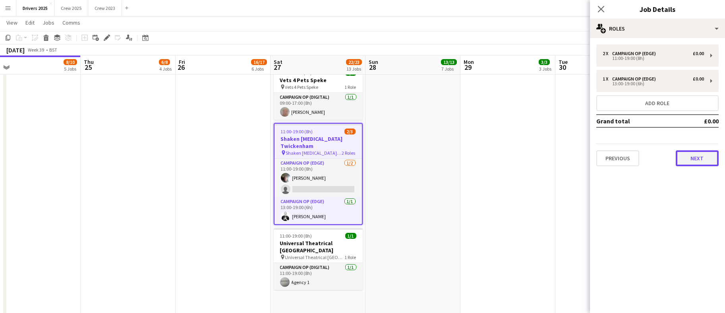
click at [706, 159] on button "Next" at bounding box center [697, 159] width 43 height 16
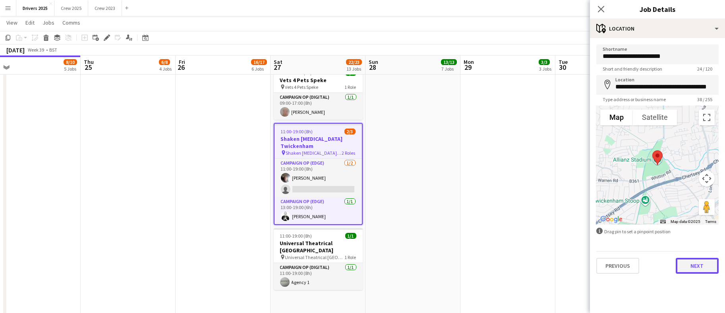
click at [703, 263] on button "Next" at bounding box center [697, 266] width 43 height 16
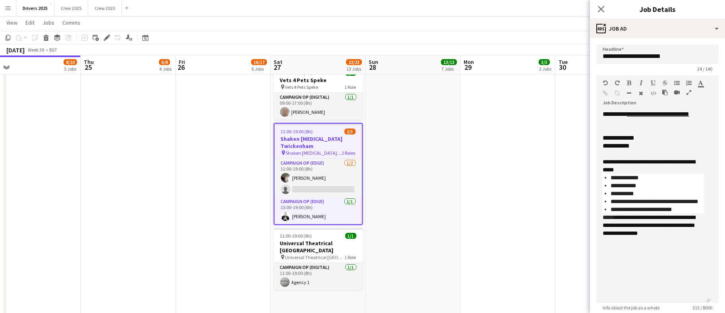
drag, startPoint x: 703, startPoint y: 154, endPoint x: 723, endPoint y: 300, distance: 147.6
click at [723, 300] on mat-expansion-panel "**********" at bounding box center [657, 175] width 135 height 275
click at [294, 228] on div at bounding box center [318, 229] width 89 height 2
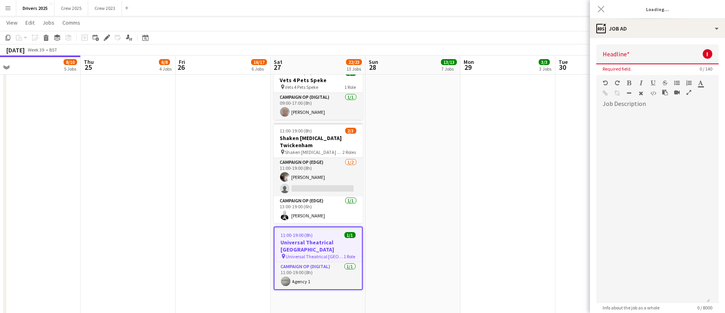
type input "**********"
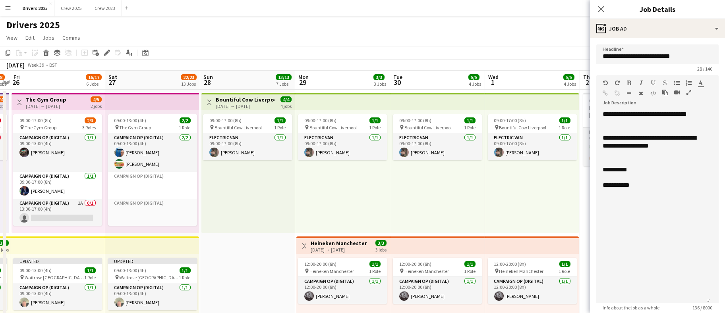
scroll to position [0, 284]
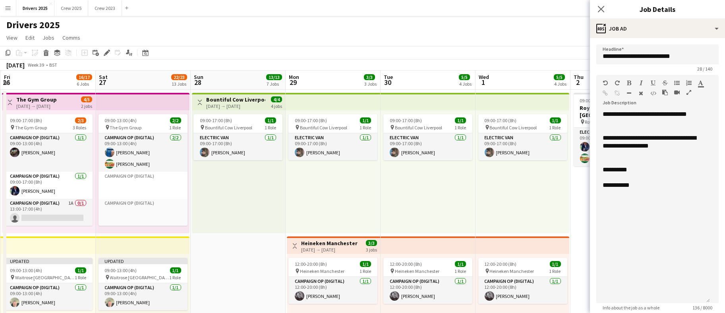
drag, startPoint x: 415, startPoint y: 263, endPoint x: 238, endPoint y: 254, distance: 177.0
click at [231, 81] on app-board-header-date "Sun 28 13/13 7 Jobs" at bounding box center [238, 80] width 95 height 19
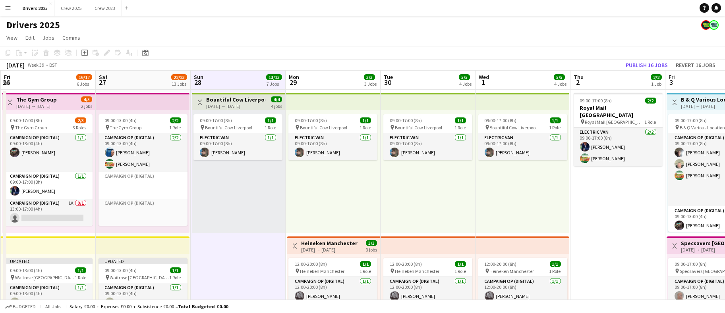
click at [226, 100] on h3 "Bountiful Cow Liverpool" at bounding box center [235, 99] width 59 height 7
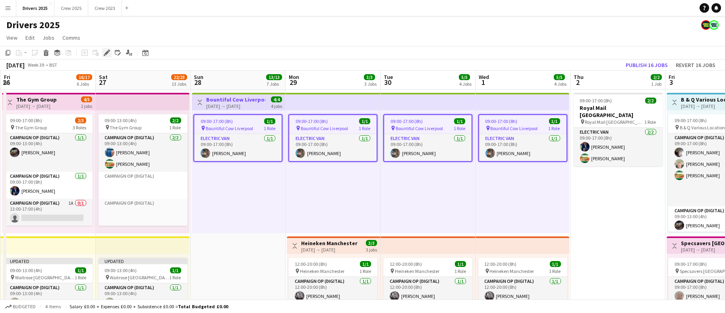
click at [109, 55] on icon "Edit" at bounding box center [107, 53] width 6 height 6
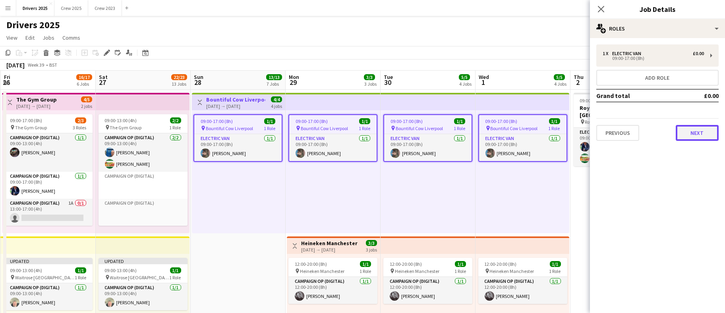
click at [704, 135] on button "Next" at bounding box center [697, 133] width 43 height 16
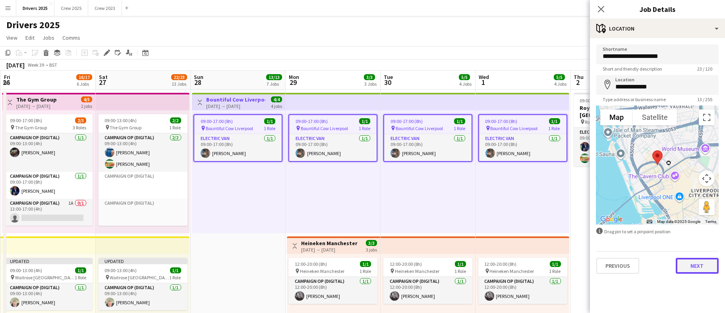
click at [688, 267] on button "Next" at bounding box center [697, 266] width 43 height 16
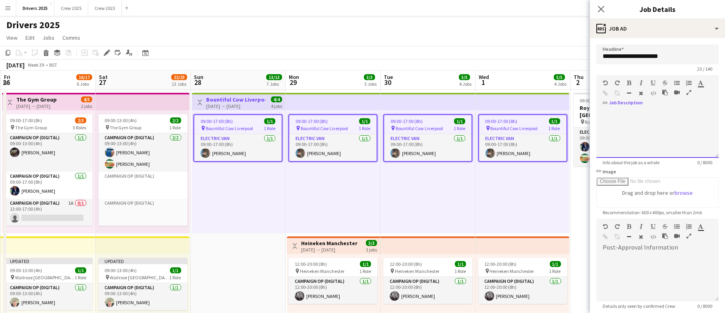
click at [627, 117] on div at bounding box center [657, 134] width 122 height 48
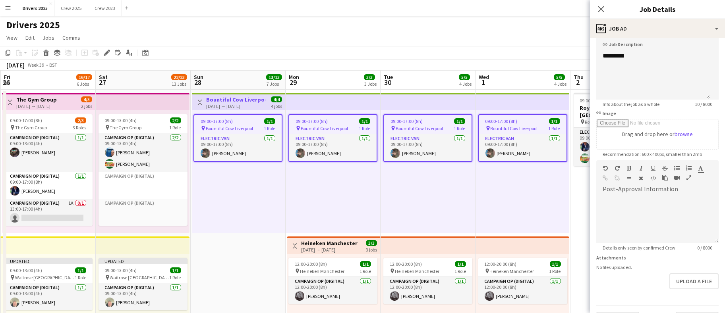
scroll to position [91, 0]
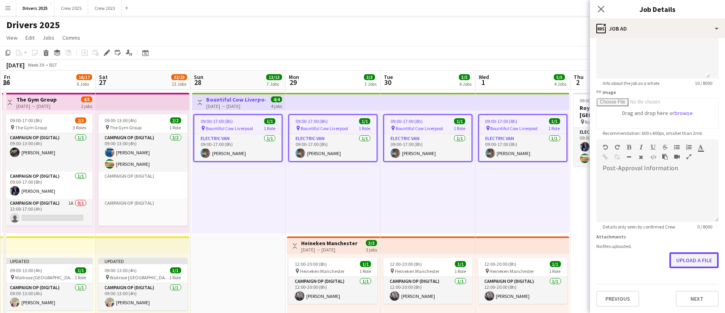
click at [683, 261] on button "Upload a file" at bounding box center [693, 261] width 49 height 16
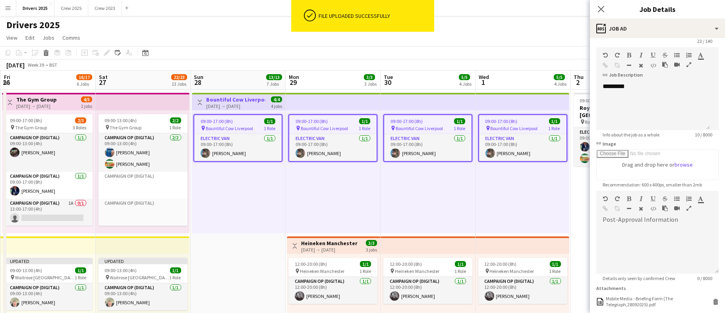
scroll to position [0, 0]
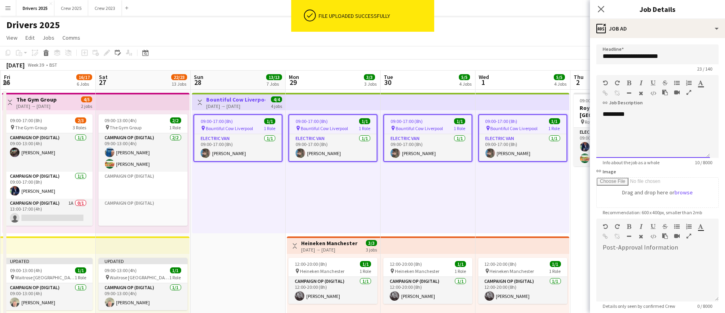
click at [661, 114] on div "*********" at bounding box center [653, 134] width 114 height 48
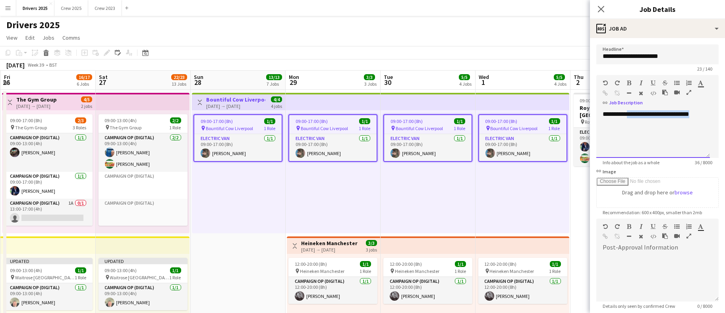
drag, startPoint x: 704, startPoint y: 113, endPoint x: 629, endPoint y: 113, distance: 75.1
click at [629, 113] on div "**********" at bounding box center [653, 134] width 114 height 48
click at [607, 92] on icon "button" at bounding box center [605, 94] width 5 height 6
drag, startPoint x: 633, startPoint y: 137, endPoint x: 638, endPoint y: 141, distance: 6.2
click at [633, 137] on div "**********" at bounding box center [653, 134] width 101 height 16
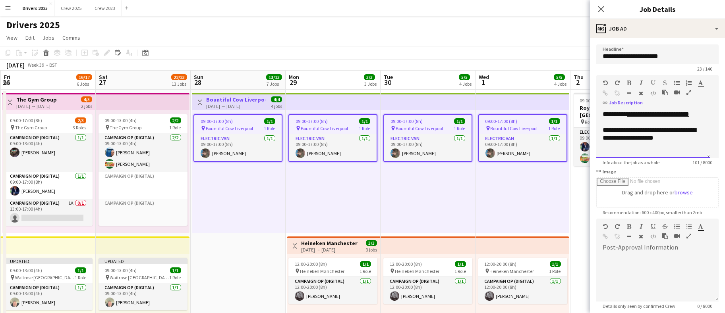
click at [615, 130] on div "**********" at bounding box center [653, 134] width 101 height 16
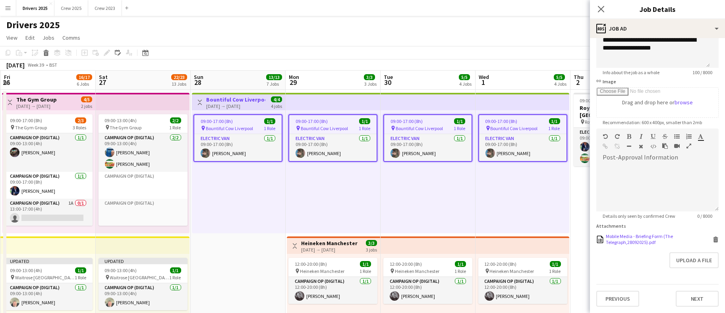
click at [619, 234] on div "Mobile Media - Briefing Form (The Telegraph,28092025).pdf" at bounding box center [658, 240] width 105 height 12
click at [697, 295] on button "Next" at bounding box center [697, 299] width 43 height 16
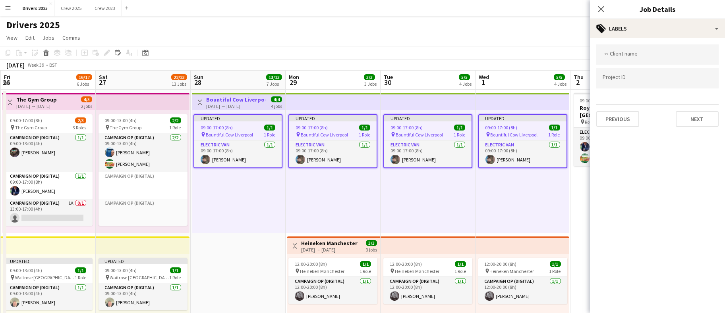
scroll to position [0, 0]
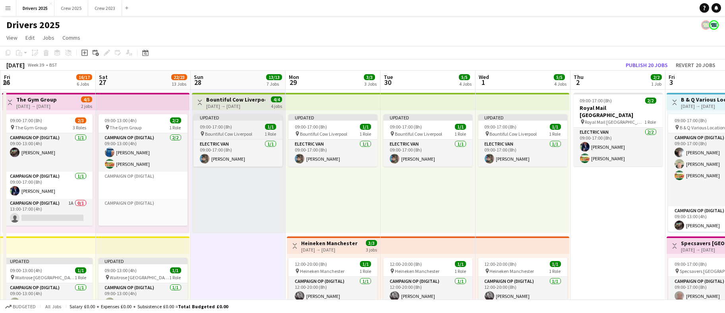
click at [226, 122] on app-job-card "Updated 09:00-17:00 (8h) 1/1 pin Bountiful Cow Liverpool 1 Role Electric Van [D…" at bounding box center [237, 140] width 89 height 52
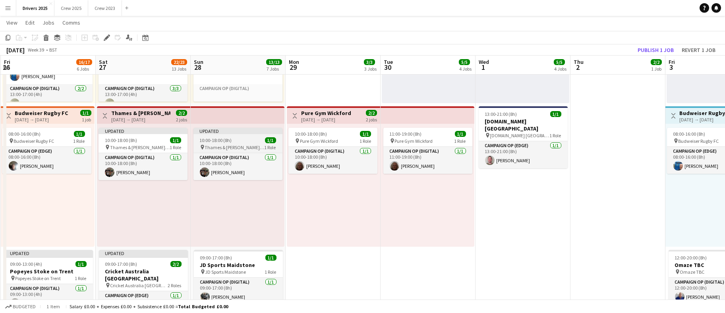
scroll to position [0, 283]
drag, startPoint x: 230, startPoint y: 143, endPoint x: 564, endPoint y: 212, distance: 341.1
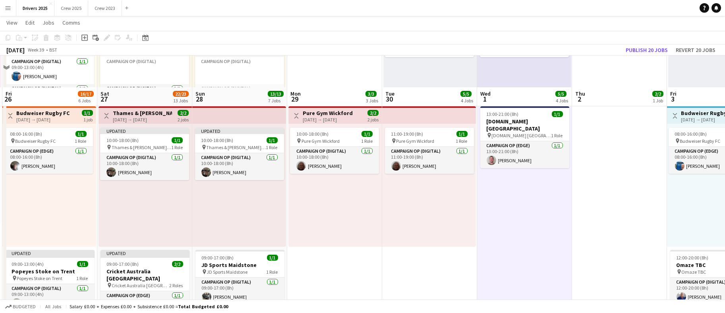
scroll to position [477, 0]
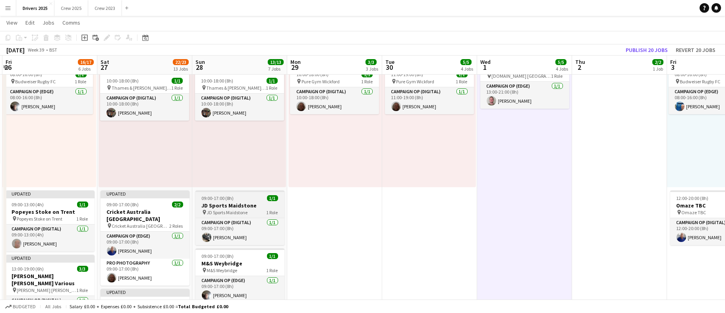
click at [225, 200] on span "09:00-17:00 (8h)" at bounding box center [218, 198] width 32 height 6
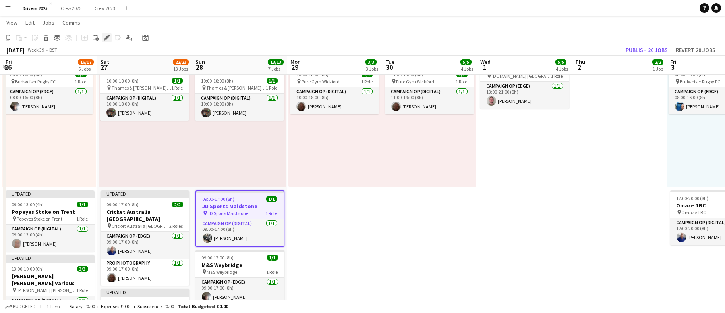
click at [104, 39] on icon "Edit" at bounding box center [107, 38] width 6 height 6
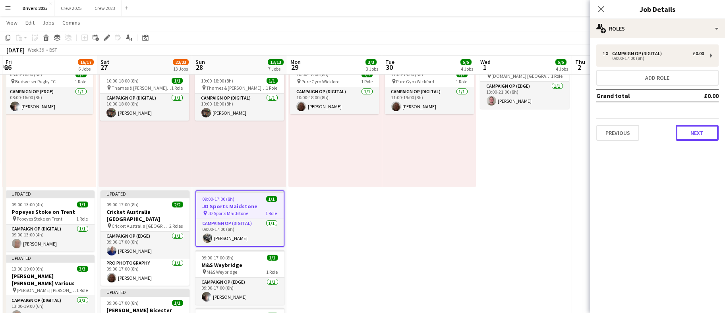
click at [712, 141] on button "Next" at bounding box center [697, 133] width 43 height 16
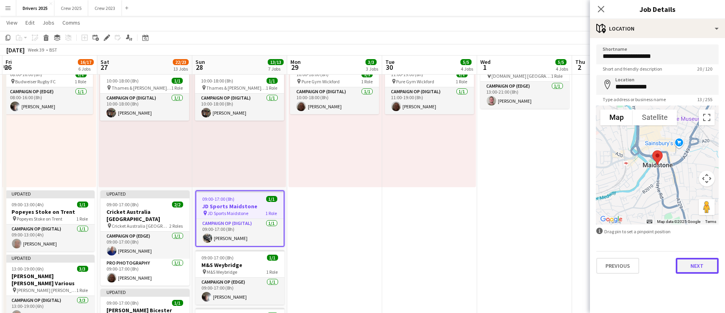
click at [690, 264] on button "Next" at bounding box center [697, 266] width 43 height 16
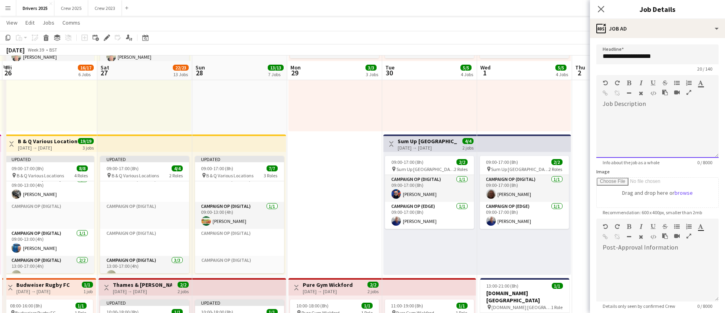
click at [632, 133] on div at bounding box center [657, 134] width 122 height 48
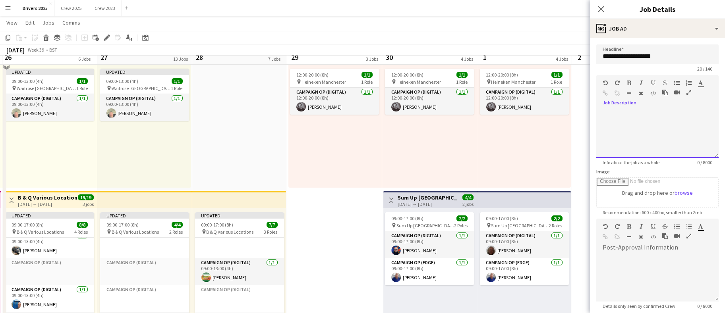
scroll to position [179, 0]
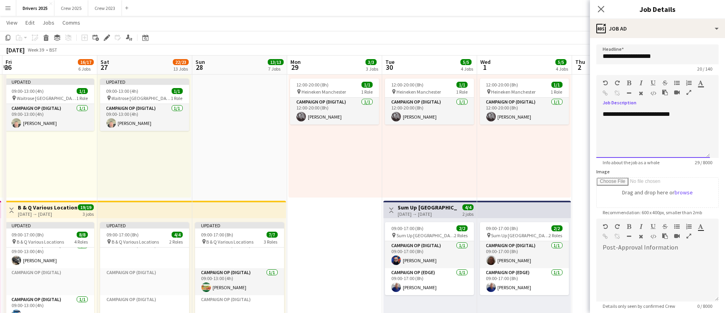
click at [643, 114] on div "**********" at bounding box center [653, 134] width 114 height 48
click at [671, 113] on div "**********" at bounding box center [653, 134] width 114 height 48
click at [706, 112] on div "**********" at bounding box center [653, 134] width 114 height 48
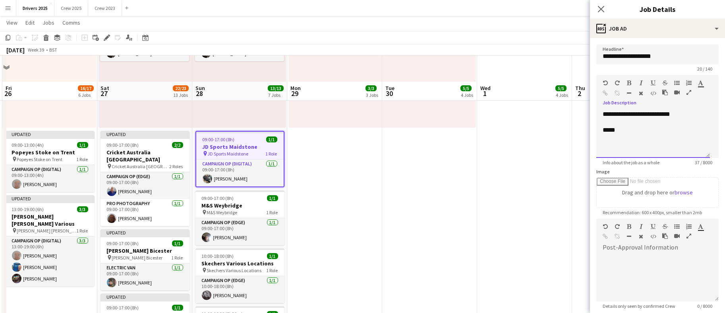
scroll to position [596, 0]
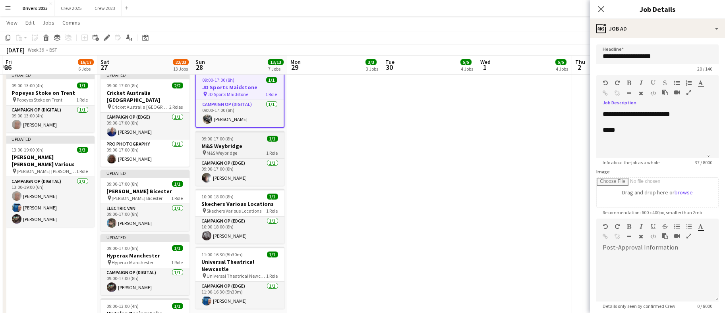
click at [242, 141] on div "09:00-17:00 (8h) 1/1" at bounding box center [239, 139] width 89 height 6
type input "**********"
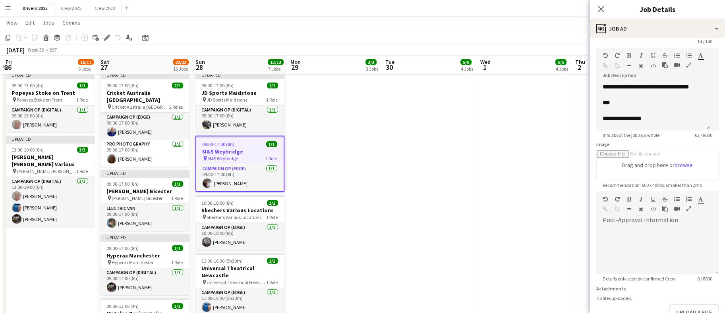
scroll to position [0, 0]
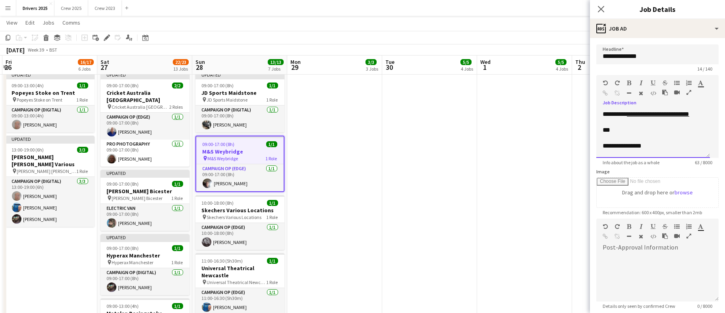
click at [626, 132] on div "***" at bounding box center [653, 130] width 101 height 8
click at [629, 132] on div "***" at bounding box center [653, 130] width 101 height 8
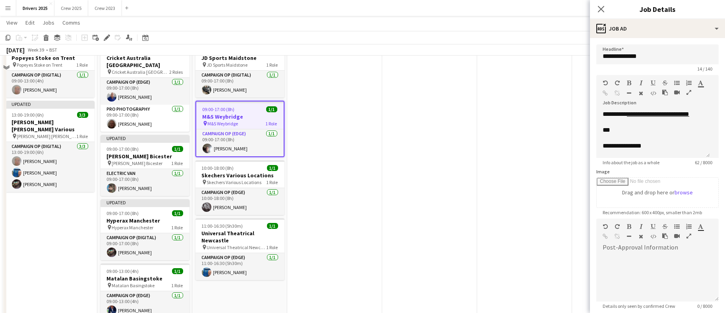
scroll to position [656, 0]
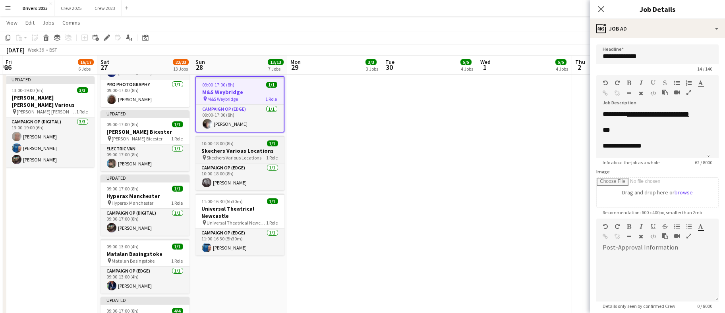
click at [235, 150] on h3 "Skechers Various Locations" at bounding box center [239, 150] width 89 height 7
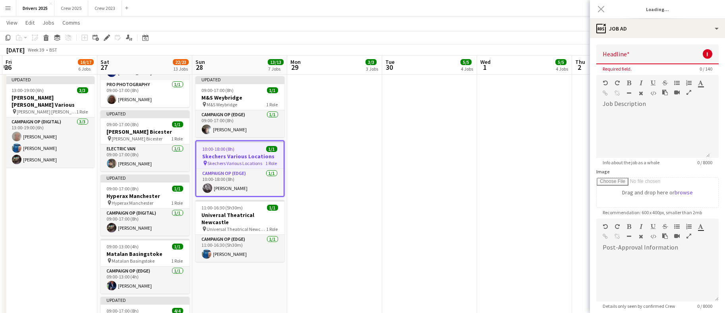
type input "**********"
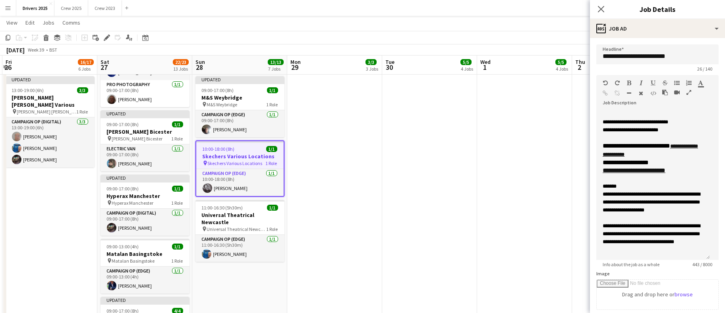
drag, startPoint x: 707, startPoint y: 153, endPoint x: 710, endPoint y: 256, distance: 102.9
click at [710, 256] on form "**********" at bounding box center [657, 266] width 135 height 444
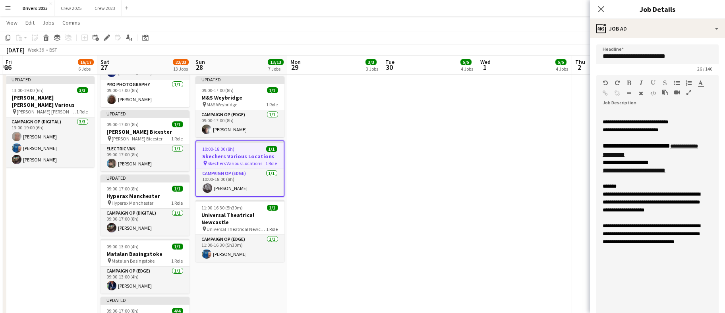
drag, startPoint x: 704, startPoint y: 257, endPoint x: 670, endPoint y: 281, distance: 42.2
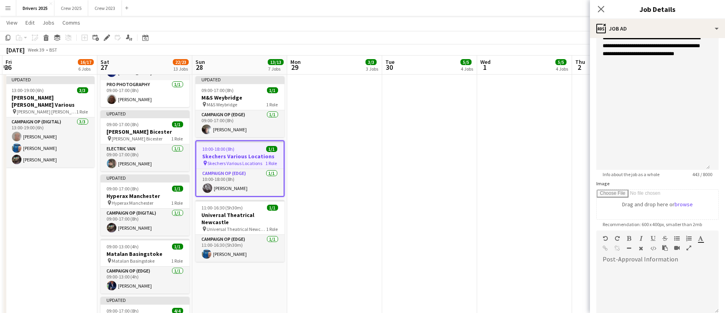
scroll to position [112, 0]
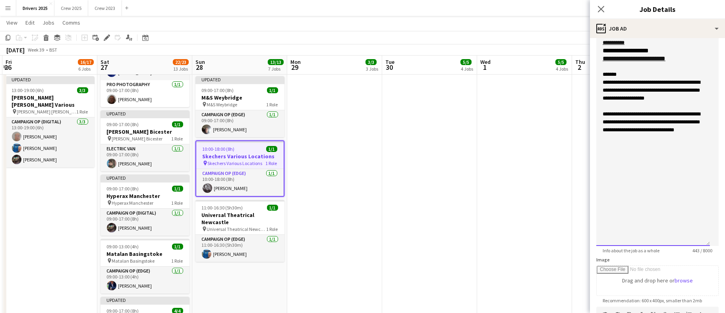
click at [655, 175] on div "**********" at bounding box center [653, 122] width 114 height 248
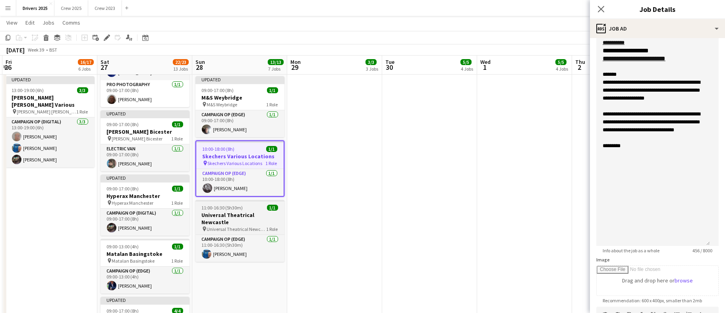
click at [241, 211] on span "11:00-16:30 (5h30m)" at bounding box center [222, 208] width 41 height 6
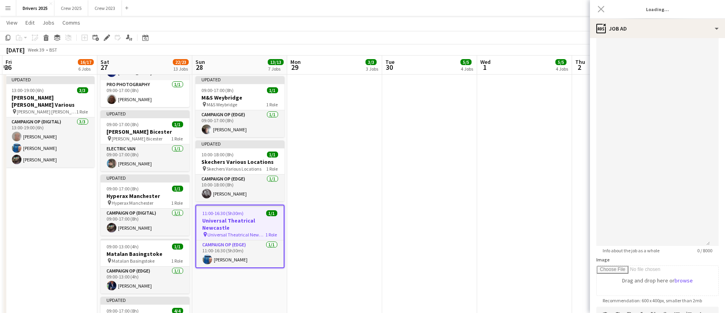
type input "**********"
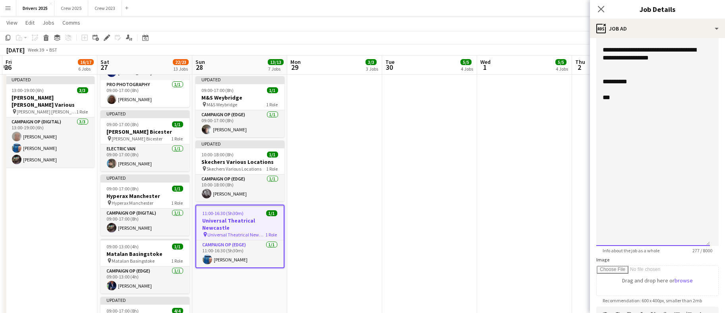
click at [661, 110] on div "**********" at bounding box center [653, 122] width 114 height 248
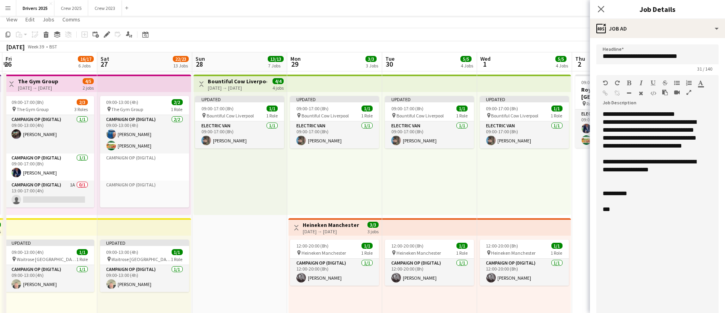
scroll to position [0, 0]
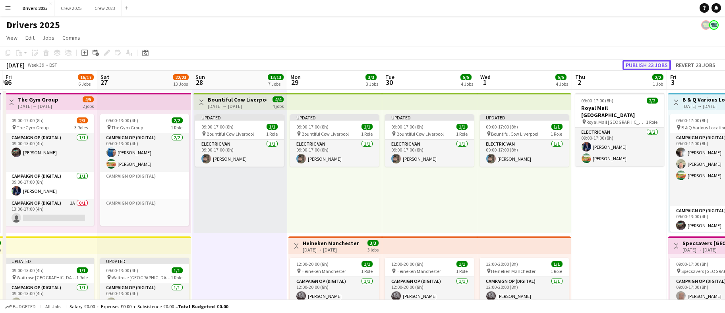
click at [643, 68] on button "Publish 23 jobs" at bounding box center [647, 65] width 48 height 10
